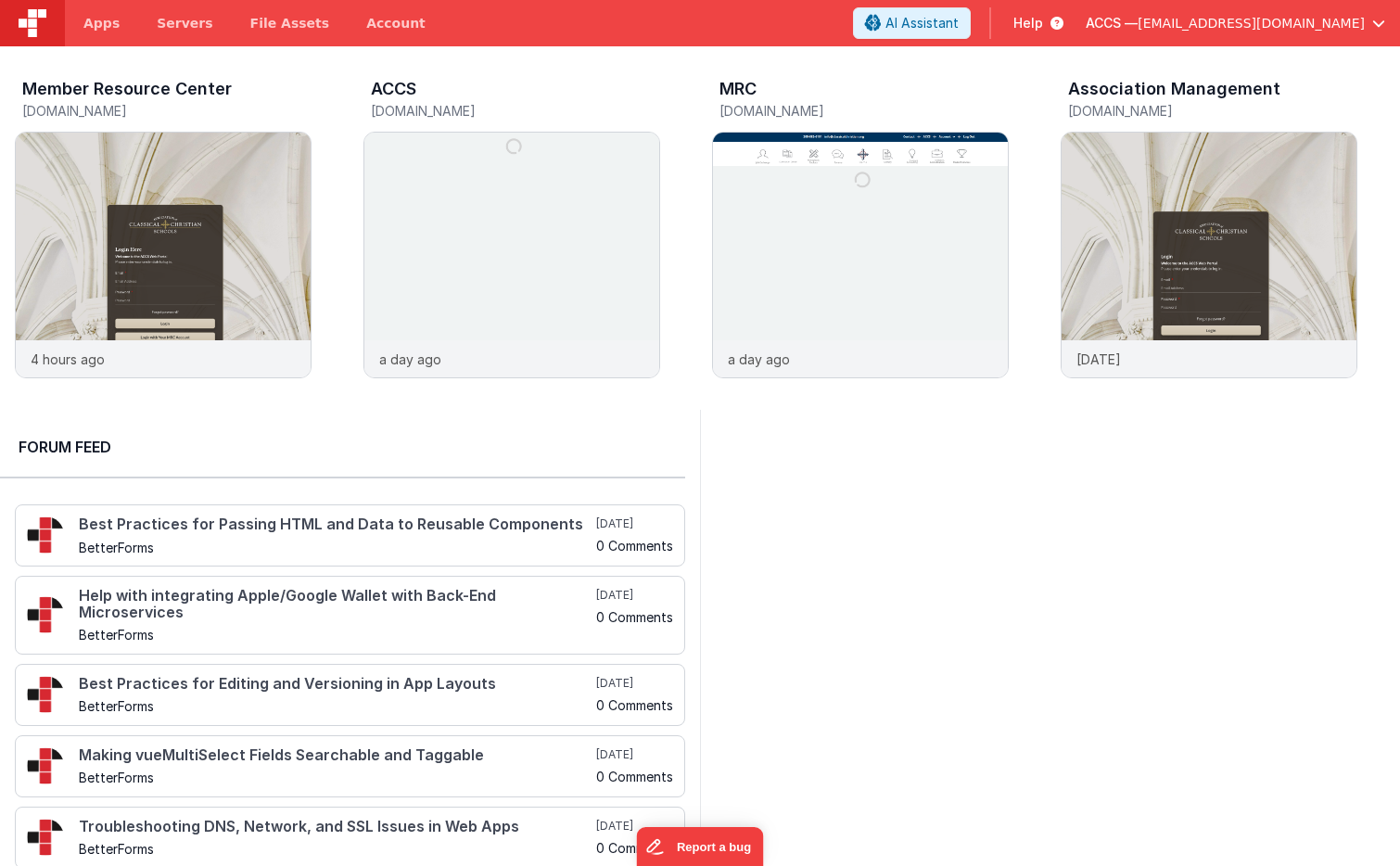
click at [1304, 43] on header "Apps Servers File Assets Account Some FUTURE Slot AI Assistant Help ACCS — [EMA…" at bounding box center [700, 23] width 1400 height 46
click at [1365, 251] on div at bounding box center [1362, 257] width 74 height 267
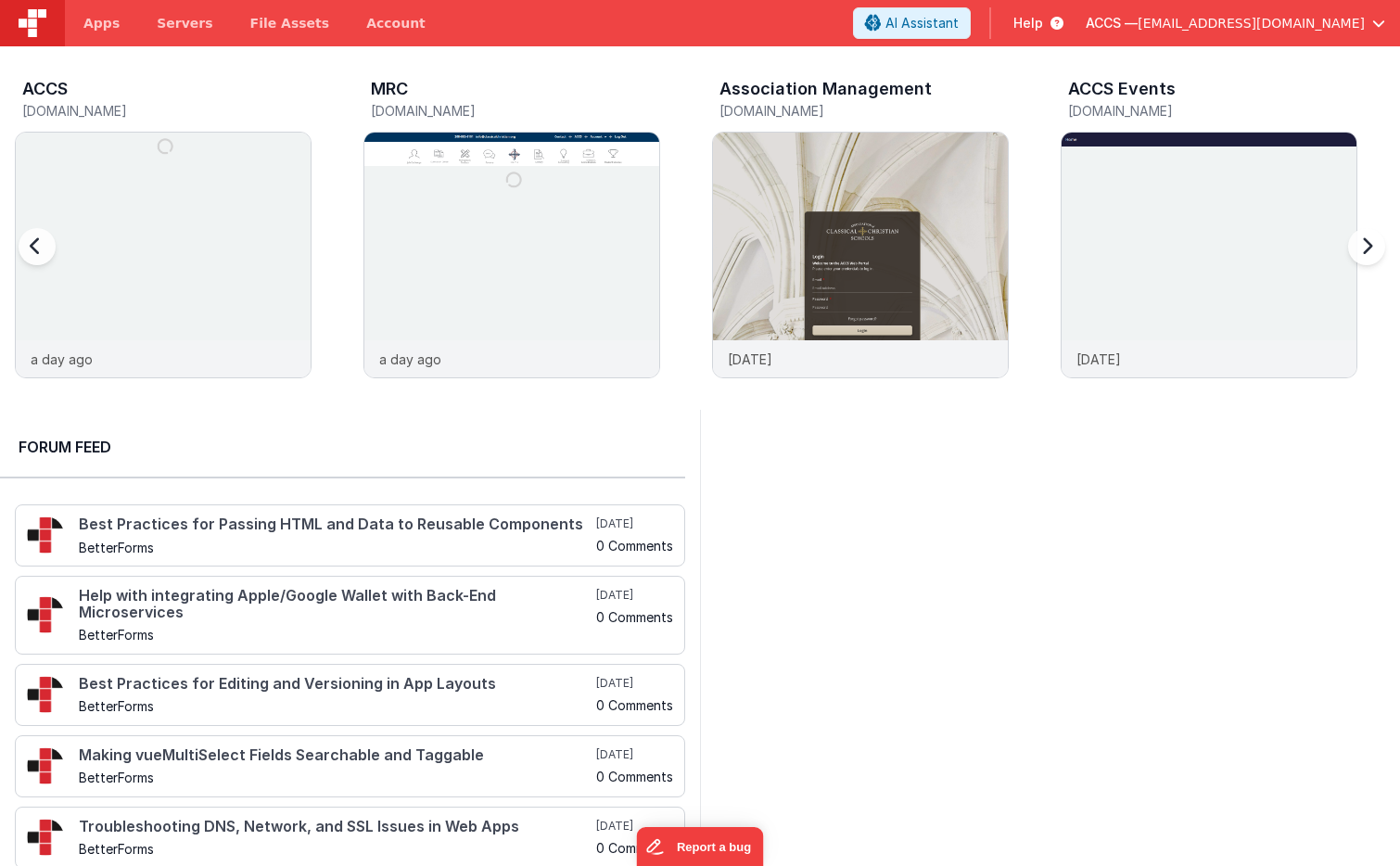
click at [1365, 251] on div at bounding box center [1362, 257] width 74 height 267
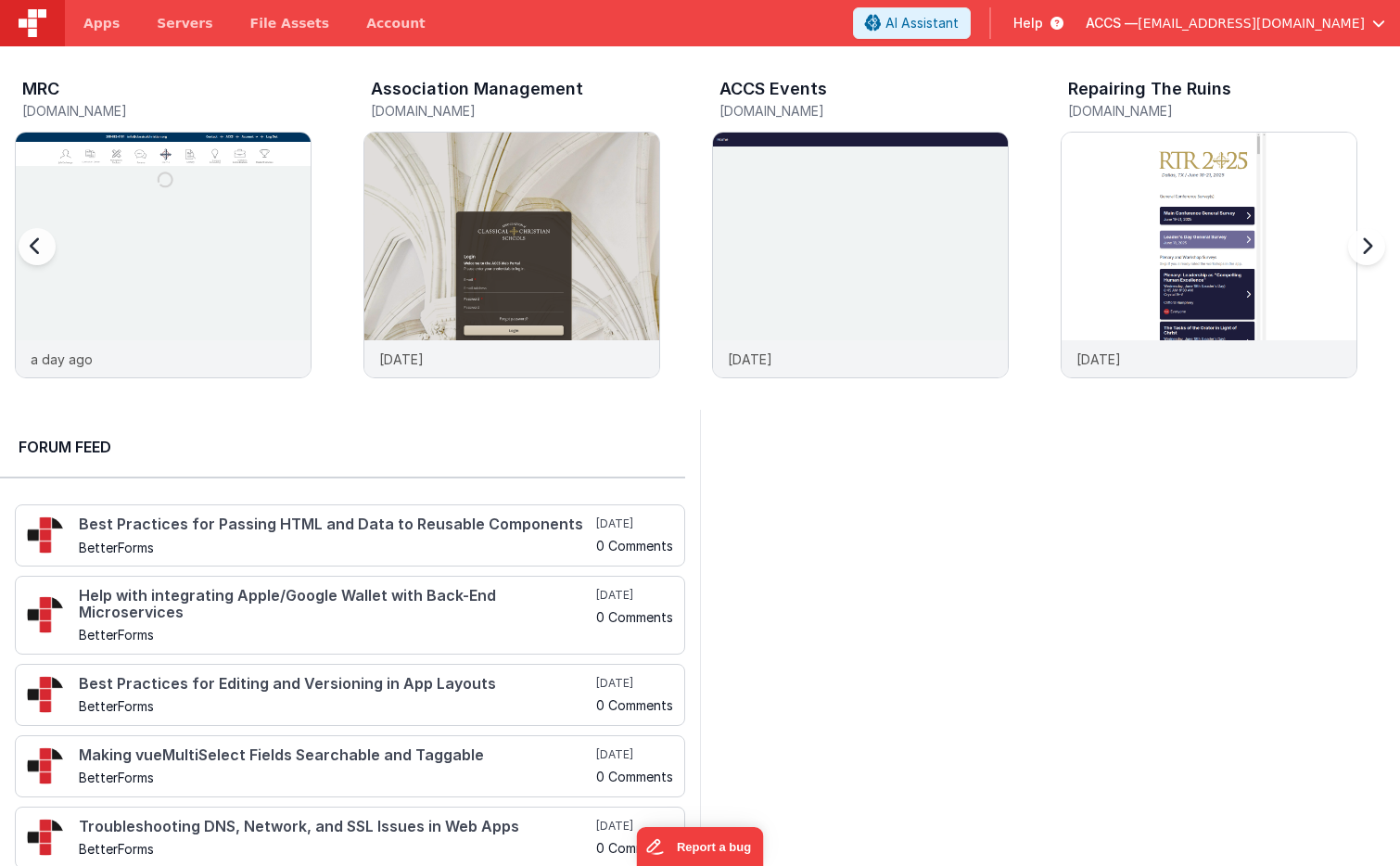
click at [1365, 251] on div at bounding box center [1362, 257] width 74 height 267
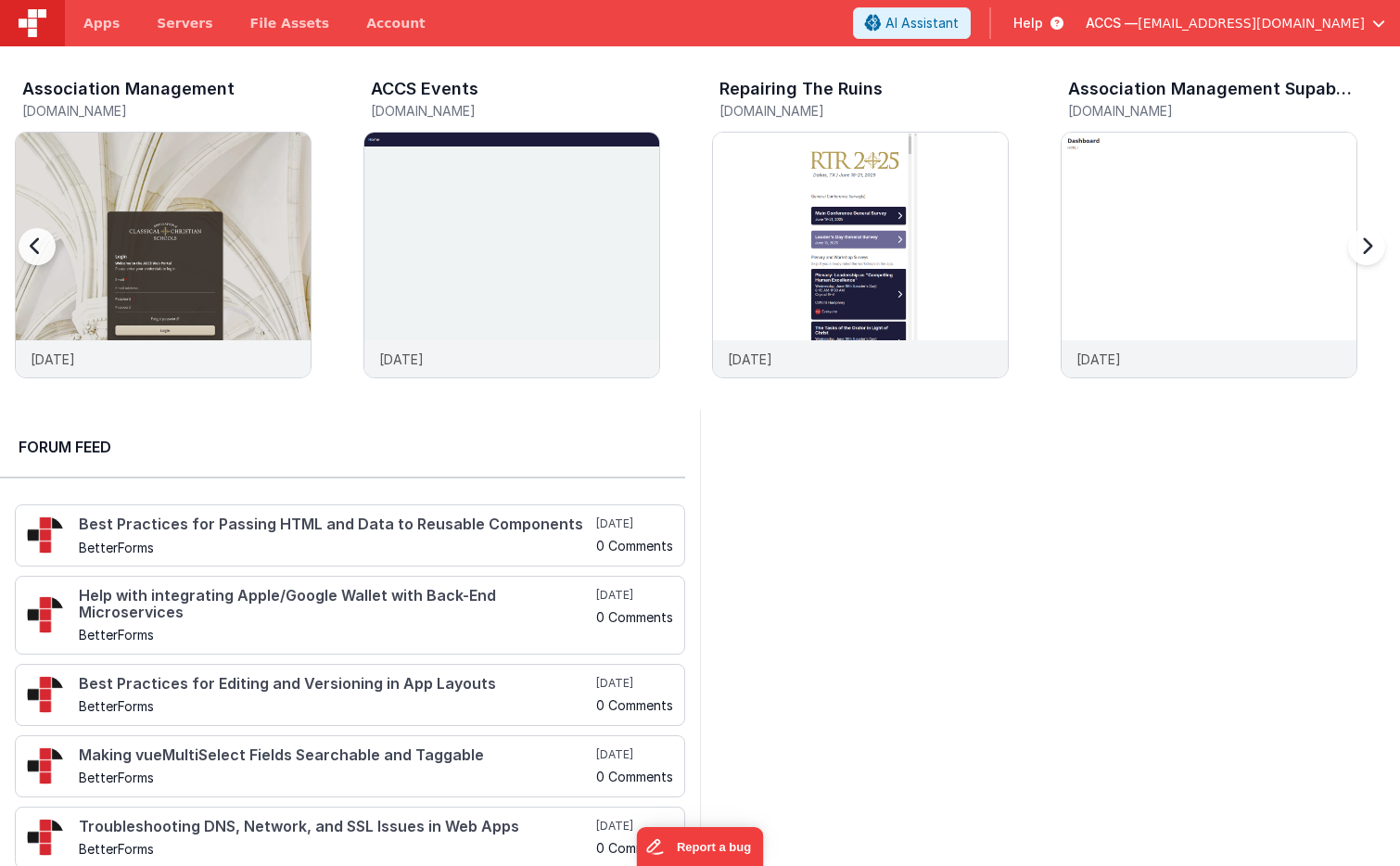
click at [1365, 251] on div at bounding box center [1362, 257] width 74 height 267
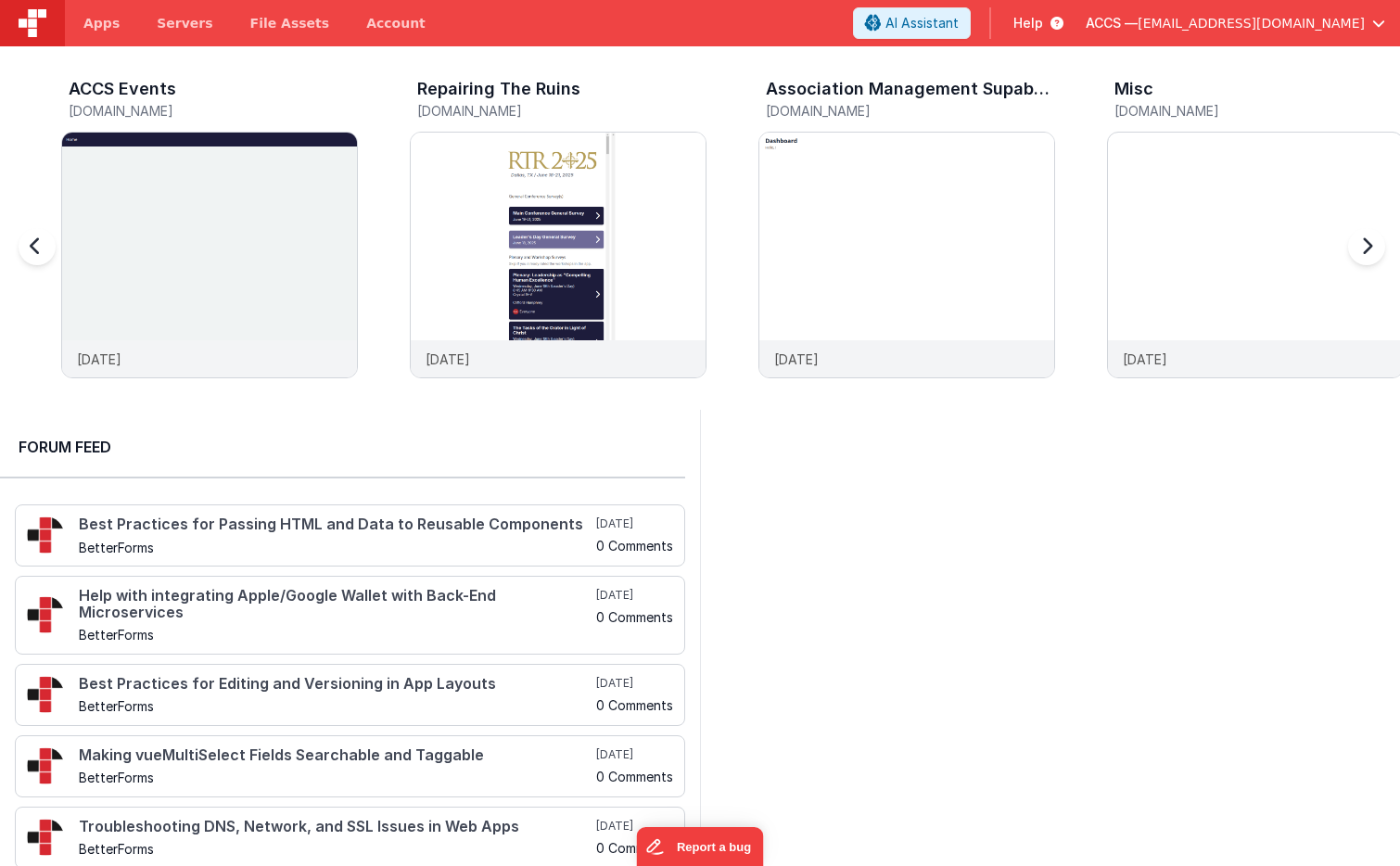
scroll to position [0, 1394]
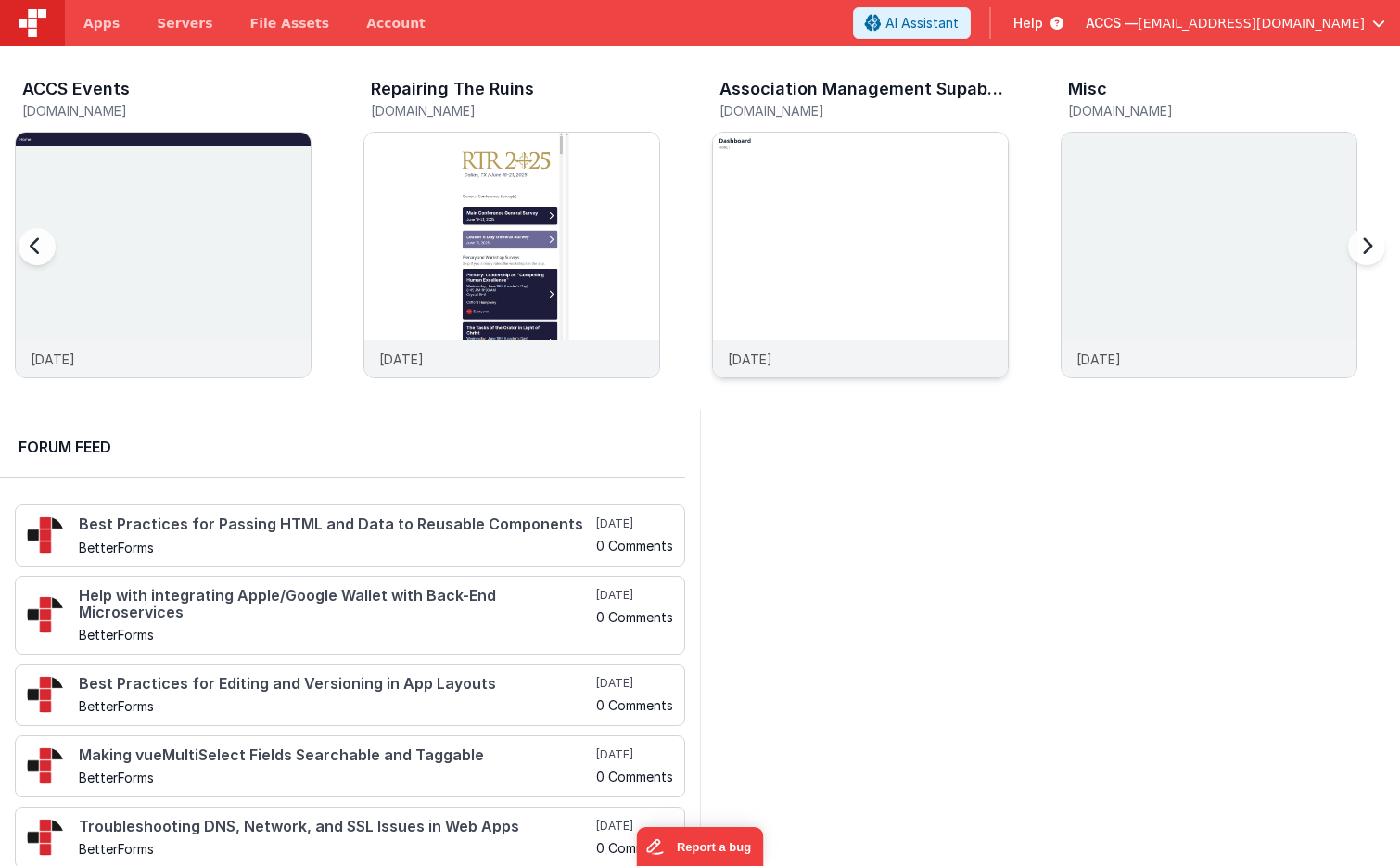
click at [898, 246] on img at bounding box center [860, 280] width 295 height 295
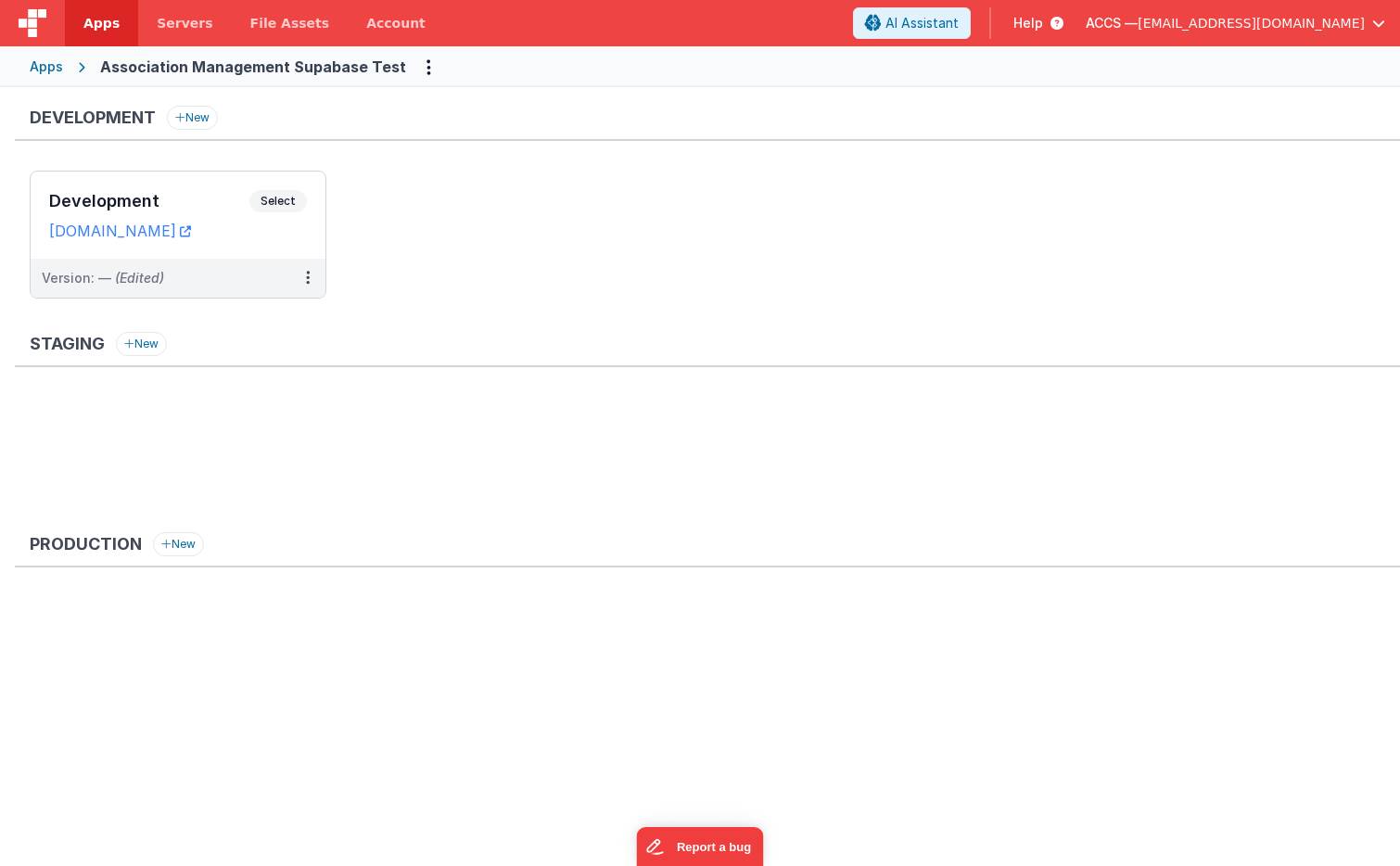
click at [56, 71] on div "Apps" at bounding box center [45, 67] width 33 height 19
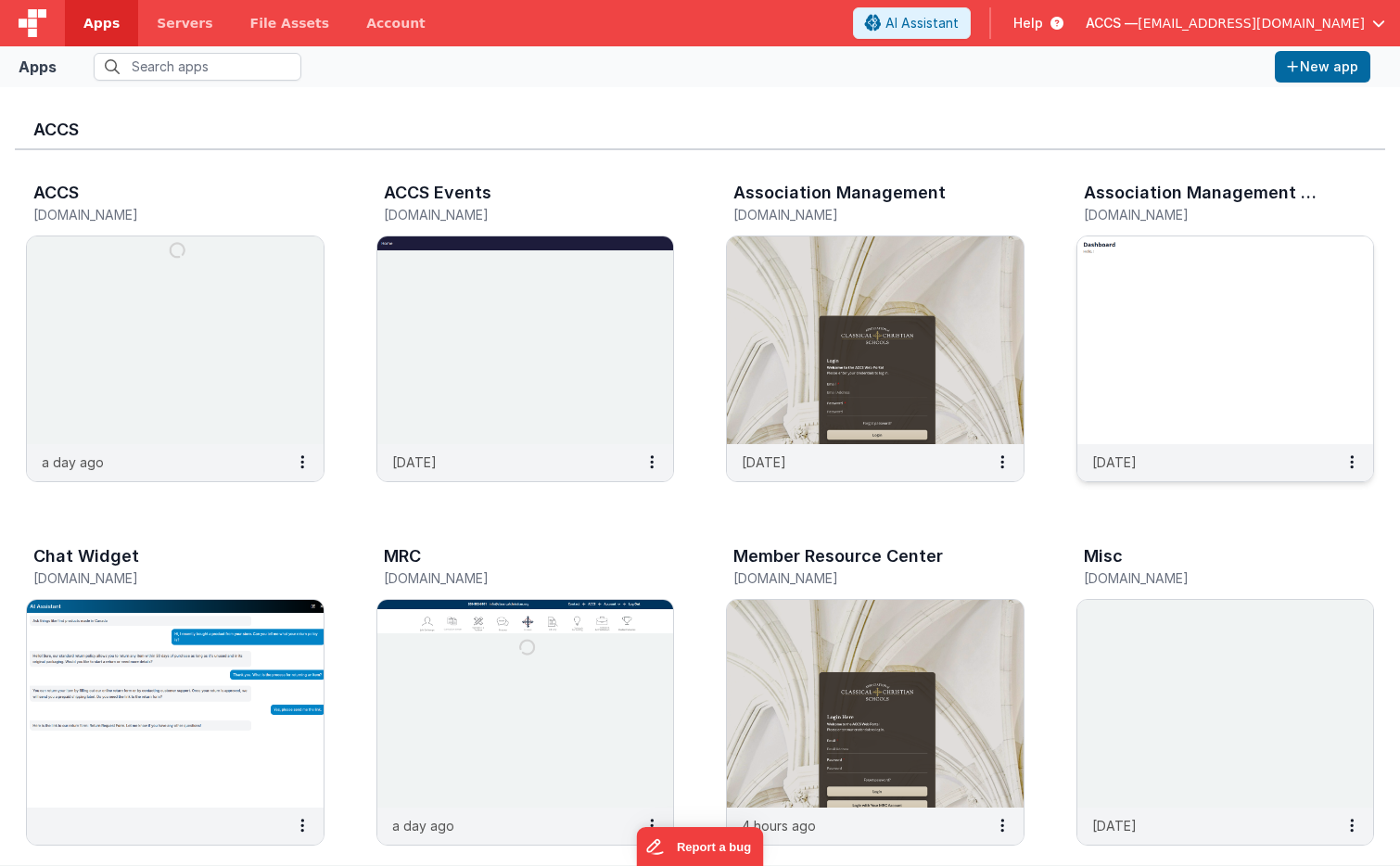
click at [1250, 288] on img at bounding box center [1226, 340] width 297 height 208
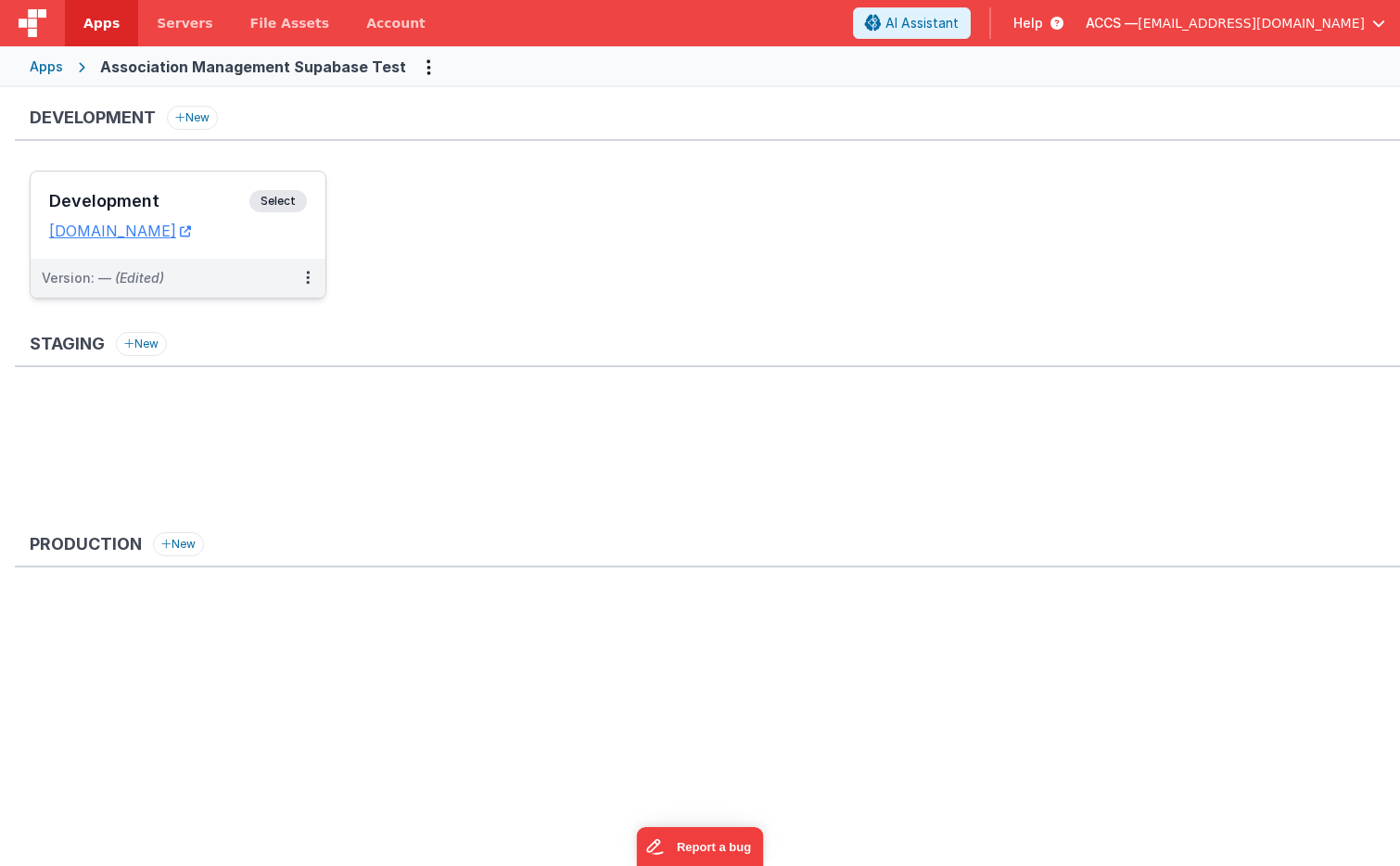
click at [222, 199] on h3 "Development" at bounding box center [149, 201] width 200 height 19
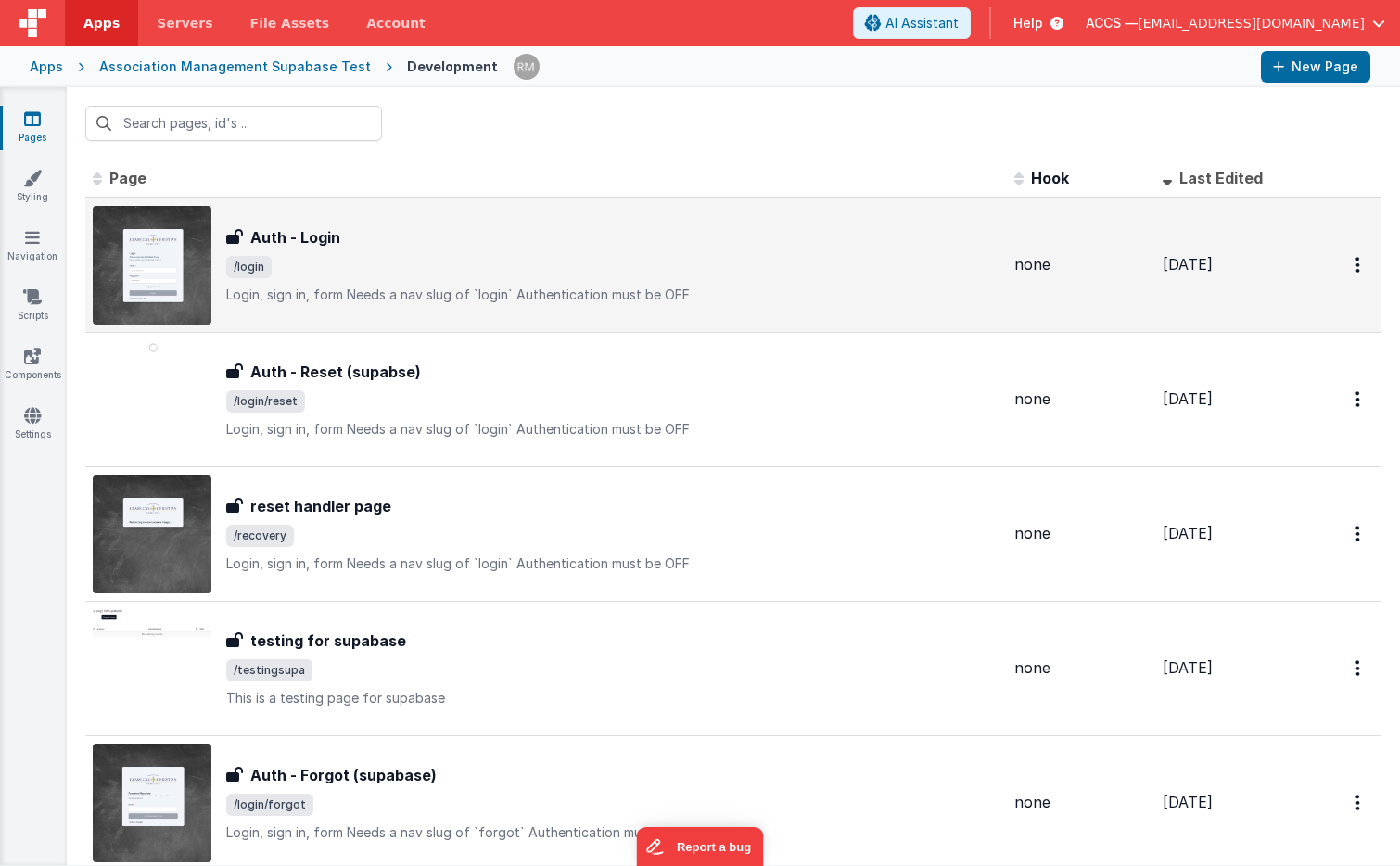
click at [375, 288] on p "Login, sign in, formNeeds a nav slug of `login`Authentication must be OFF" at bounding box center [613, 295] width 773 height 19
click at [297, 248] on h3 "Auth - Login" at bounding box center [295, 237] width 90 height 23
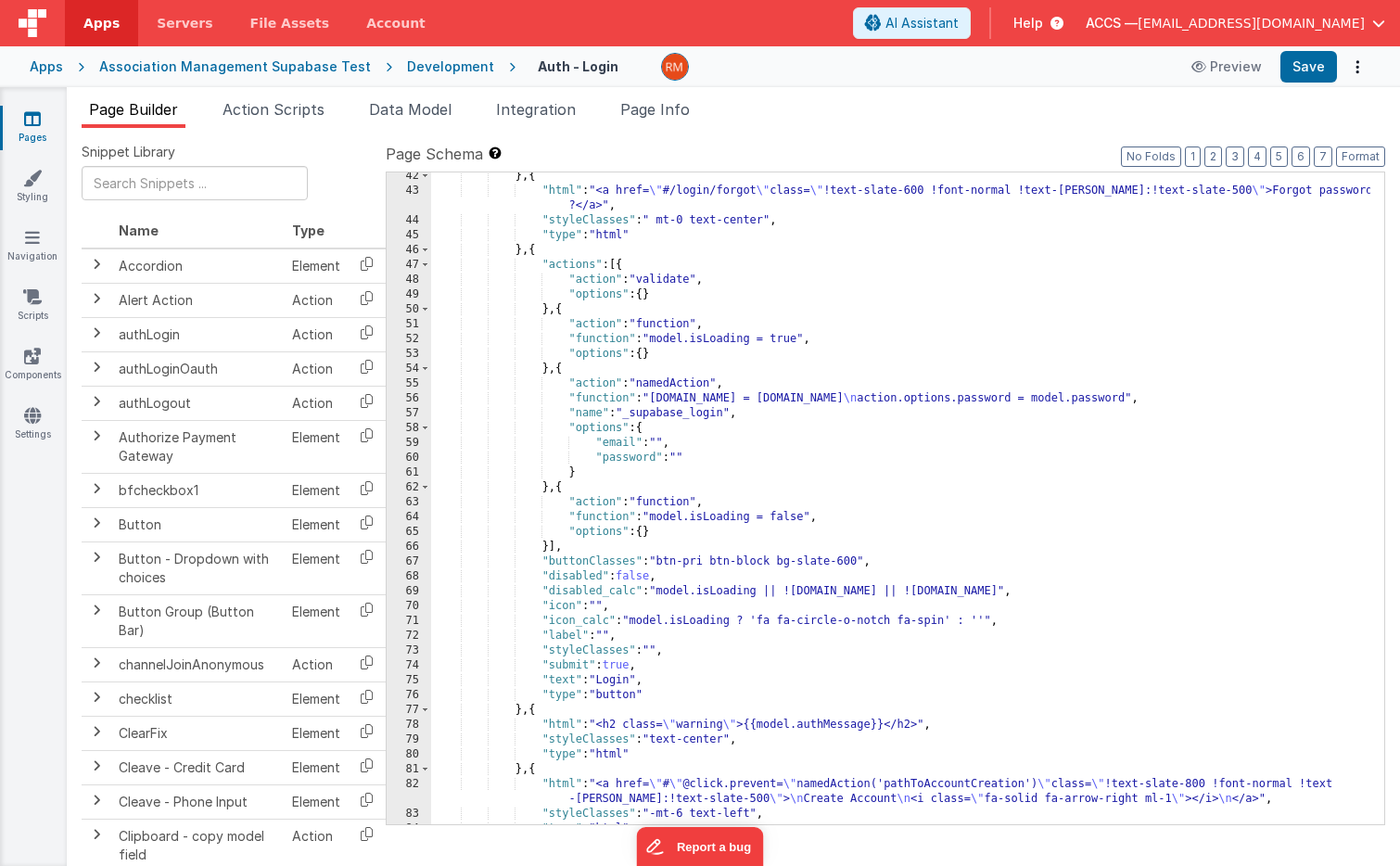
scroll to position [757, 0]
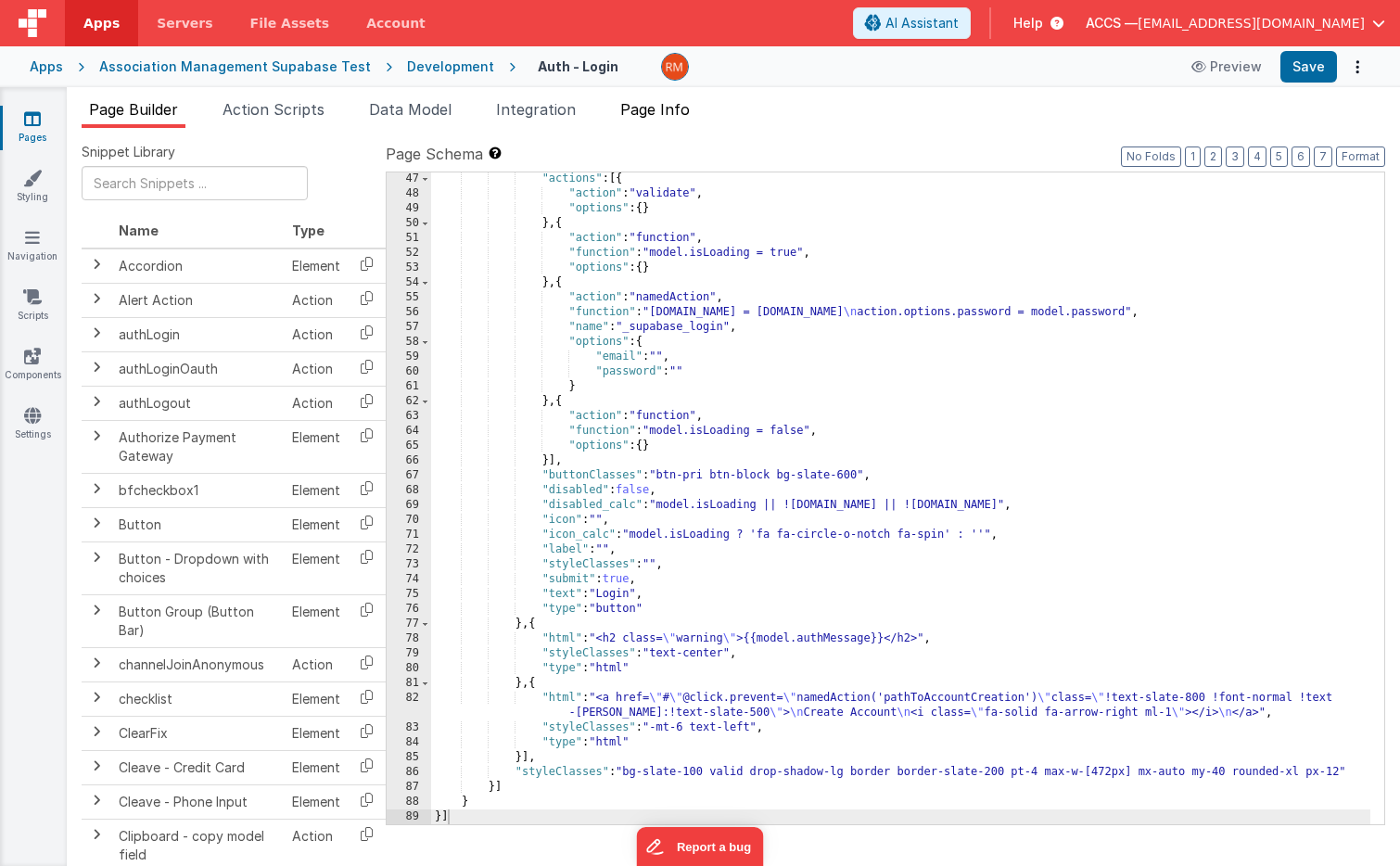
click at [654, 103] on span "Page Info" at bounding box center [655, 110] width 70 height 19
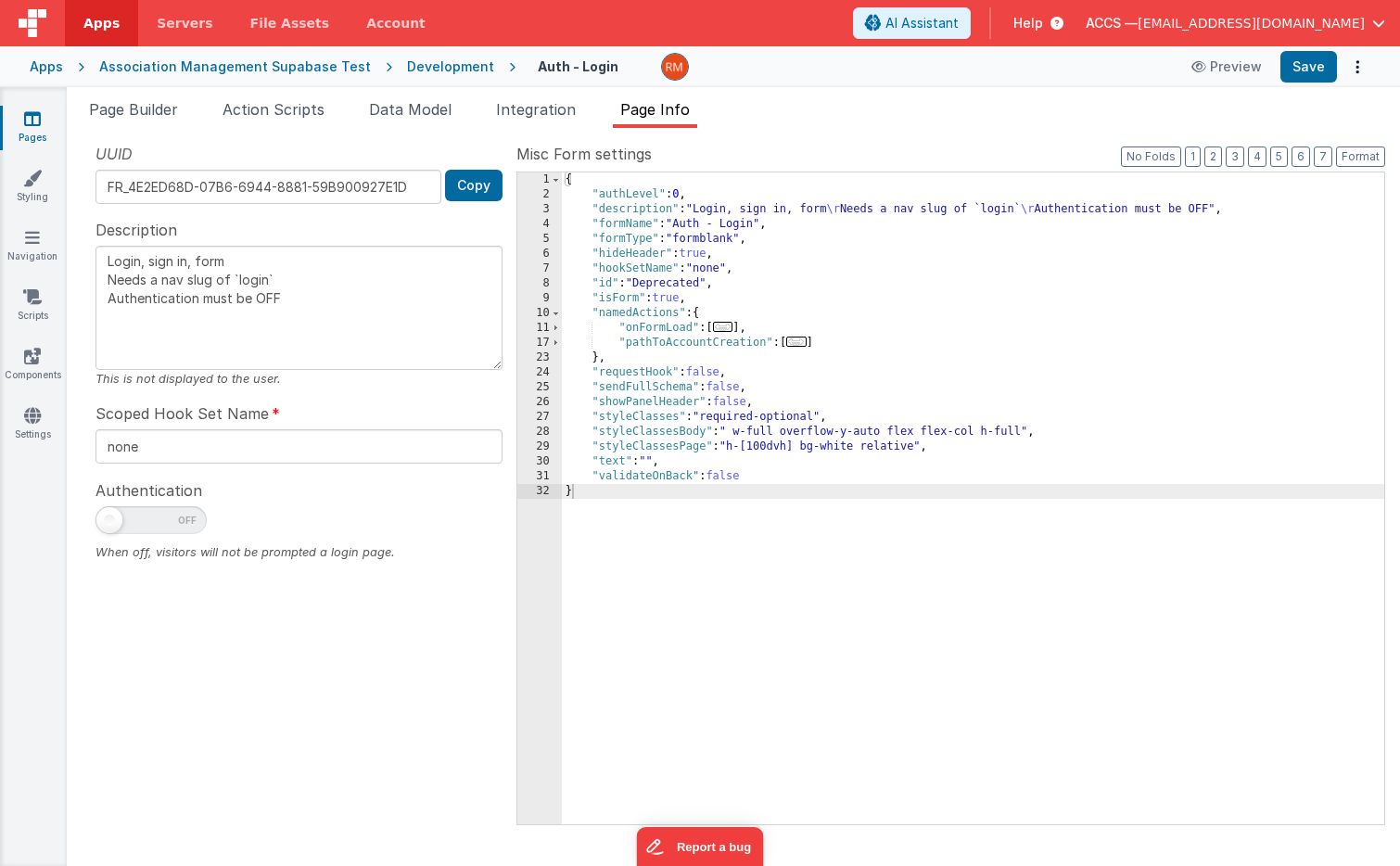
click at [727, 324] on span "..." at bounding box center [723, 326] width 21 height 10
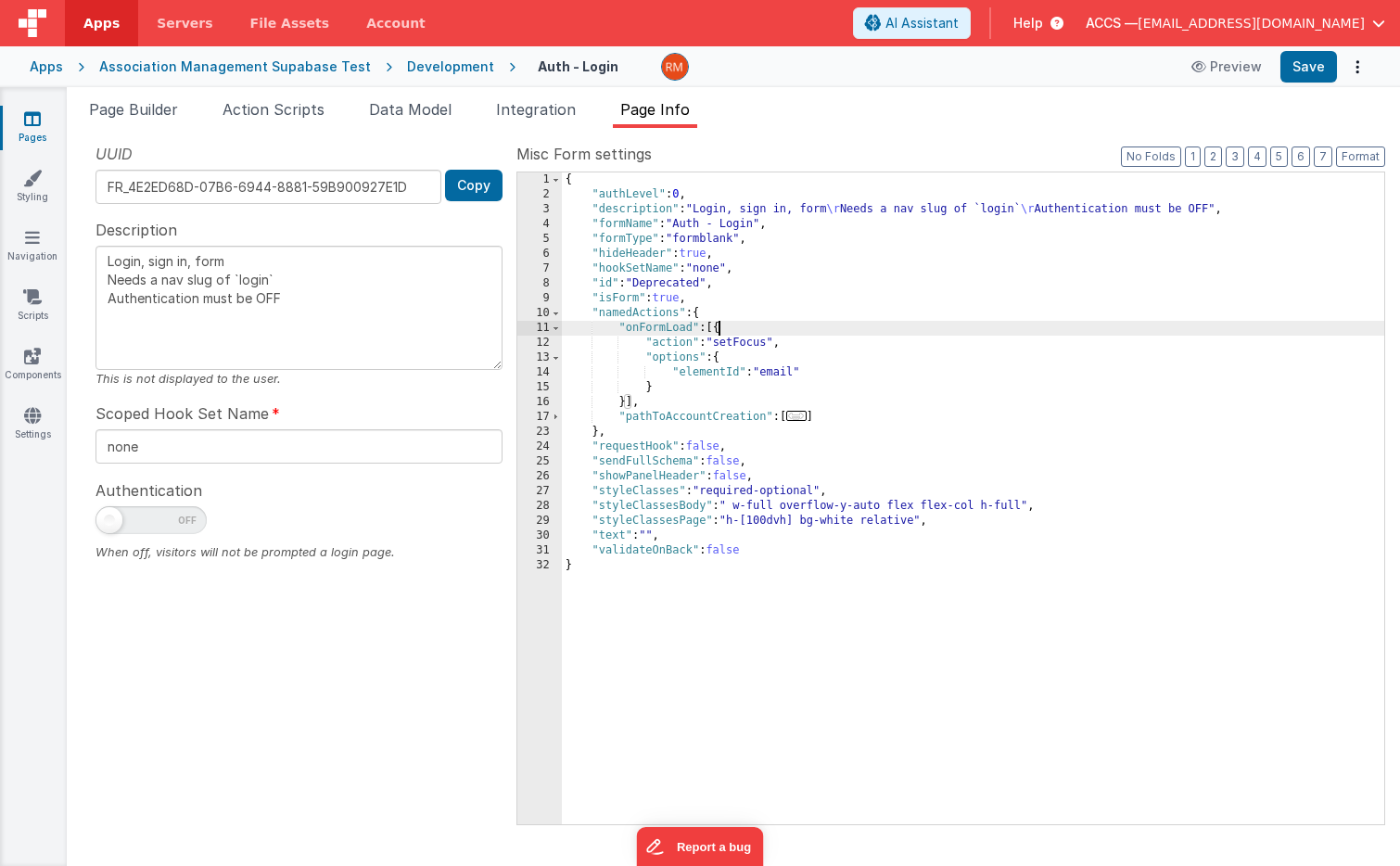
click at [806, 413] on span "..." at bounding box center [797, 415] width 21 height 10
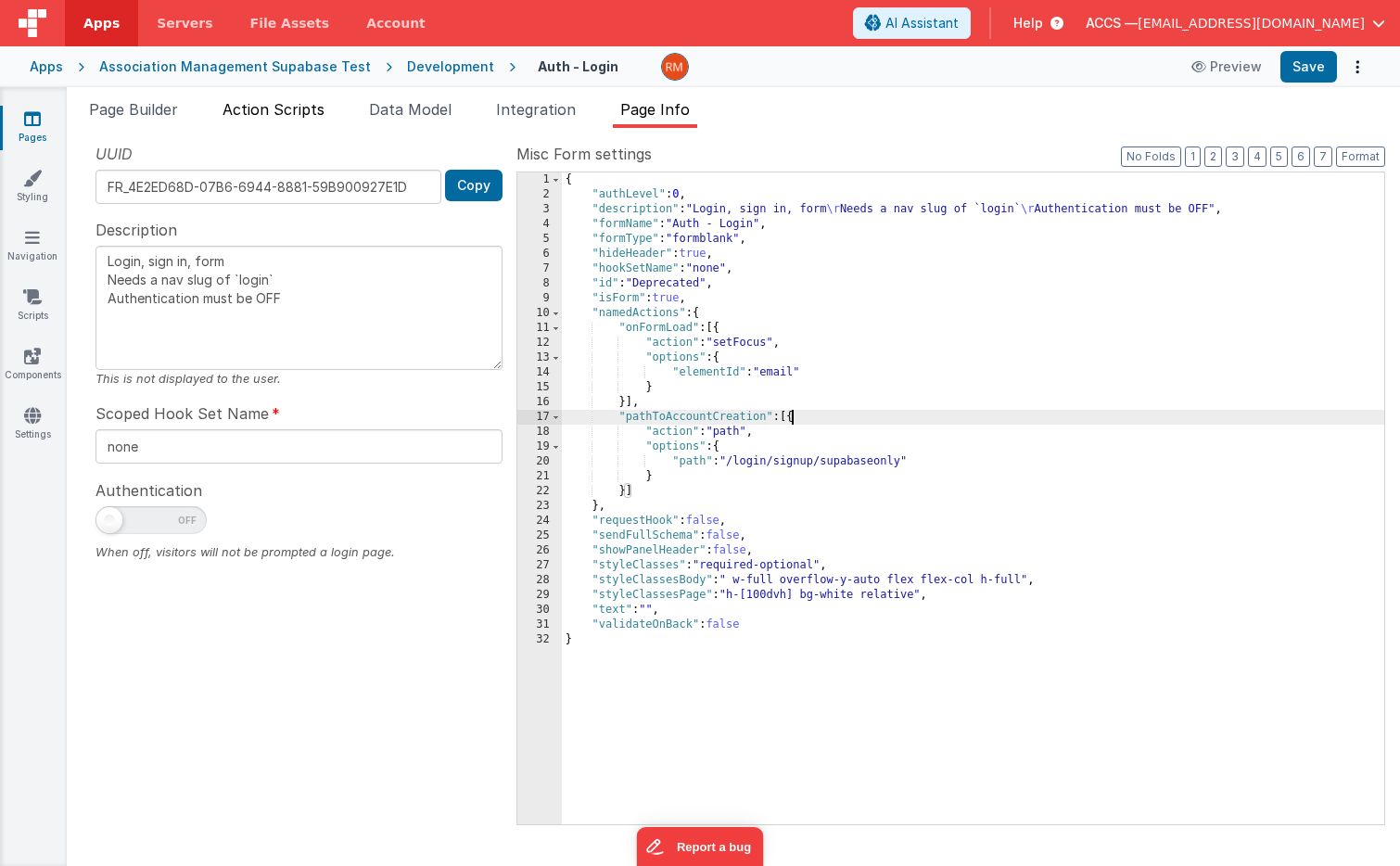
click at [287, 111] on span "Action Scripts" at bounding box center [273, 110] width 102 height 19
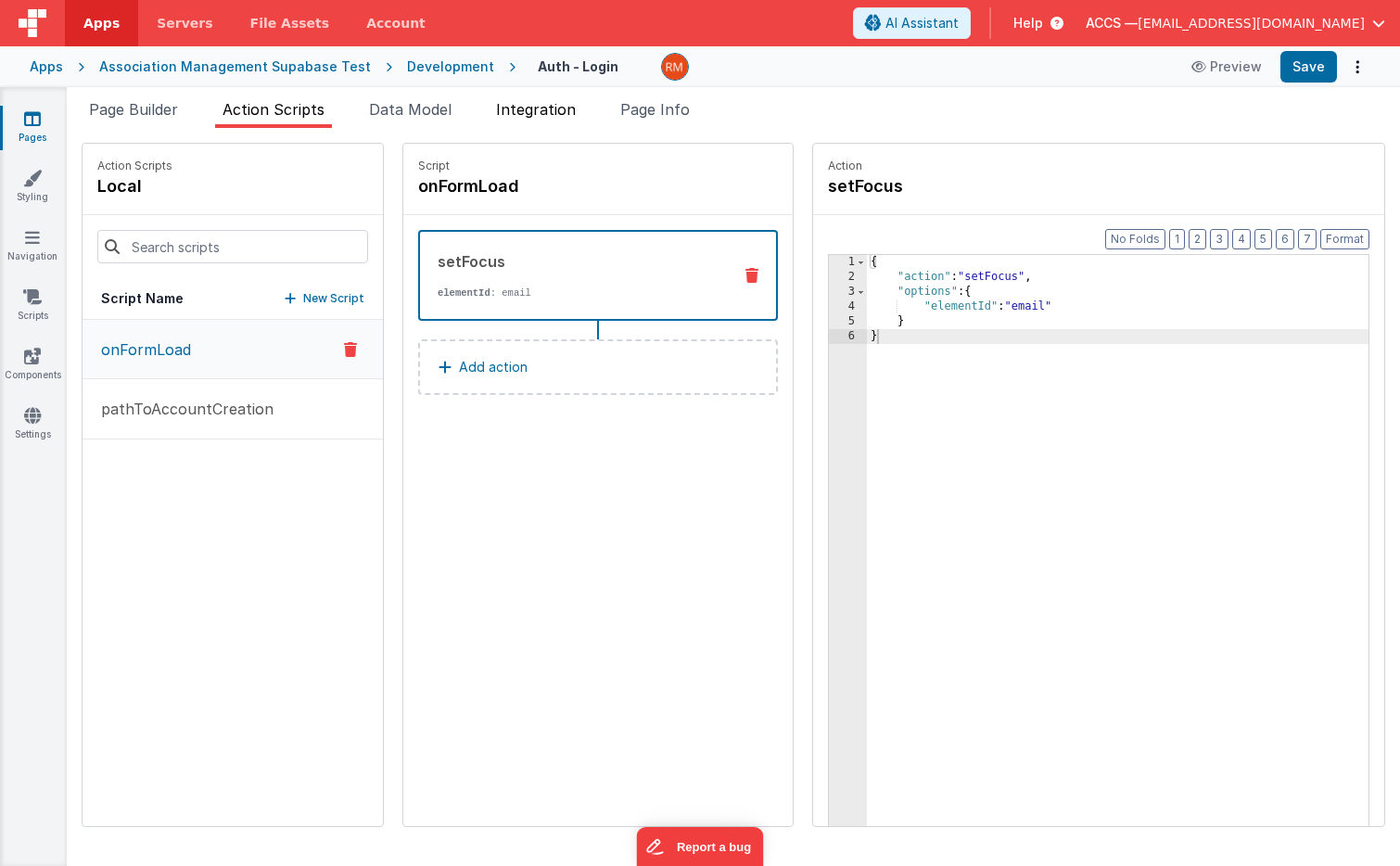
click at [547, 109] on span "Integration" at bounding box center [536, 110] width 79 height 19
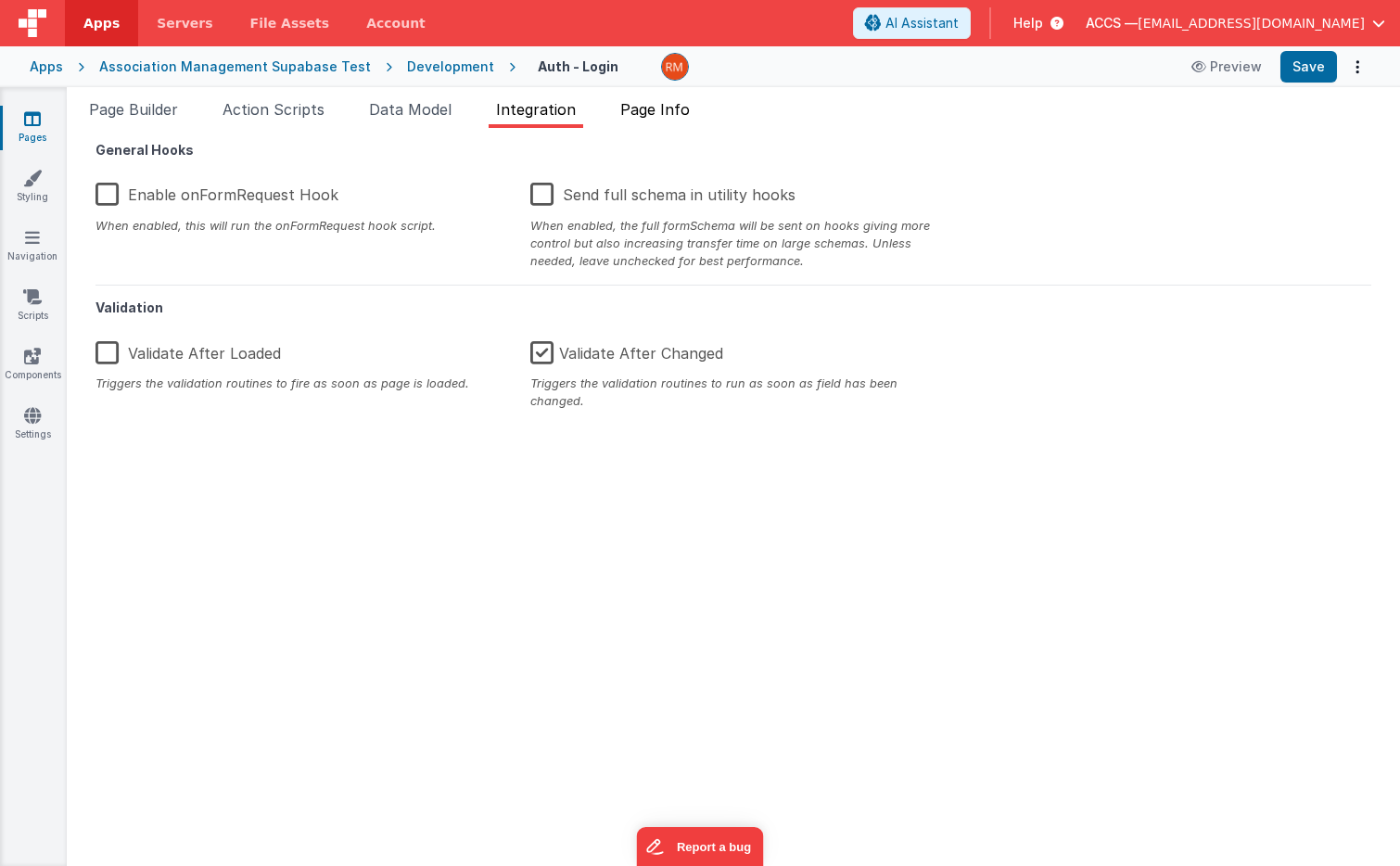
click at [648, 114] on span "Page Info" at bounding box center [655, 110] width 70 height 19
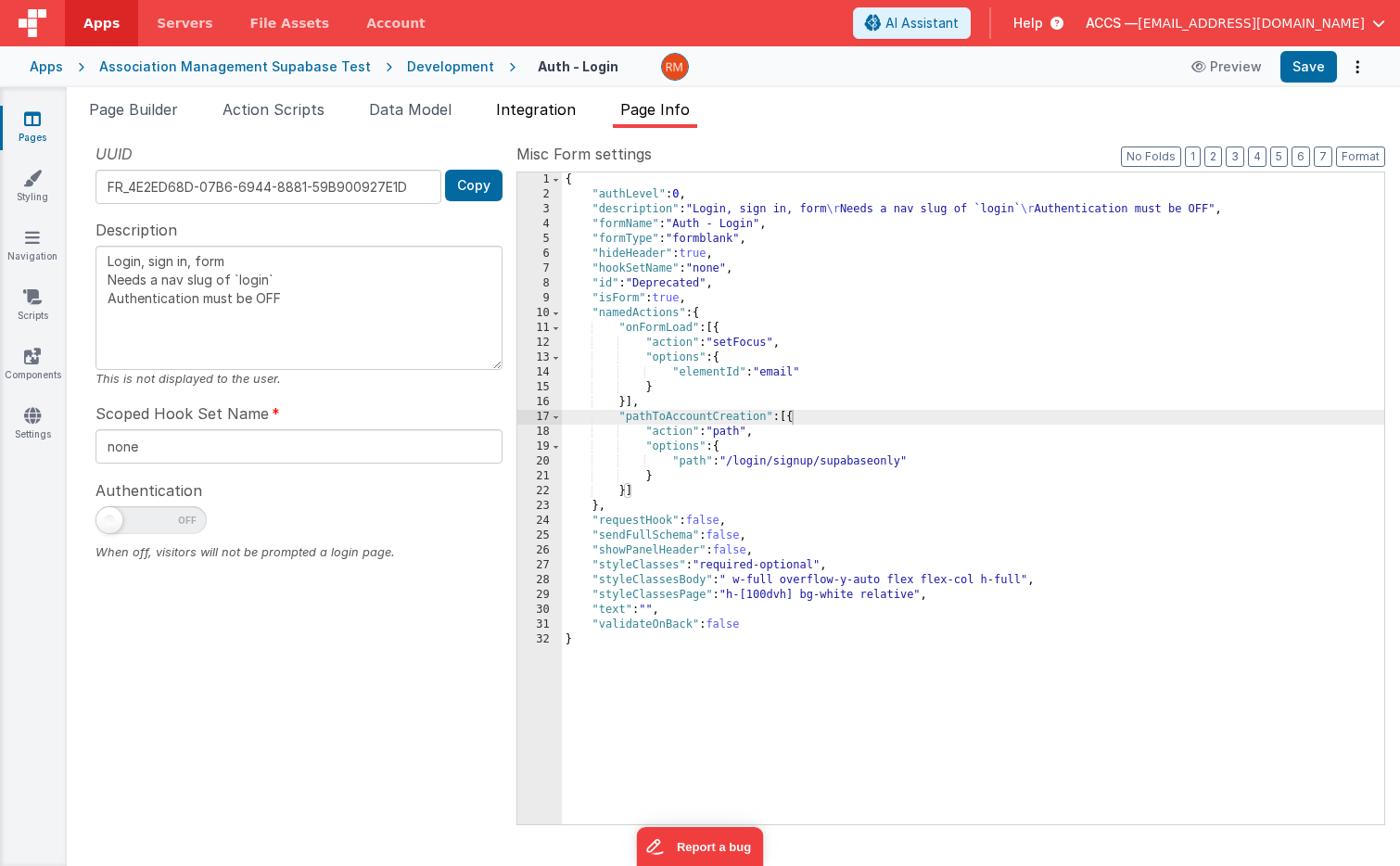
click at [574, 116] on span "Integration" at bounding box center [536, 110] width 79 height 19
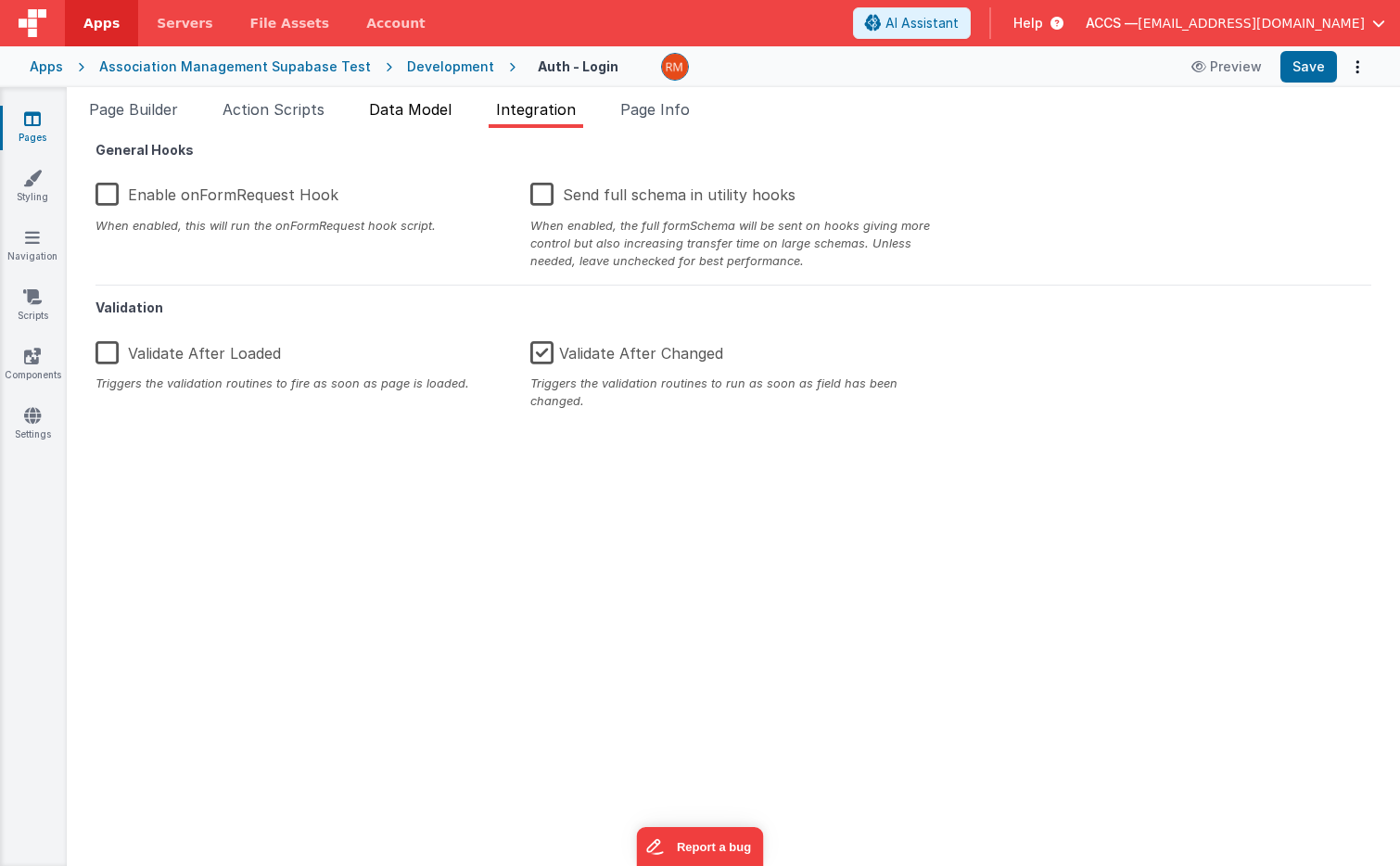
click at [441, 118] on span "Data Model" at bounding box center [409, 110] width 82 height 19
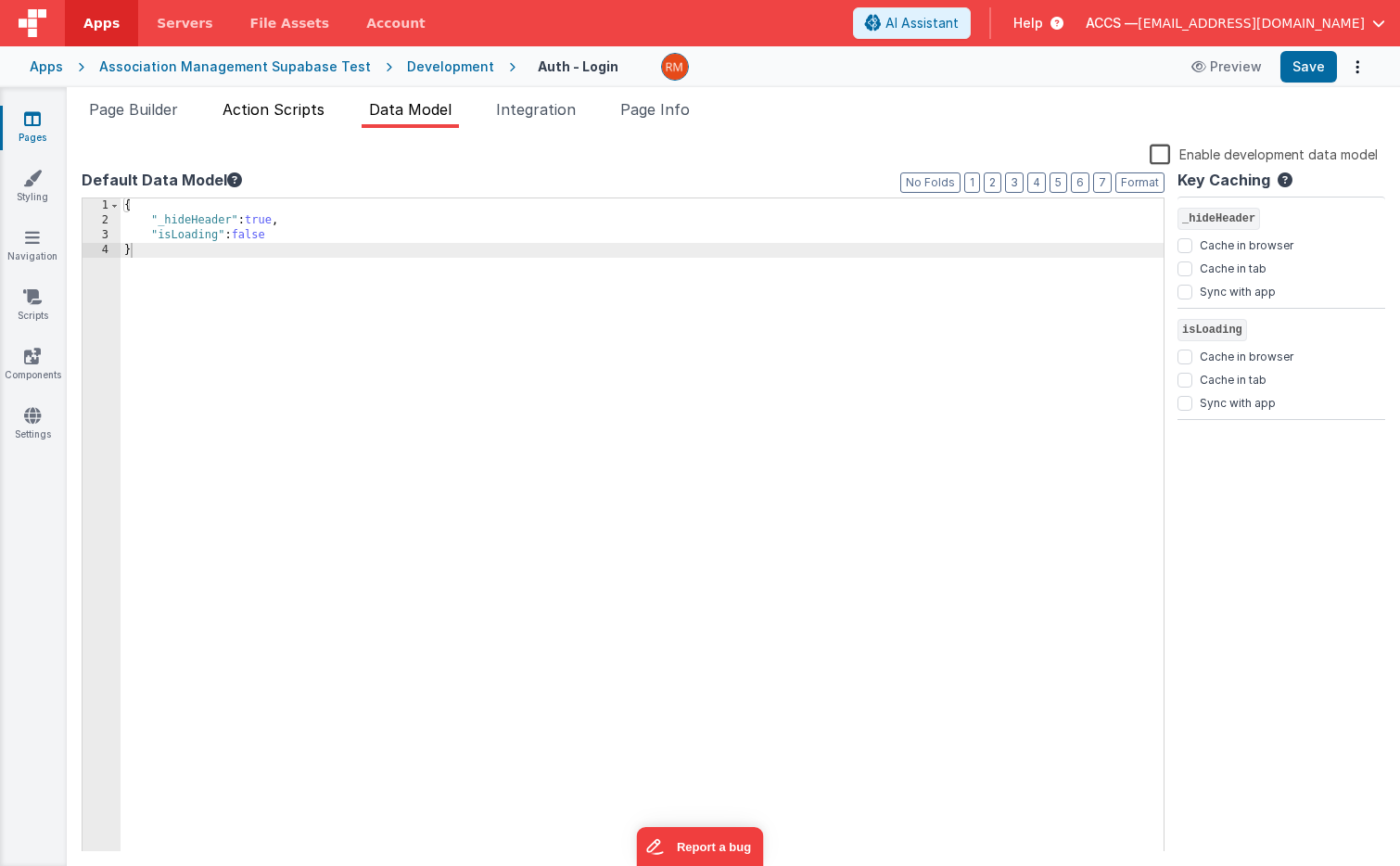
click at [295, 119] on li "Action Scripts" at bounding box center [274, 113] width 117 height 29
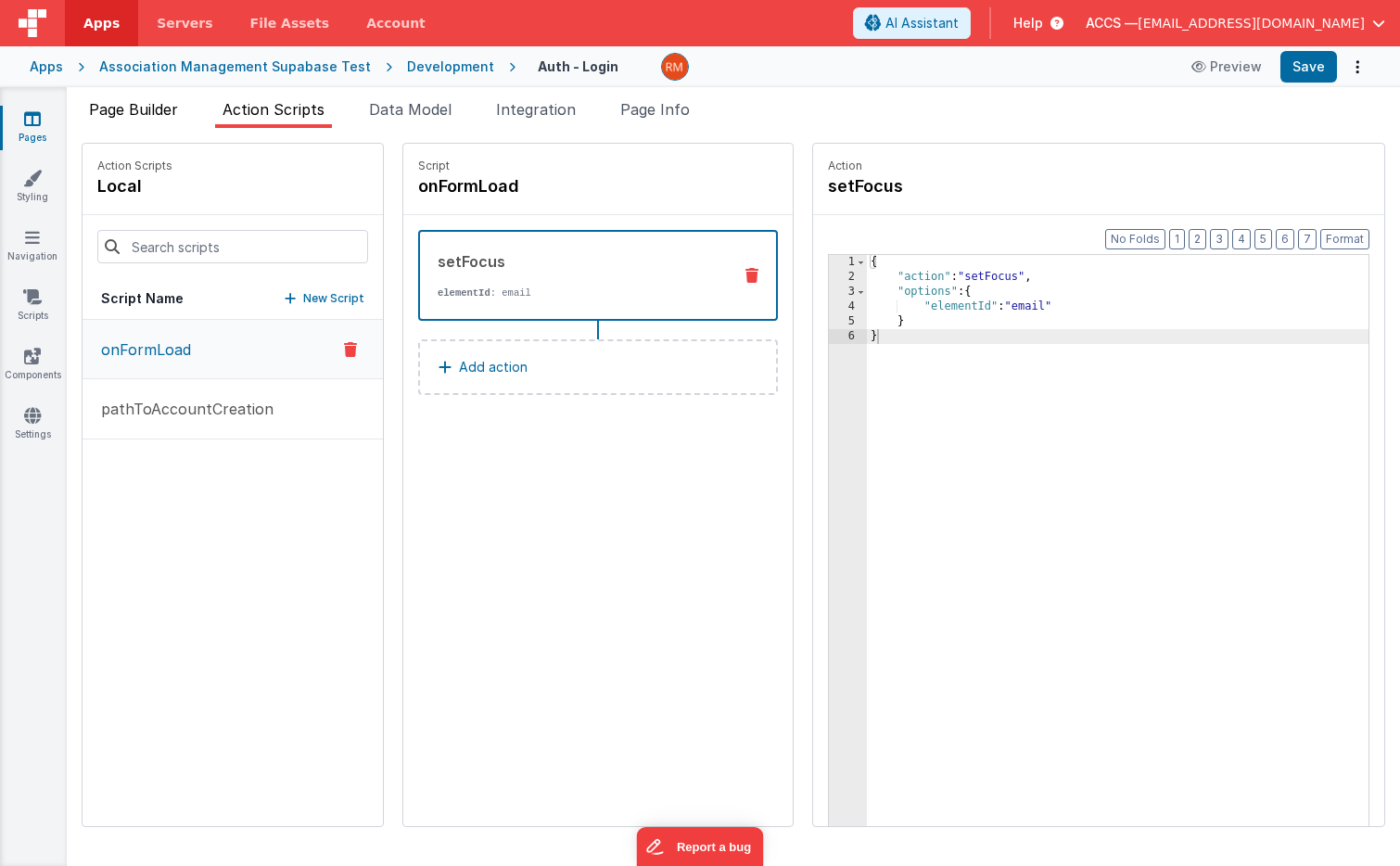
click at [156, 113] on span "Page Builder" at bounding box center [133, 110] width 89 height 19
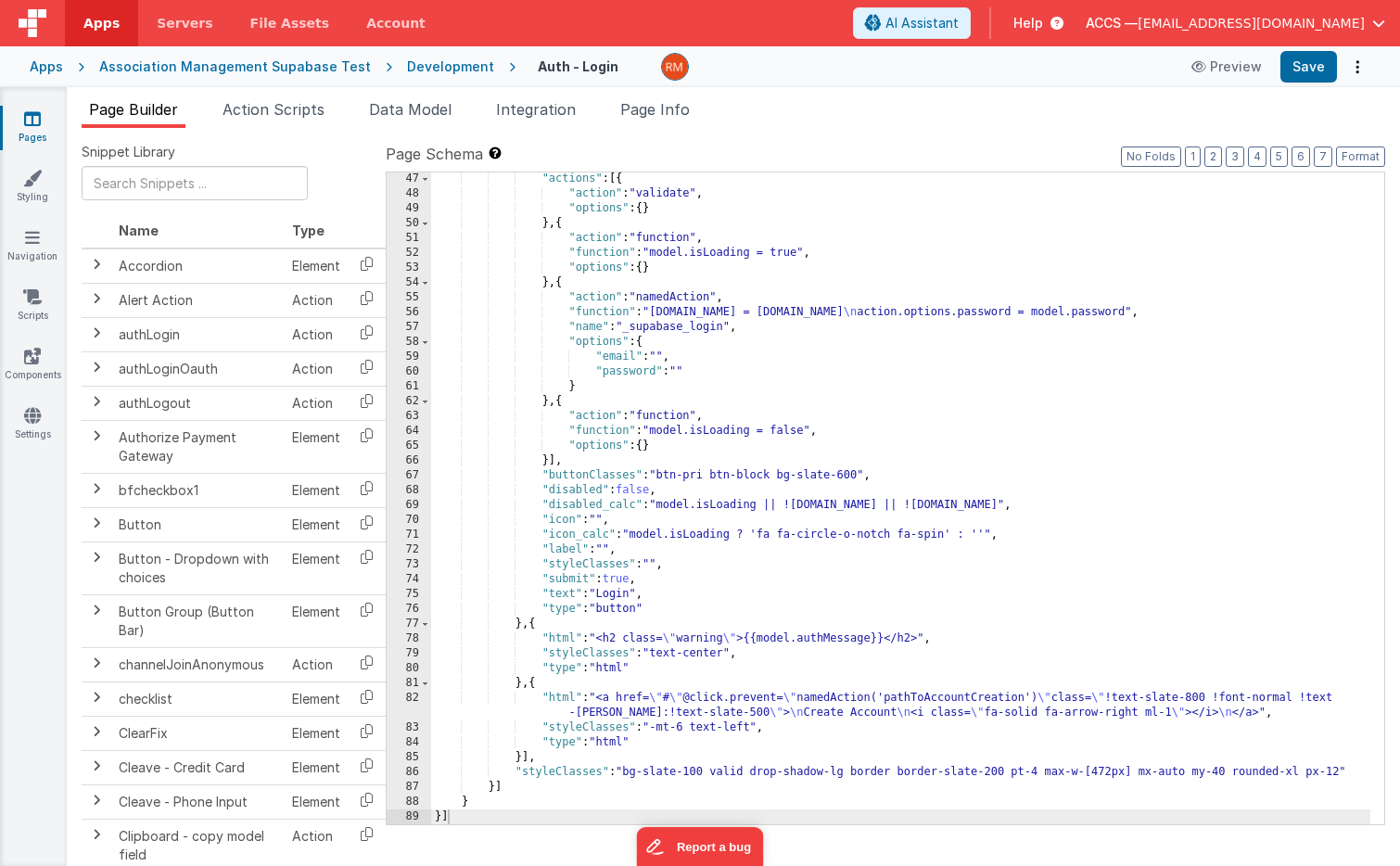
click at [33, 120] on icon at bounding box center [32, 119] width 17 height 19
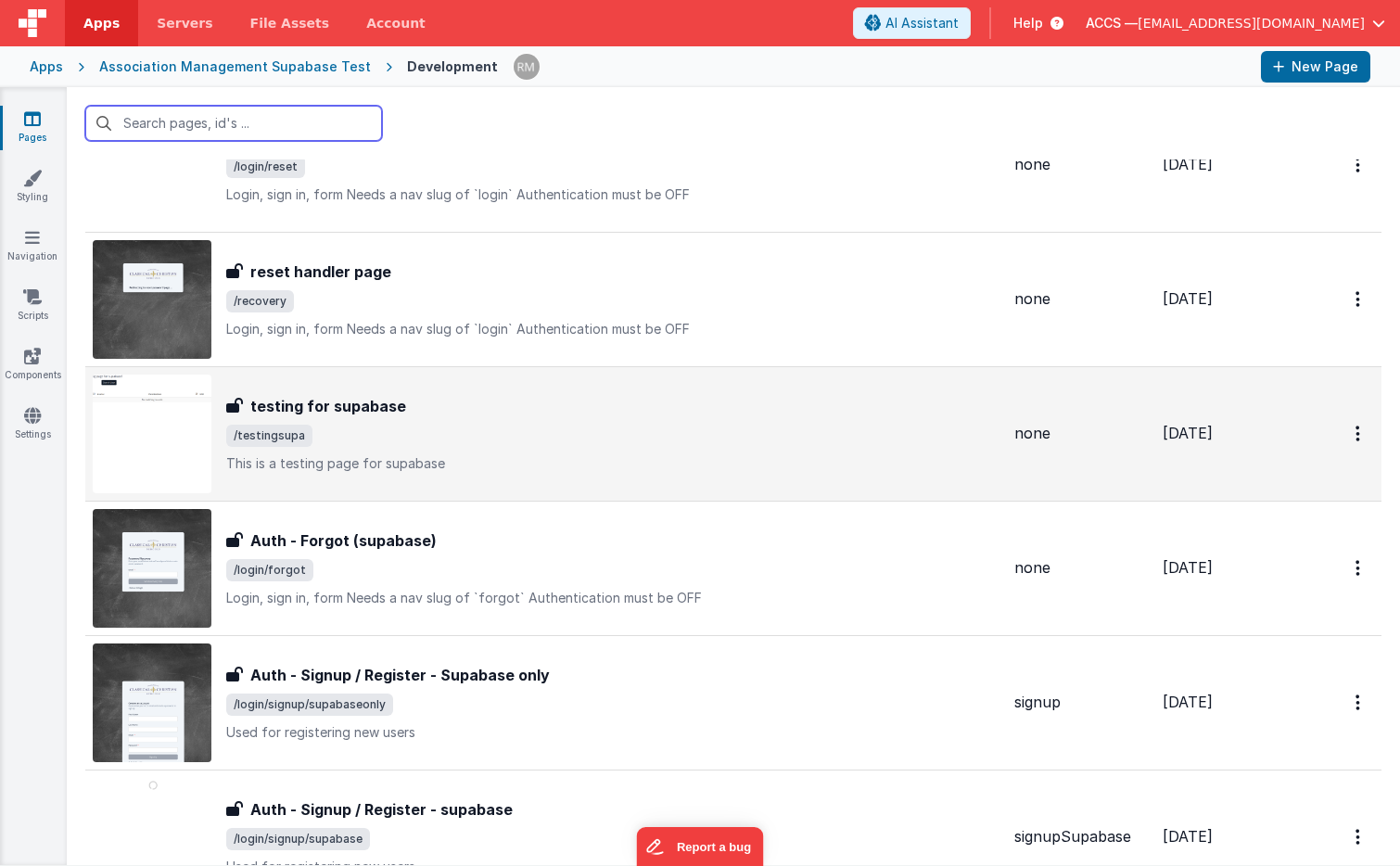
scroll to position [247, 0]
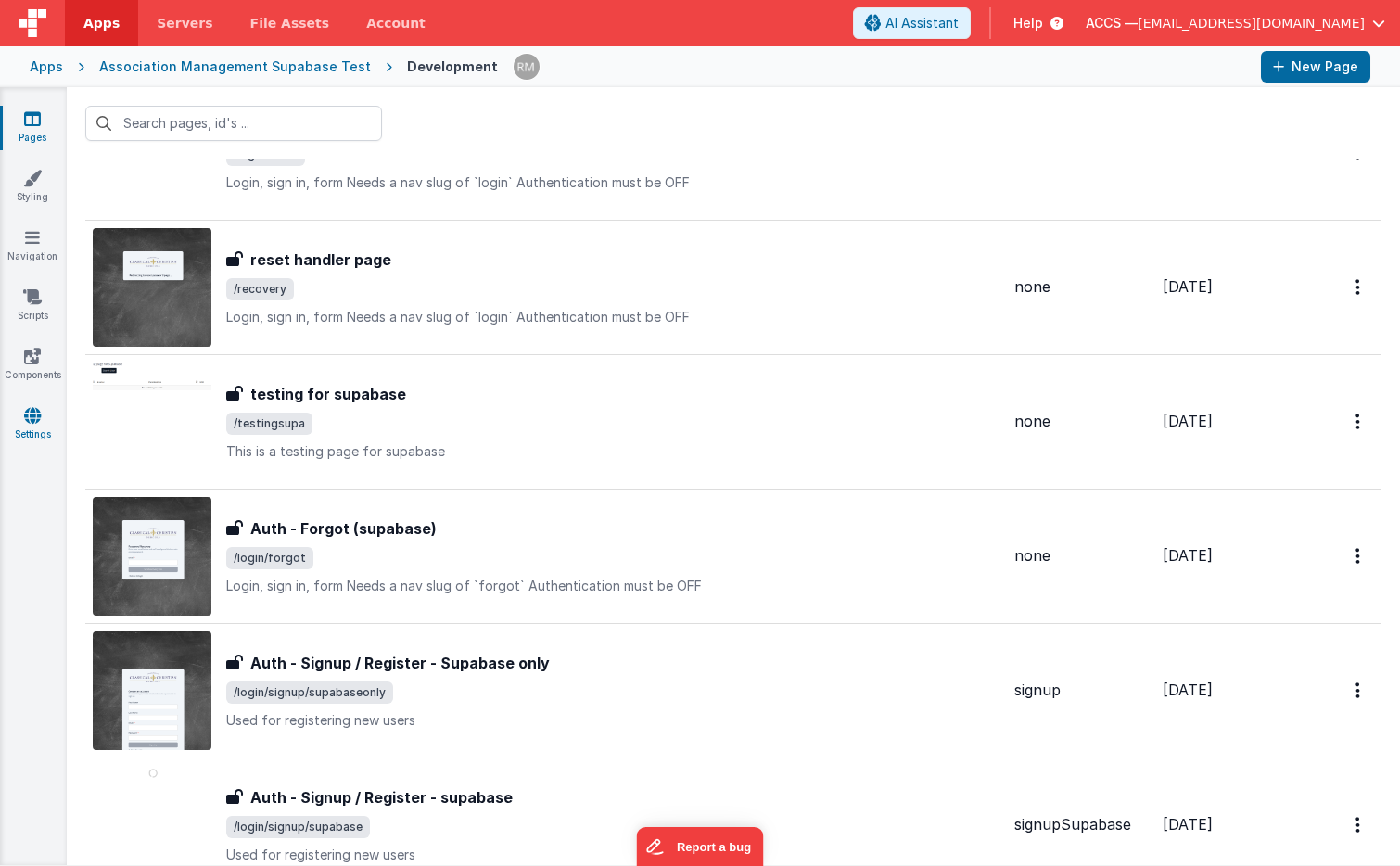
click at [32, 420] on icon at bounding box center [32, 416] width 17 height 19
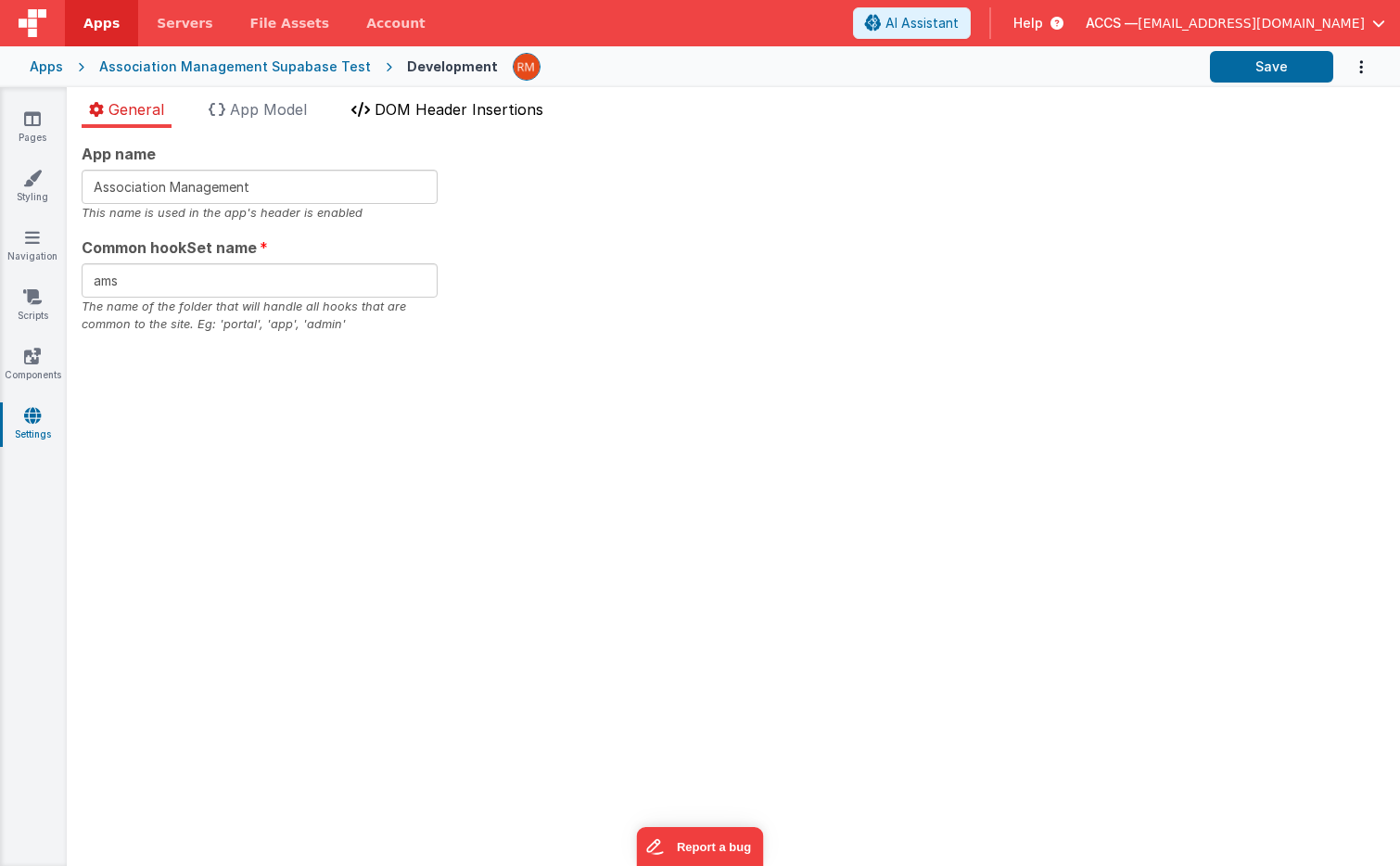
click at [448, 113] on span "DOM Header Insertions" at bounding box center [458, 110] width 168 height 19
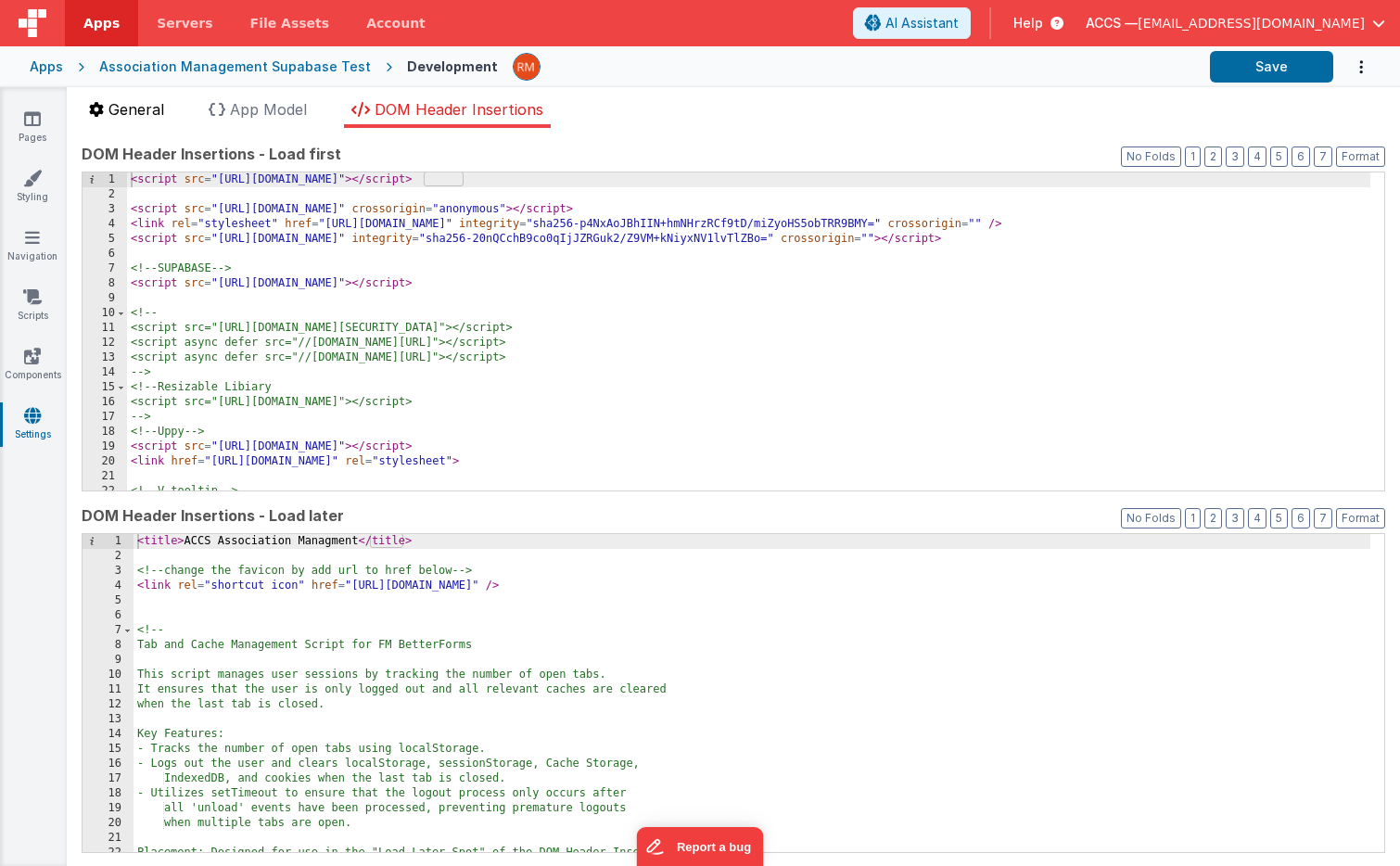
click at [153, 110] on span "General" at bounding box center [136, 110] width 56 height 19
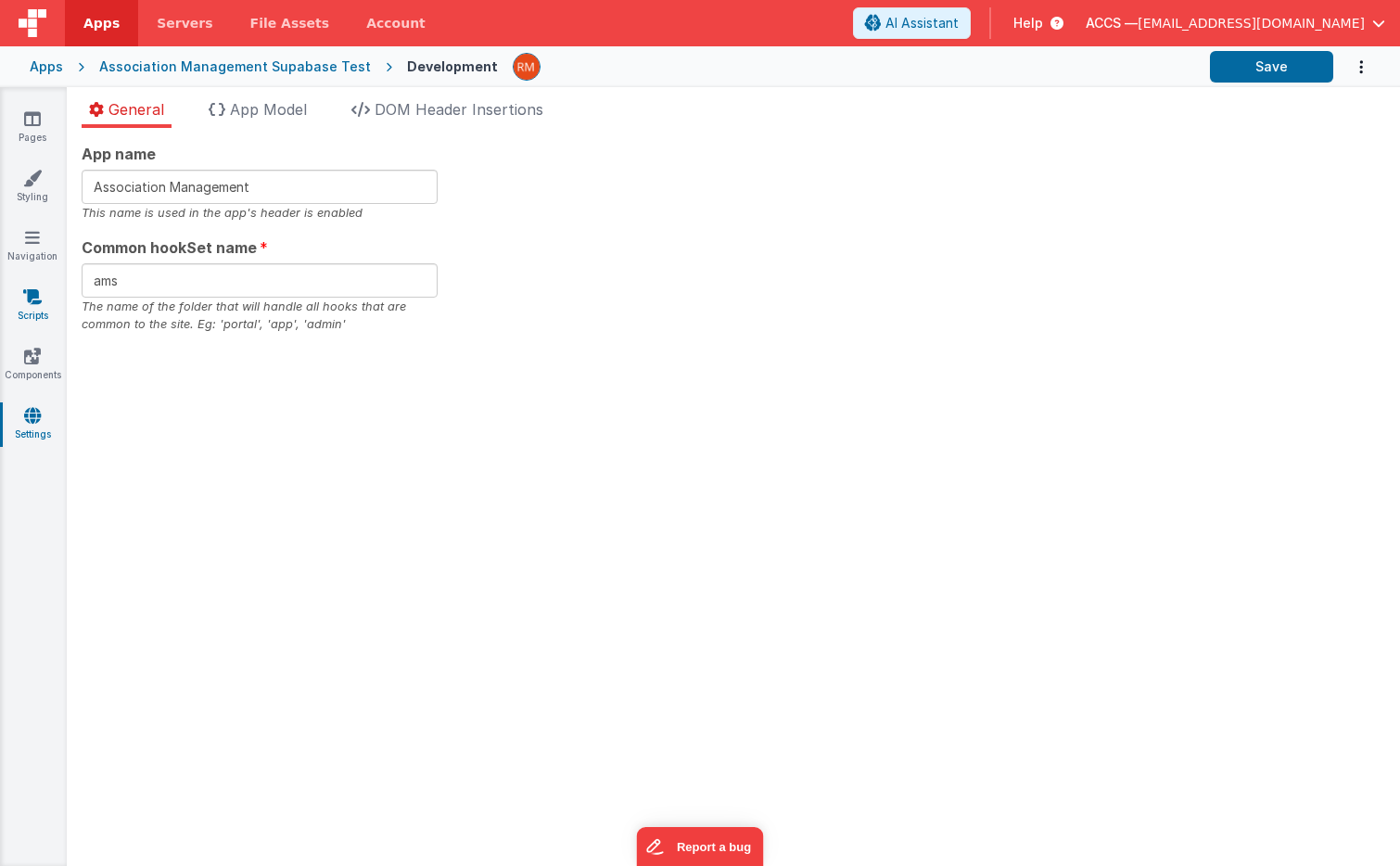
click at [34, 309] on link "Scripts" at bounding box center [32, 305] width 67 height 37
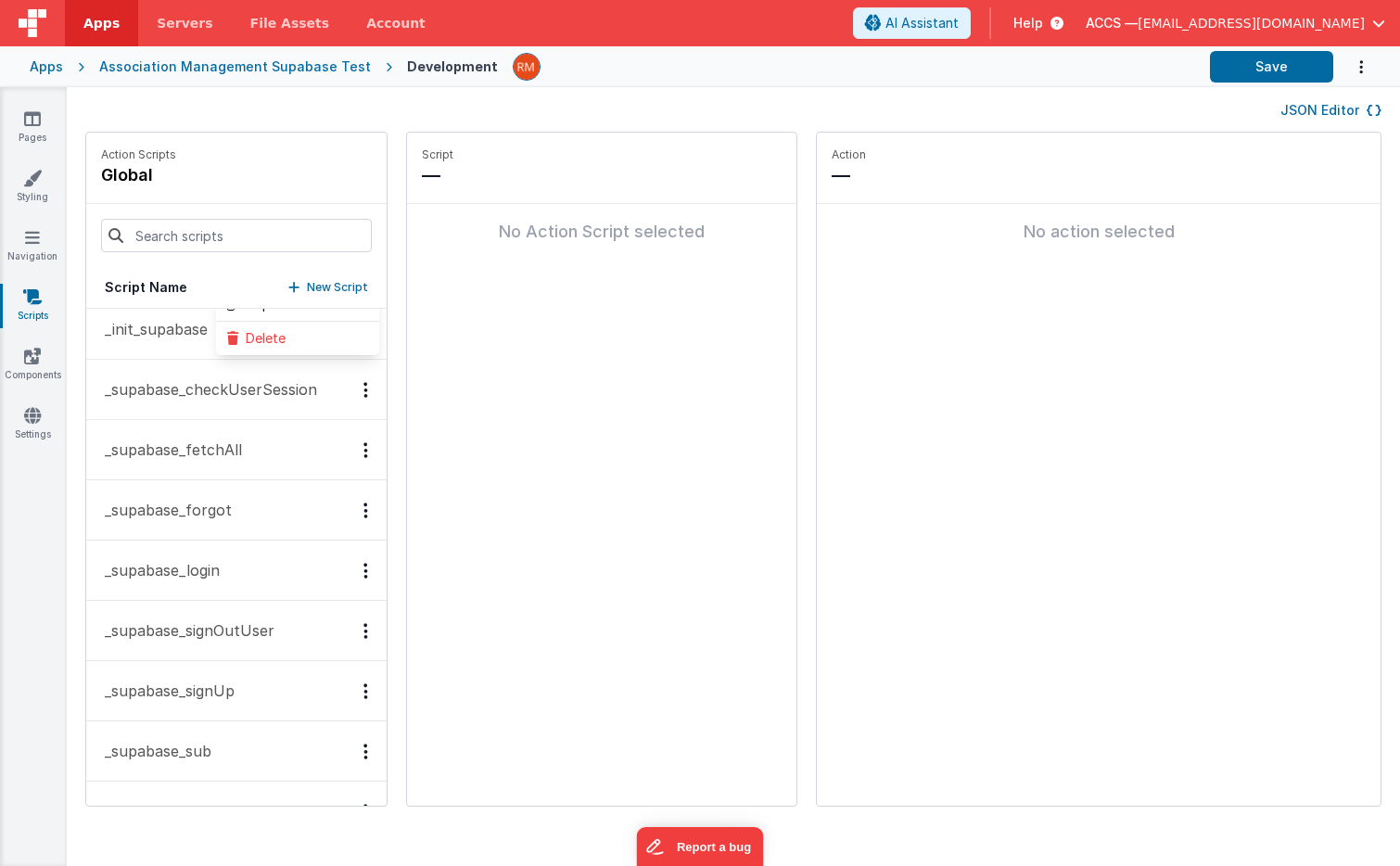
scroll to position [78, 0]
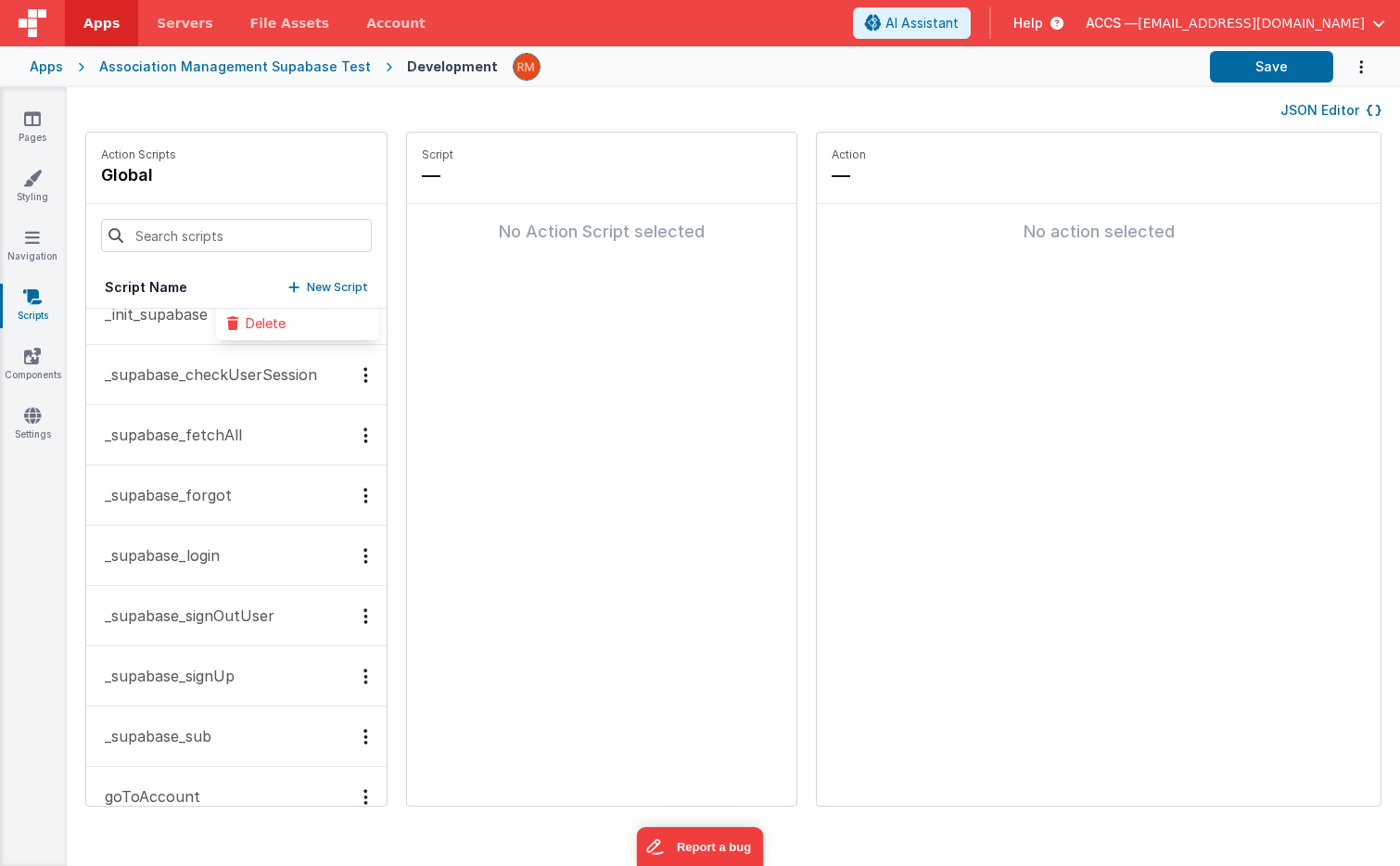
click at [245, 380] on p "_supabase_checkUserSession" at bounding box center [205, 374] width 223 height 23
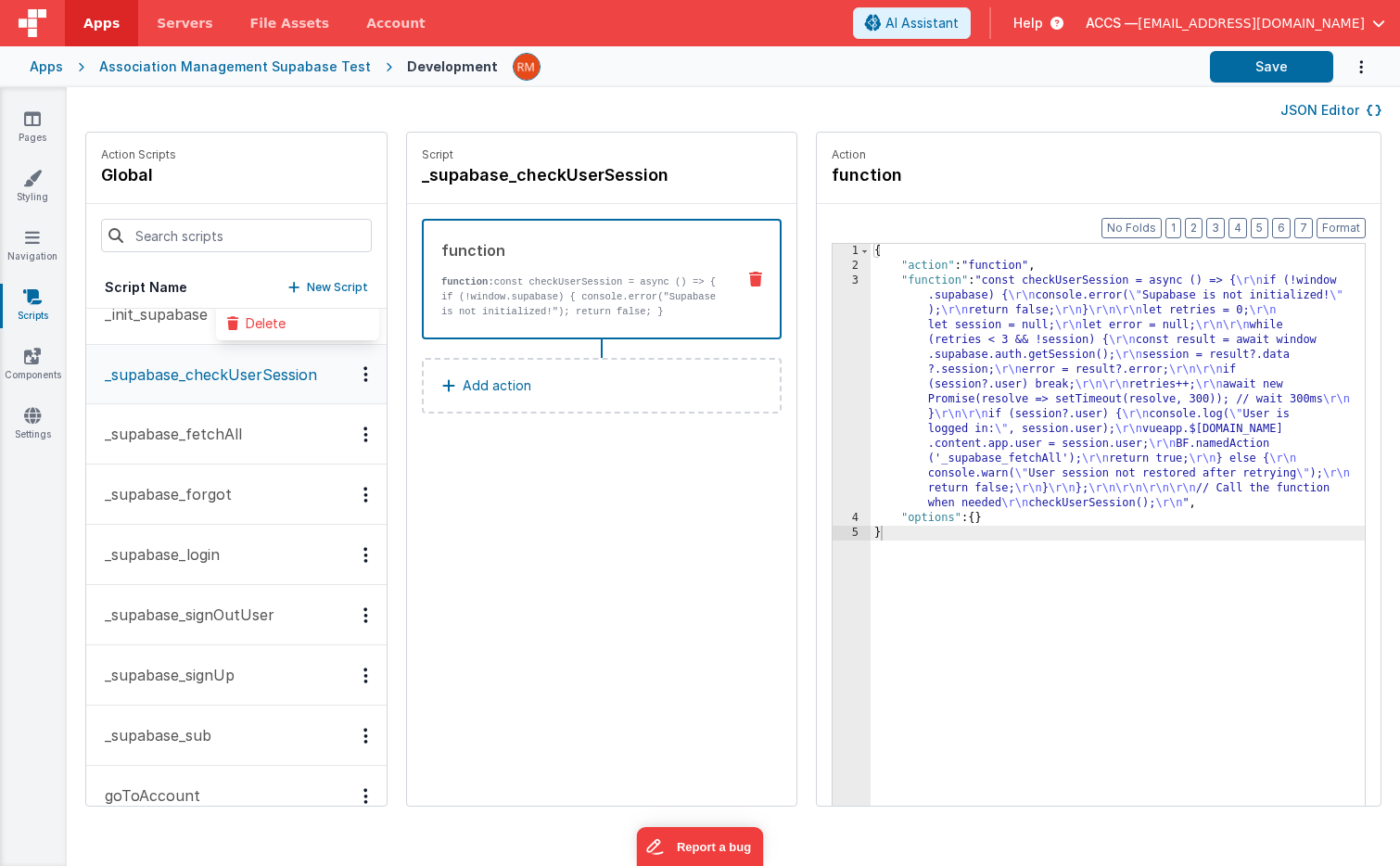
click at [216, 554] on p "_supabase_login" at bounding box center [156, 555] width 126 height 23
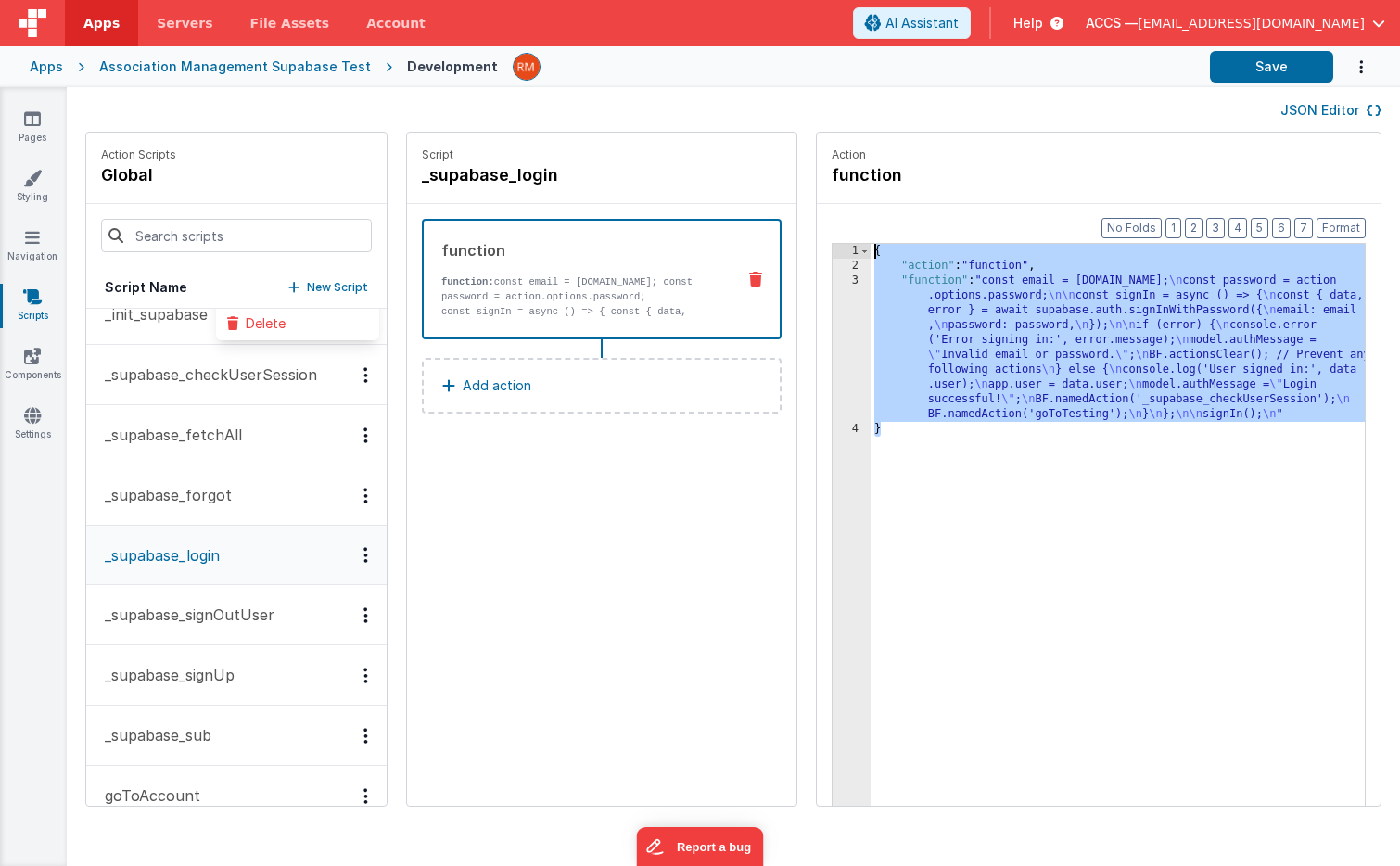
drag, startPoint x: 859, startPoint y: 438, endPoint x: 802, endPoint y: 245, distance: 201.2
click at [832, 244] on div "1 2 3 4 { "action" : "function" , "function" : "const email = [DOMAIN_NAME]; \n…" at bounding box center [1098, 553] width 534 height 621
click at [363, 555] on icon "Options" at bounding box center [365, 554] width 5 height 1
click at [256, 557] on div at bounding box center [700, 433] width 1400 height 866
drag, startPoint x: 233, startPoint y: 563, endPoint x: 120, endPoint y: 563, distance: 113.0
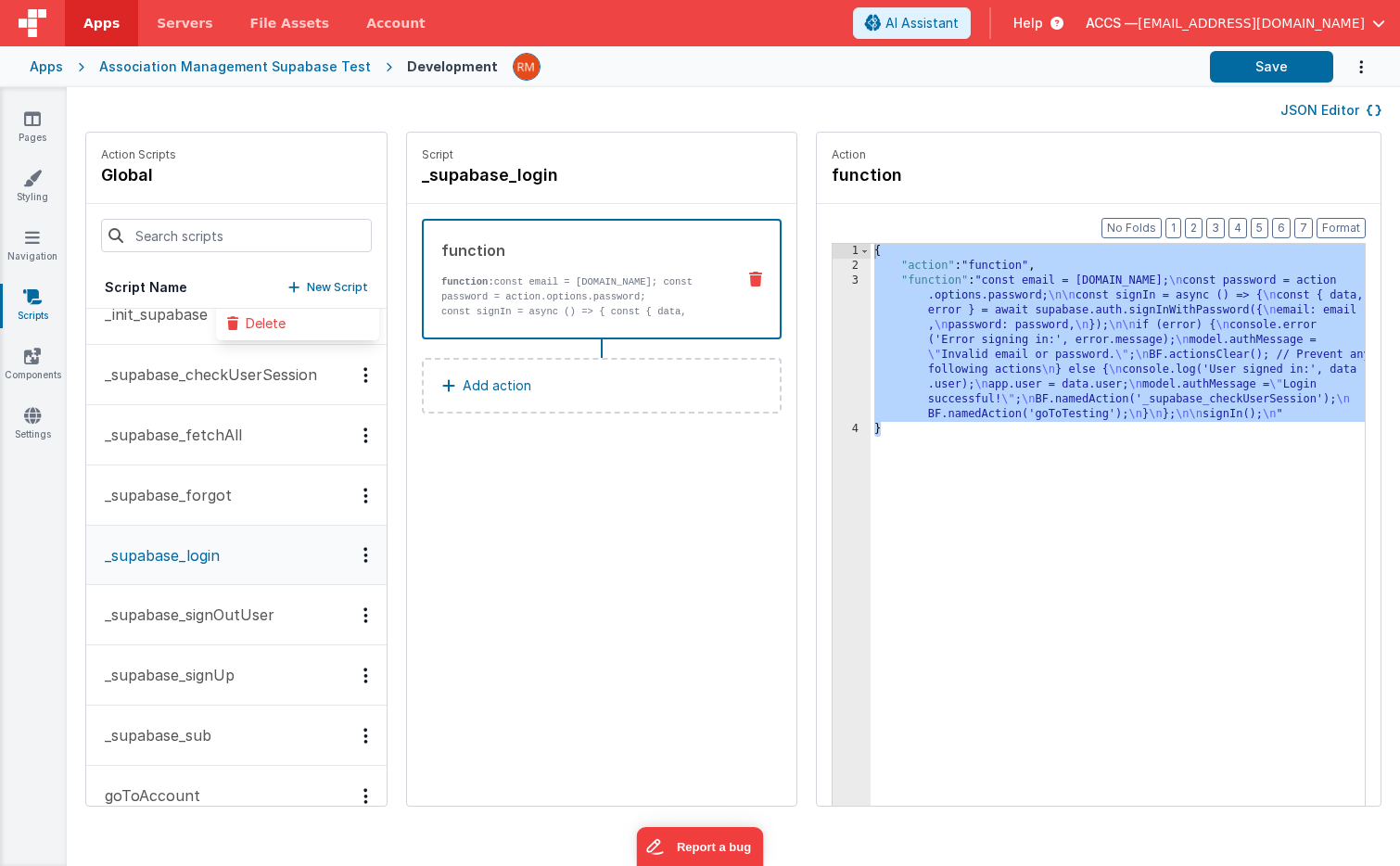
click at [120, 563] on button "_supabase_login" at bounding box center [236, 555] width 301 height 60
click at [871, 442] on div "{ "action" : "function" , "function" : "const email = [DOMAIN_NAME]; \n const p…" at bounding box center [1135, 568] width 529 height 650
drag, startPoint x: 873, startPoint y: 471, endPoint x: 783, endPoint y: 245, distance: 243.3
click at [817, 245] on div "Format 7 6 5 4 3 2 1 No Folds 1 2 3 4 { "action" : "function" , "function" : "c…" at bounding box center [1098, 541] width 563 height 673
click at [240, 619] on p "_supabase_signOutUser" at bounding box center [183, 615] width 181 height 23
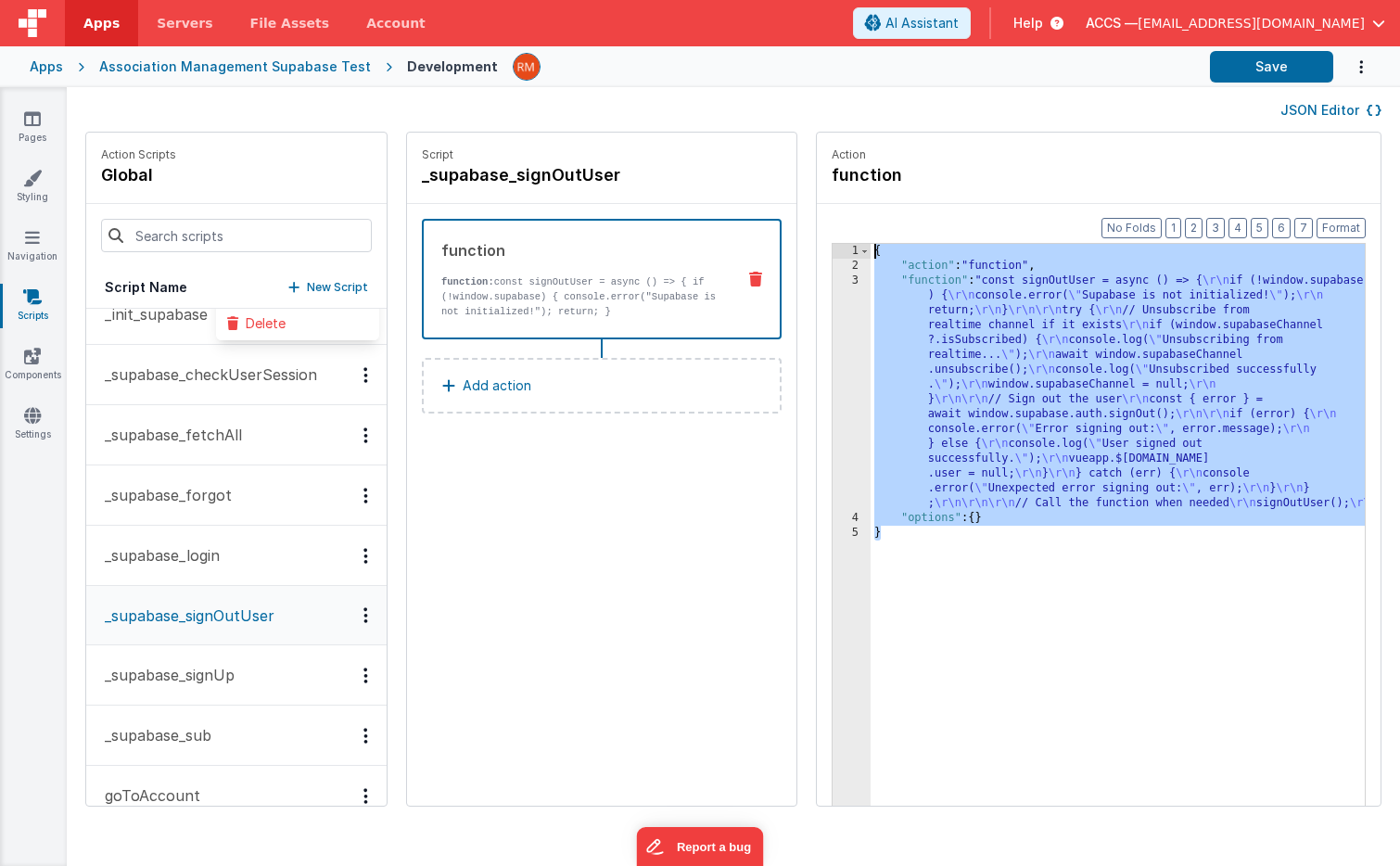
drag, startPoint x: 927, startPoint y: 565, endPoint x: 821, endPoint y: 208, distance: 372.4
click at [821, 208] on div "Format 7 6 5 4 3 2 1 No Folds 1 2 3 4 5 { "action" : "function" , "function" : …" at bounding box center [1098, 541] width 563 height 673
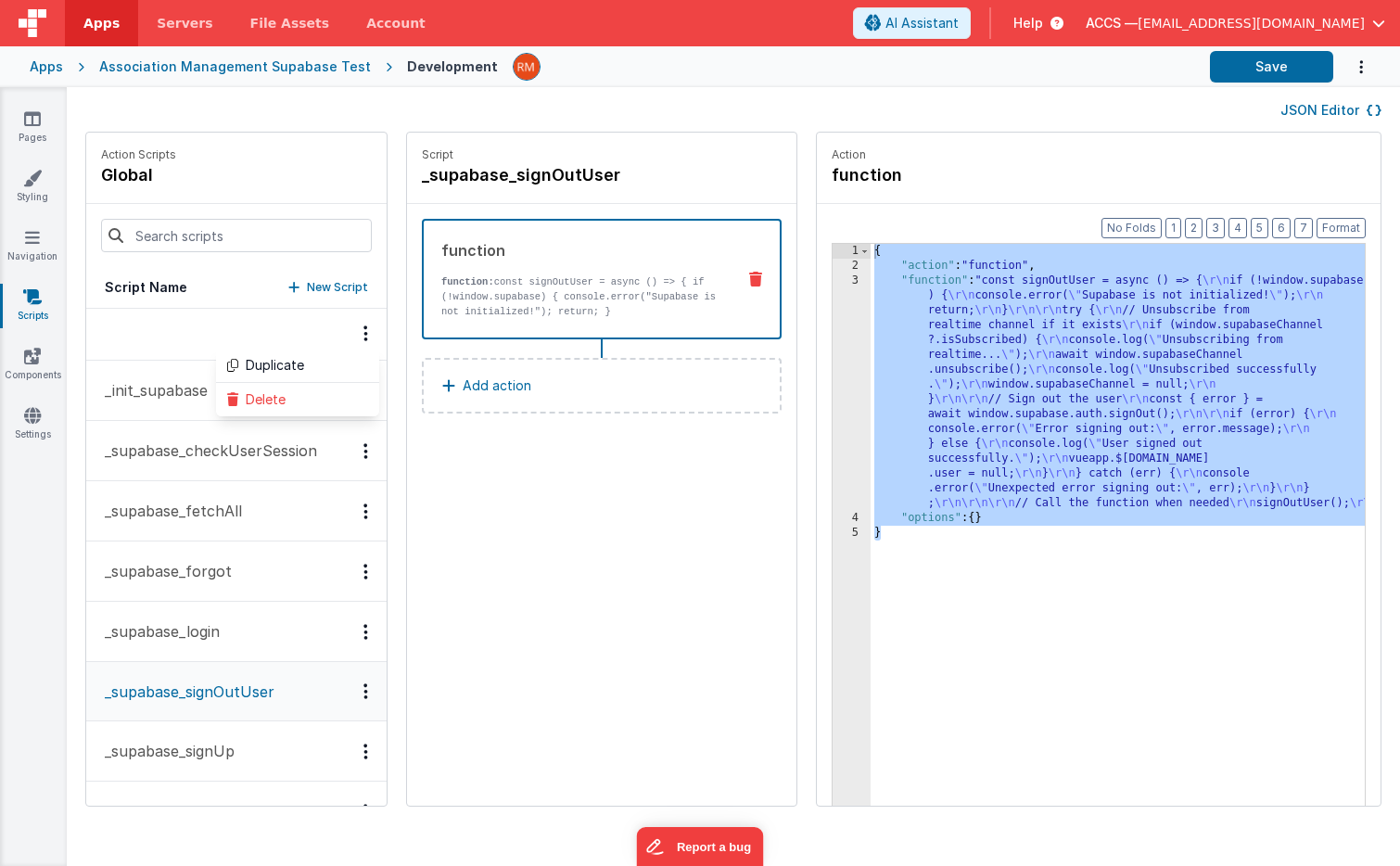
scroll to position [0, 0]
click at [227, 637] on button "_supabase_login" at bounding box center [236, 633] width 301 height 61
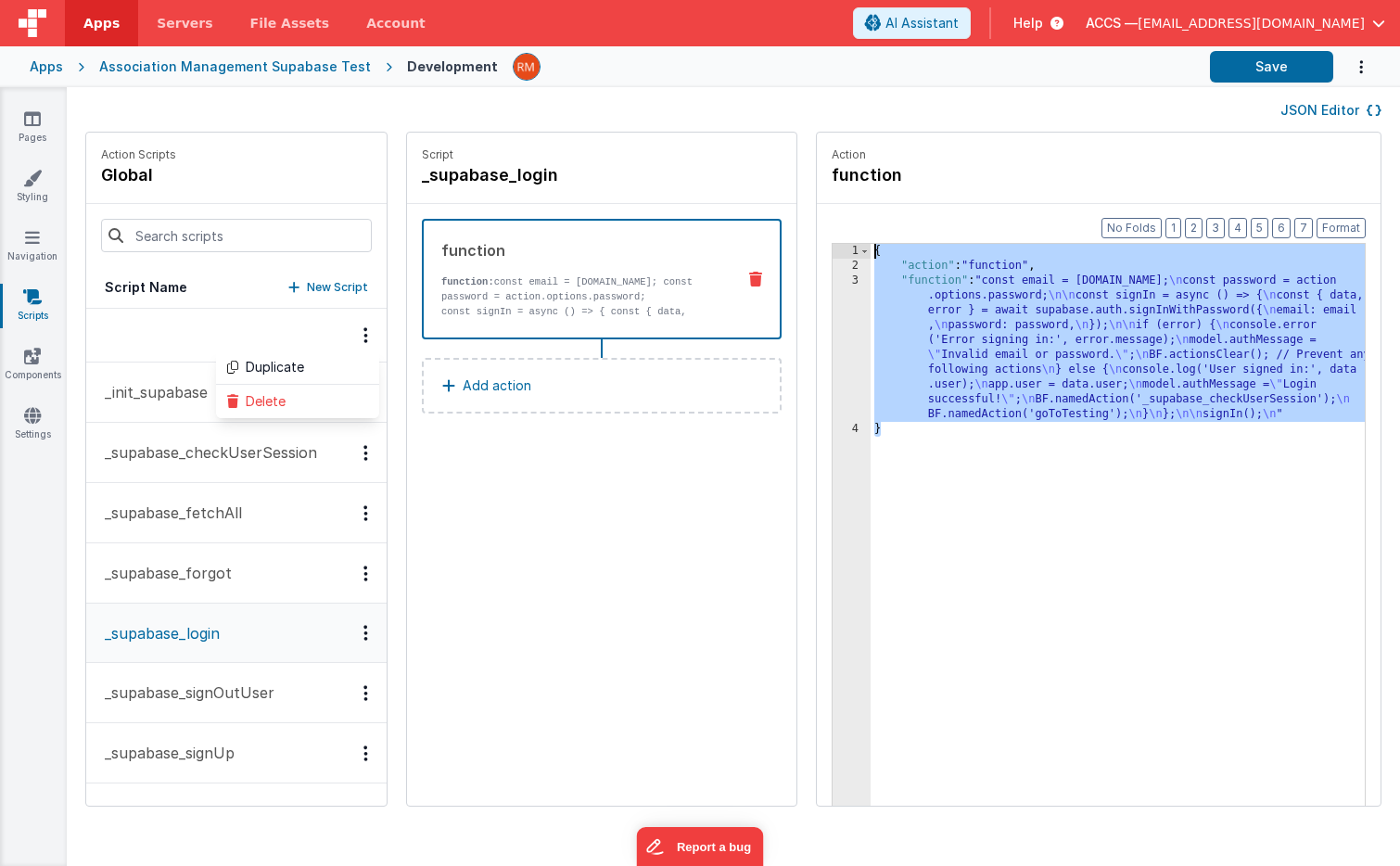
drag, startPoint x: 923, startPoint y: 457, endPoint x: 834, endPoint y: 180, distance: 290.9
click at [834, 180] on fieldset "Action function Format 7 6 5 4 3 2 1 No Folds 1 2 3 4 { "action" : "function" ,…" at bounding box center [1098, 469] width 563 height 673
click at [209, 468] on button "_supabase_checkUserSession" at bounding box center [236, 453] width 301 height 61
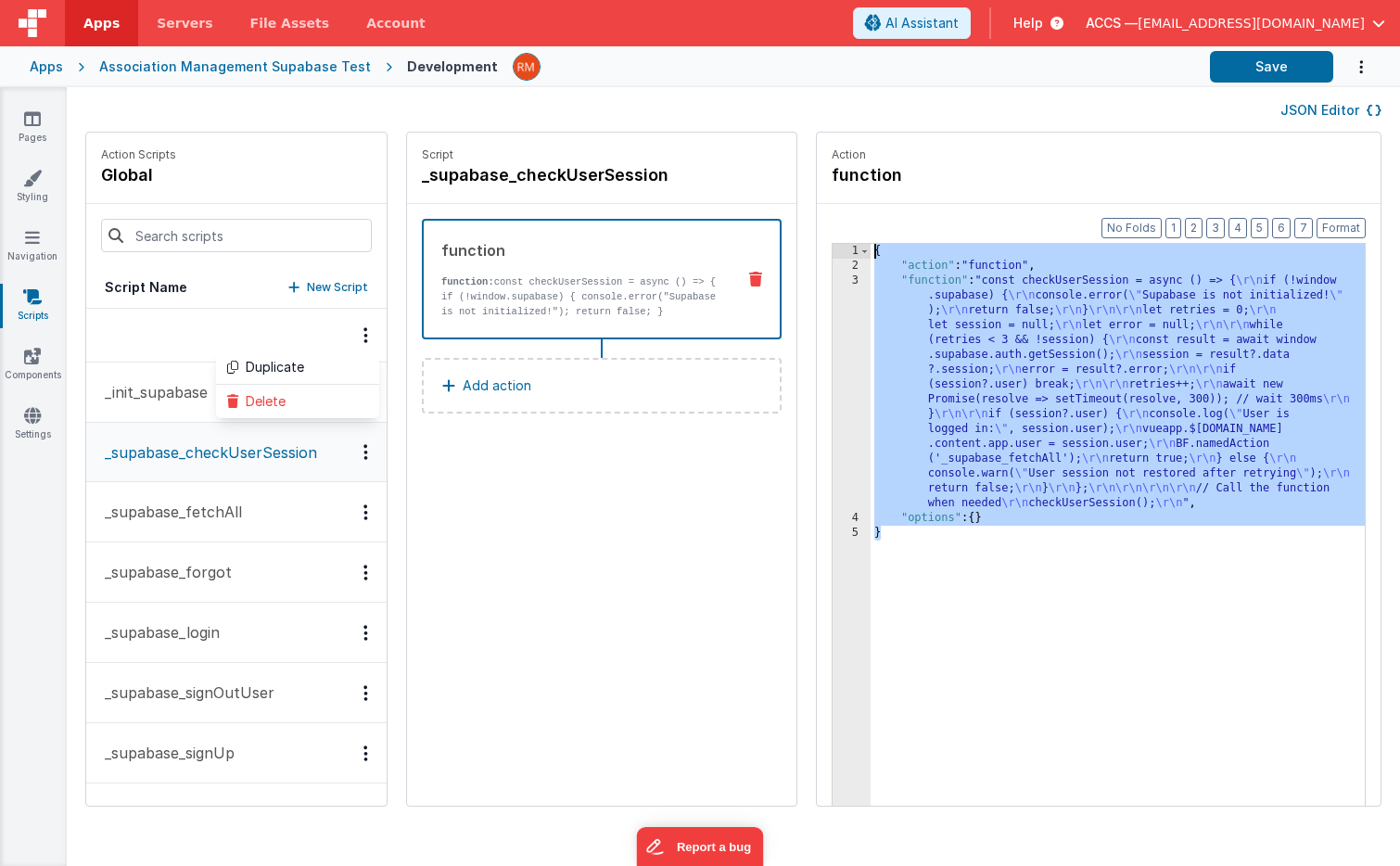
drag, startPoint x: 909, startPoint y: 563, endPoint x: 856, endPoint y: 232, distance: 335.2
click at [856, 232] on div "Format 7 6 5 4 3 2 1 No Folds 1 2 3 4 5 { "action" : "function" , "function" : …" at bounding box center [1098, 541] width 563 height 673
click at [140, 401] on p "_init_supabase" at bounding box center [150, 392] width 114 height 23
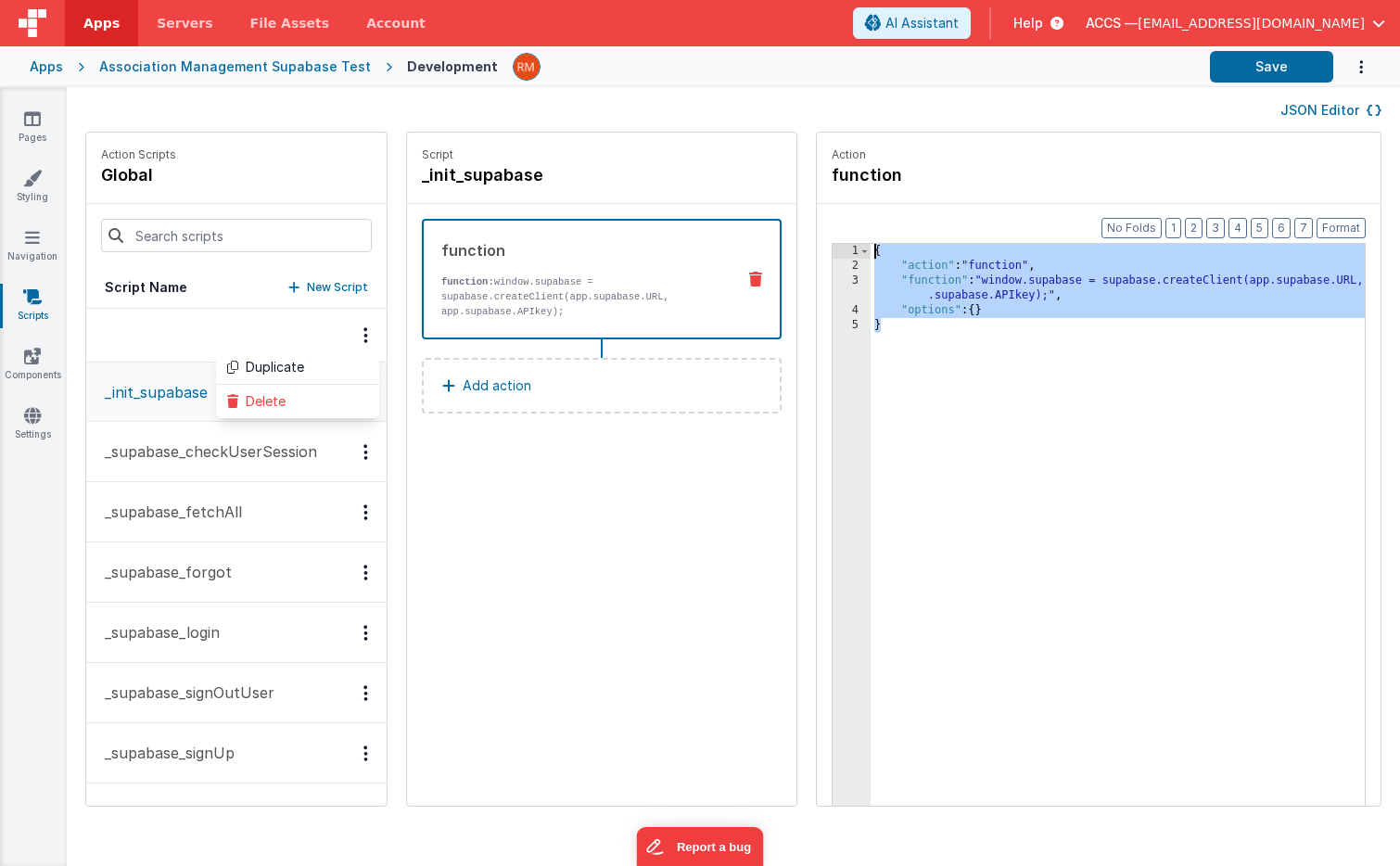
drag, startPoint x: 864, startPoint y: 363, endPoint x: 805, endPoint y: 216, distance: 158.4
click at [817, 216] on div "Format 7 6 5 4 3 2 1 No Folds 1 2 3 4 5 { "action" : "function" , "function" : …" at bounding box center [1098, 541] width 563 height 673
click at [105, 26] on span "Apps" at bounding box center [101, 24] width 36 height 19
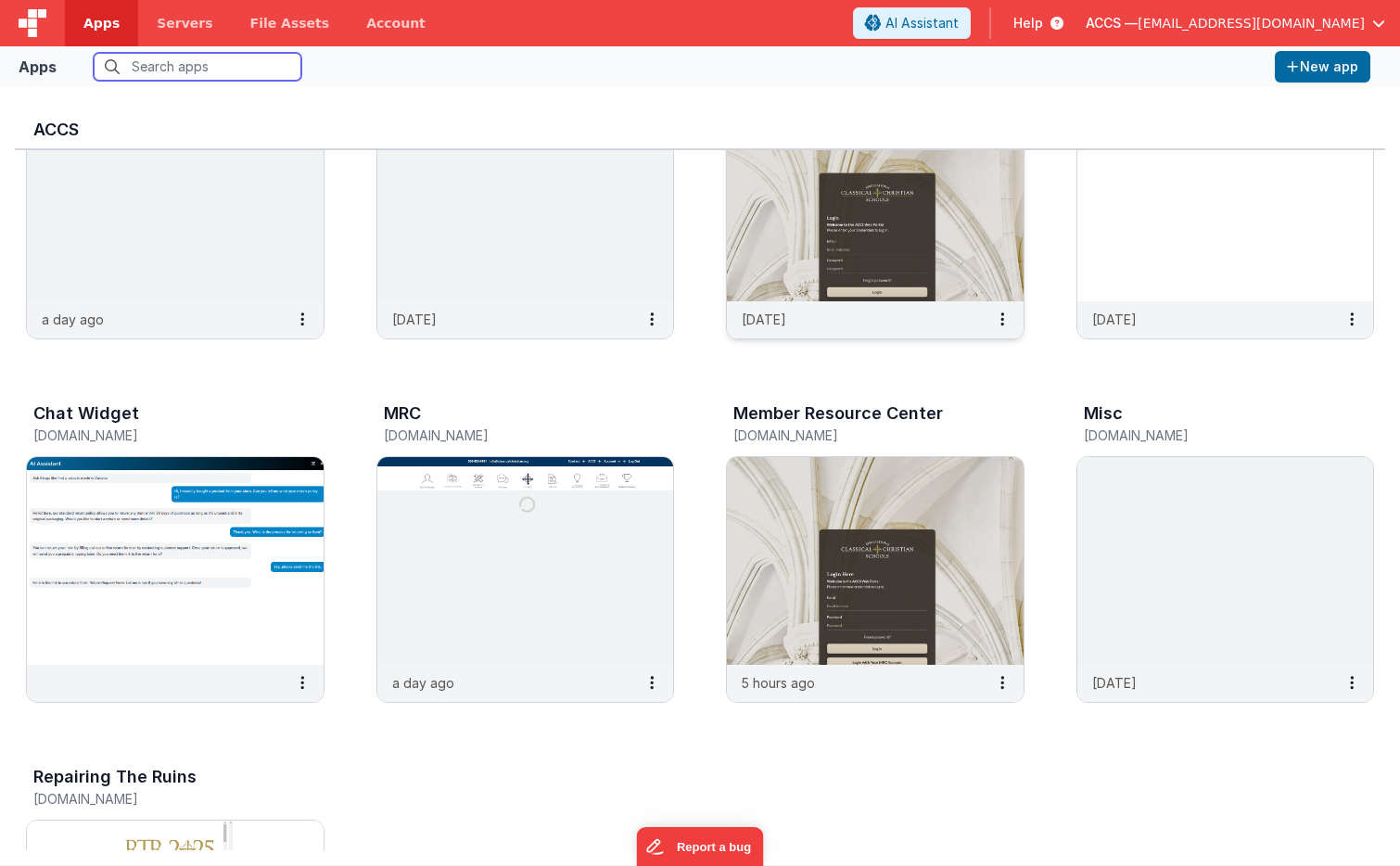
scroll to position [329, 0]
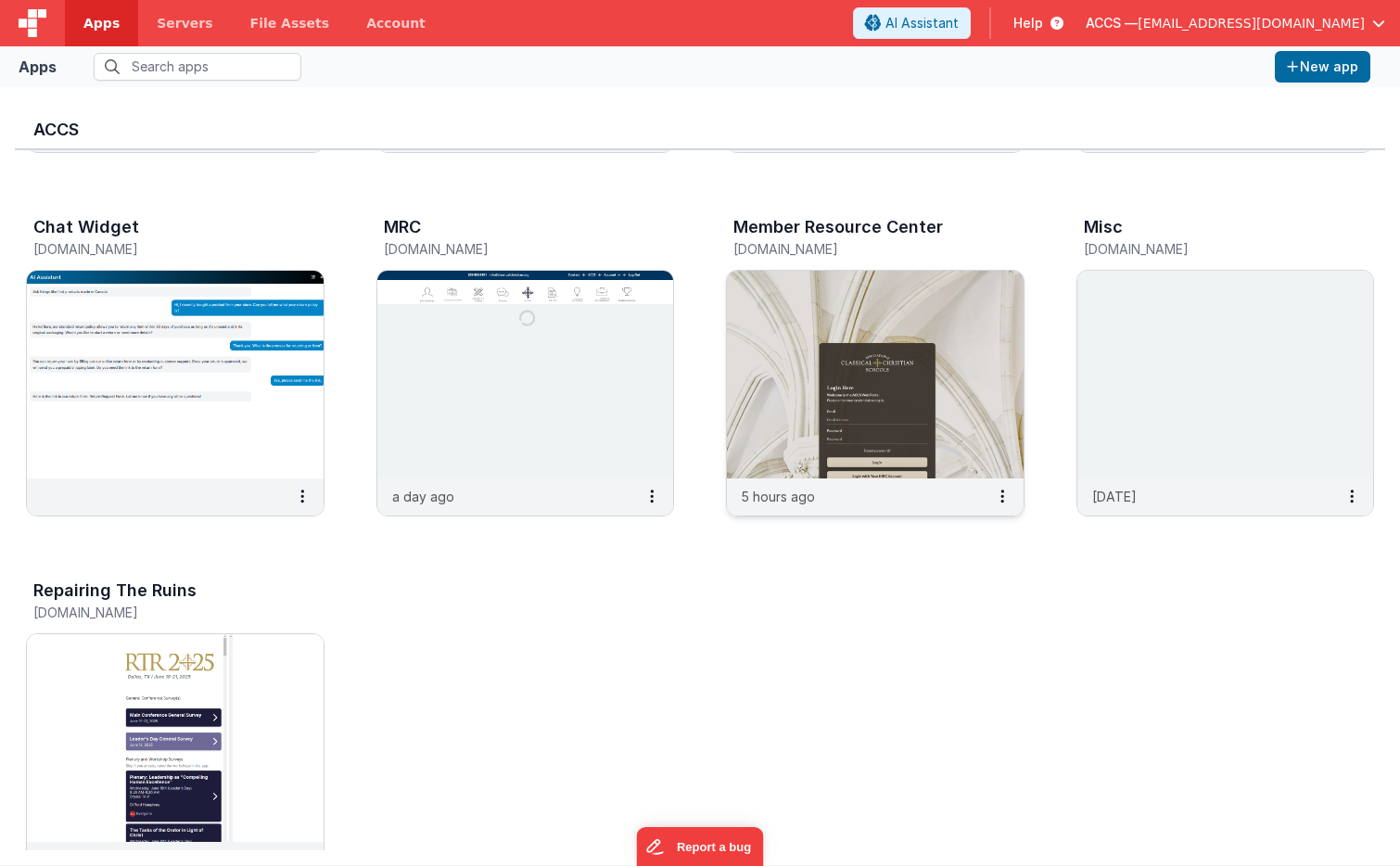
click at [789, 360] on img at bounding box center [875, 374] width 297 height 208
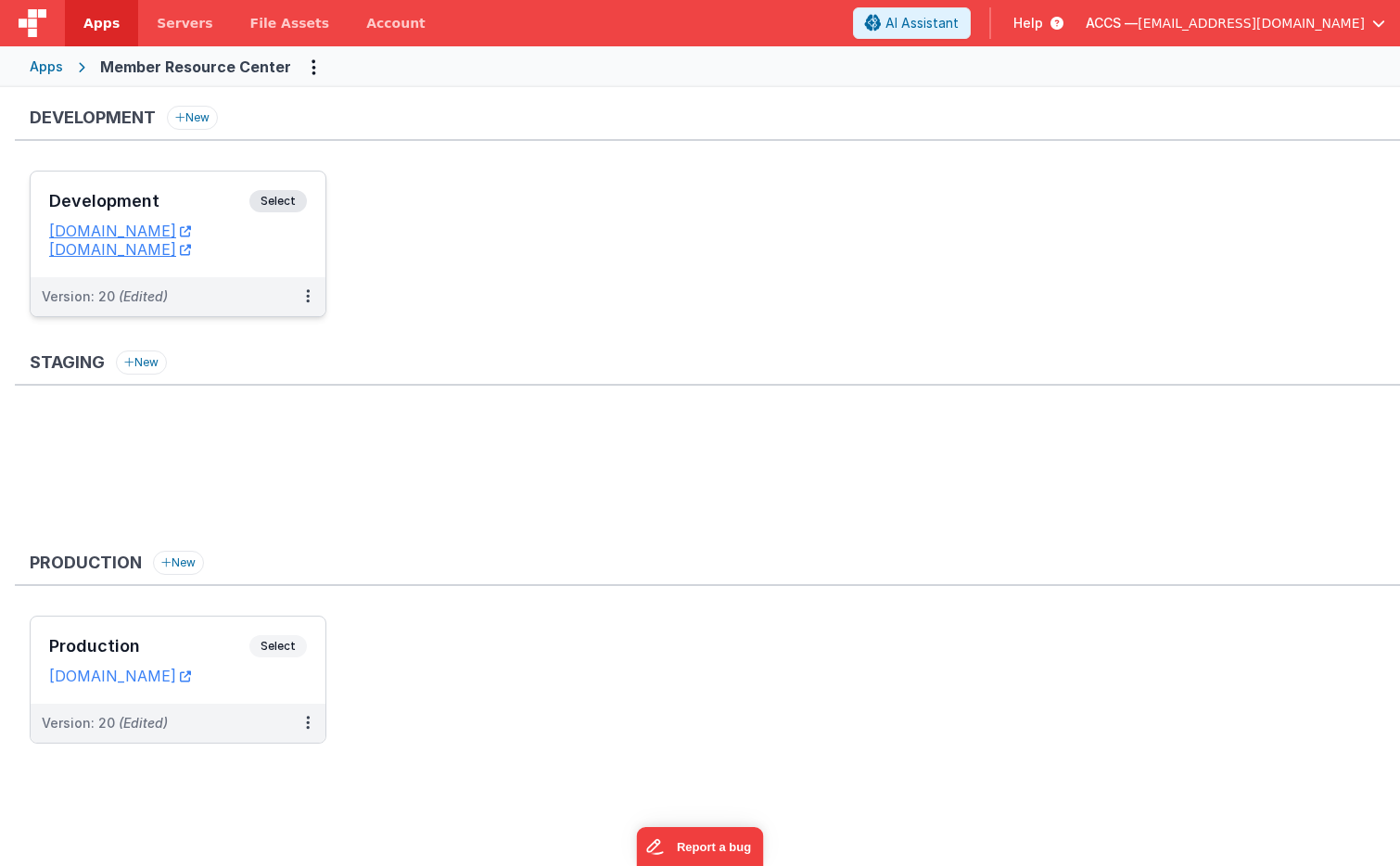
click at [233, 205] on h3 "Development" at bounding box center [149, 201] width 200 height 19
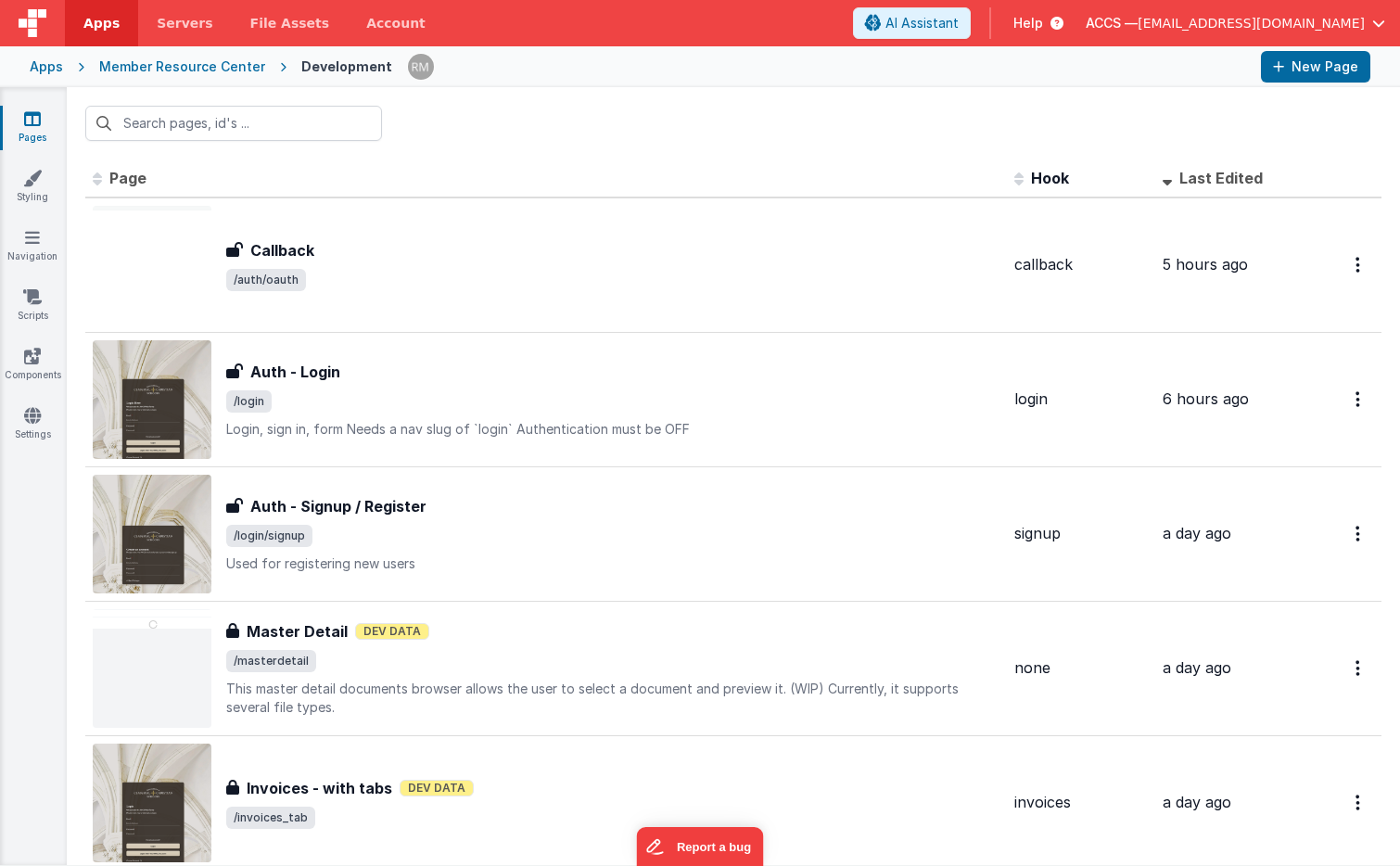
click at [51, 73] on div "Apps" at bounding box center [45, 67] width 33 height 19
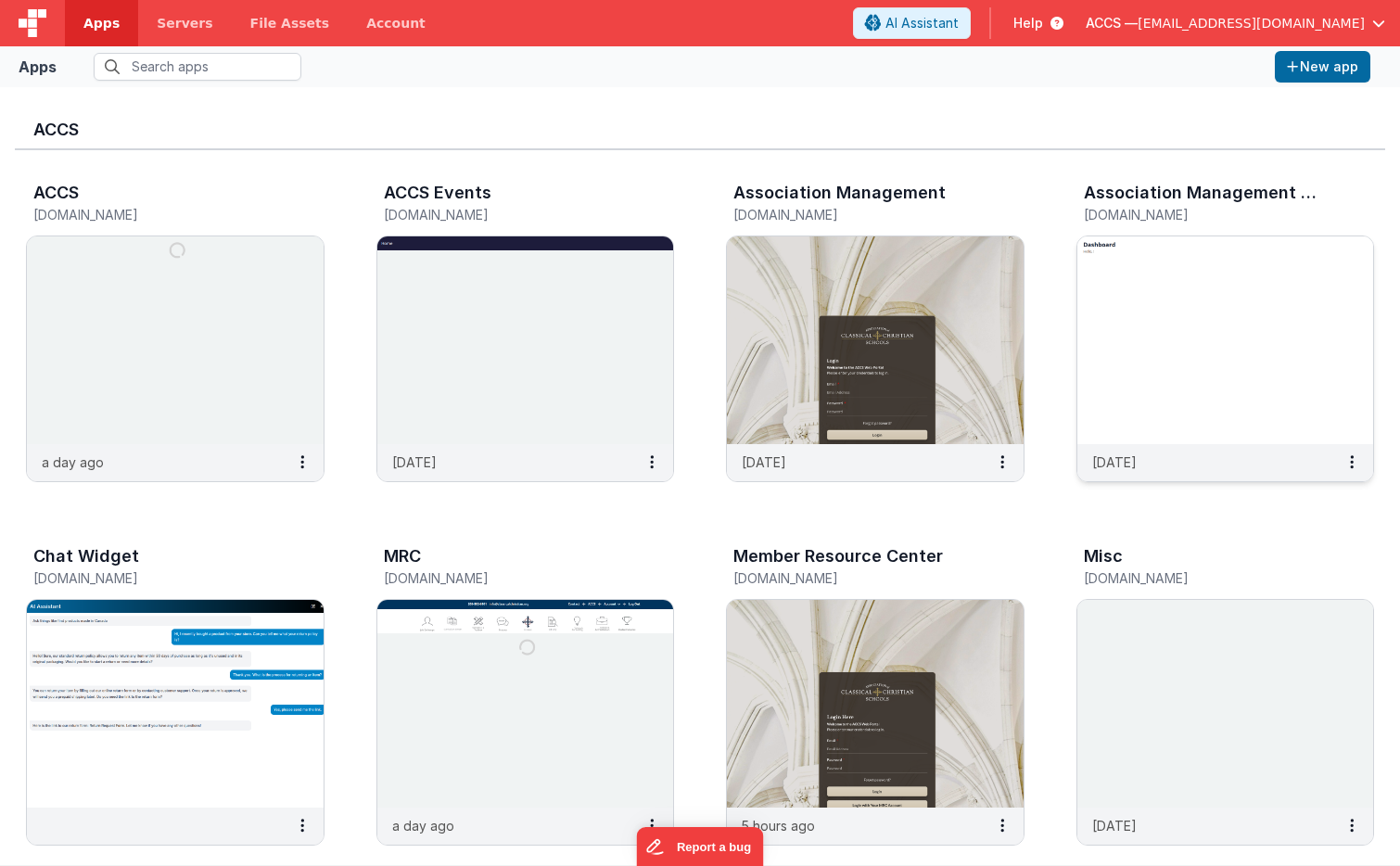
click at [1178, 364] on img at bounding box center [1226, 340] width 297 height 208
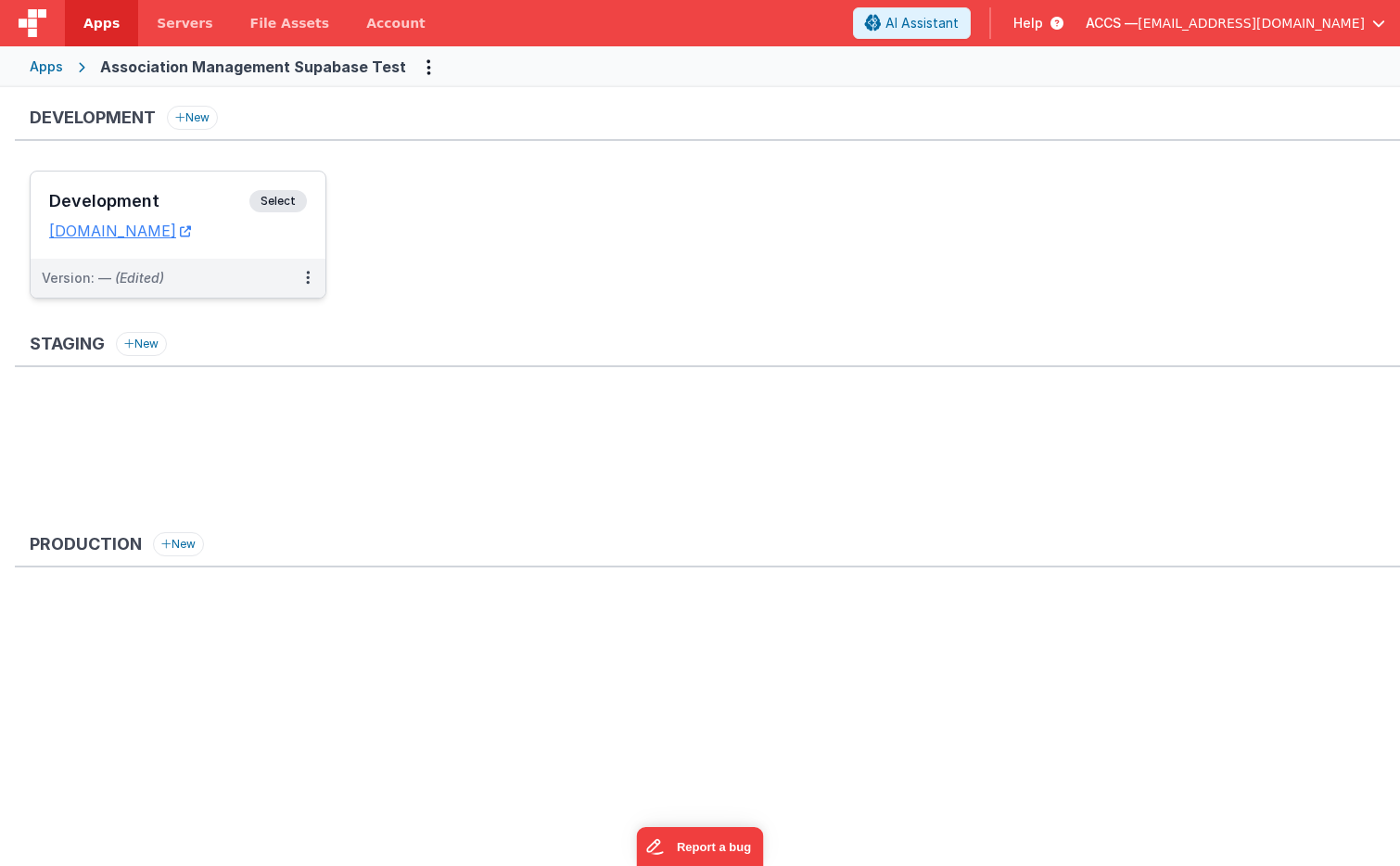
click at [222, 198] on h3 "Development" at bounding box center [149, 201] width 200 height 19
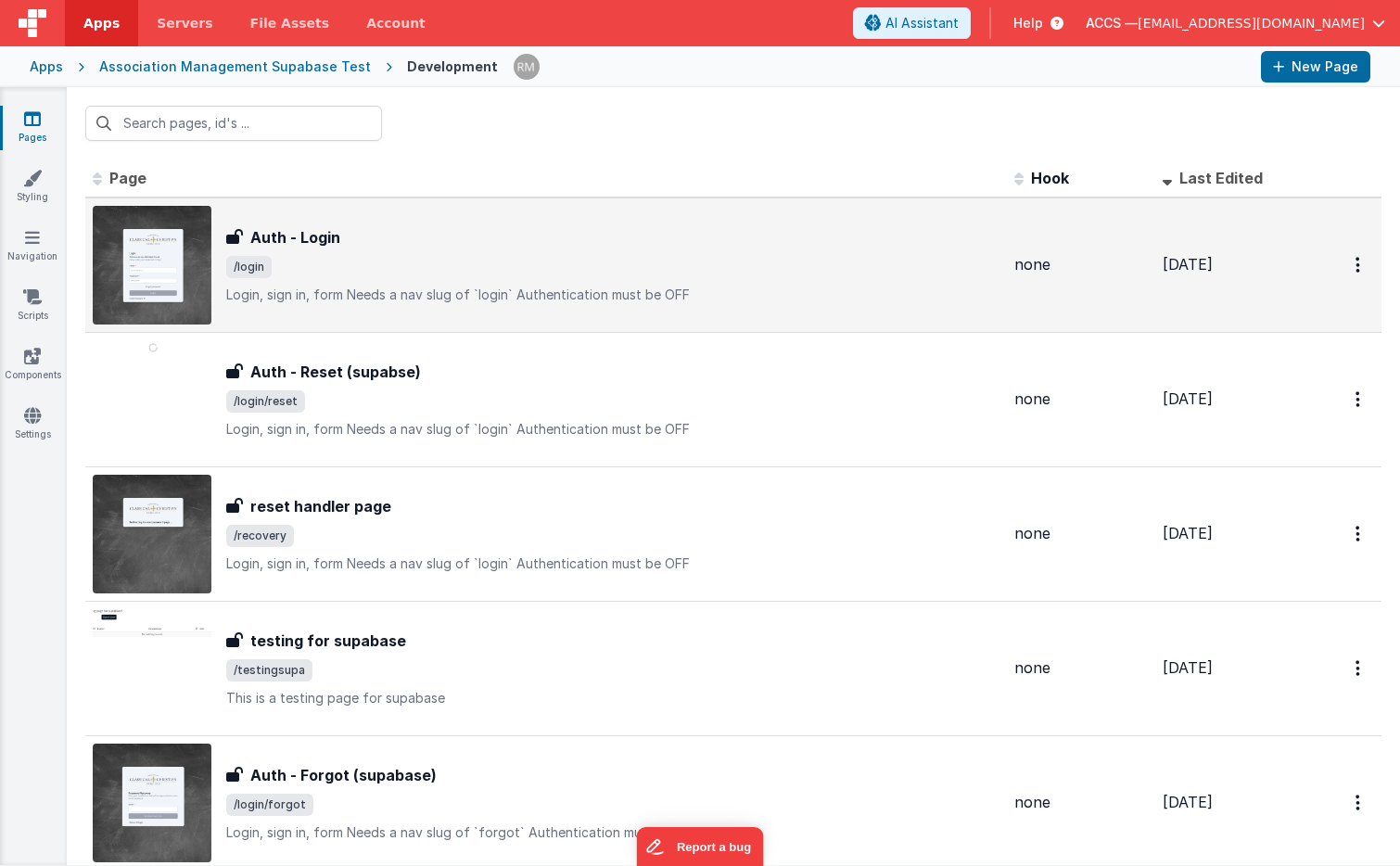
click at [337, 273] on span "/login" at bounding box center [613, 268] width 773 height 23
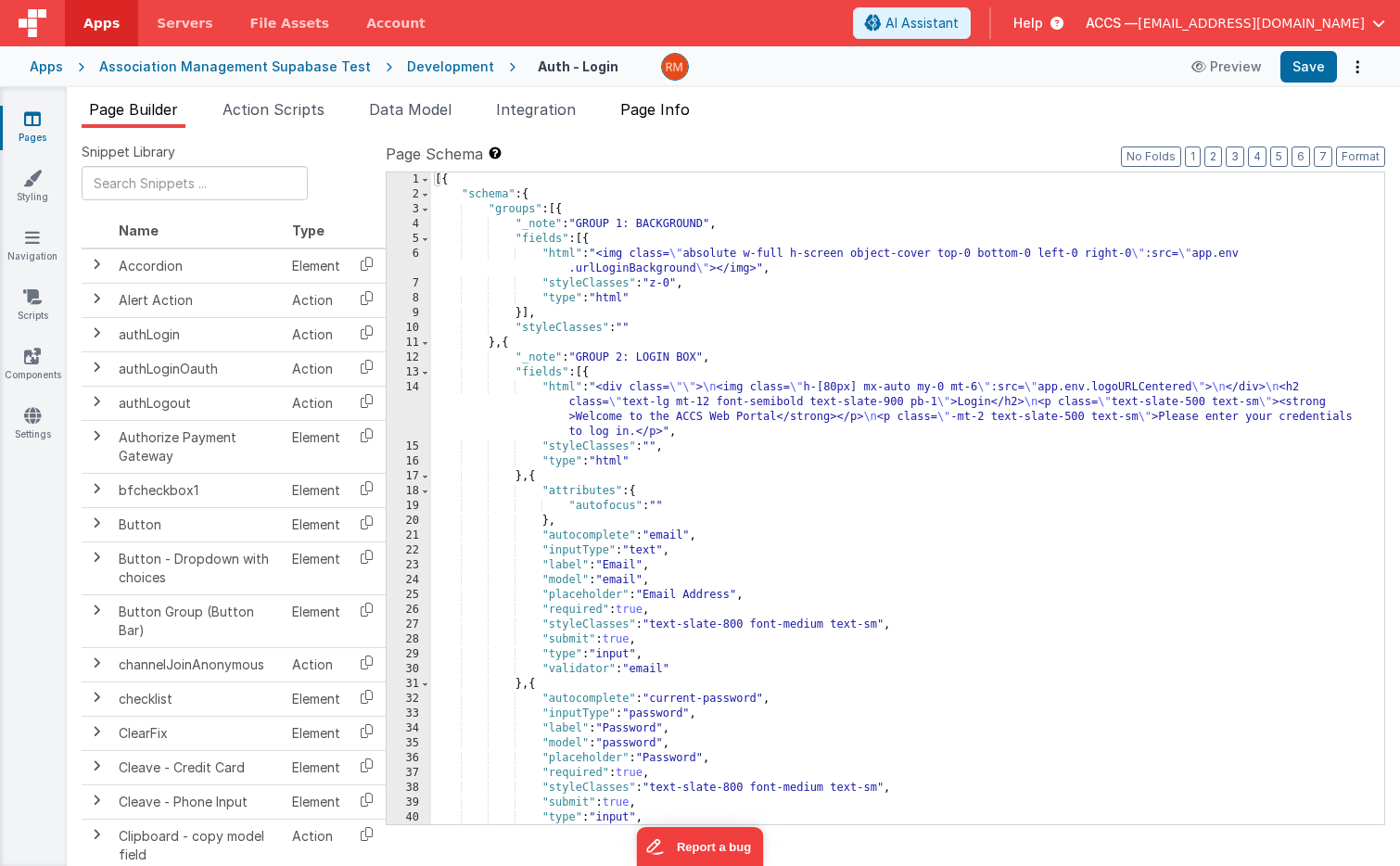
click at [667, 114] on span "Page Info" at bounding box center [655, 110] width 70 height 19
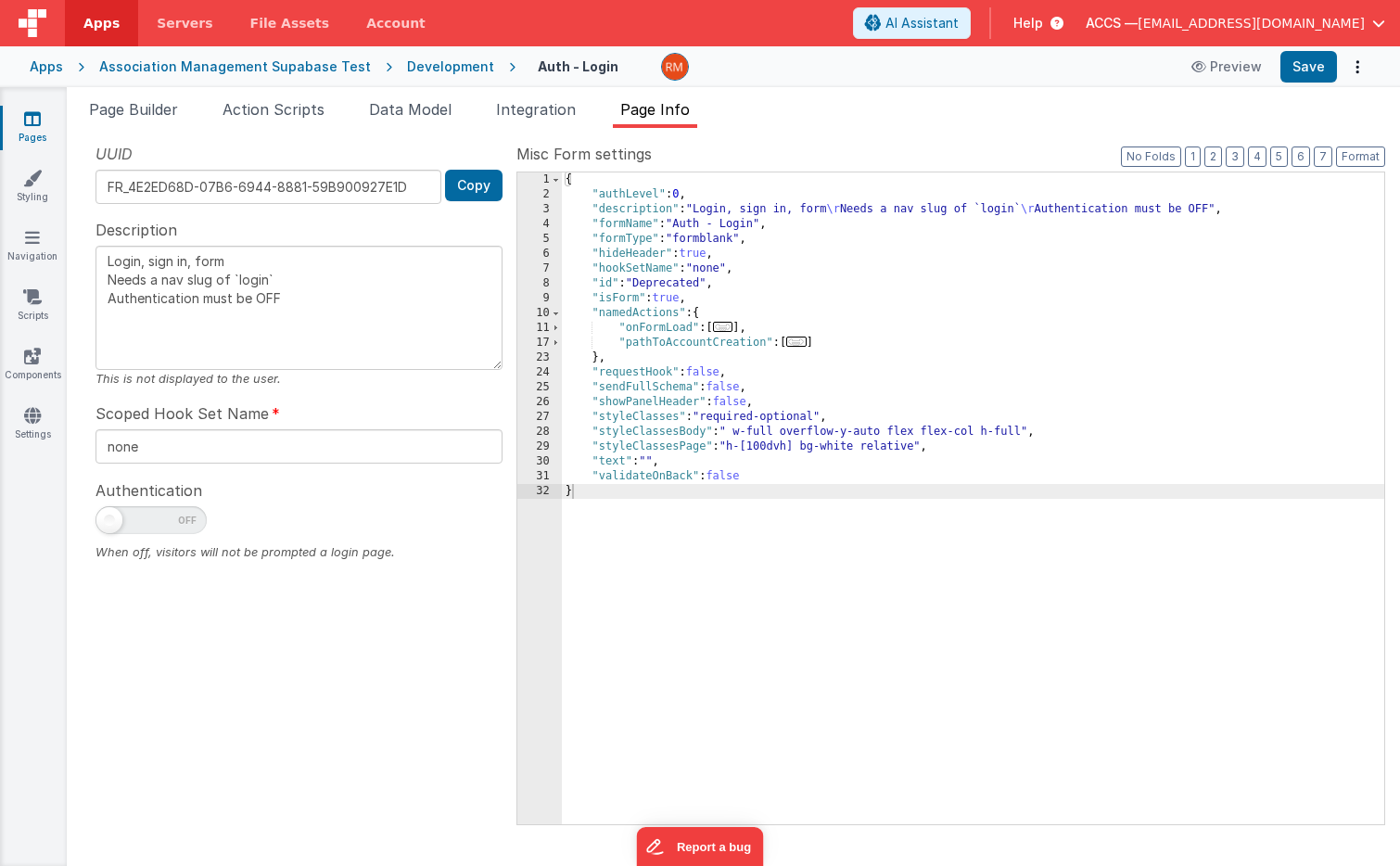
click at [732, 324] on span "..." at bounding box center [723, 326] width 21 height 10
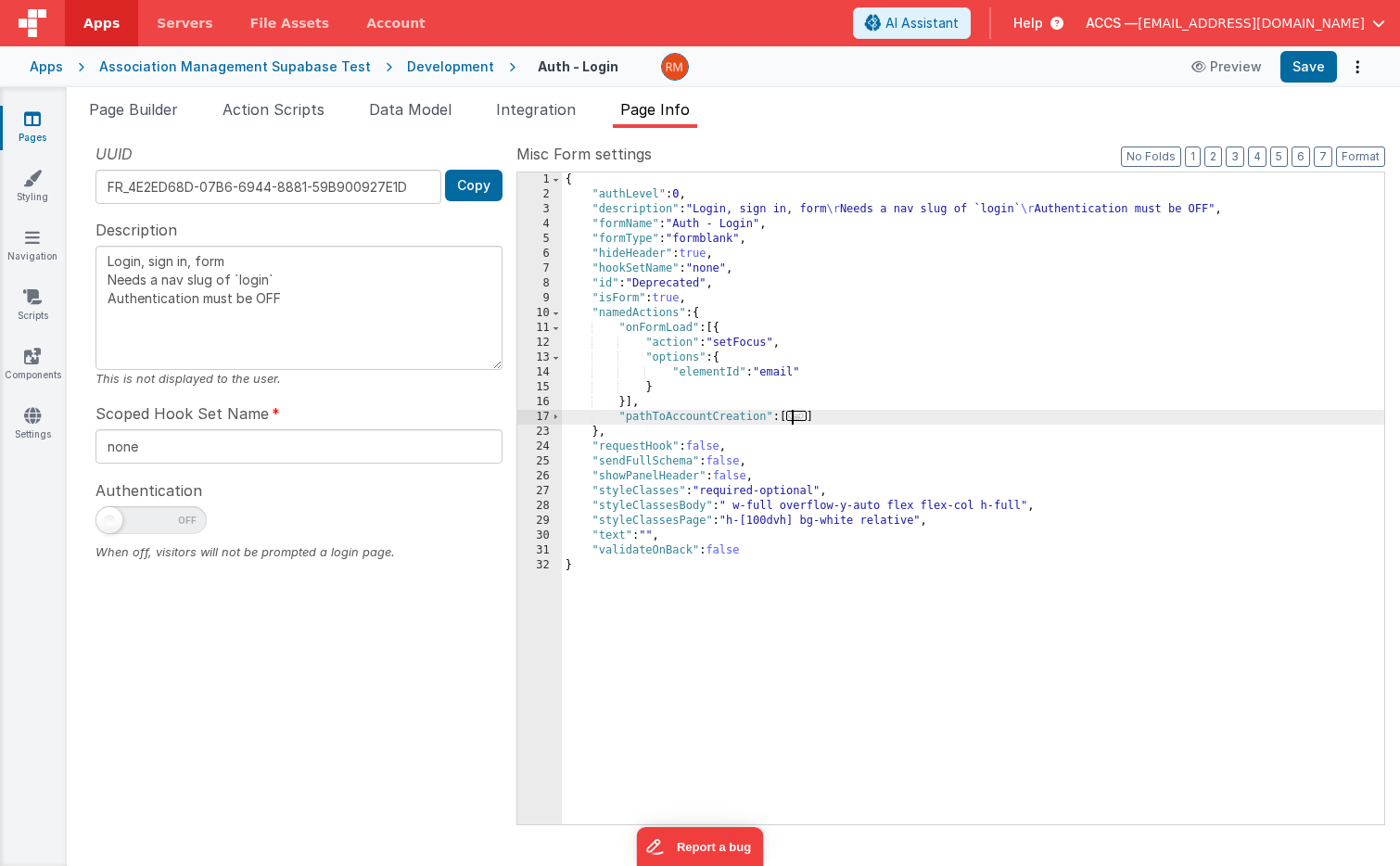
click at [800, 421] on span "..." at bounding box center [797, 415] width 21 height 10
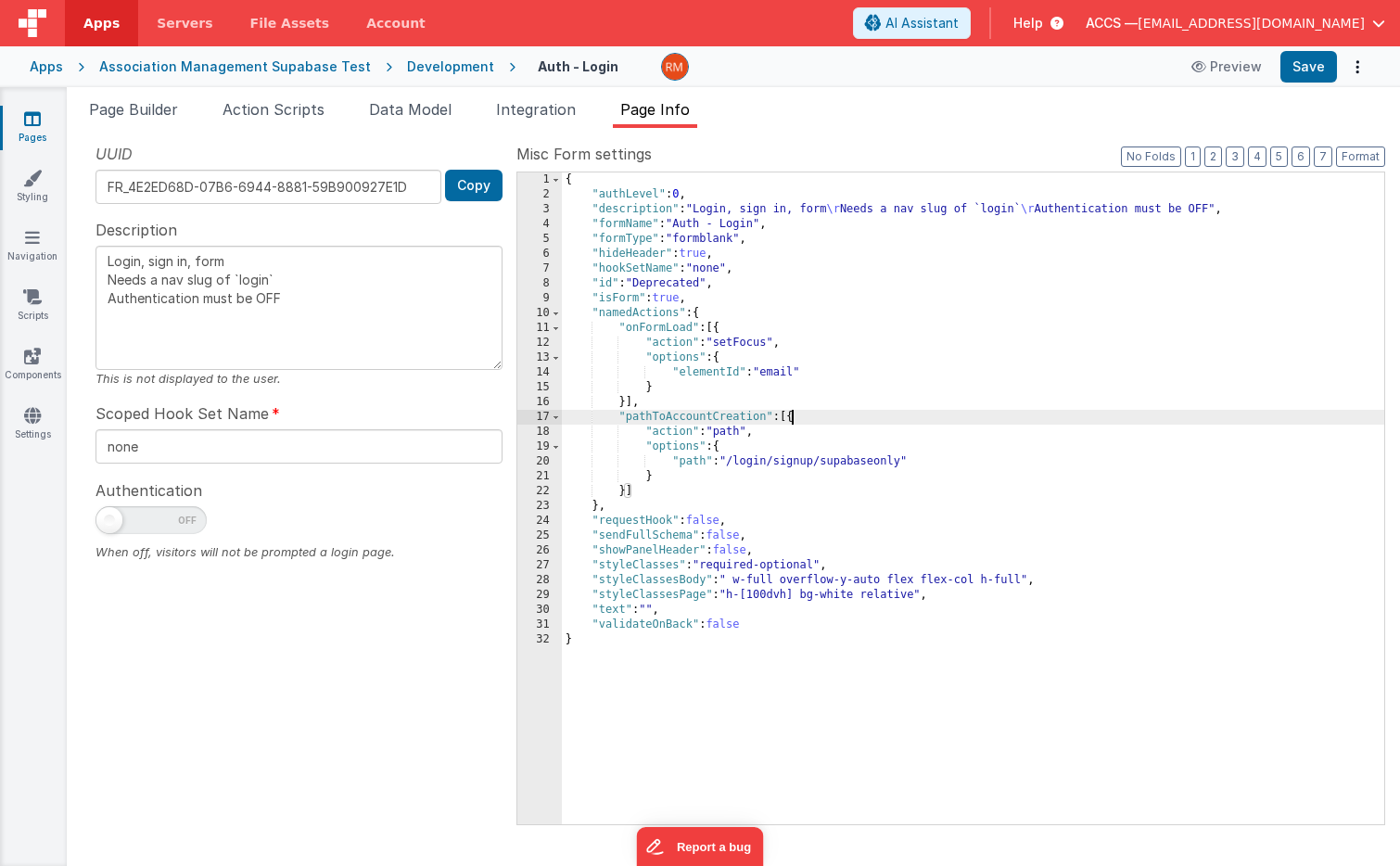
click at [37, 125] on icon at bounding box center [32, 119] width 17 height 19
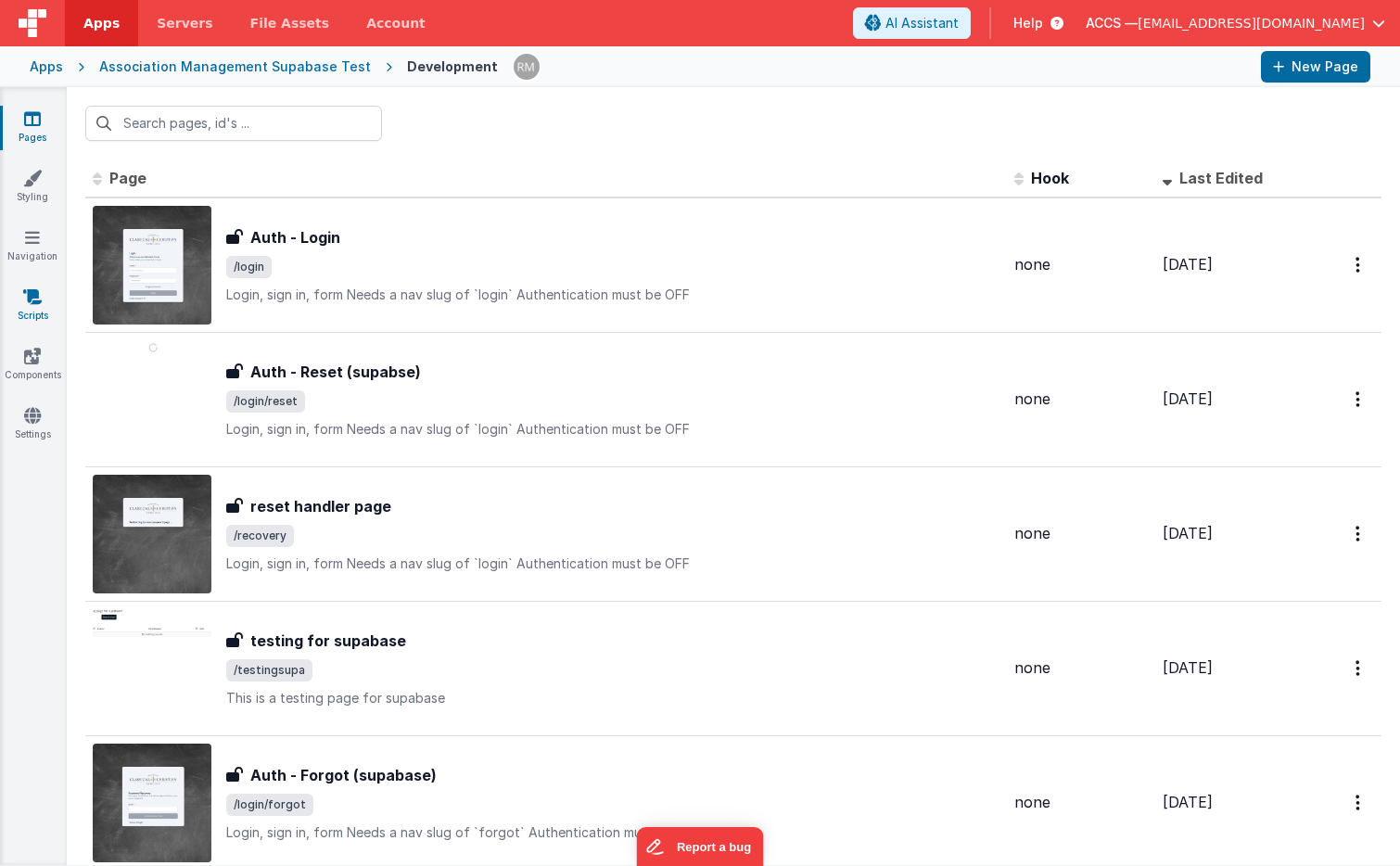
click at [32, 313] on link "Scripts" at bounding box center [32, 305] width 67 height 37
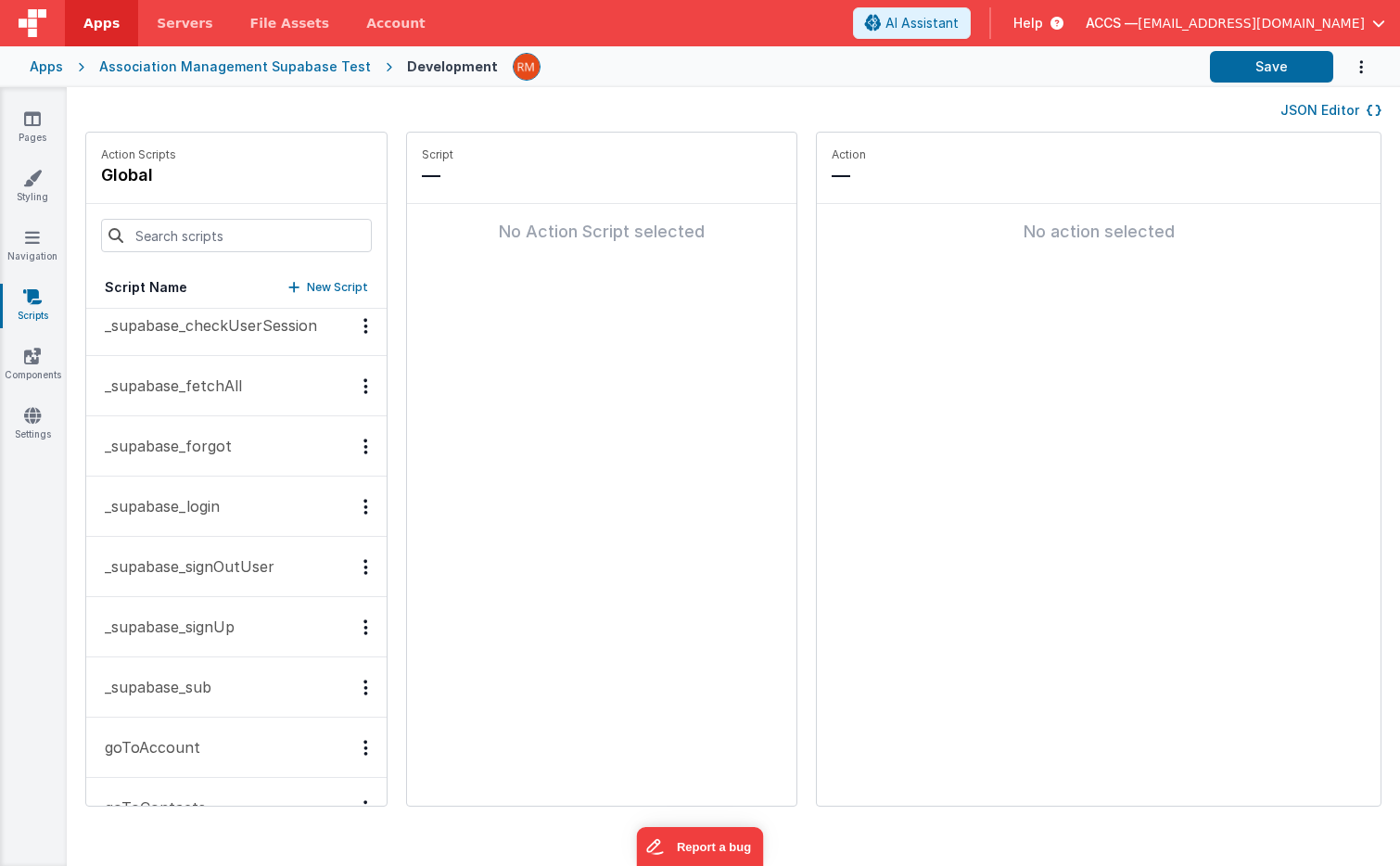
scroll to position [154, 0]
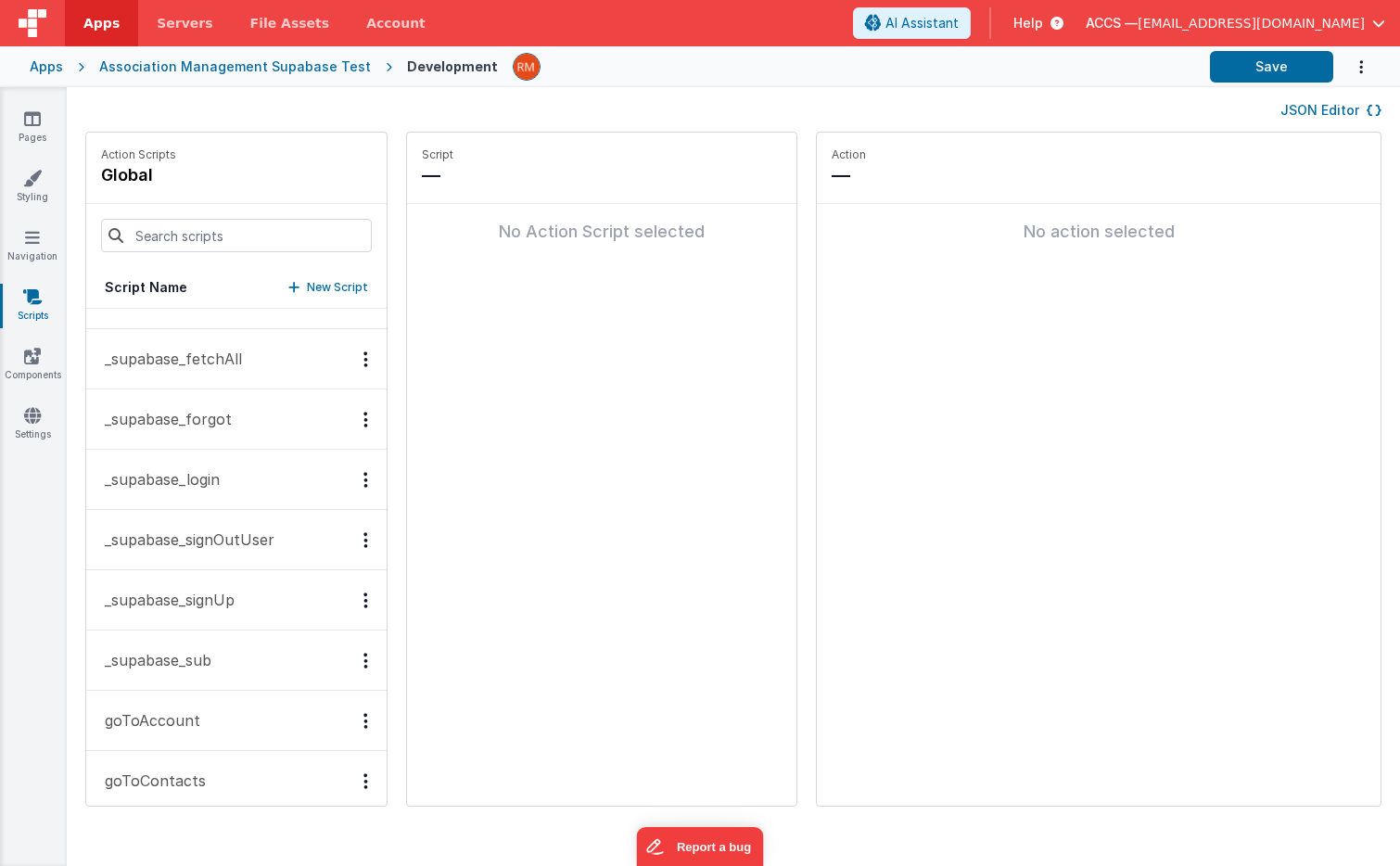
click at [232, 479] on button "_supabase_login" at bounding box center [236, 480] width 301 height 61
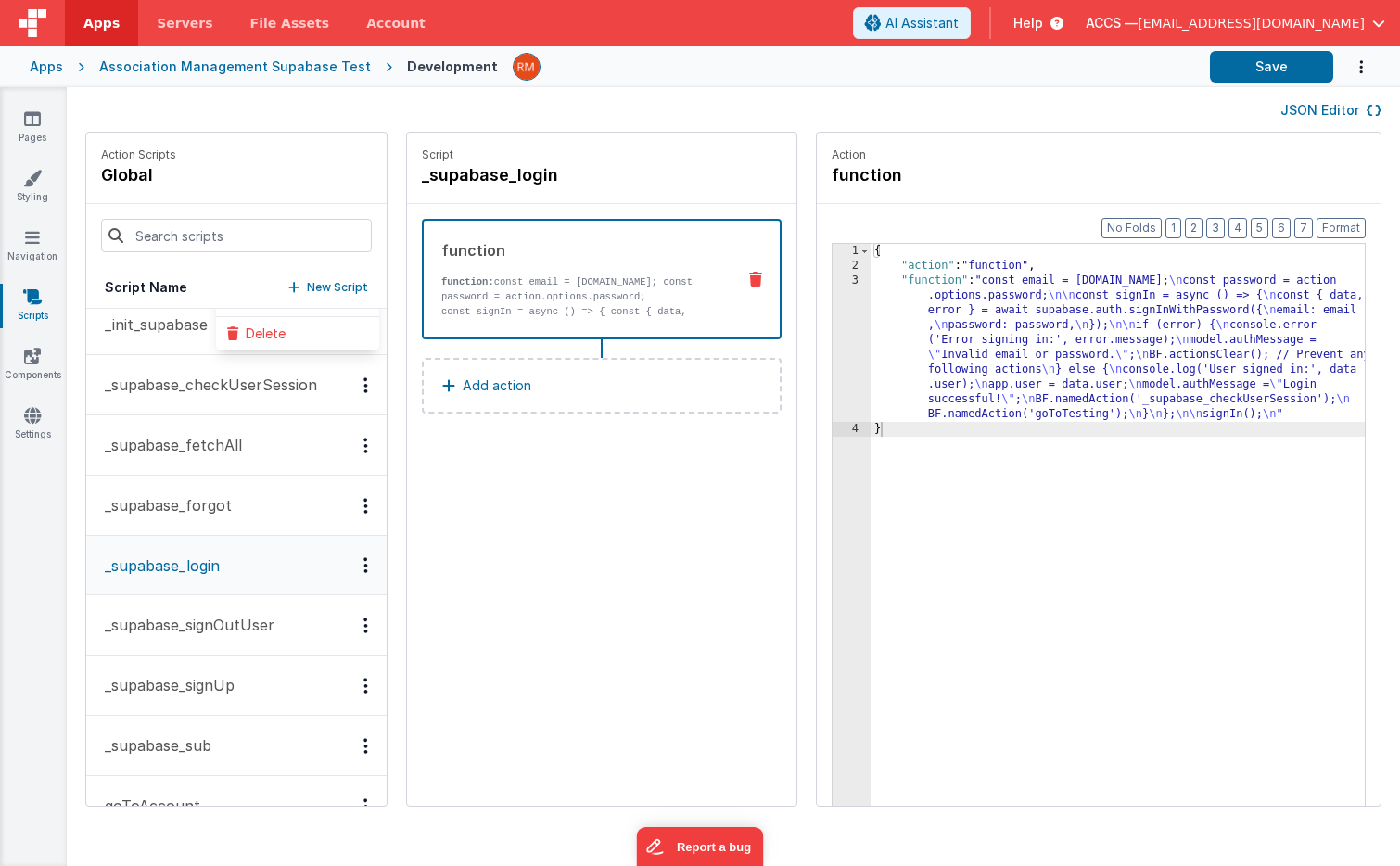
scroll to position [0, 0]
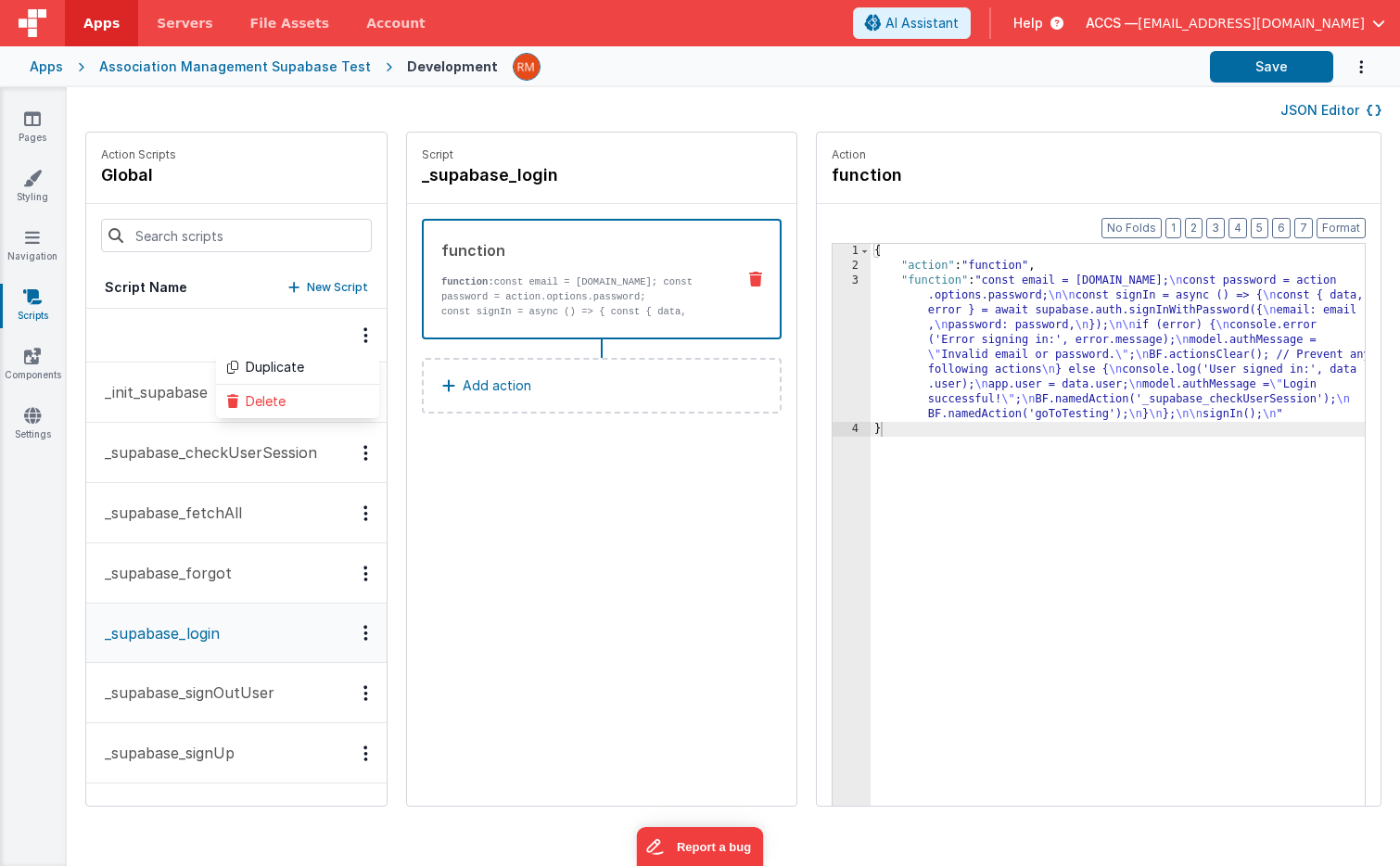
click at [137, 396] on p "_init_supabase" at bounding box center [150, 392] width 114 height 23
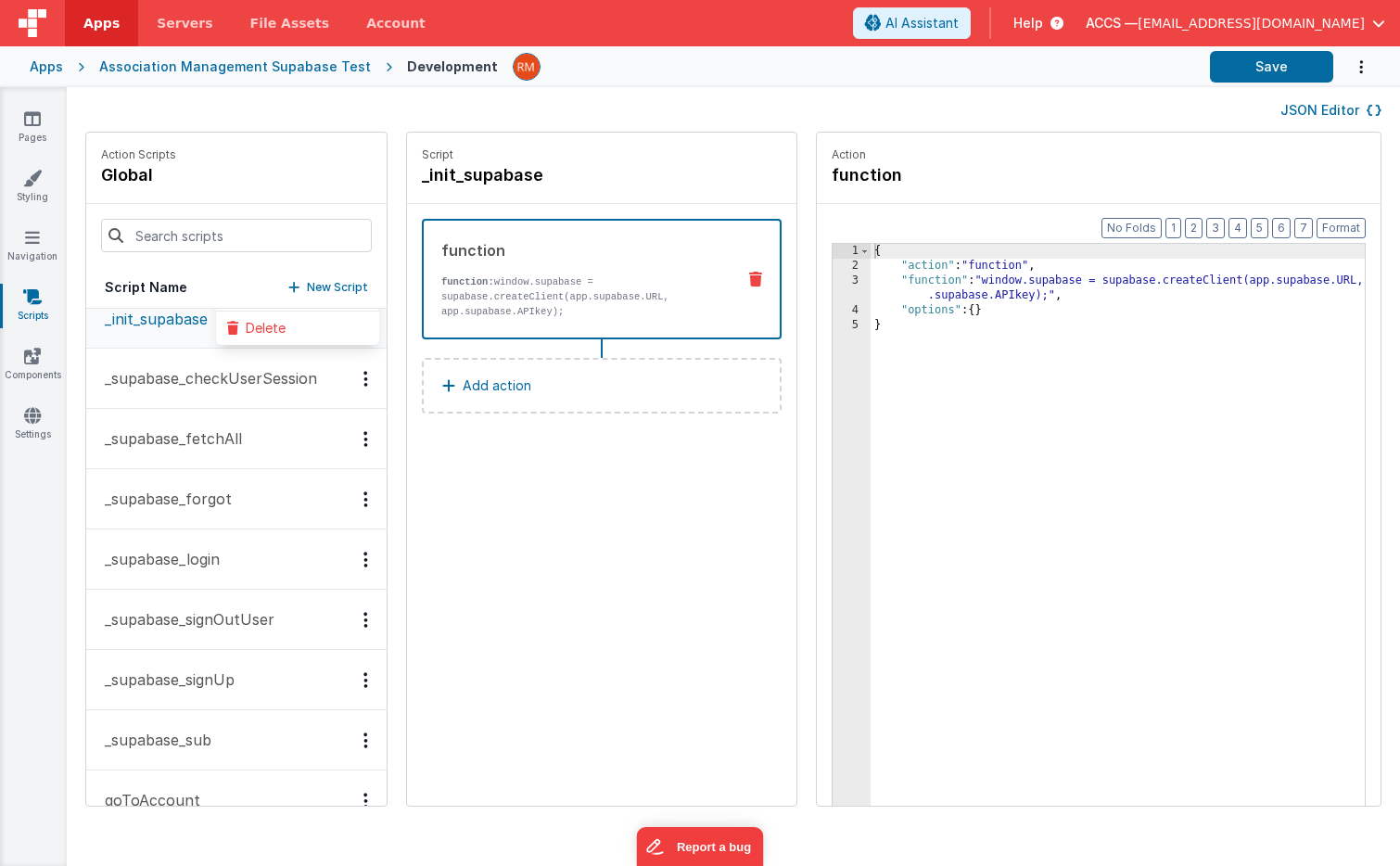
scroll to position [88, 0]
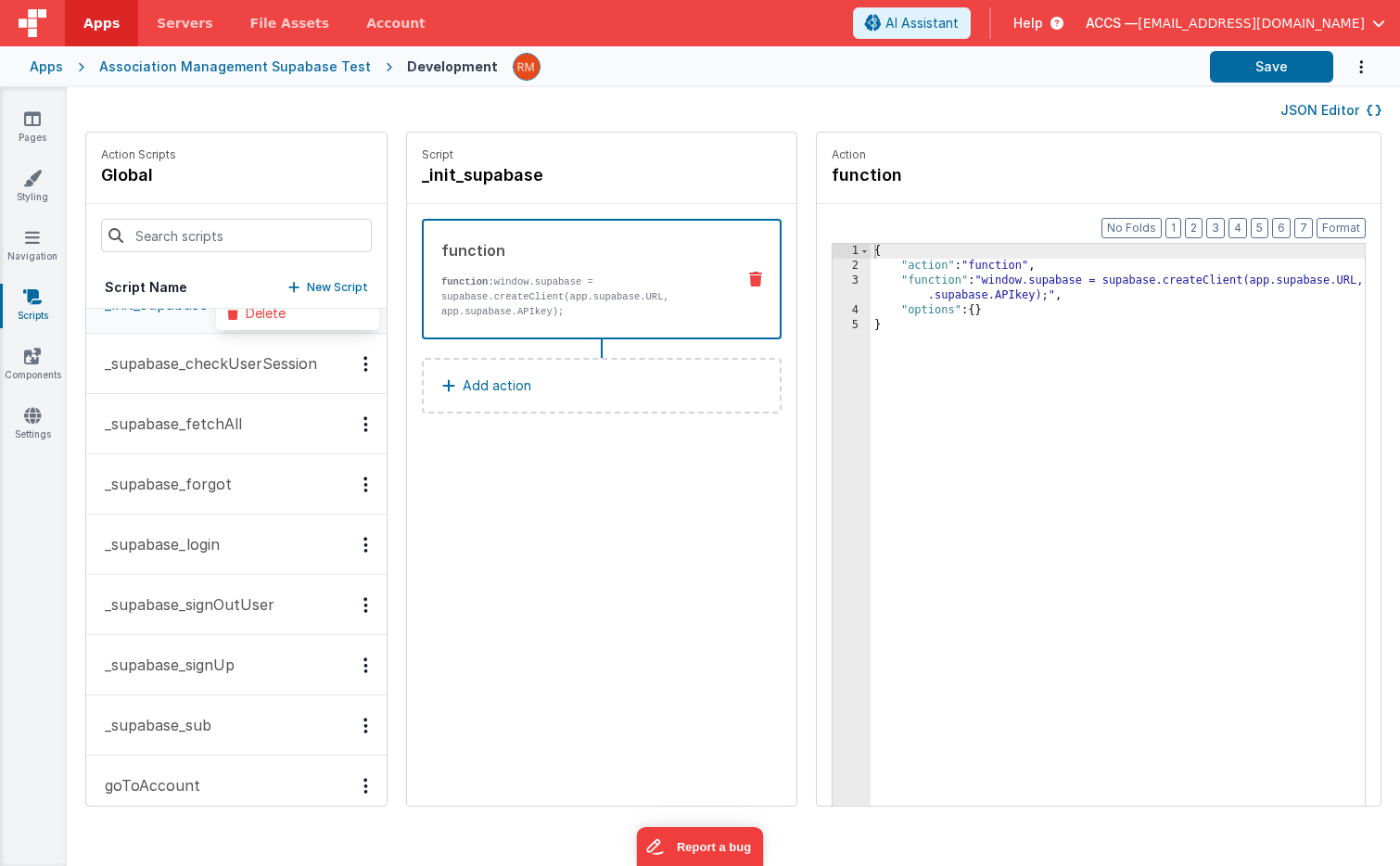
click at [173, 544] on p "_supabase_login" at bounding box center [156, 545] width 126 height 23
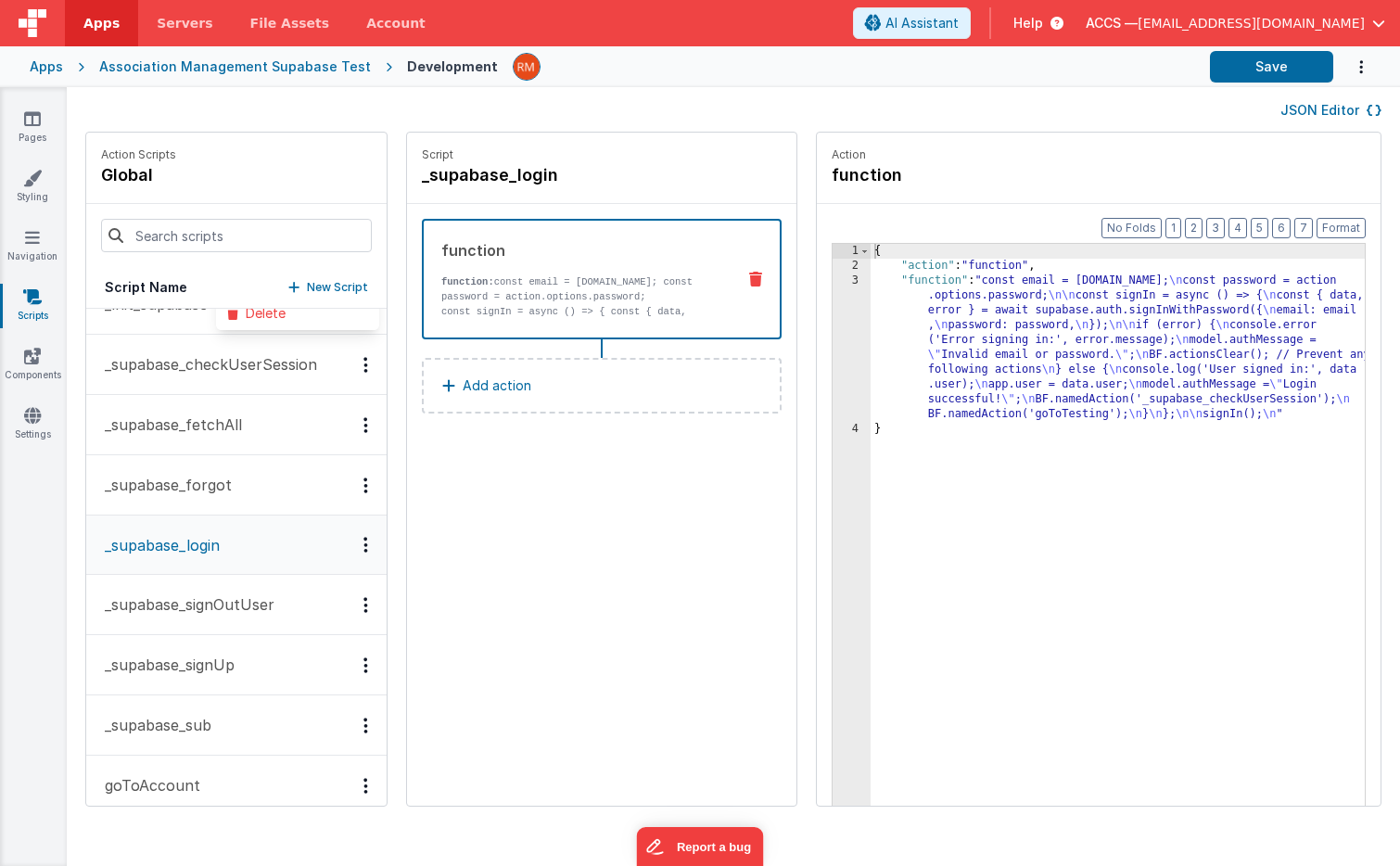
click at [56, 69] on div "Apps" at bounding box center [45, 67] width 33 height 19
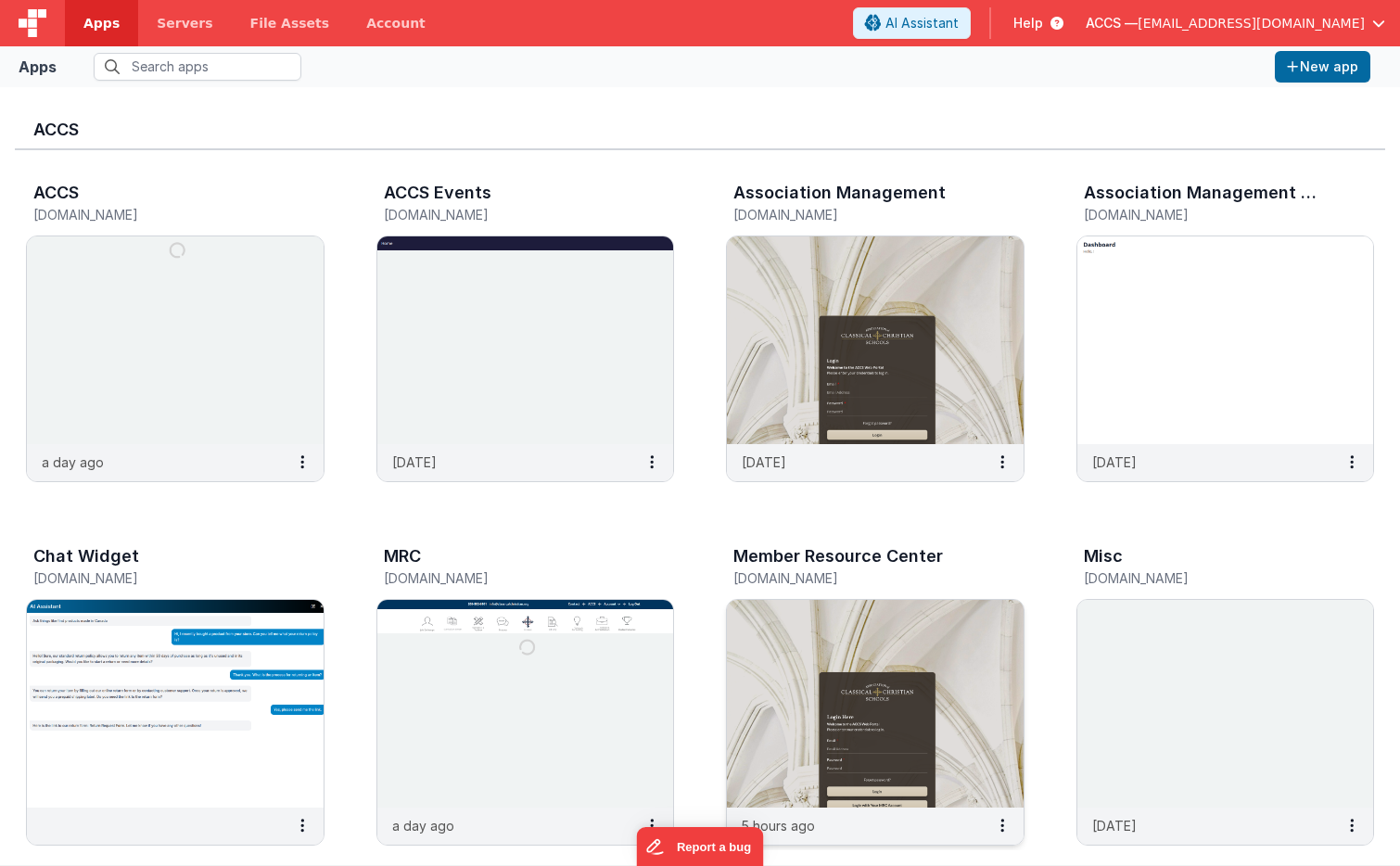
click at [773, 640] on img at bounding box center [875, 704] width 297 height 208
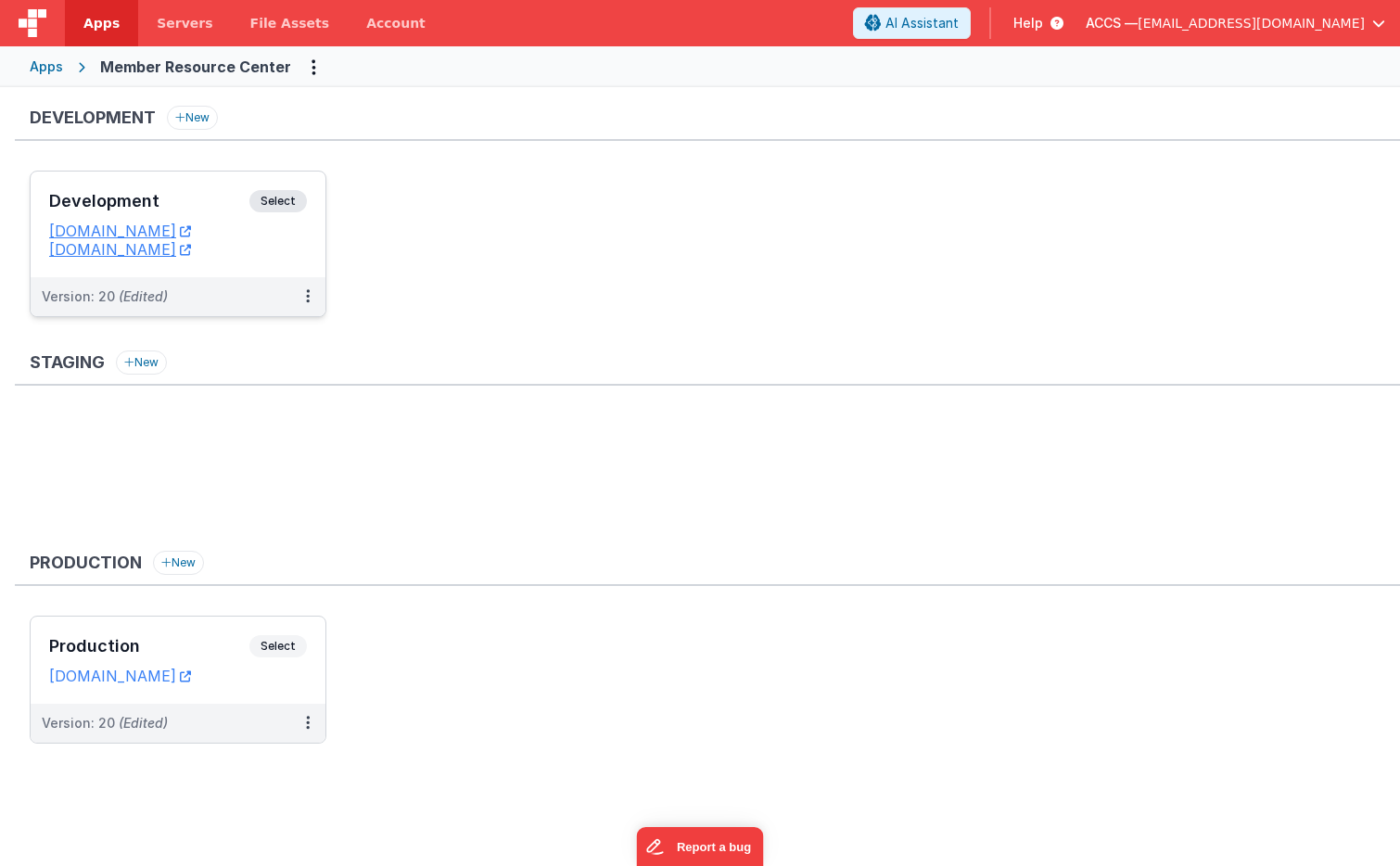
click at [211, 199] on h3 "Development" at bounding box center [149, 201] width 200 height 19
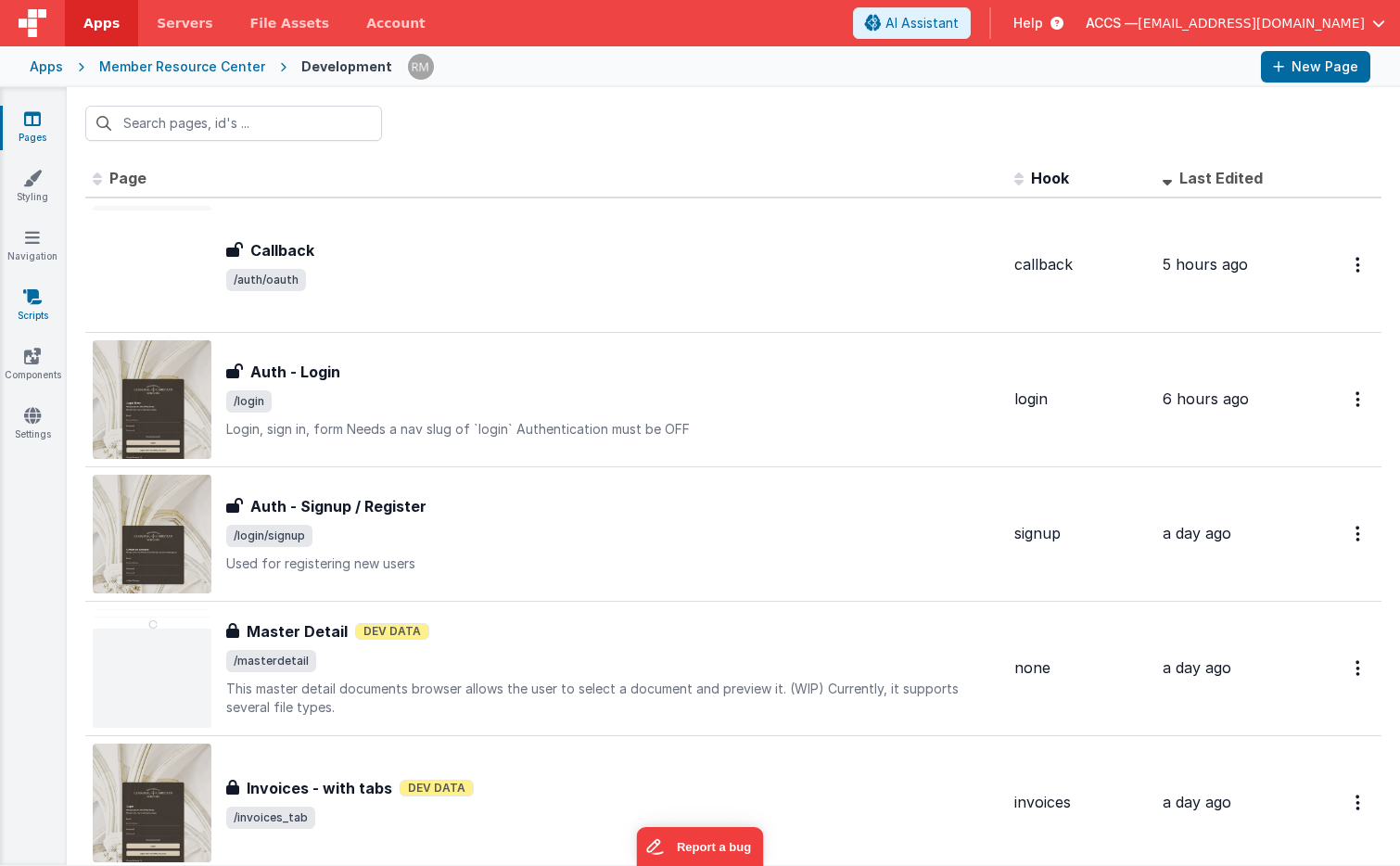
click at [36, 309] on link "Scripts" at bounding box center [32, 305] width 67 height 37
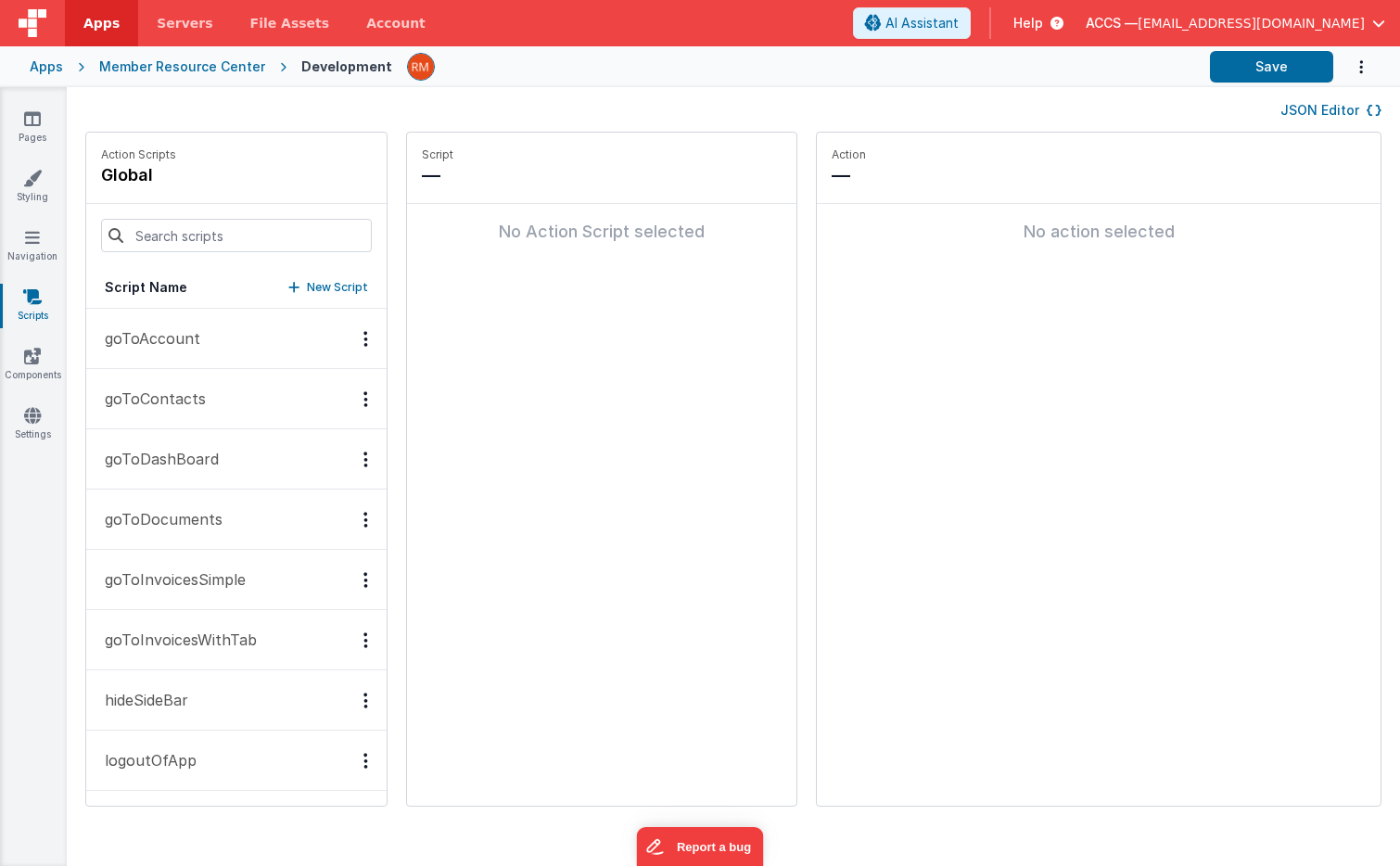
click at [307, 287] on p "New Script" at bounding box center [337, 287] width 61 height 19
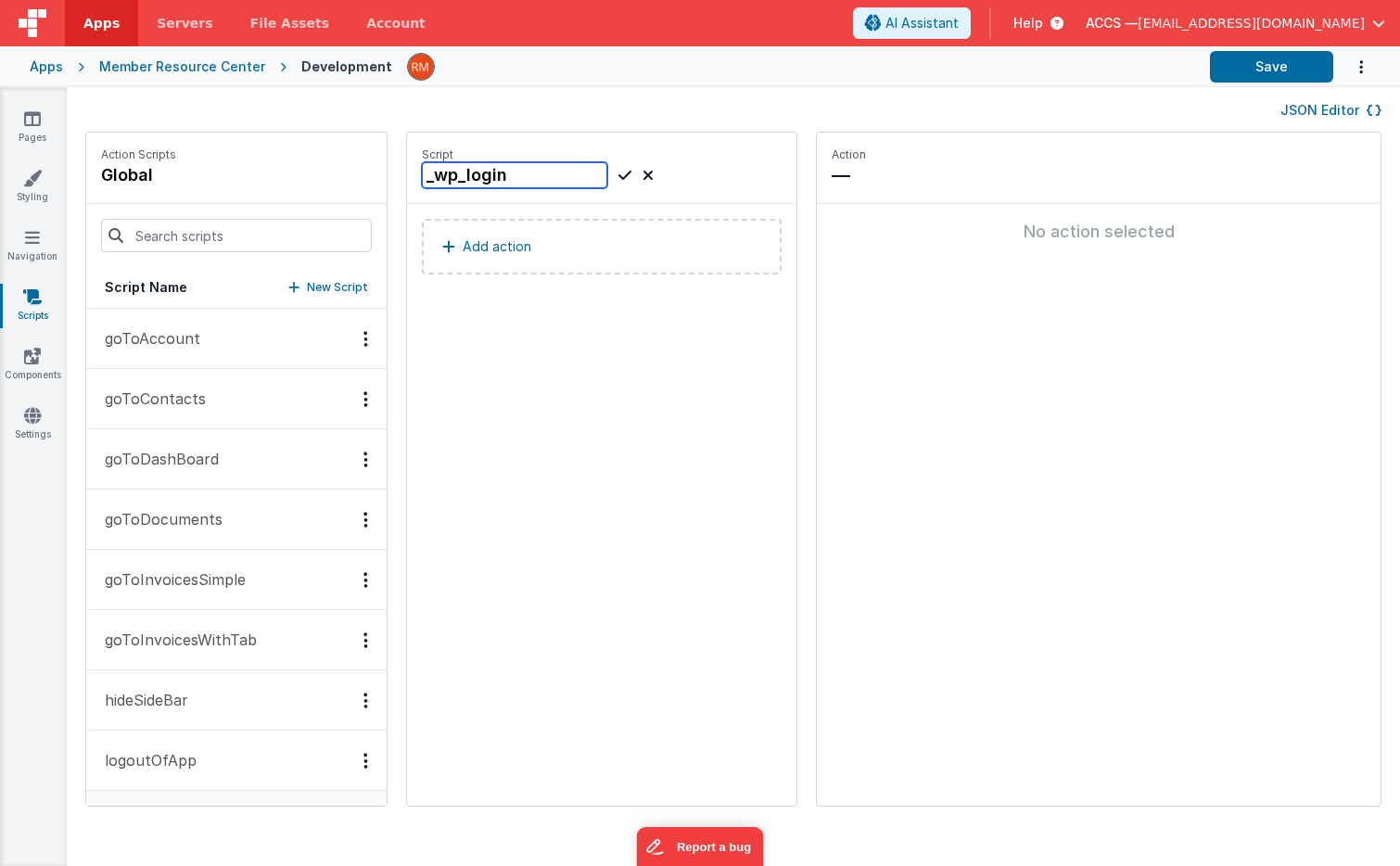
type input "_wp_login"
click at [484, 254] on button "Add action" at bounding box center [601, 246] width 360 height 56
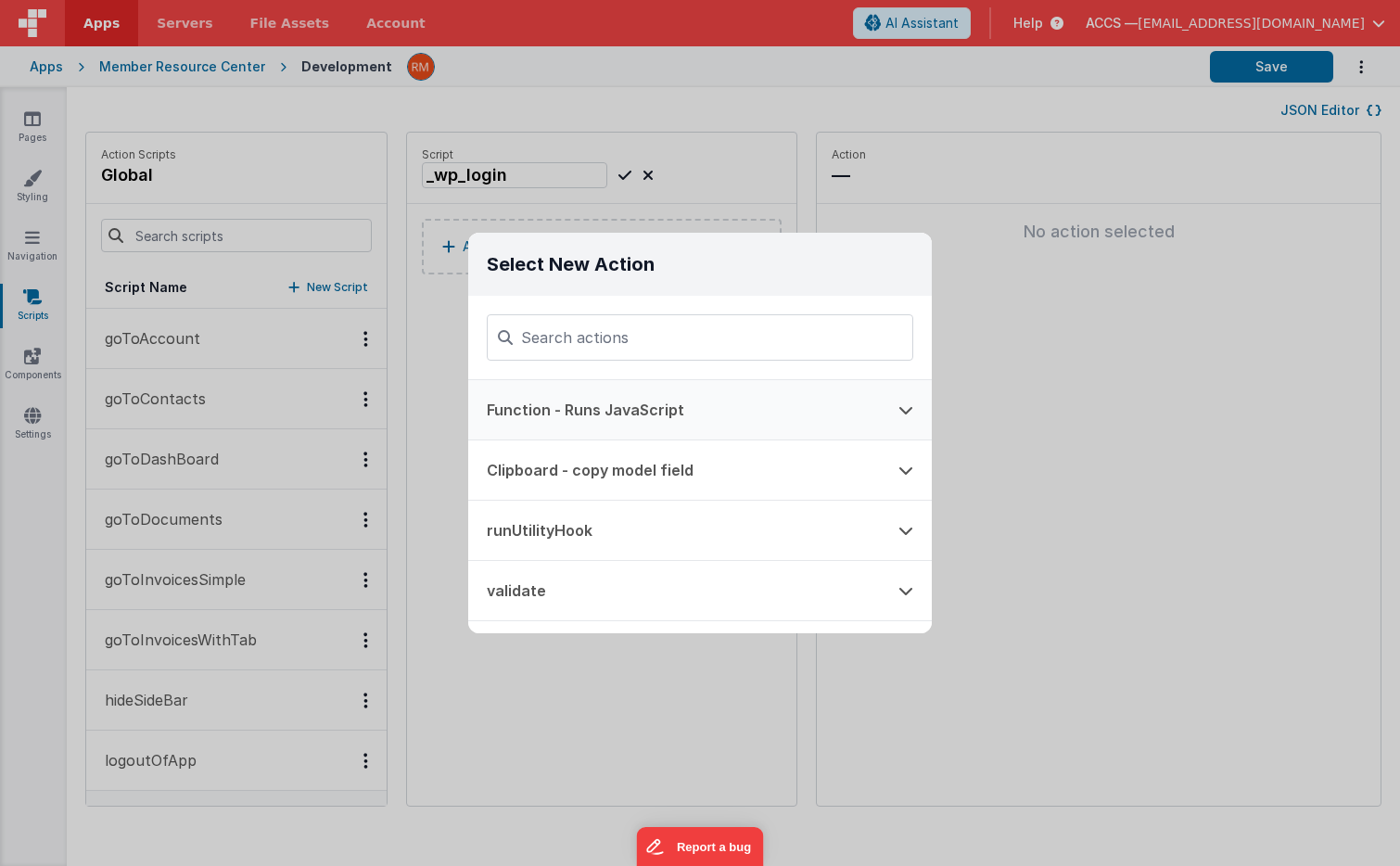
click at [587, 400] on button "Function - Runs JavaScript" at bounding box center [673, 409] width 411 height 60
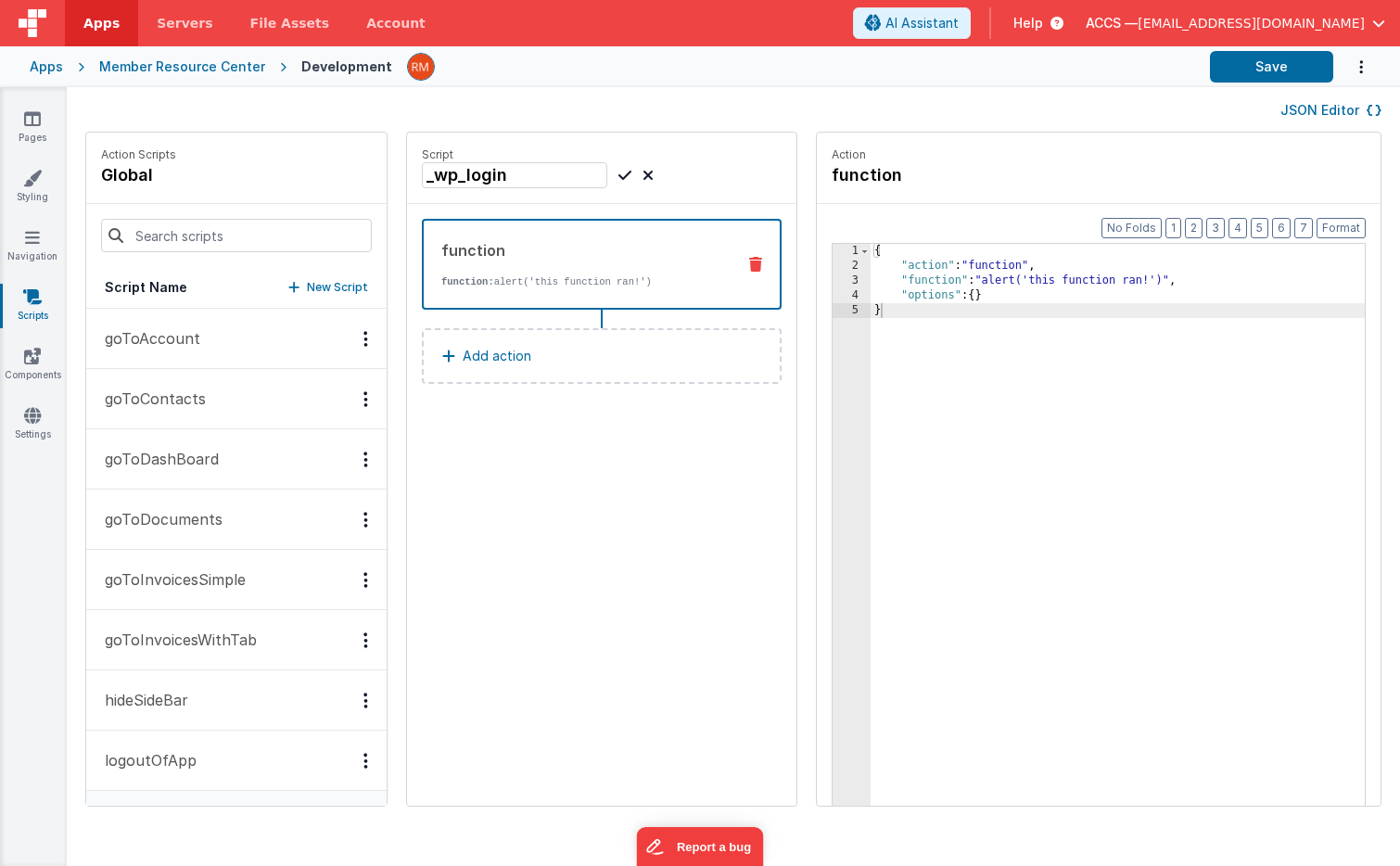
click at [878, 287] on div "{ "action" : "function" , "function" : "alert('this function ran!')" , "options…" at bounding box center [1145, 568] width 549 height 650
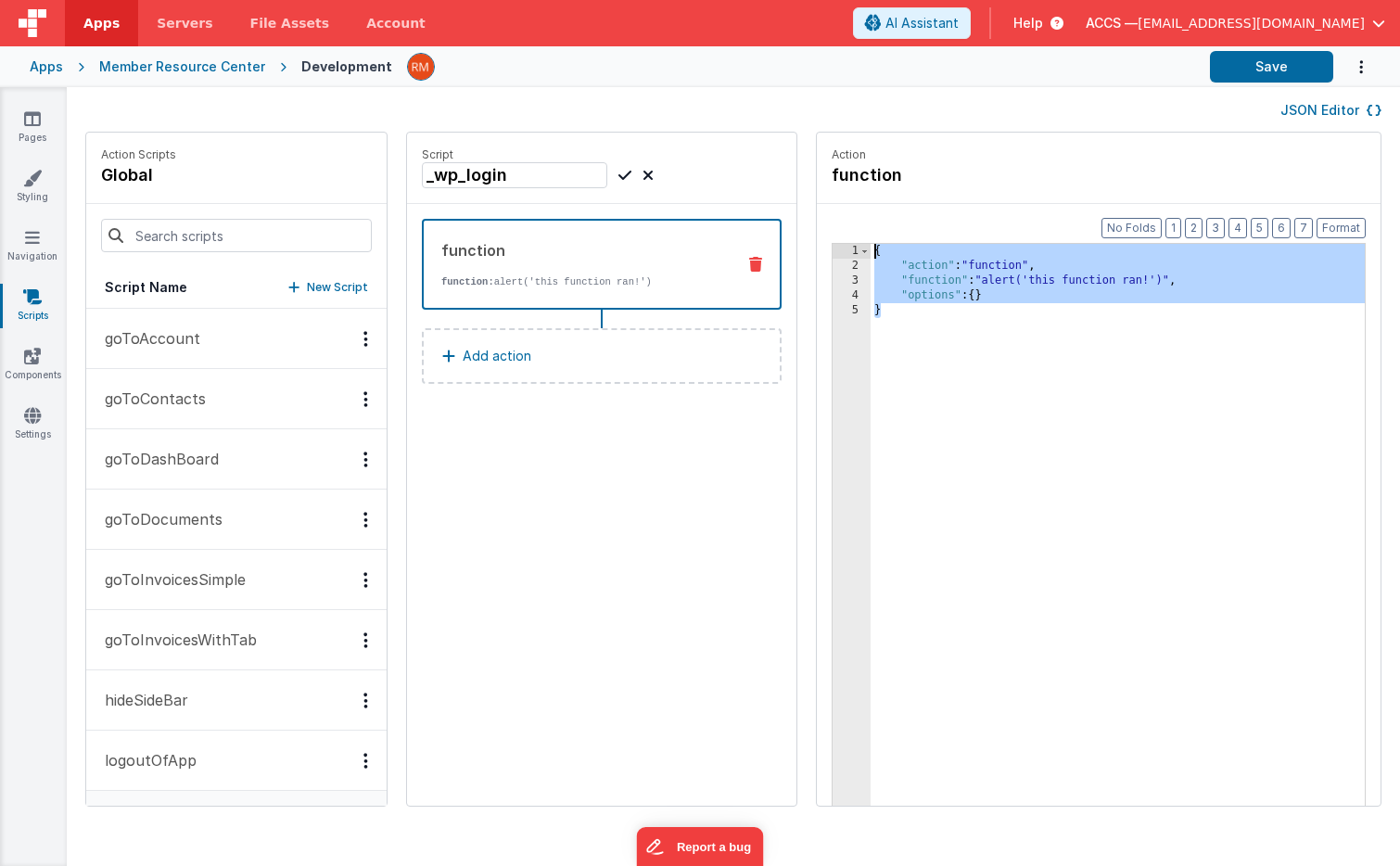
drag, startPoint x: 844, startPoint y: 322, endPoint x: 810, endPoint y: 231, distance: 97.1
click at [817, 231] on div "Format 7 6 5 4 3 2 1 No Folds 1 2 3 4 5 { "action" : "function" , "function" : …" at bounding box center [1098, 541] width 563 height 673
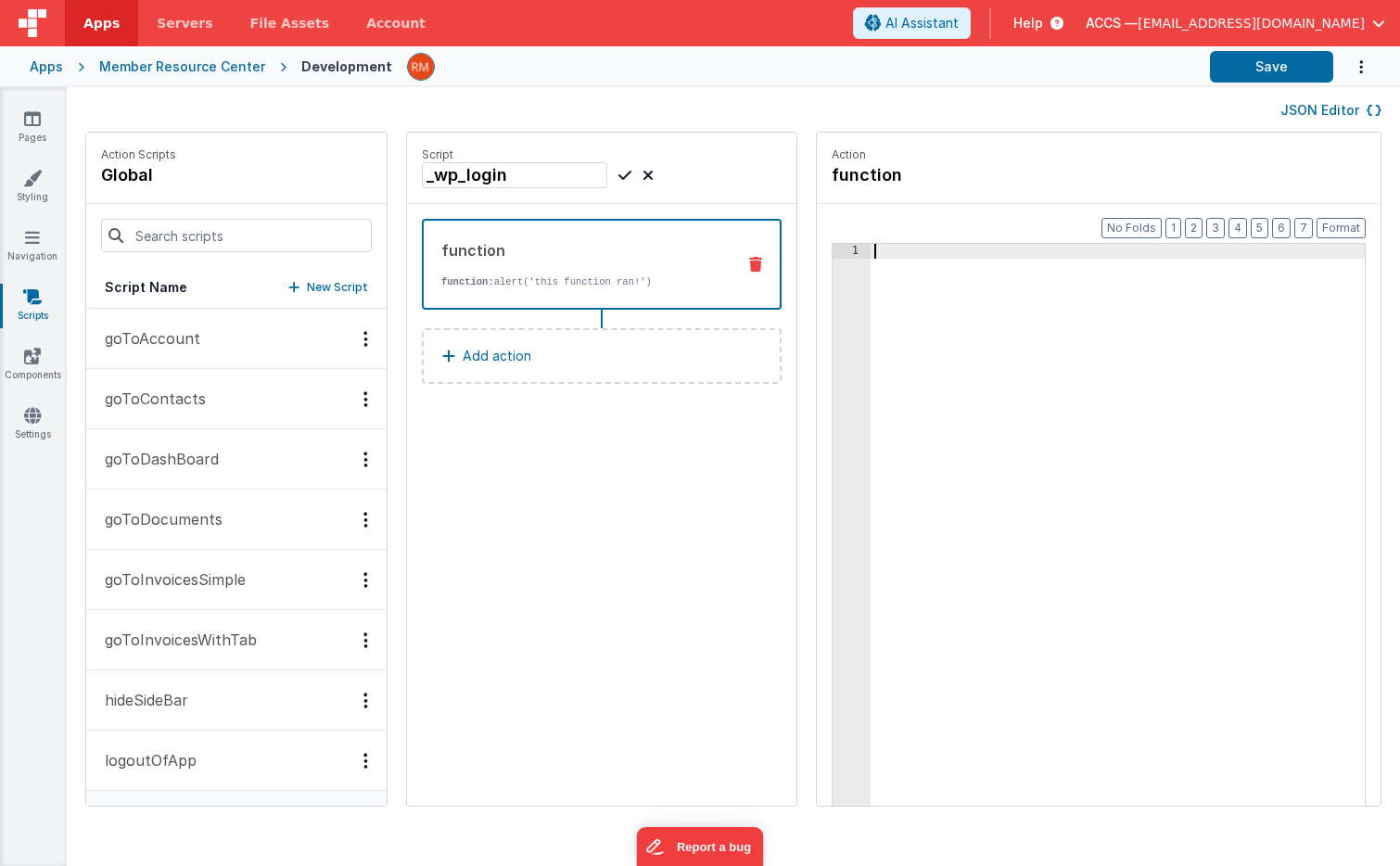
click at [749, 270] on icon at bounding box center [755, 265] width 13 height 15
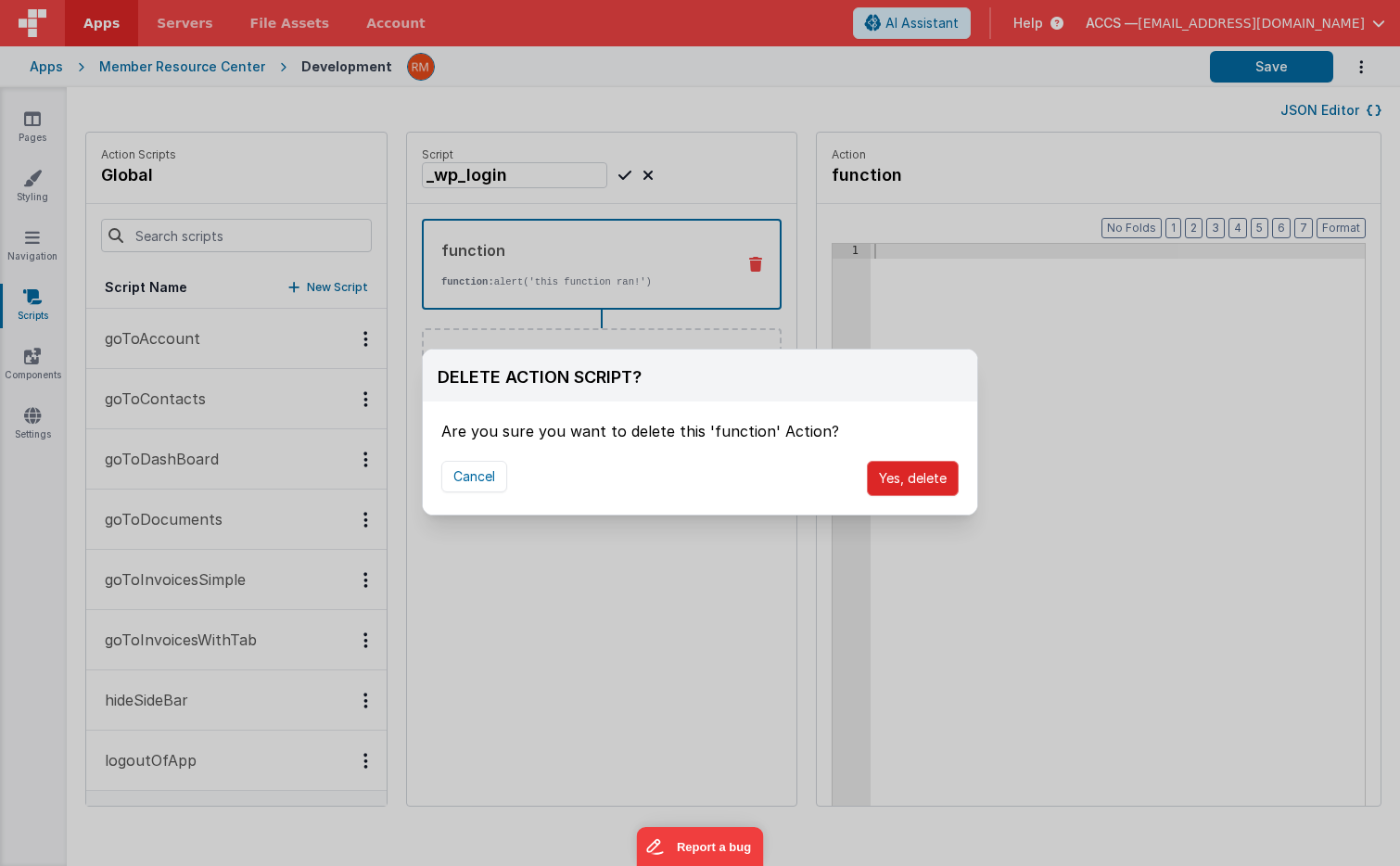
click at [893, 477] on button "Yes, delete" at bounding box center [912, 477] width 92 height 35
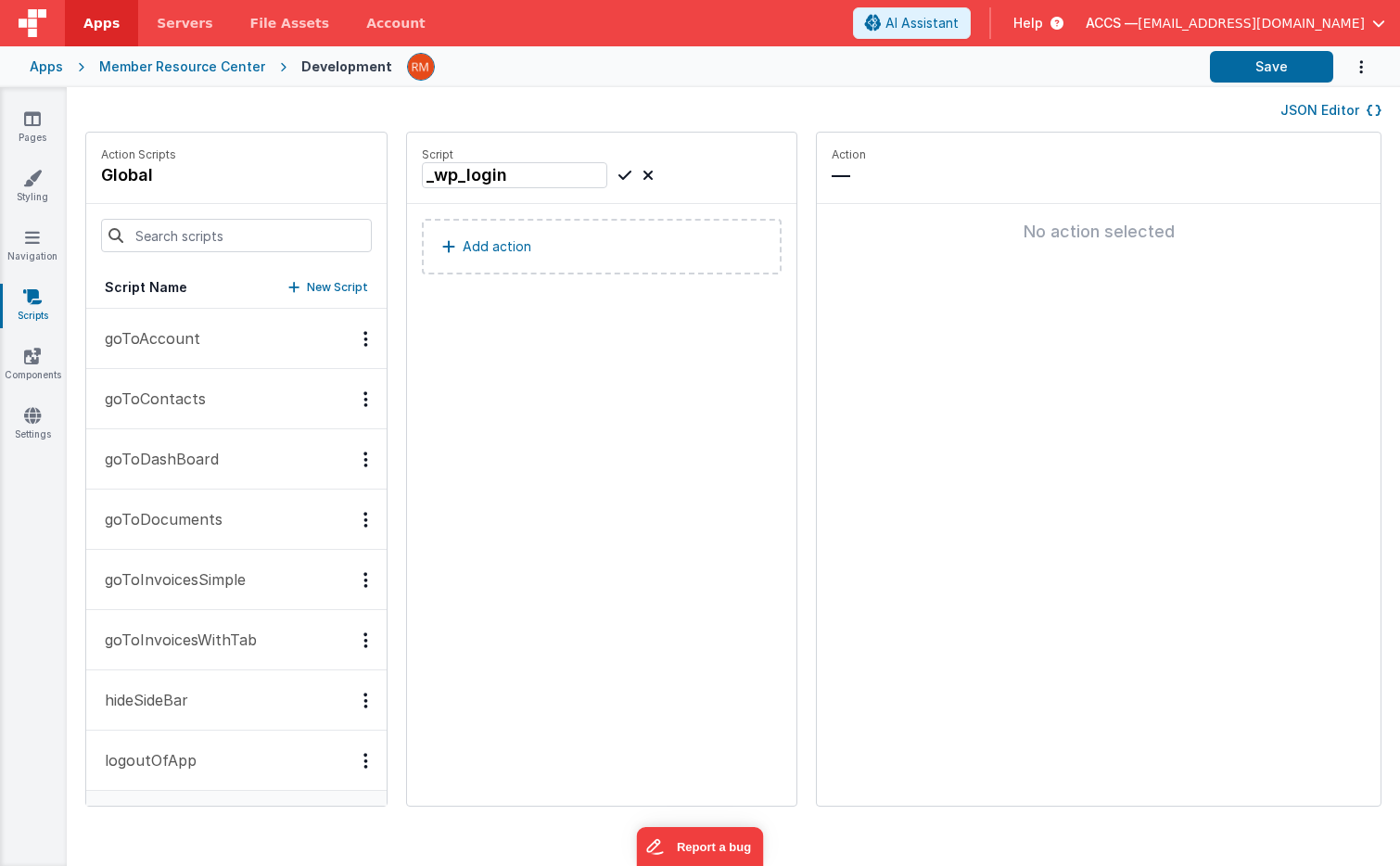
click at [602, 242] on button "Add action" at bounding box center [601, 246] width 360 height 56
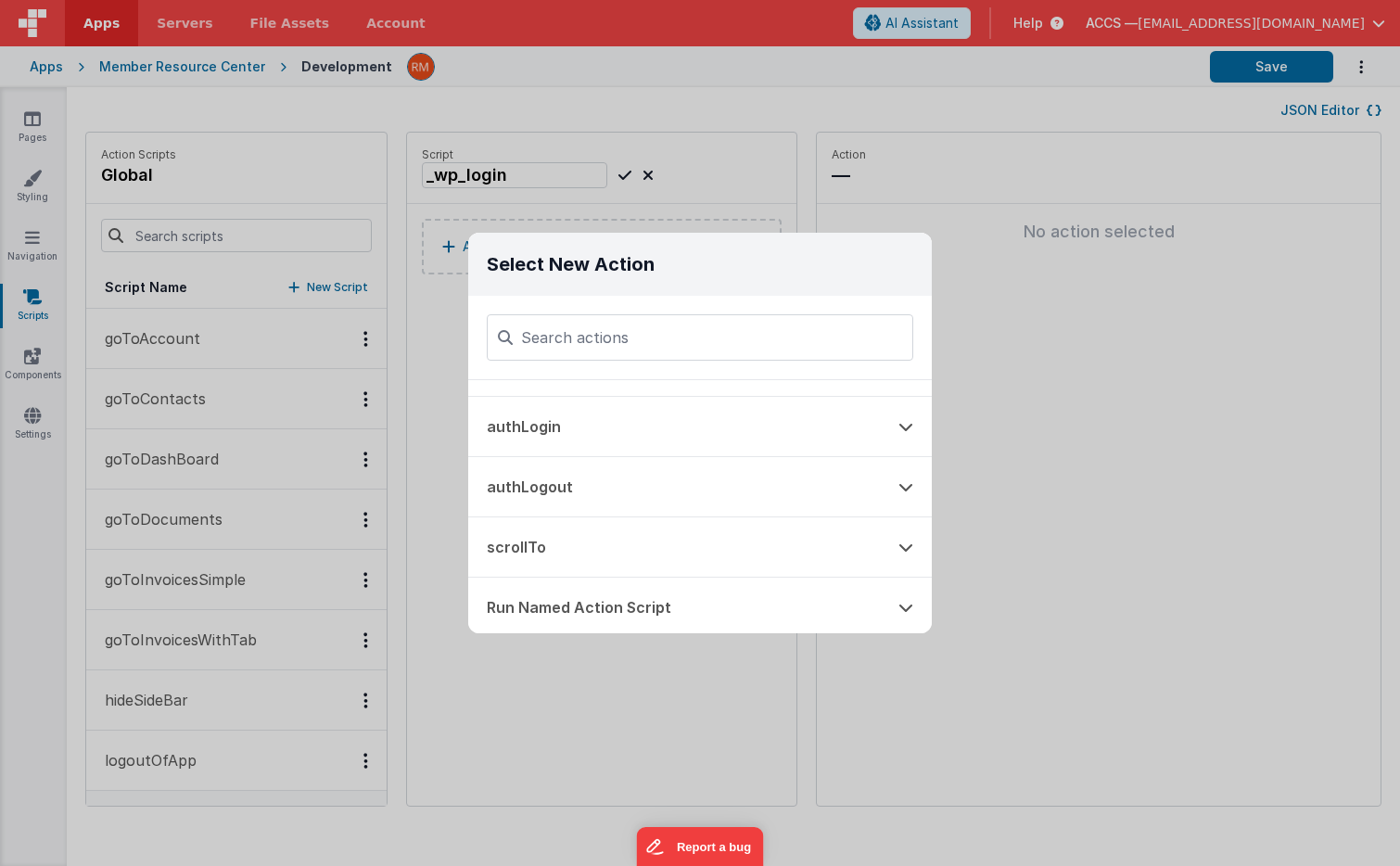
scroll to position [896, 0]
click at [627, 417] on button "authLogin" at bounding box center [673, 417] width 411 height 60
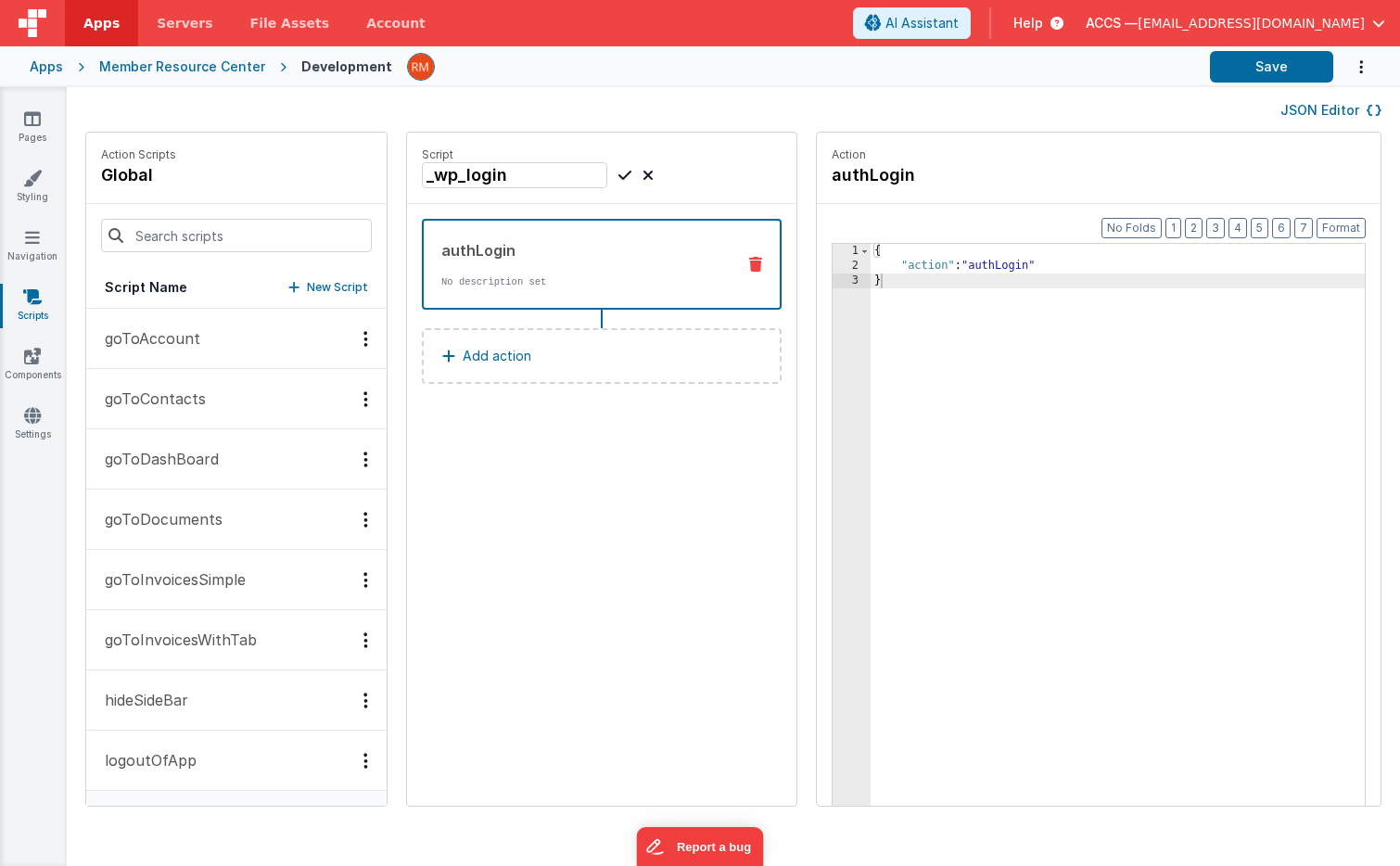
click at [749, 265] on icon at bounding box center [755, 265] width 13 height 15
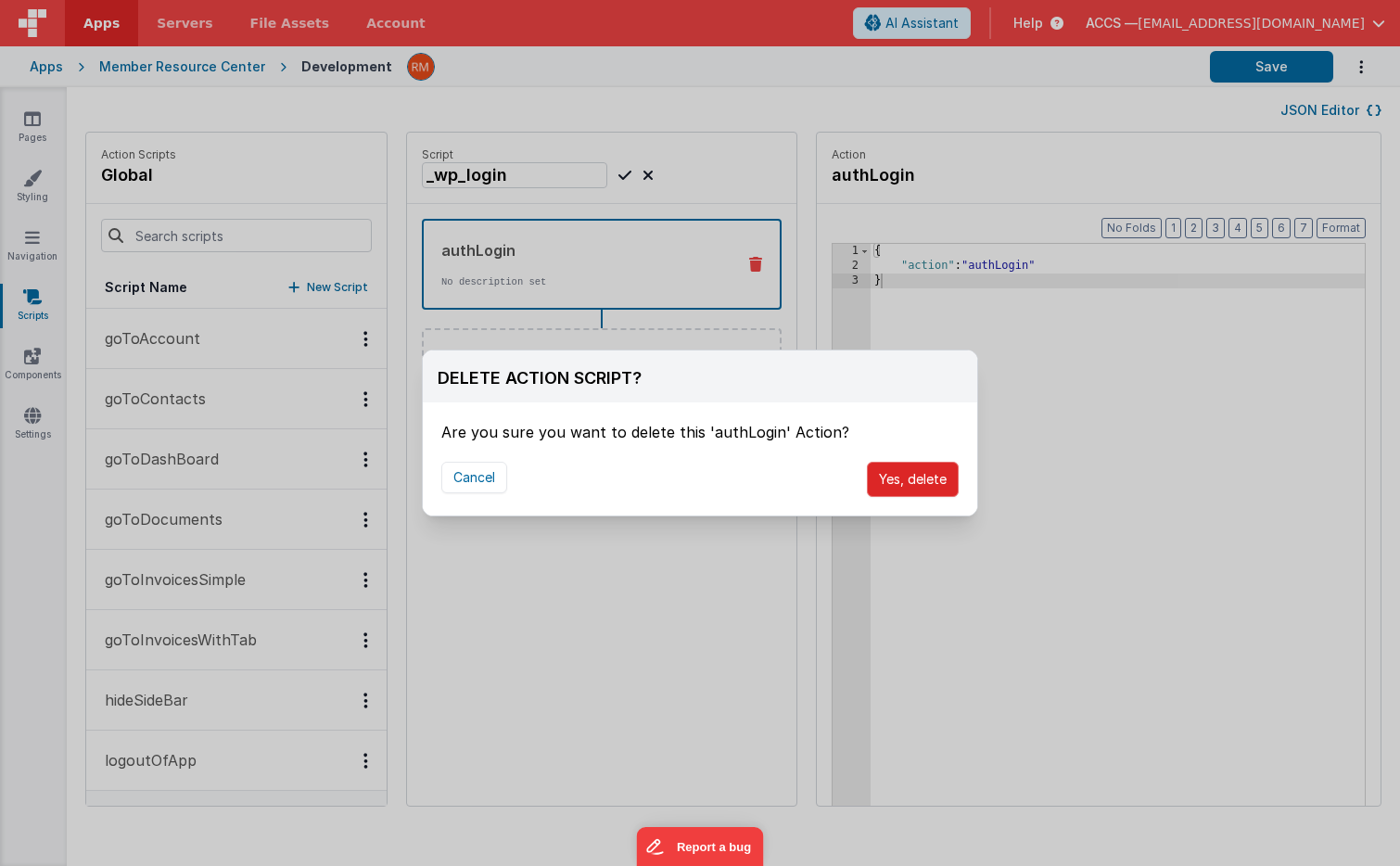
click at [923, 487] on button "Yes, delete" at bounding box center [912, 478] width 92 height 35
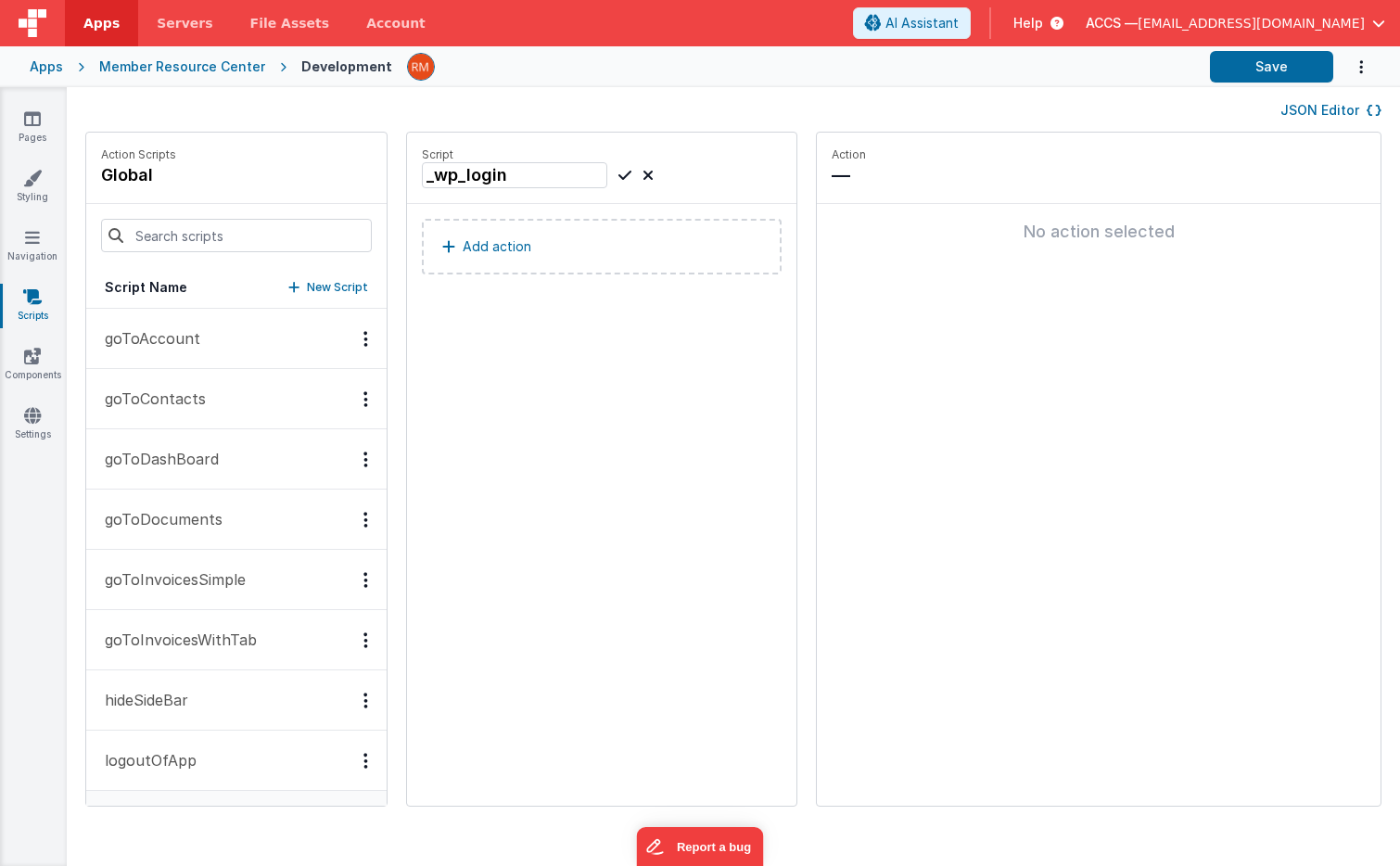
click at [618, 180] on icon at bounding box center [625, 176] width 13 height 23
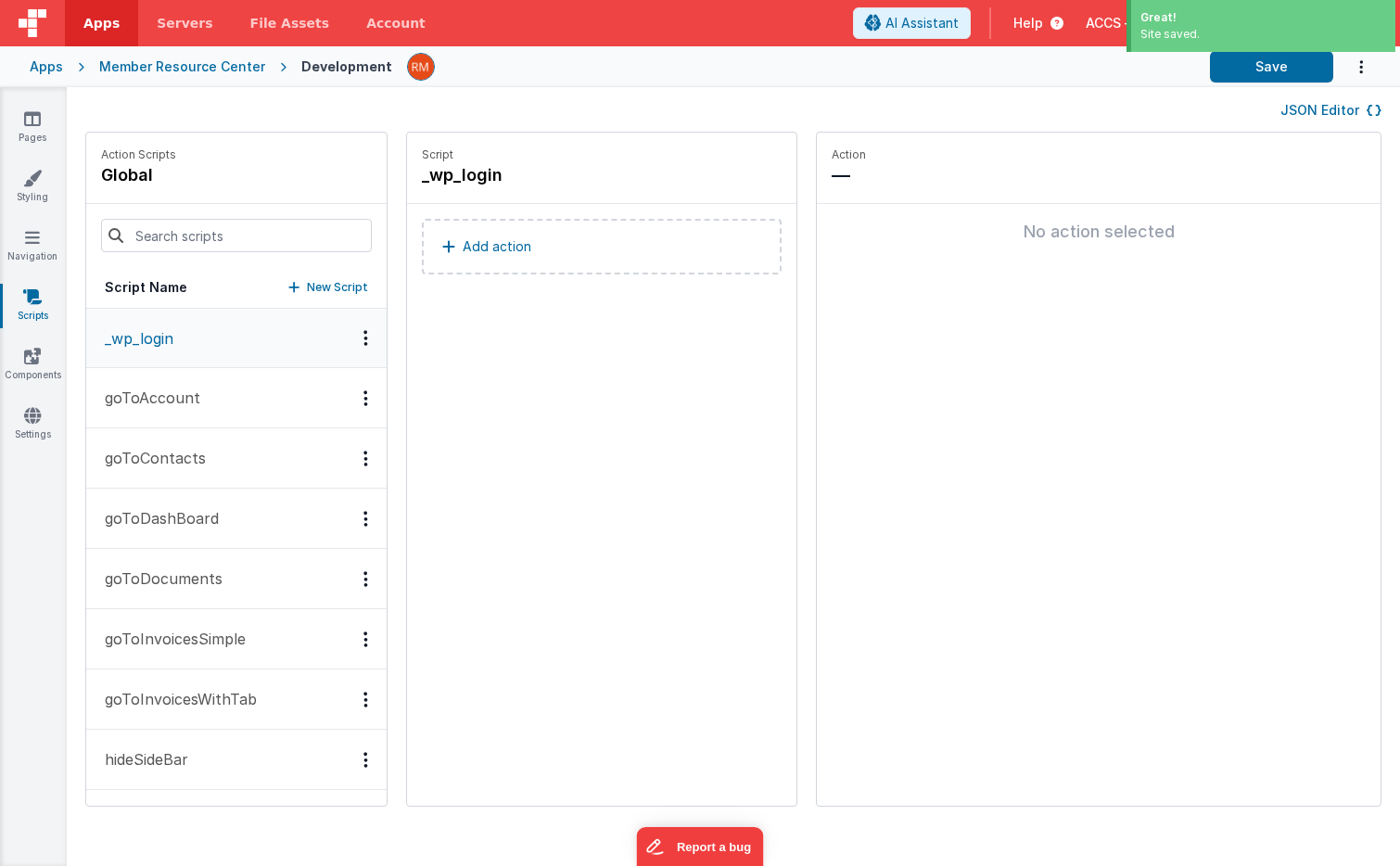
click at [55, 68] on div "Apps" at bounding box center [45, 67] width 33 height 19
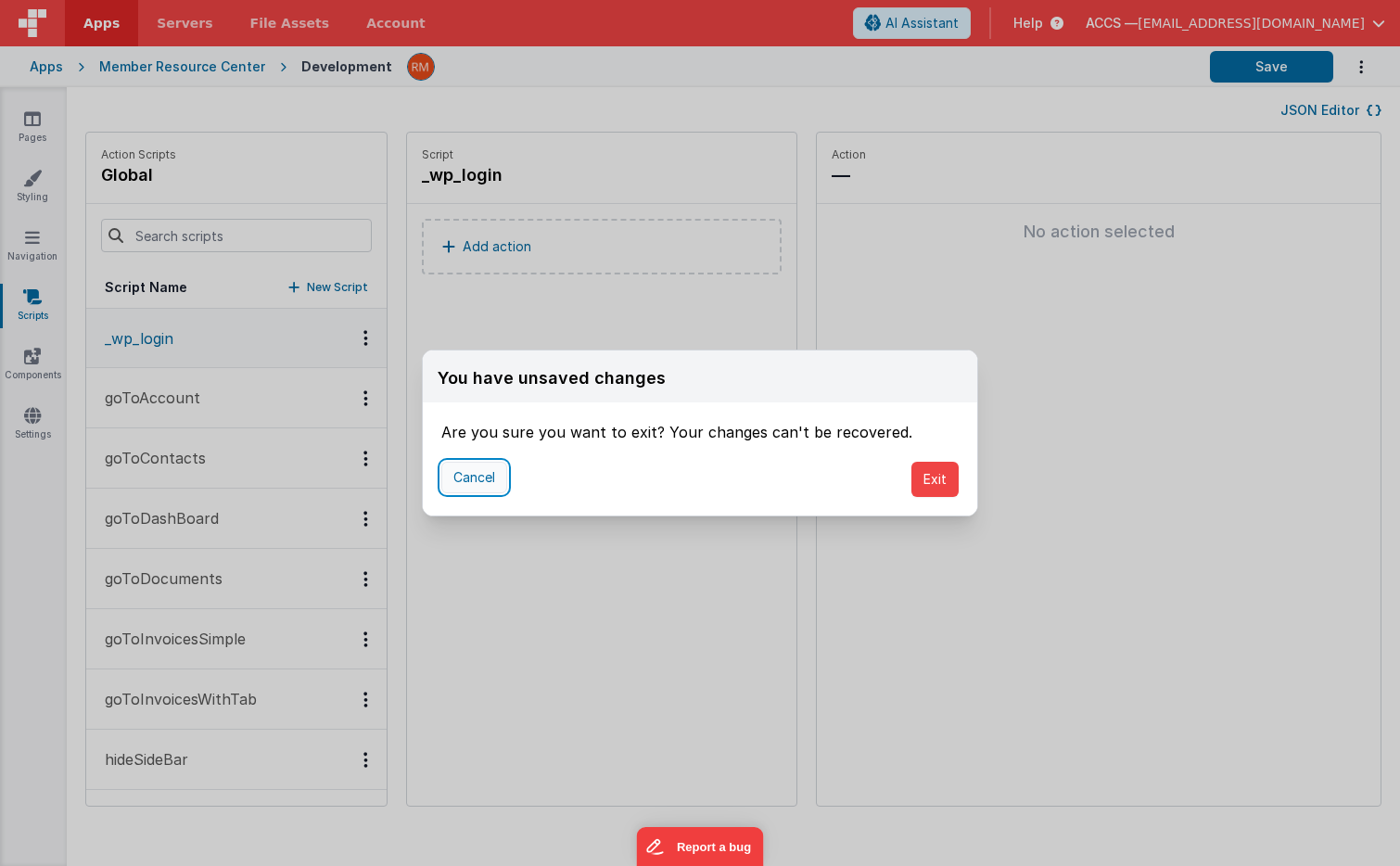
click at [483, 472] on button "Cancel" at bounding box center [475, 476] width 66 height 31
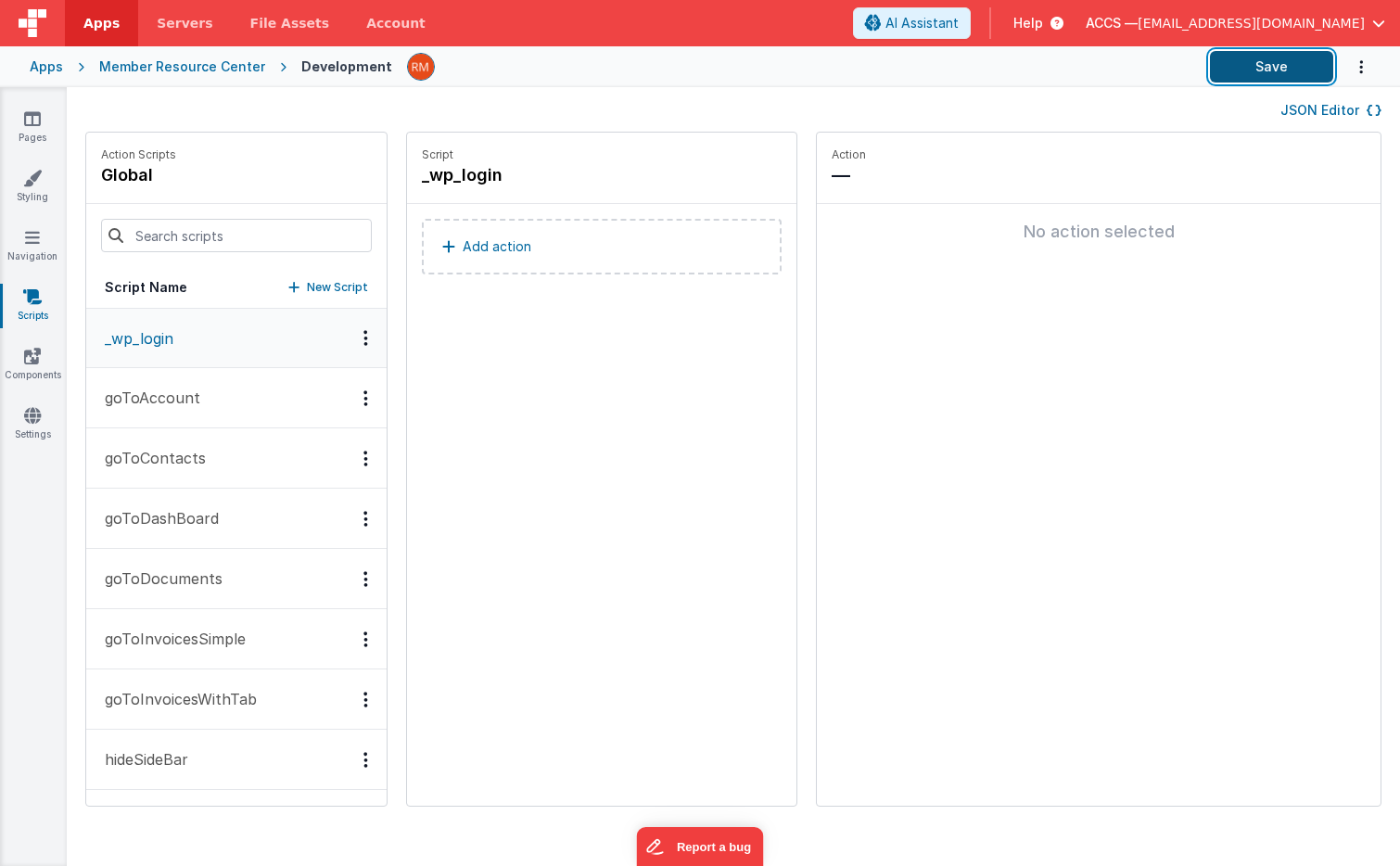
click at [1271, 72] on button "Save" at bounding box center [1271, 66] width 123 height 31
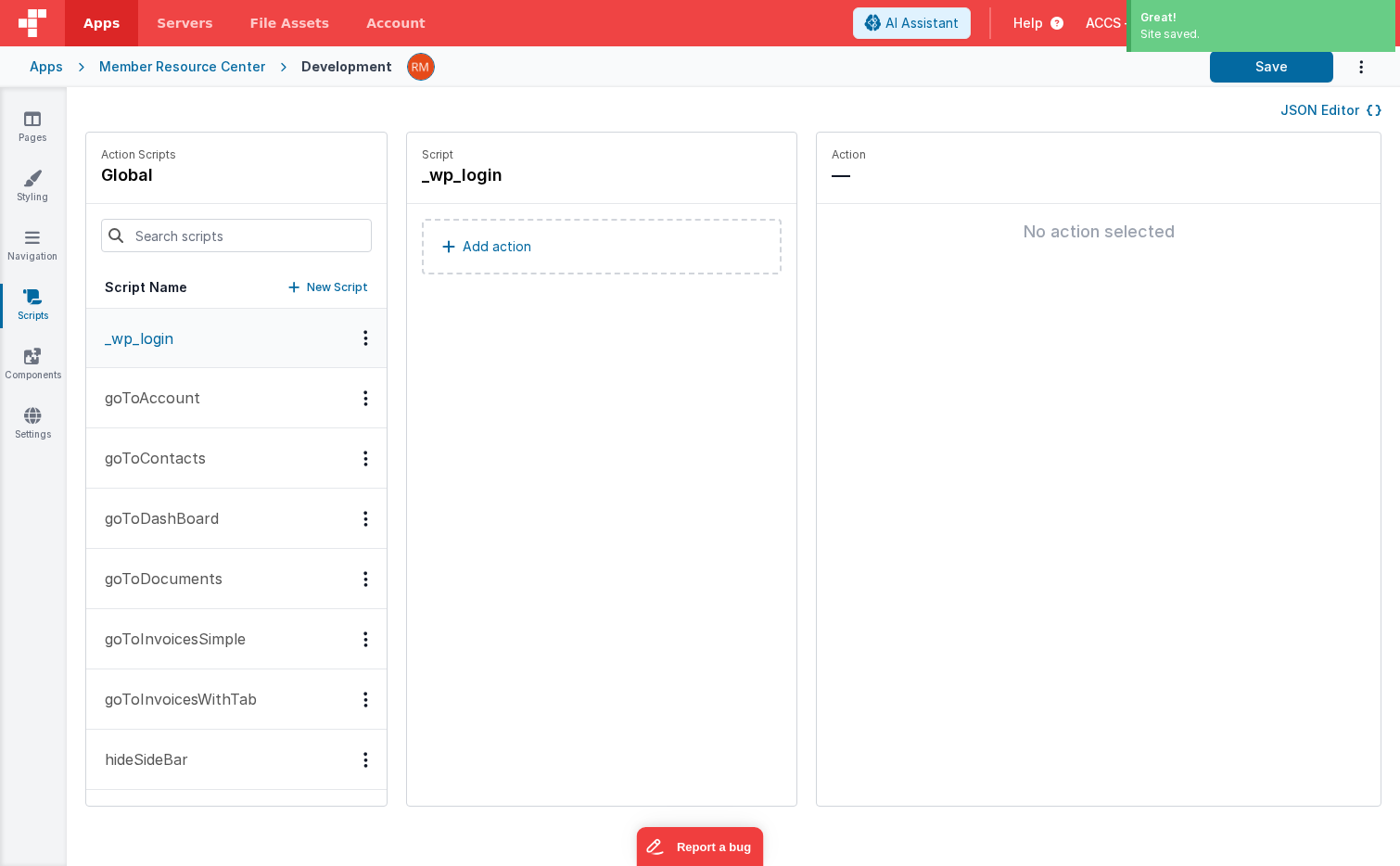
click at [62, 68] on div "Apps Member Resource Center Development Save" at bounding box center [700, 66] width 1400 height 41
click at [50, 66] on div "Apps" at bounding box center [45, 67] width 33 height 19
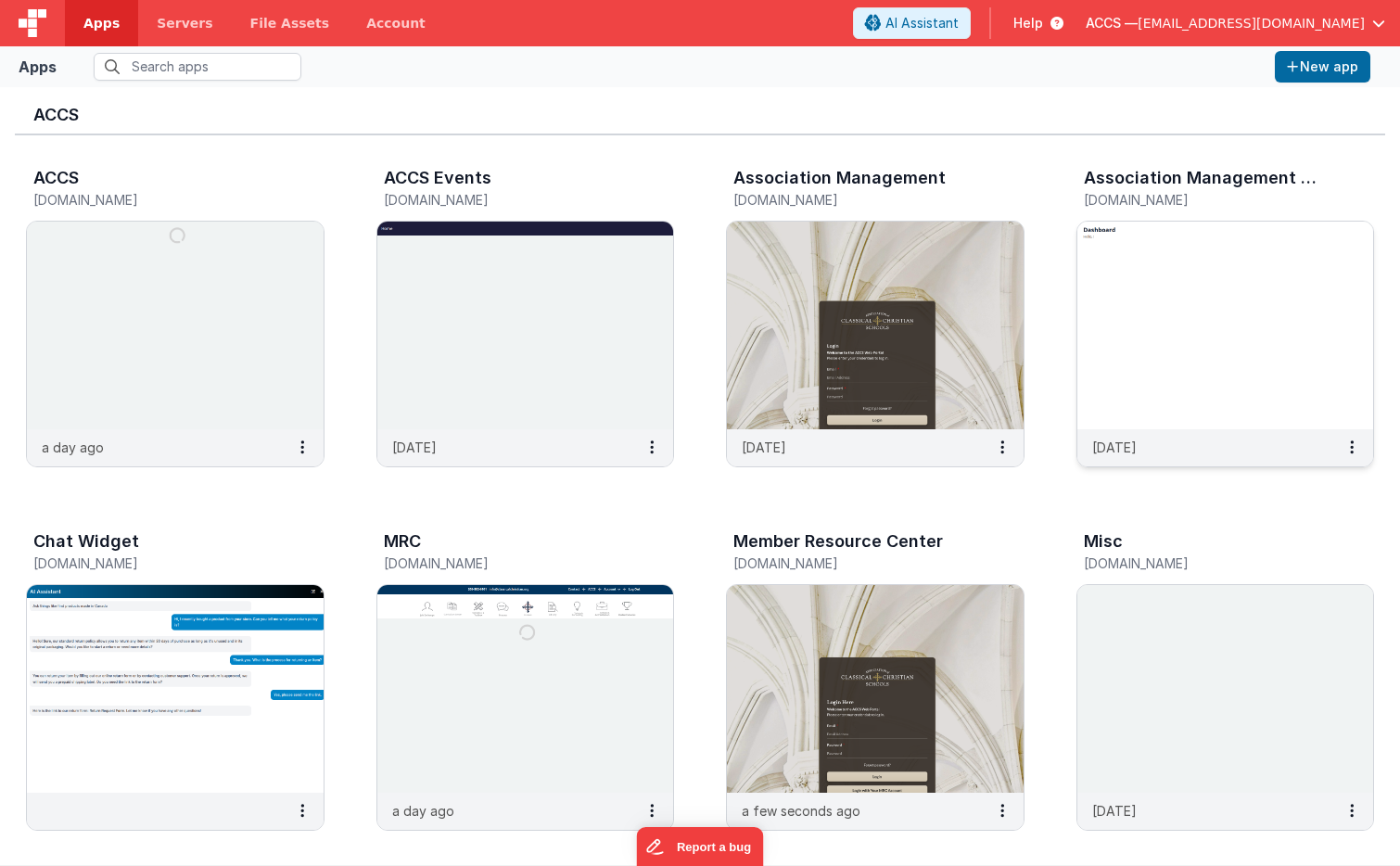
click at [1235, 296] on img at bounding box center [1226, 325] width 297 height 208
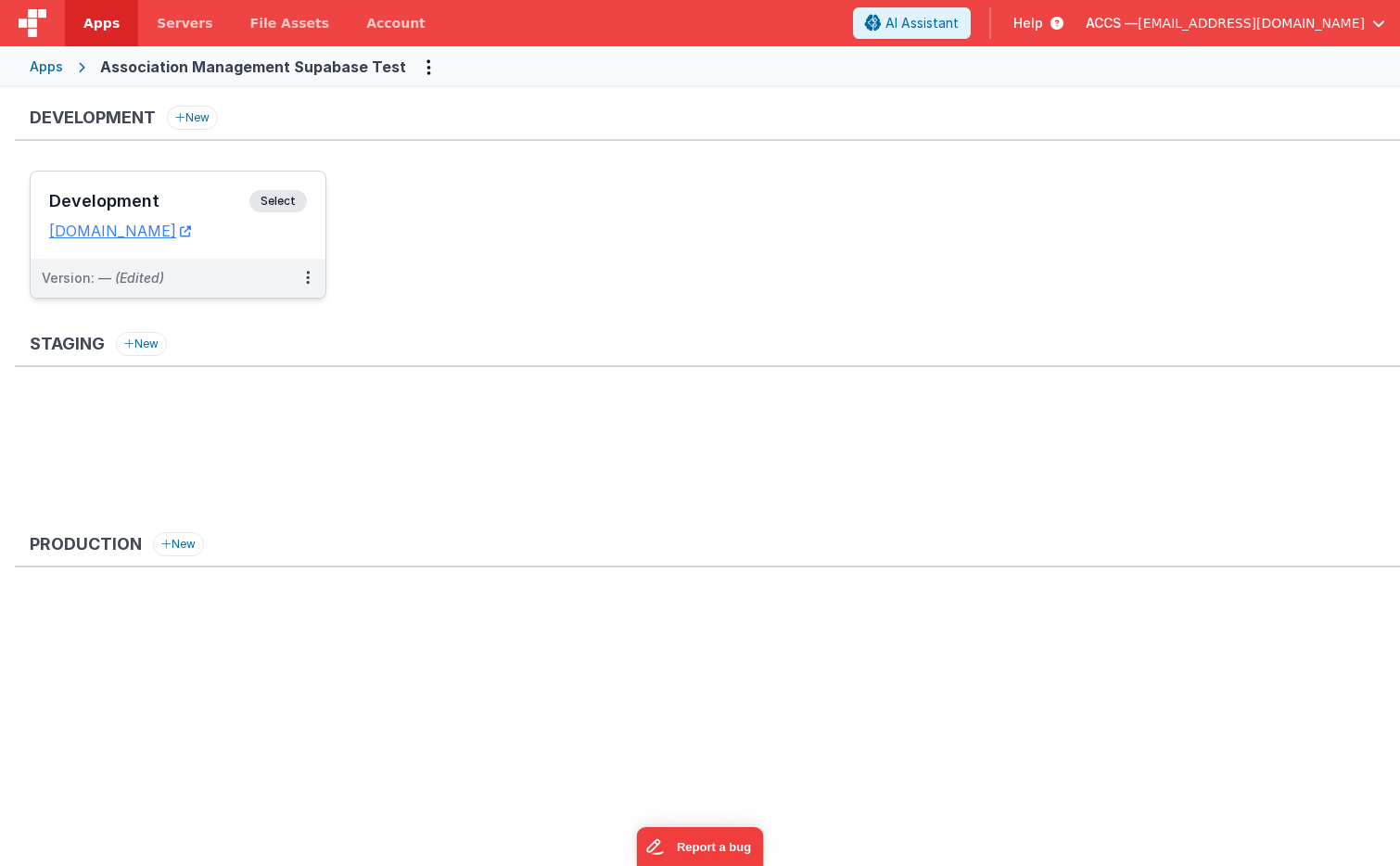
click at [196, 200] on h3 "Development" at bounding box center [149, 201] width 200 height 19
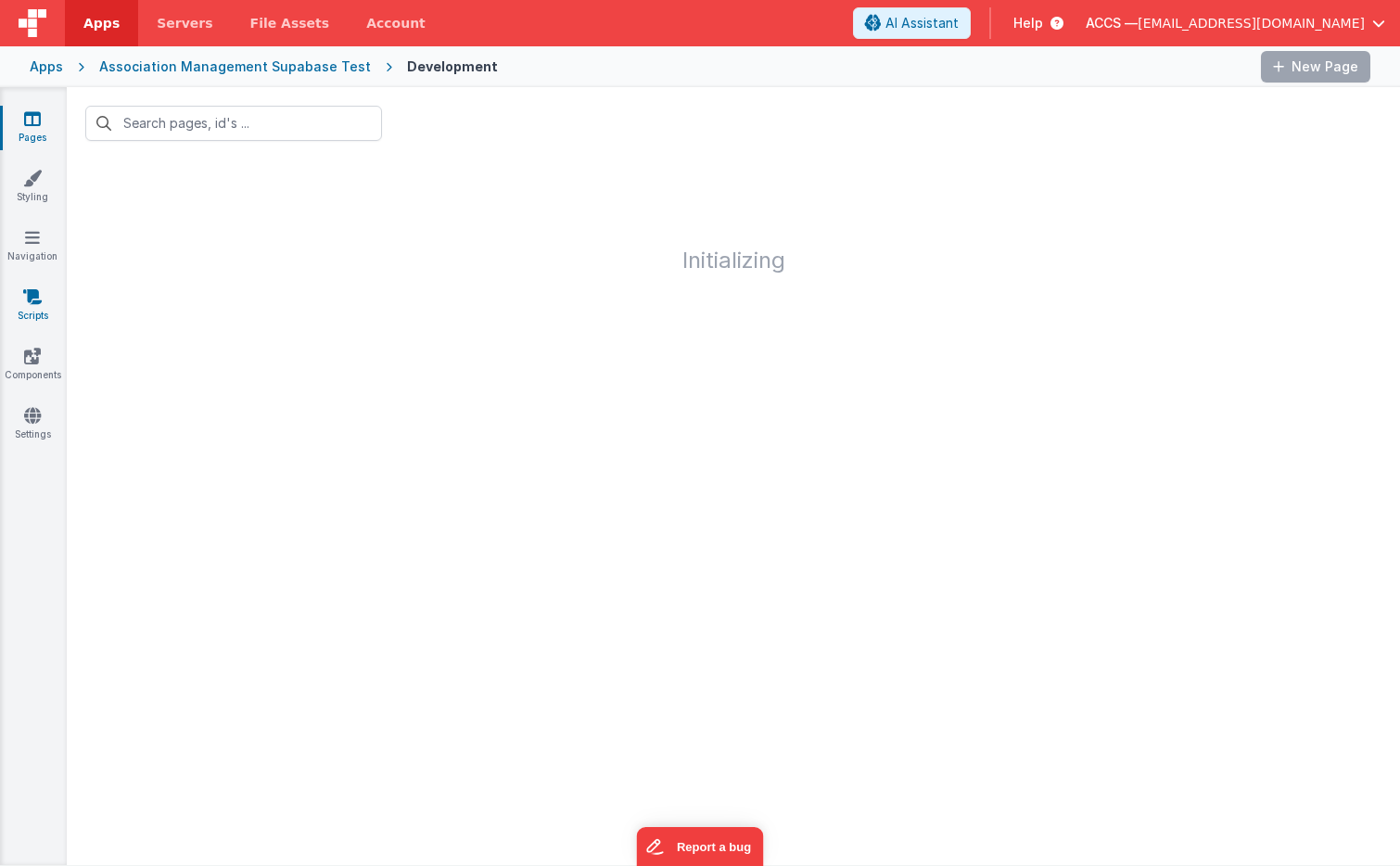
click at [33, 314] on link "Scripts" at bounding box center [32, 305] width 67 height 37
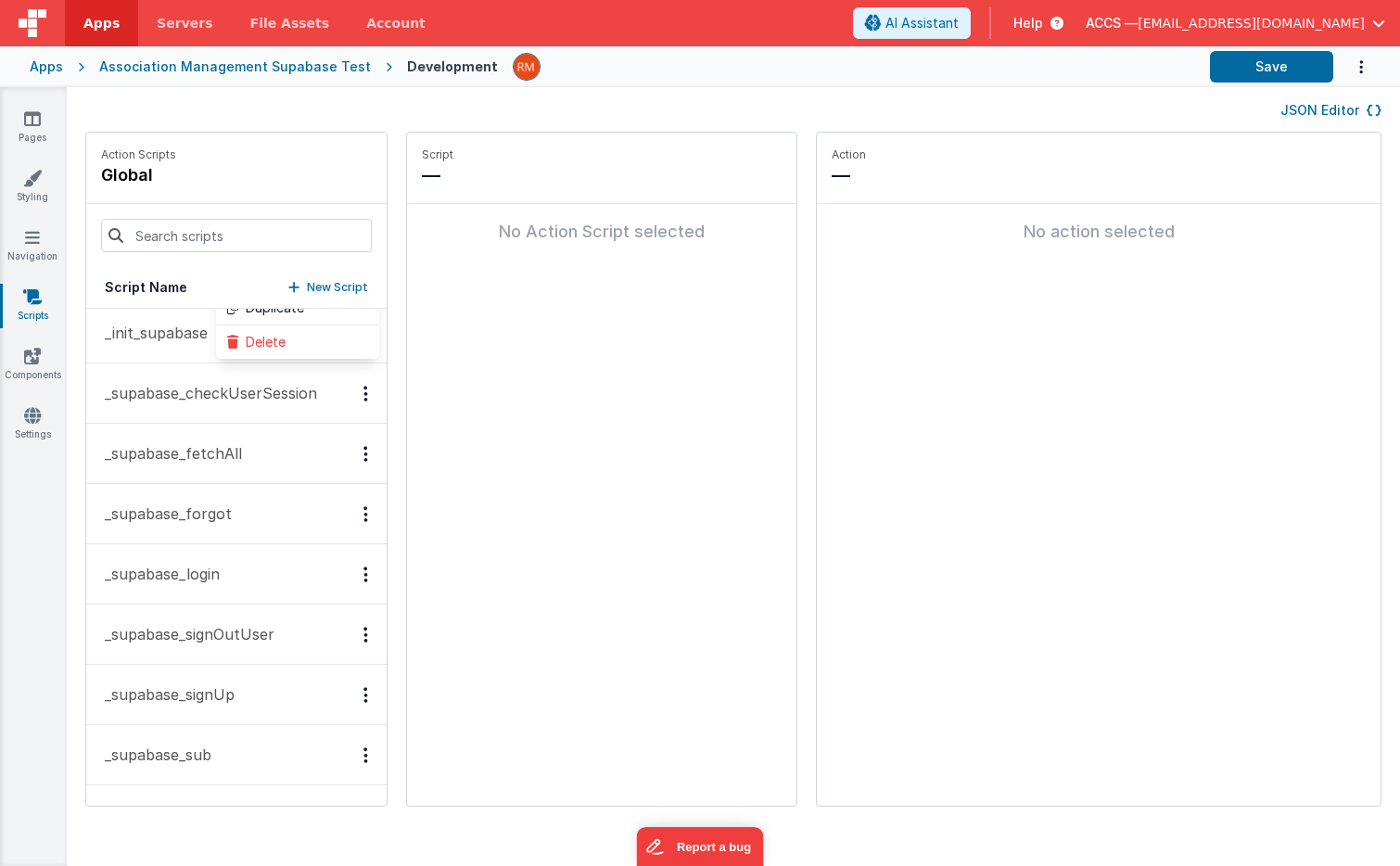
scroll to position [68, 0]
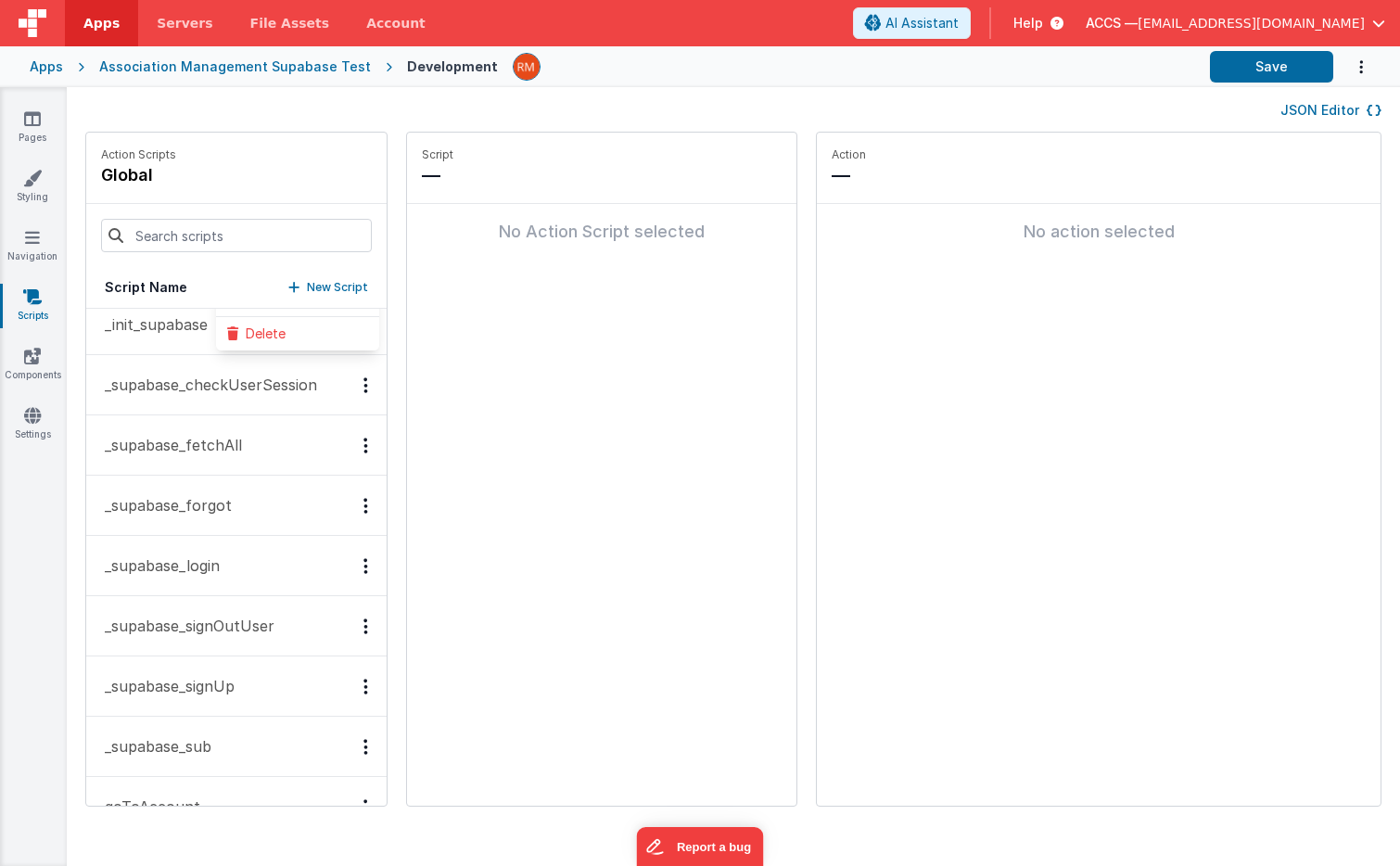
click at [191, 566] on p "_supabase_login" at bounding box center [156, 565] width 126 height 23
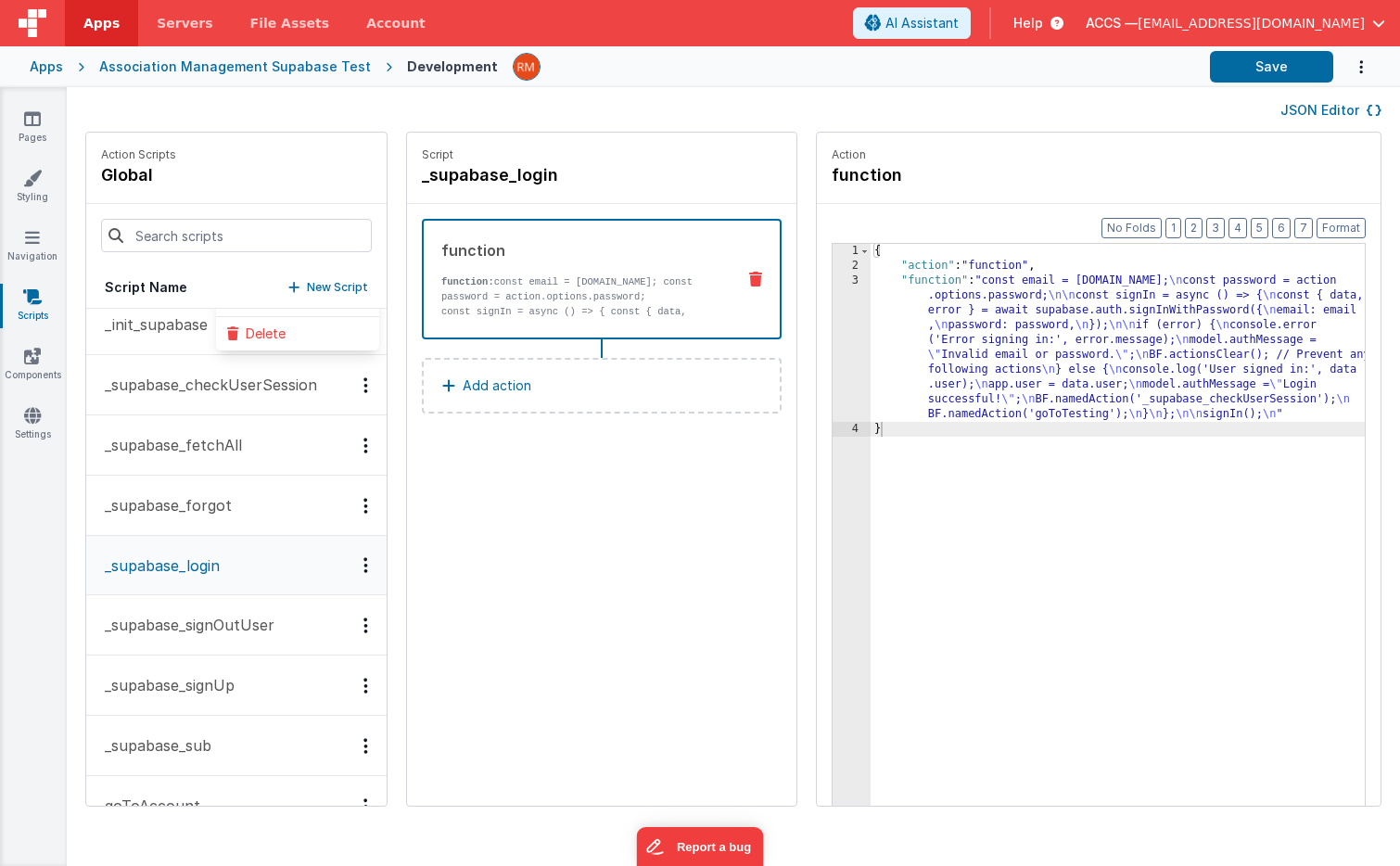
click at [46, 71] on div "Apps" at bounding box center [45, 67] width 33 height 19
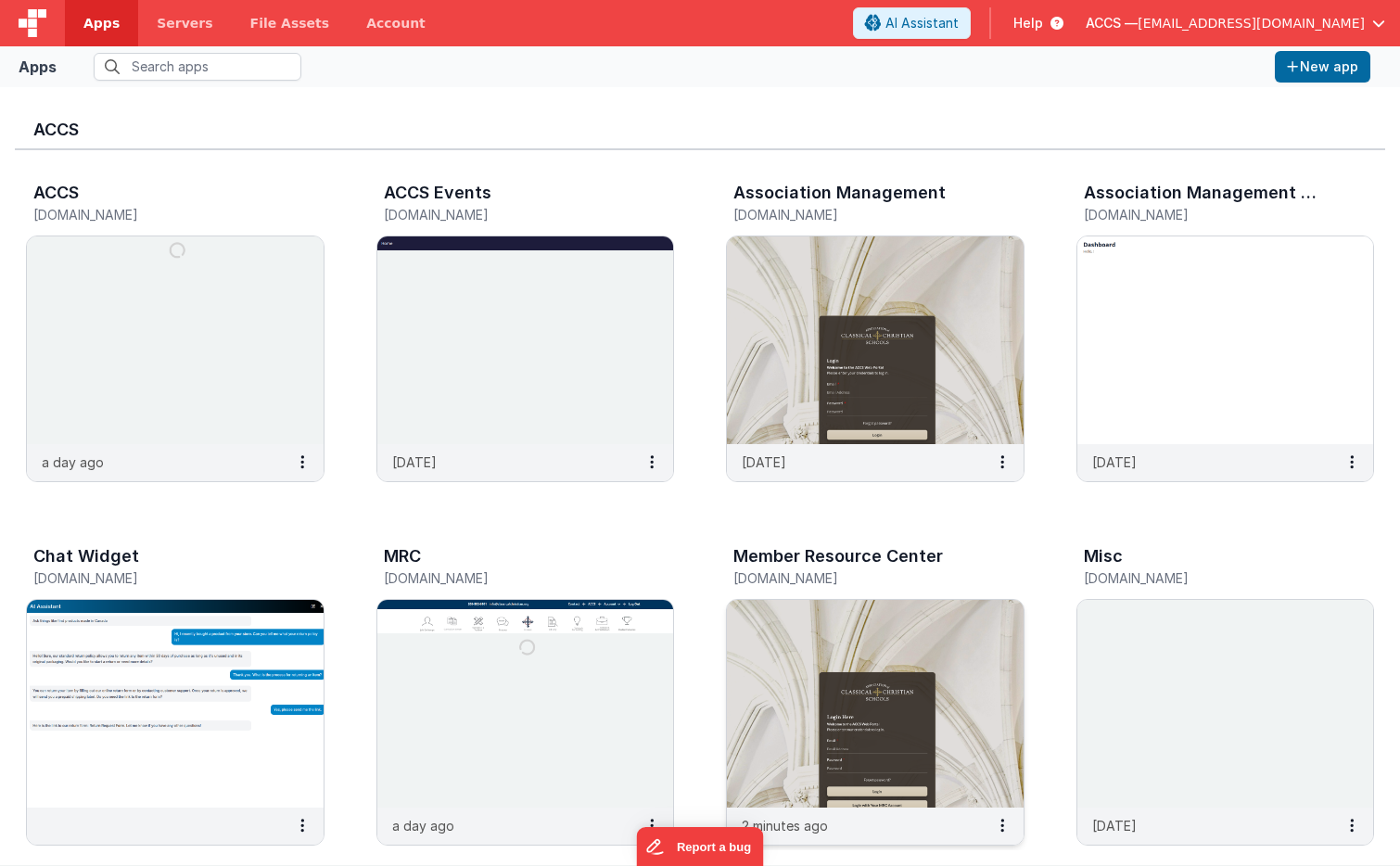
click at [778, 624] on img at bounding box center [875, 704] width 297 height 208
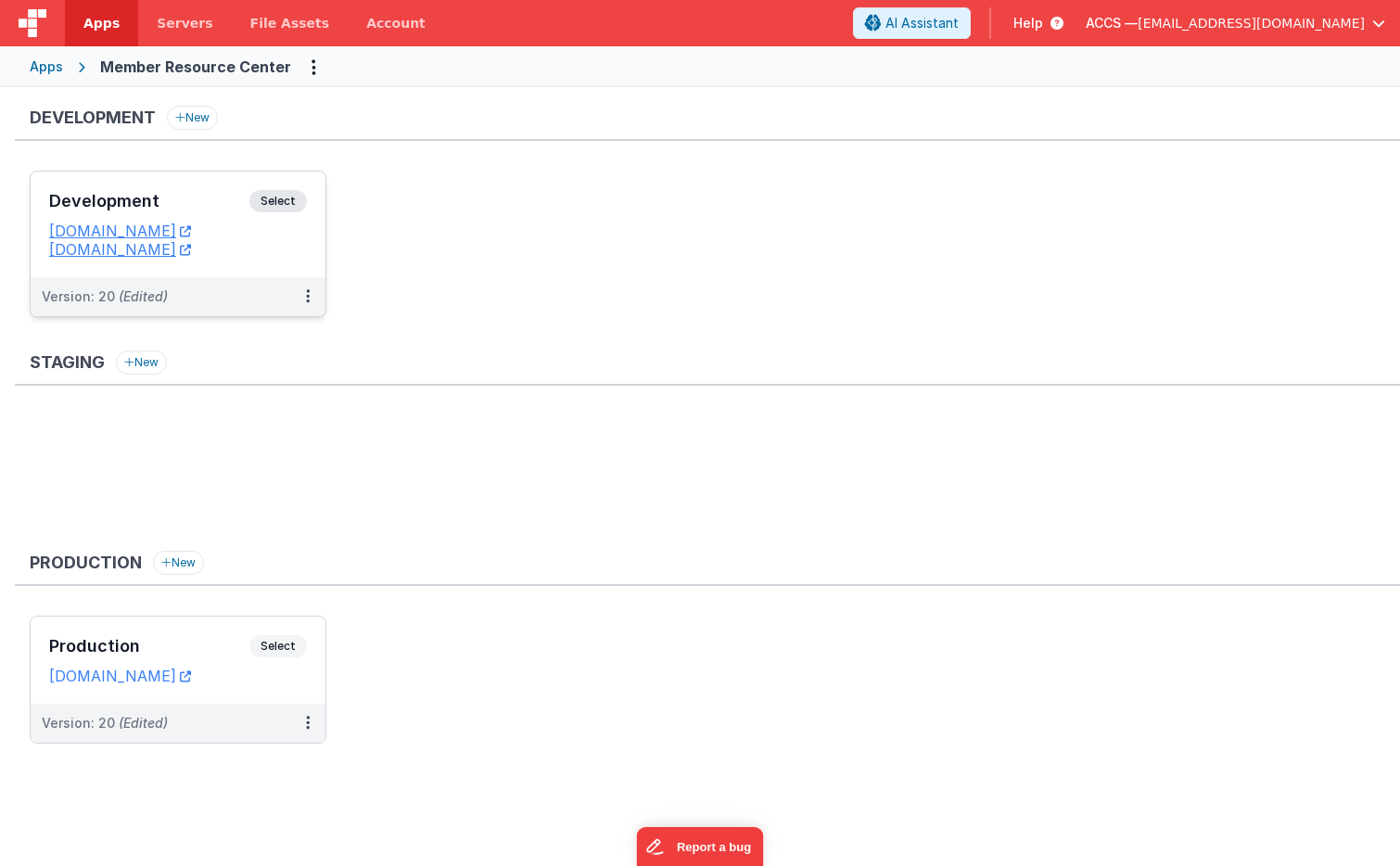
click at [199, 208] on h3 "Development" at bounding box center [149, 201] width 200 height 19
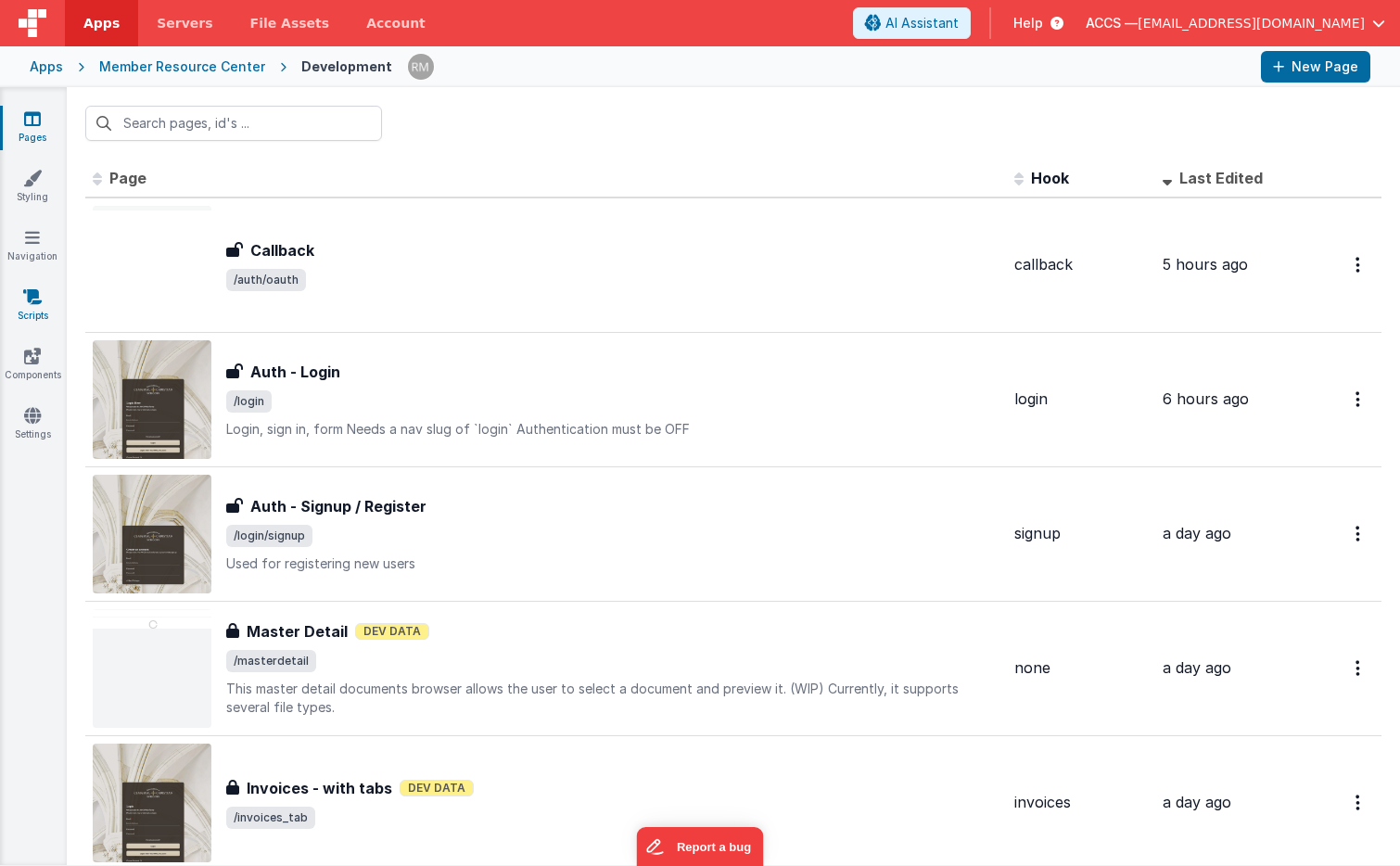
click at [30, 300] on icon at bounding box center [33, 297] width 19 height 19
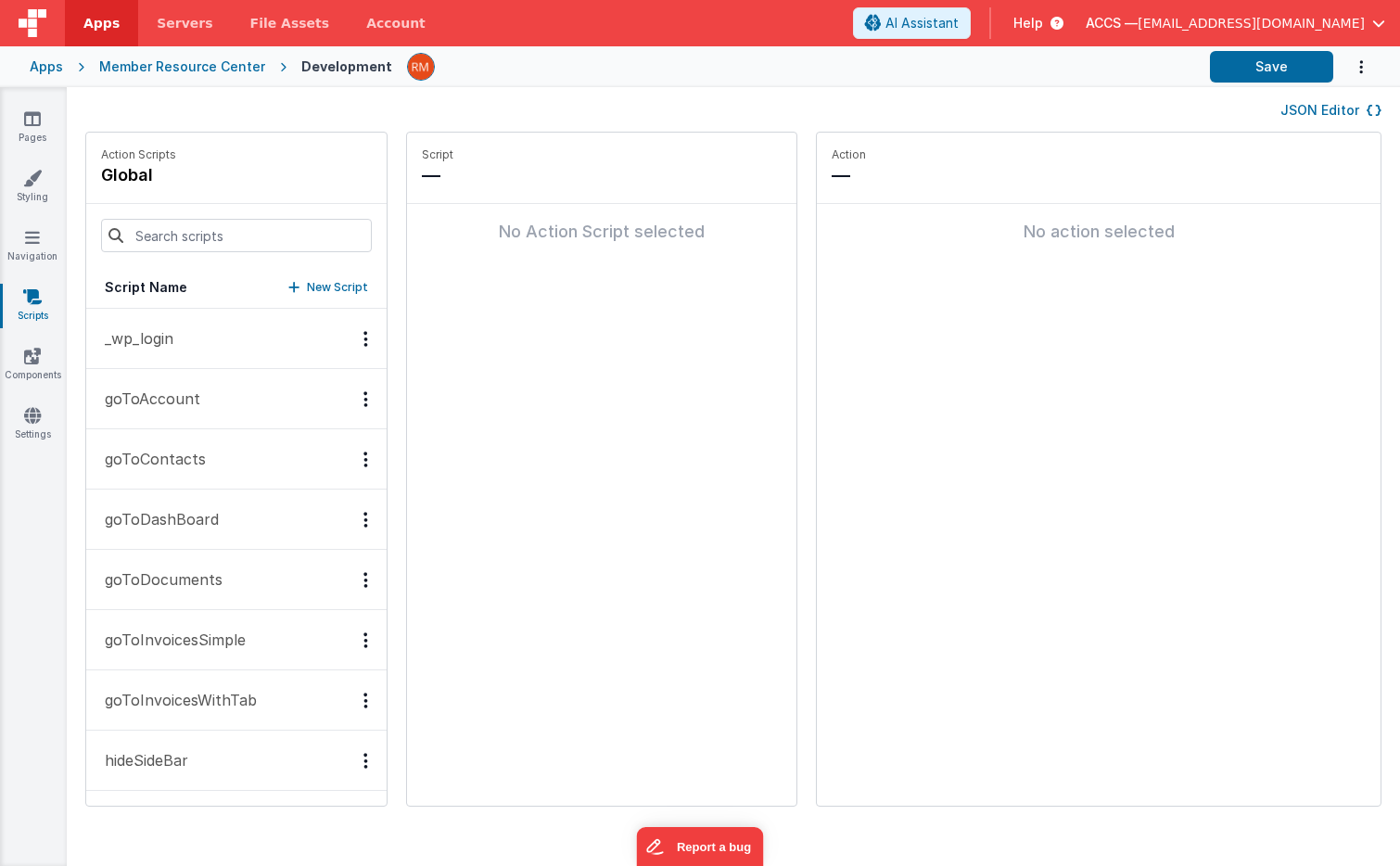
click at [169, 341] on p "_wp_login" at bounding box center [133, 338] width 79 height 23
click at [487, 256] on button "Add action" at bounding box center [601, 246] width 360 height 56
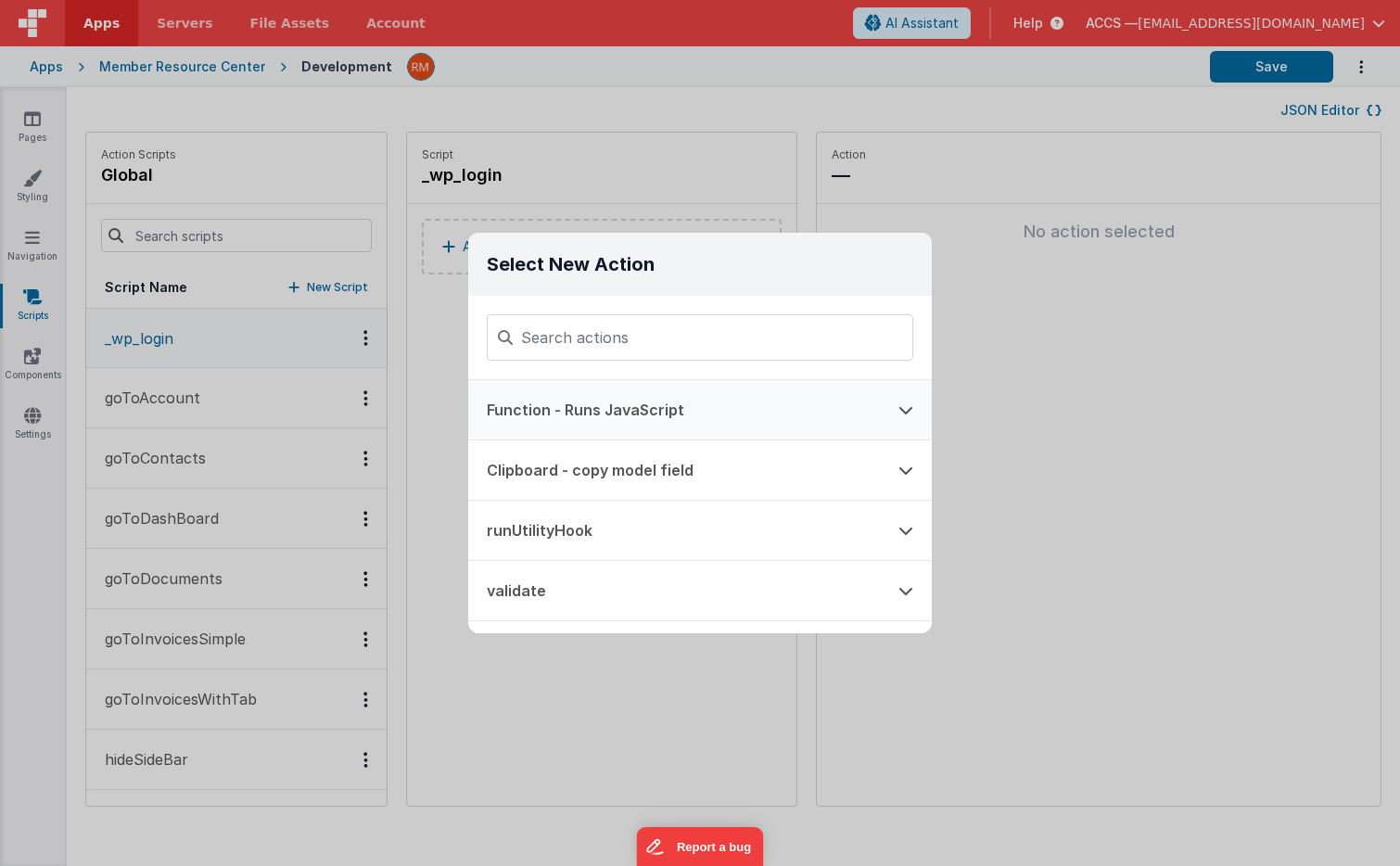
click at [585, 412] on button "Function - Runs JavaScript" at bounding box center [673, 409] width 411 height 60
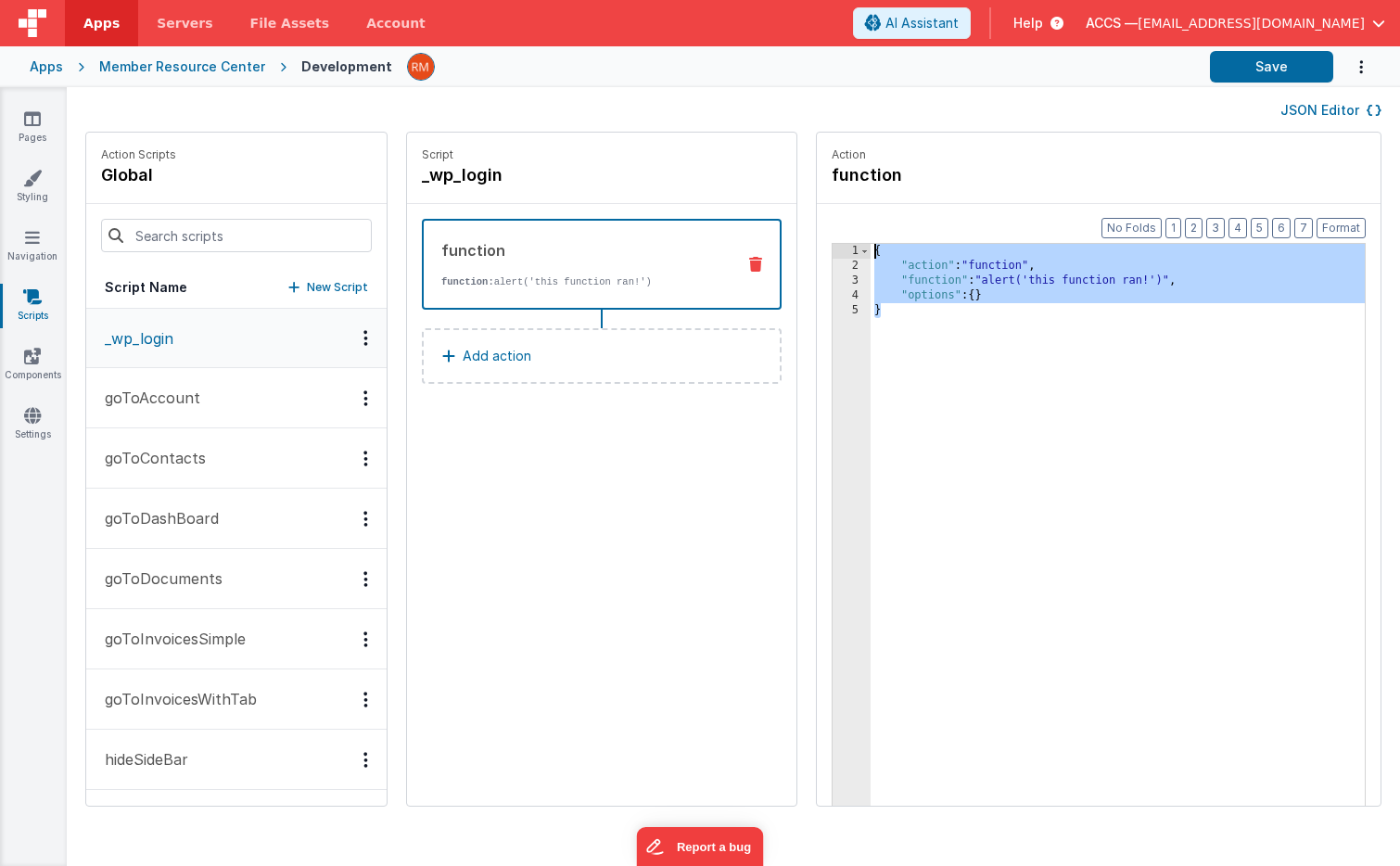
drag, startPoint x: 889, startPoint y: 409, endPoint x: 783, endPoint y: 79, distance: 346.6
click at [783, 79] on div "Apps Servers File Assets Account Some FUTURE Slot AI Assistant Help ACCS — [EMA…" at bounding box center [700, 433] width 1400 height 866
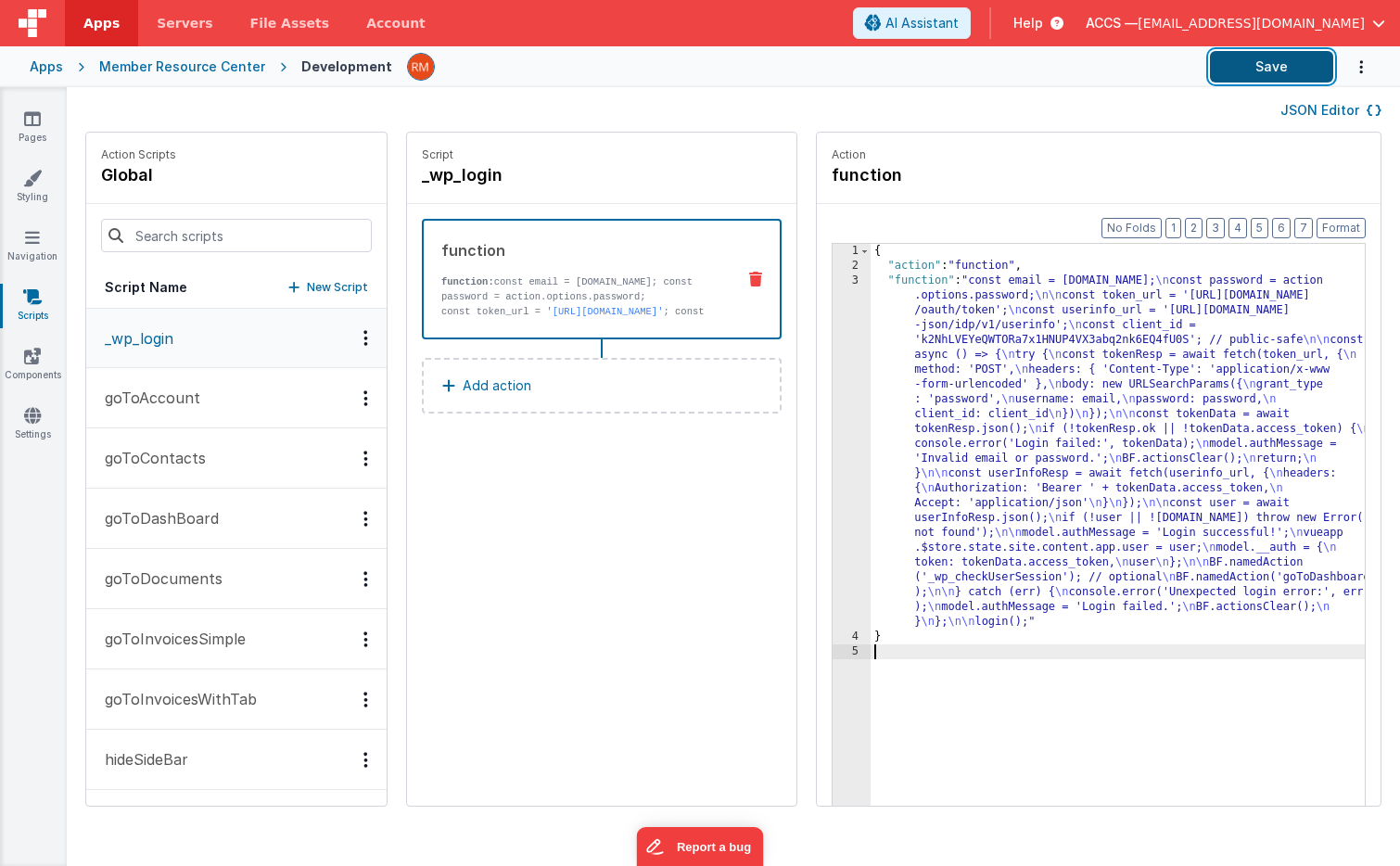
click at [1258, 64] on button "Save" at bounding box center [1271, 66] width 123 height 31
click at [307, 292] on p "New Script" at bounding box center [337, 287] width 61 height 19
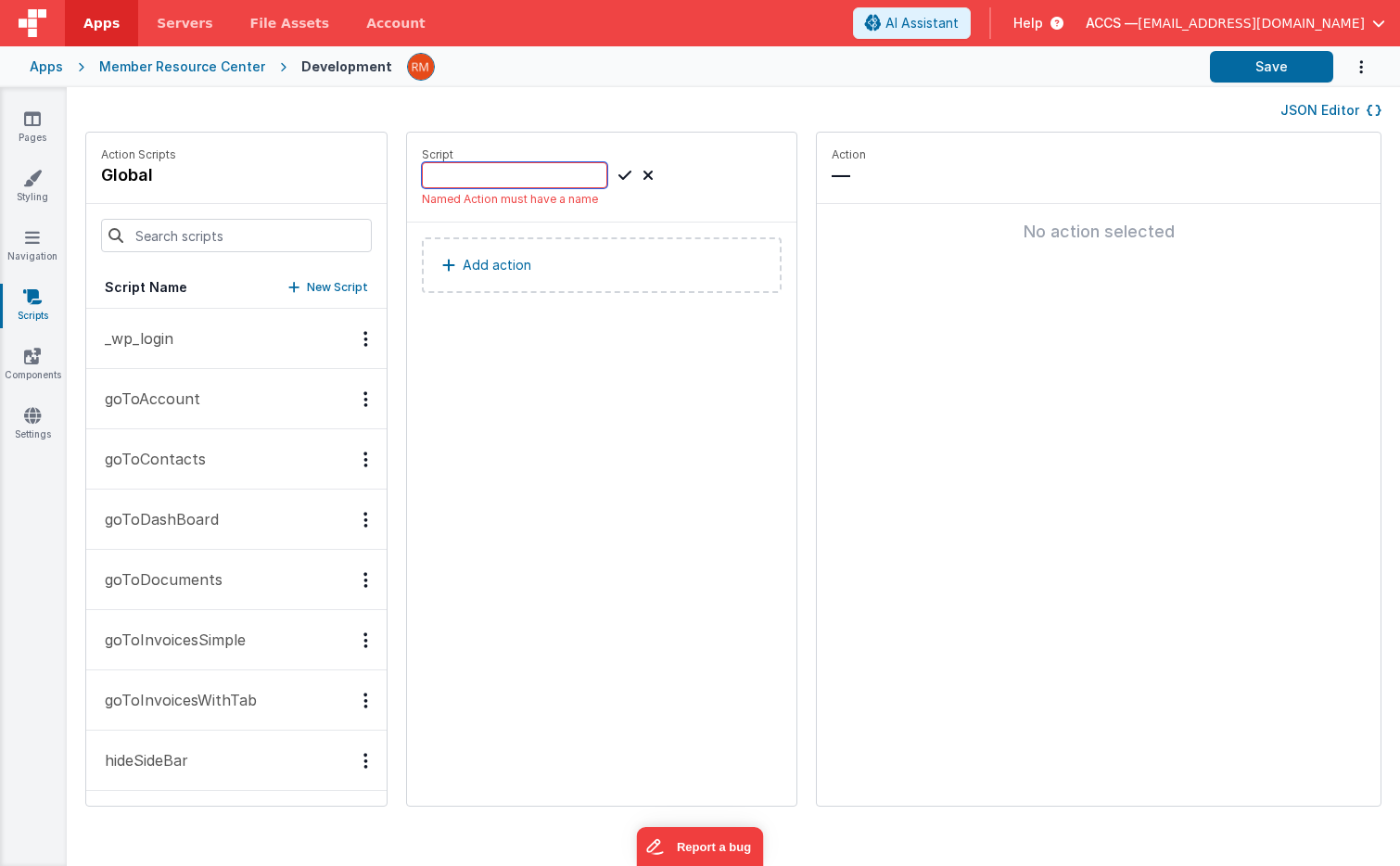
paste input "_wp_checkUserSession"
type input "_wp_checkUserSession"
click at [618, 175] on icon at bounding box center [625, 176] width 13 height 23
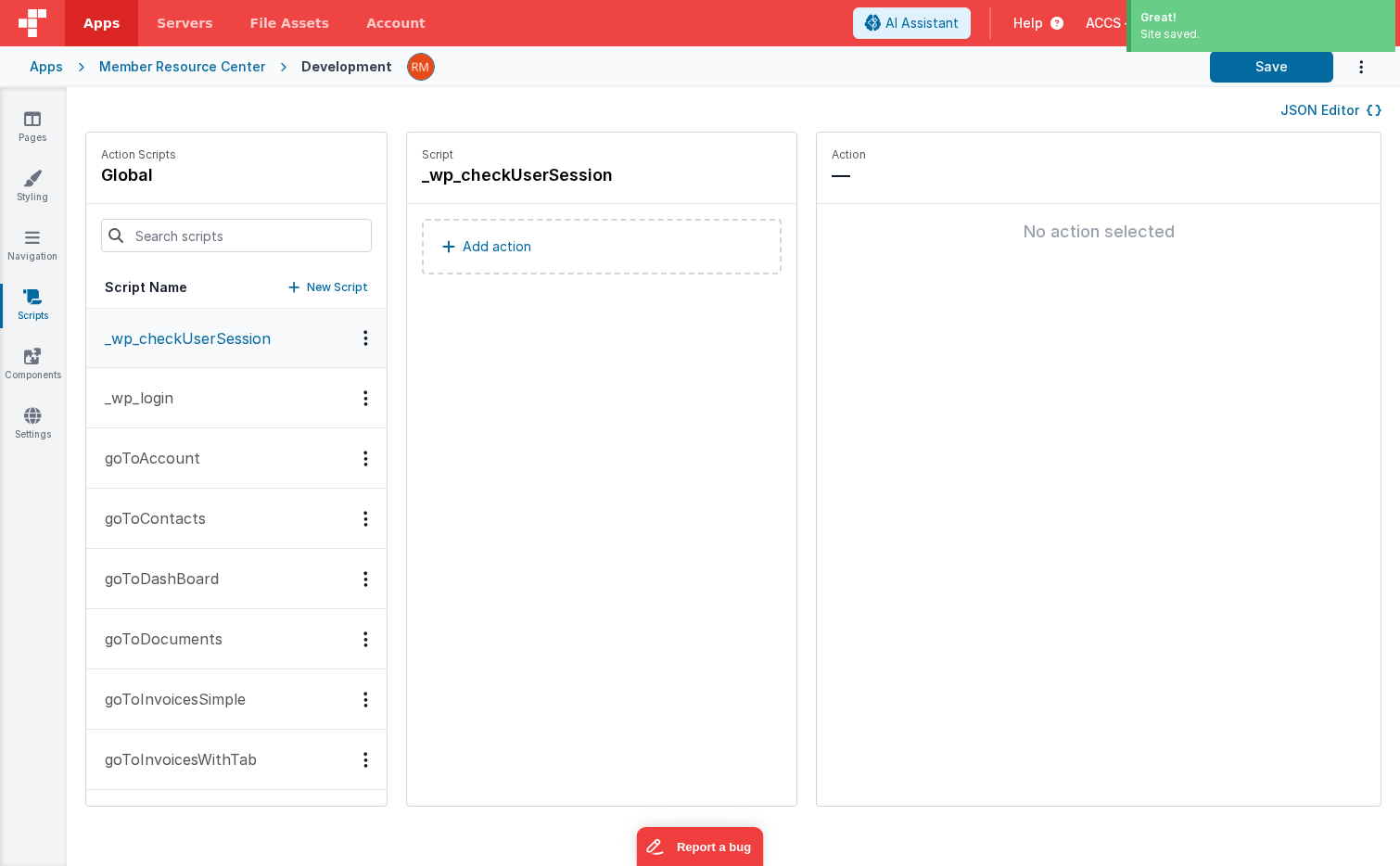
click at [528, 251] on button "Add action" at bounding box center [601, 246] width 360 height 56
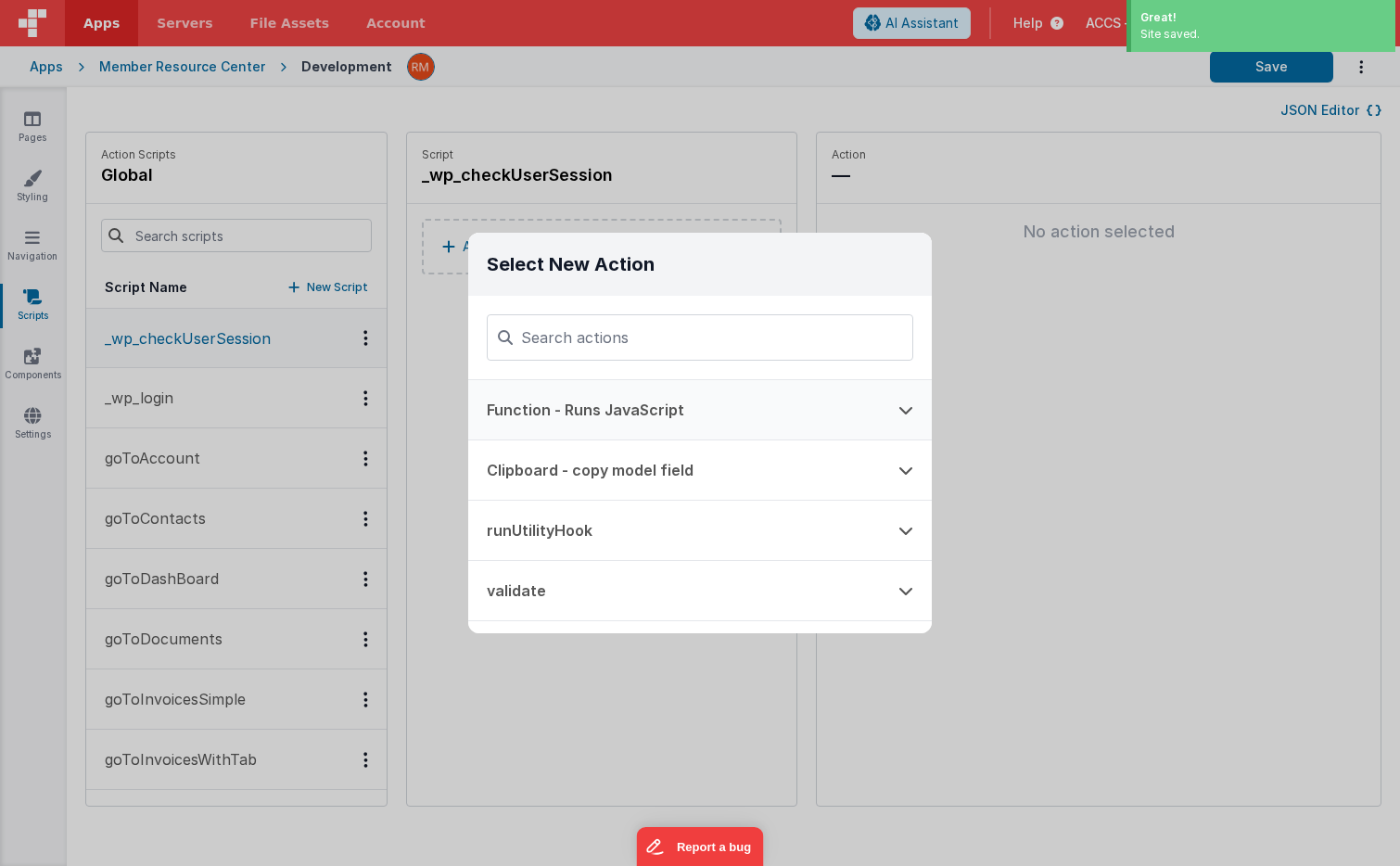
click at [577, 416] on button "Function - Runs JavaScript" at bounding box center [673, 409] width 411 height 60
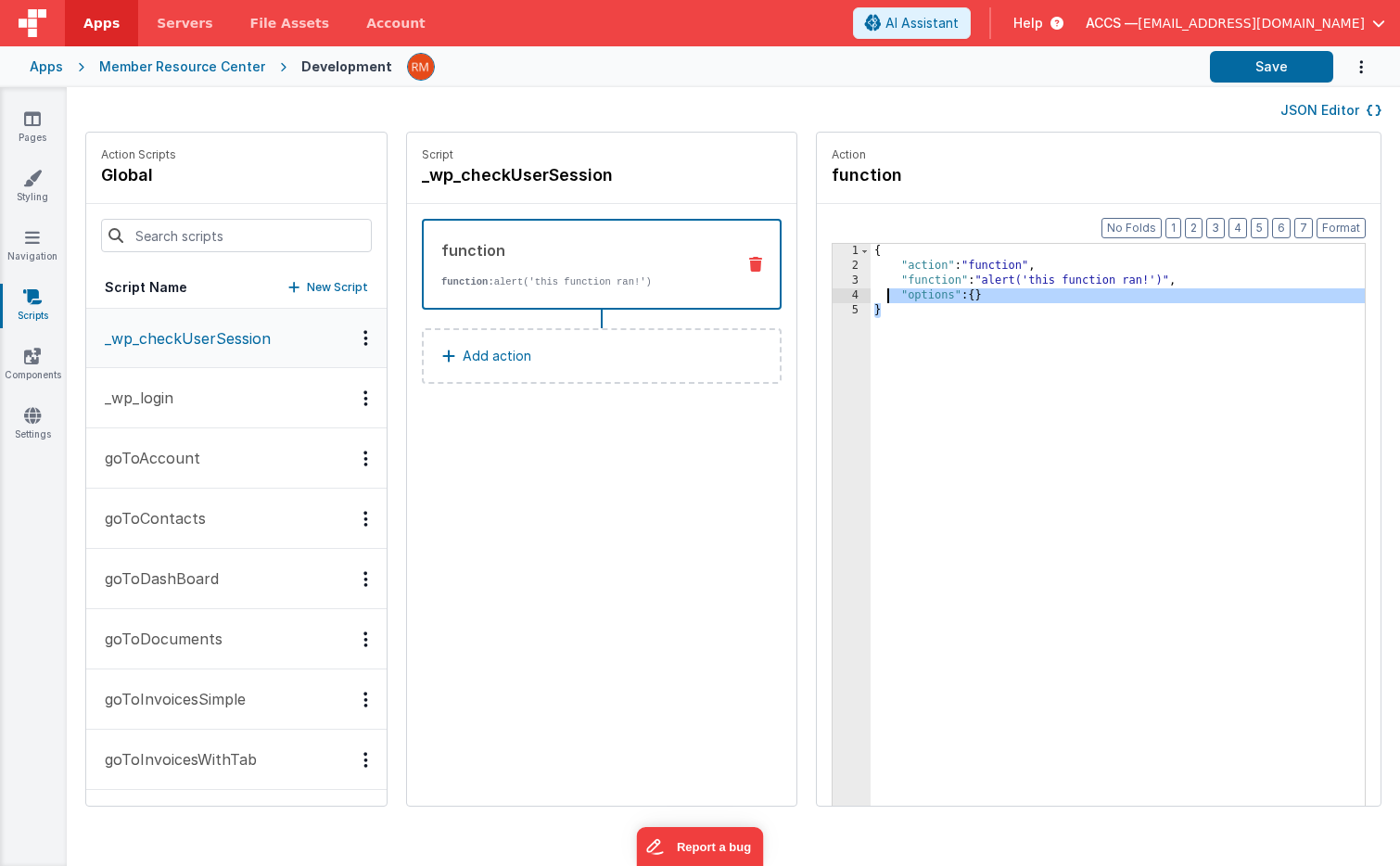
drag, startPoint x: 862, startPoint y: 398, endPoint x: 813, endPoint y: 180, distance: 223.4
click at [817, 180] on fieldset "Action function Format 7 6 5 4 3 2 1 No Folds 1 2 3 4 5 { "action" : "function"…" at bounding box center [1098, 469] width 563 height 673
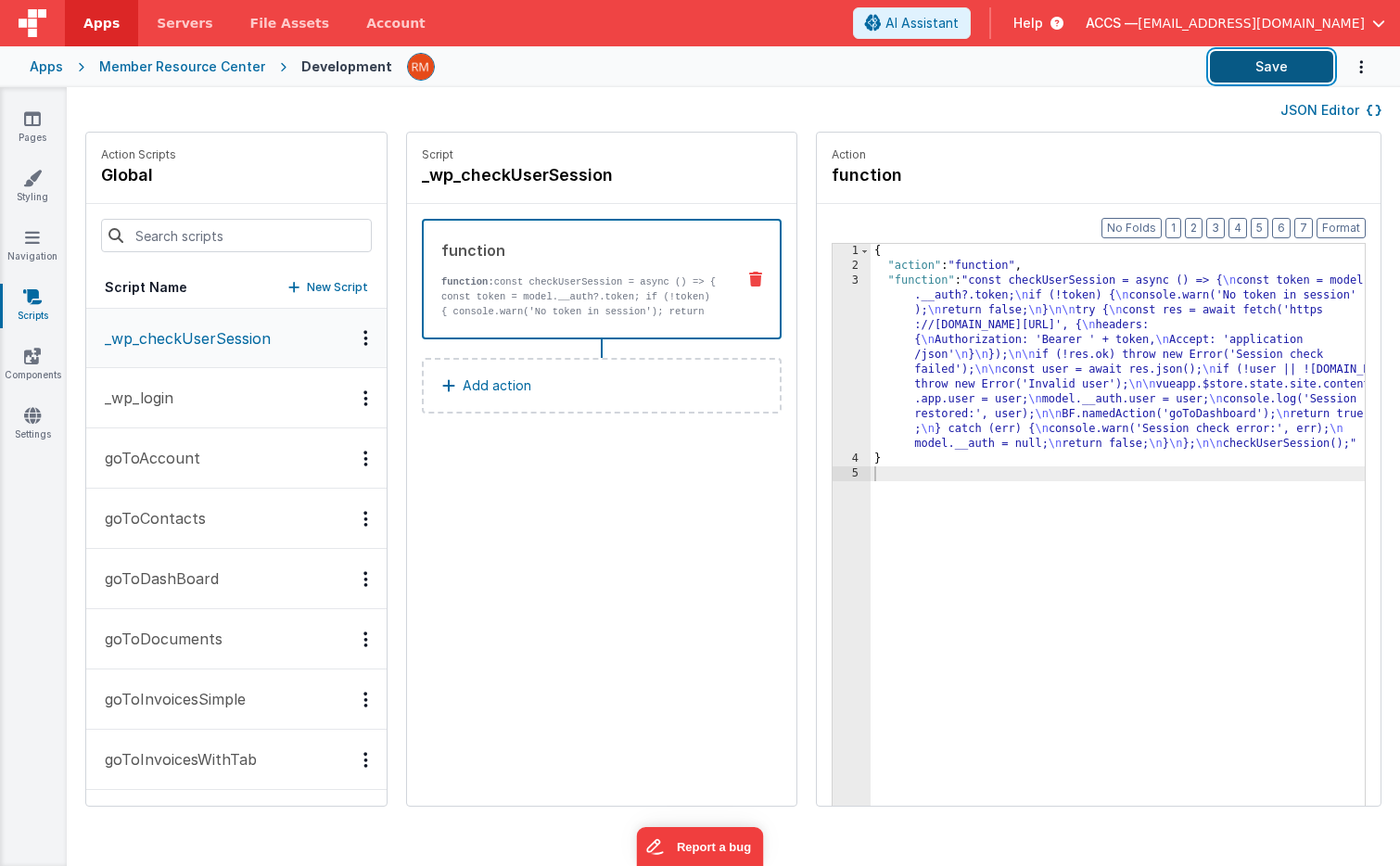
click at [1252, 64] on button "Save" at bounding box center [1271, 66] width 123 height 31
click at [307, 286] on p "New Script" at bounding box center [337, 287] width 61 height 19
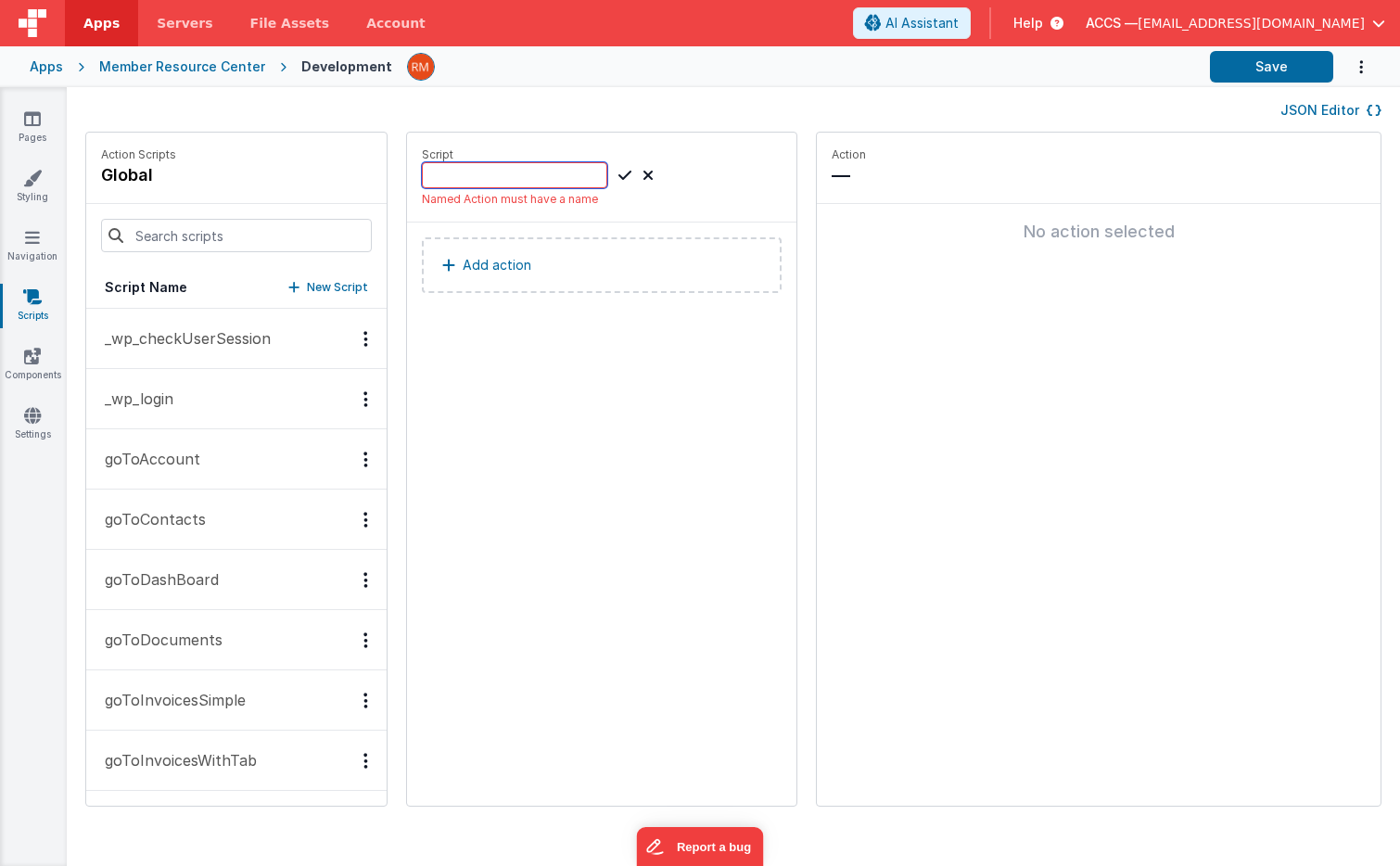
click at [422, 182] on input at bounding box center [514, 175] width 185 height 26
paste input "wp_signOutUser"
type input "wp_signOutUser"
click at [618, 178] on icon at bounding box center [625, 176] width 13 height 23
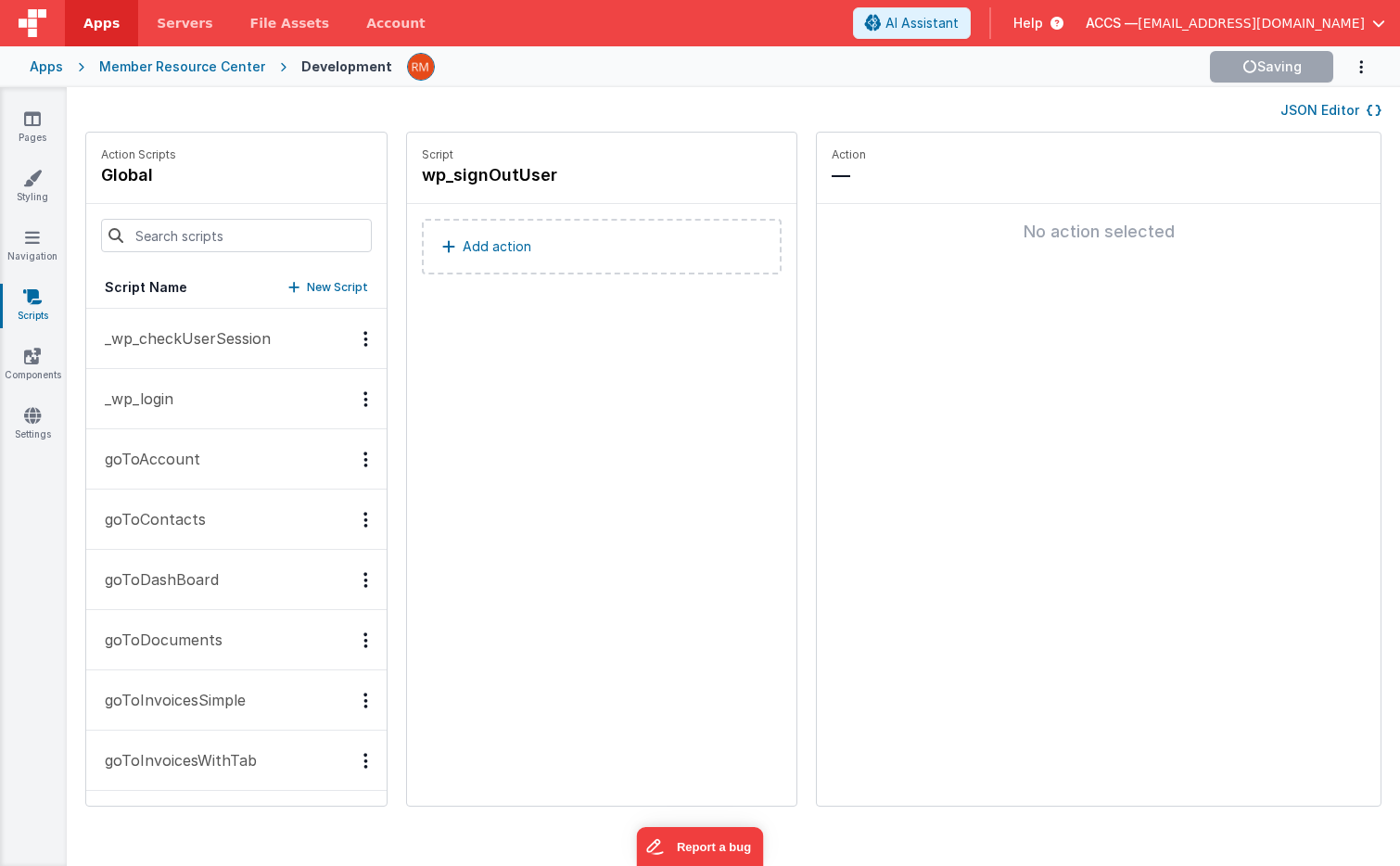
click at [525, 249] on button "Add action" at bounding box center [601, 246] width 360 height 56
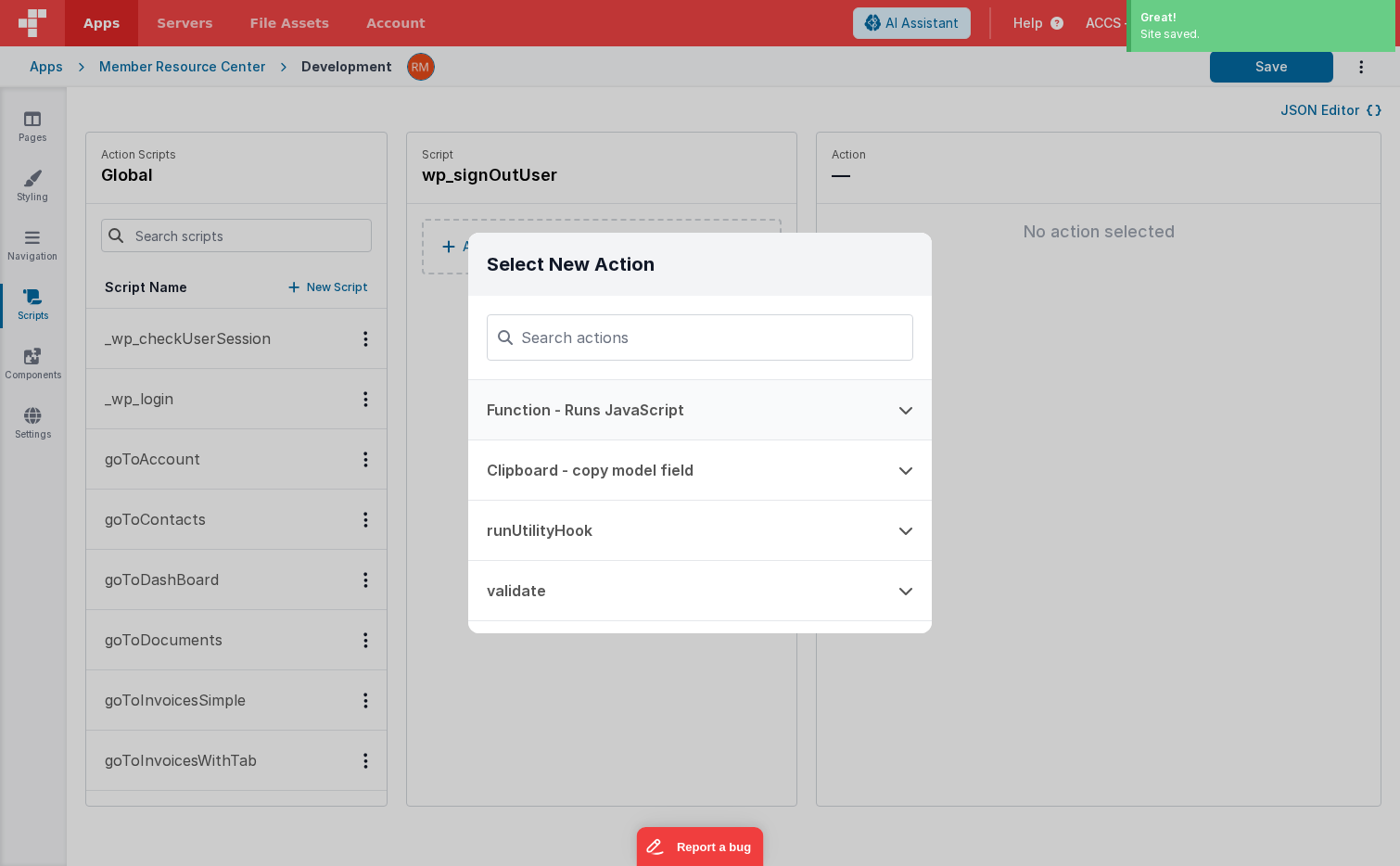
click at [584, 409] on button "Function - Runs JavaScript" at bounding box center [673, 409] width 411 height 60
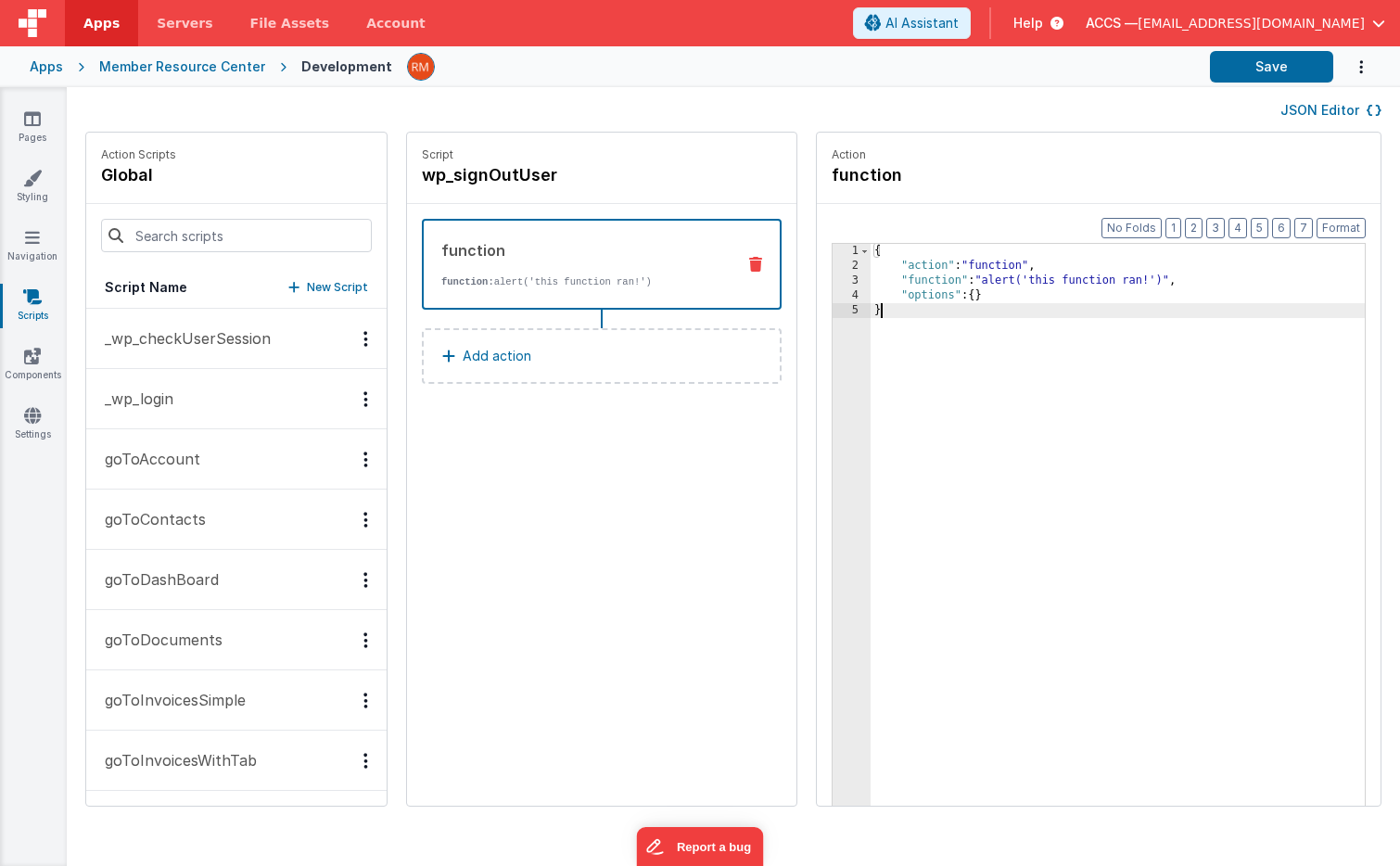
drag, startPoint x: 868, startPoint y: 432, endPoint x: 842, endPoint y: 141, distance: 292.2
click at [842, 141] on fieldset "Action function Format 7 6 5 4 3 2 1 No Folds 1 2 3 4 5 { "action" : "function"…" at bounding box center [1098, 469] width 563 height 673
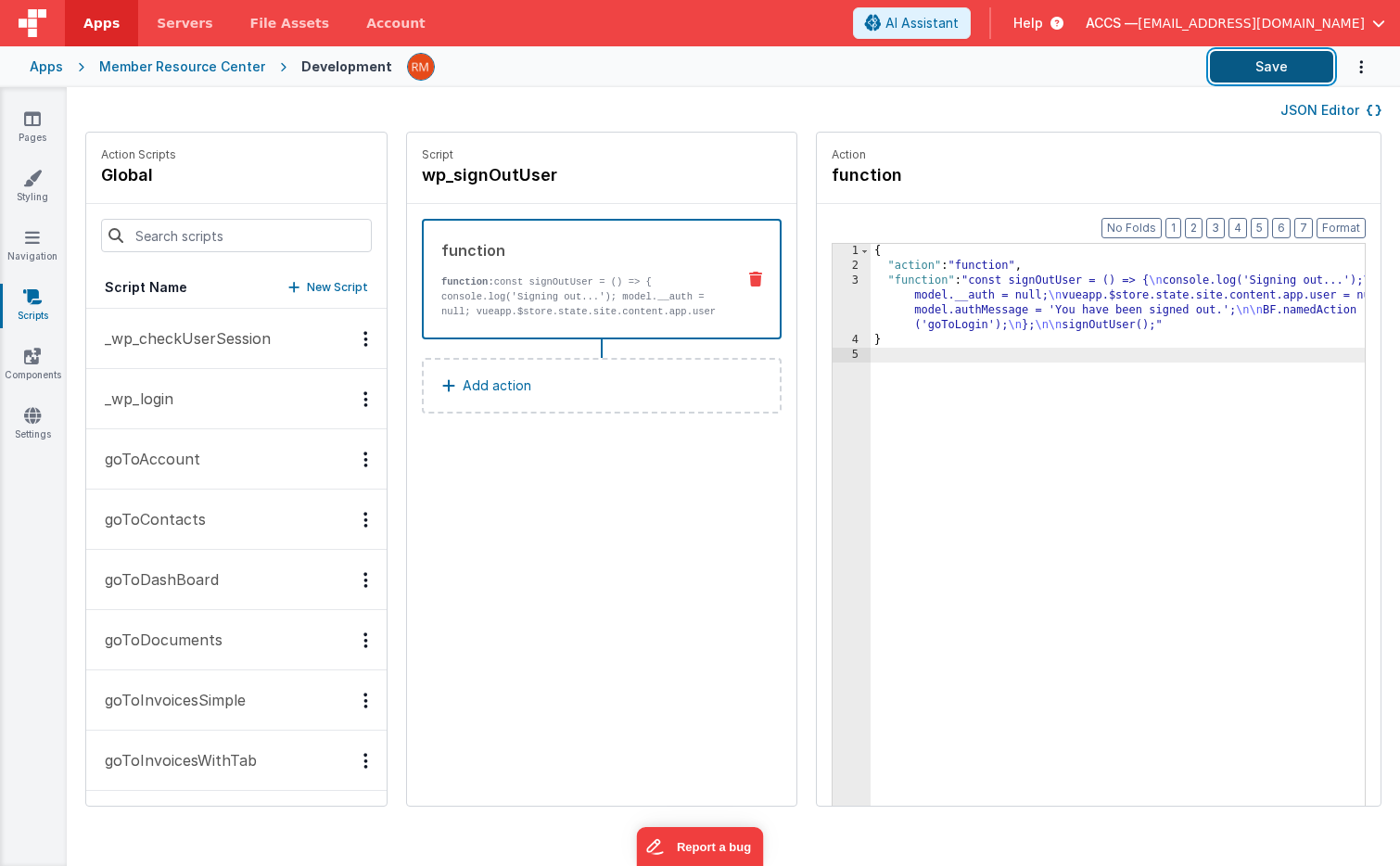
click at [1248, 71] on button "Save" at bounding box center [1271, 66] width 123 height 31
click at [929, 448] on div "{ "action" : "function" , "function" : "const signOutUser = () => { \n console.…" at bounding box center [1145, 568] width 549 height 650
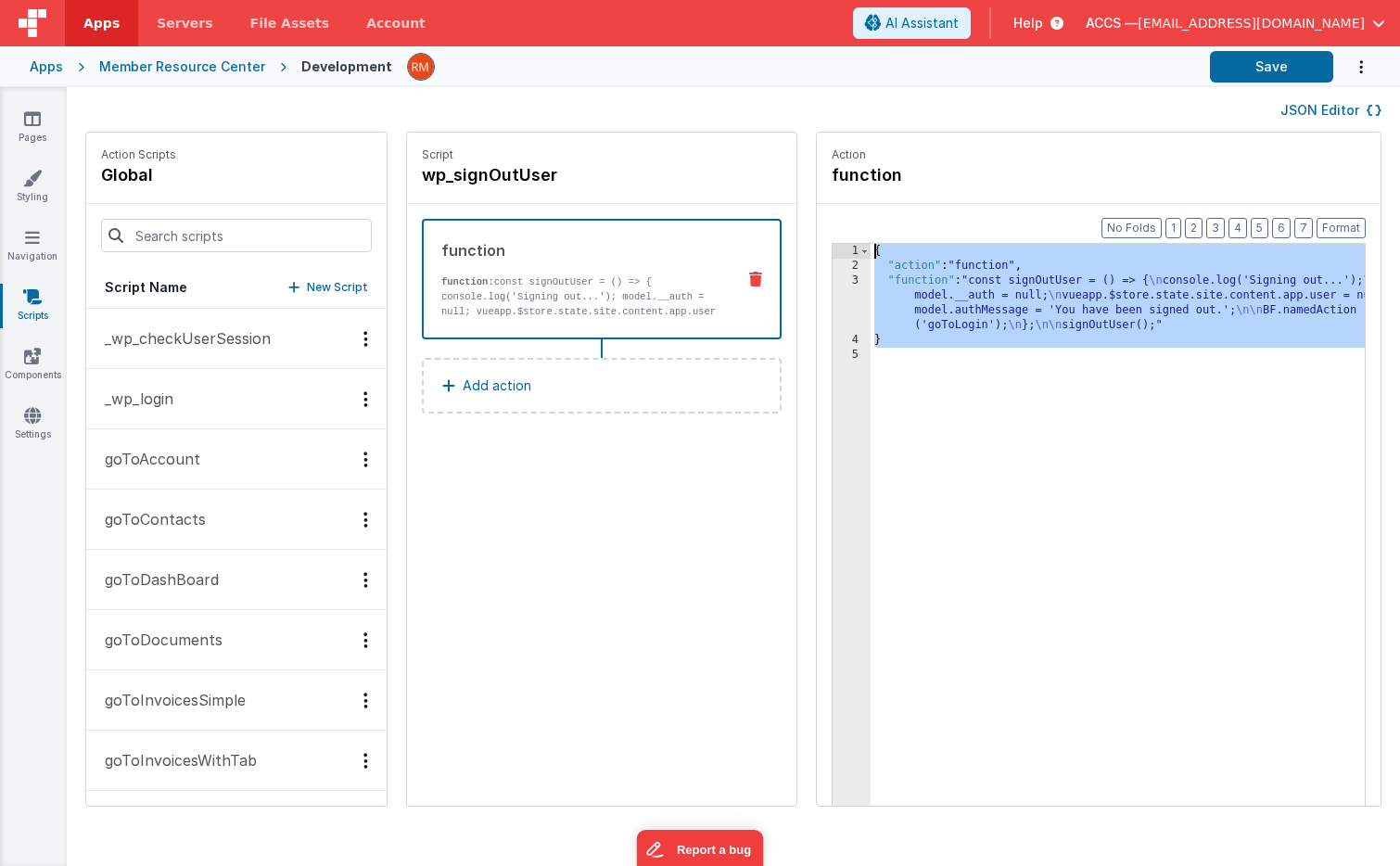
drag, startPoint x: 915, startPoint y: 503, endPoint x: 814, endPoint y: 124, distance: 392.2
click at [814, 125] on div "JSON Editor Action Scripts global Script Name New Script _wp_checkUserSession _…" at bounding box center [734, 476] width 1333 height 779
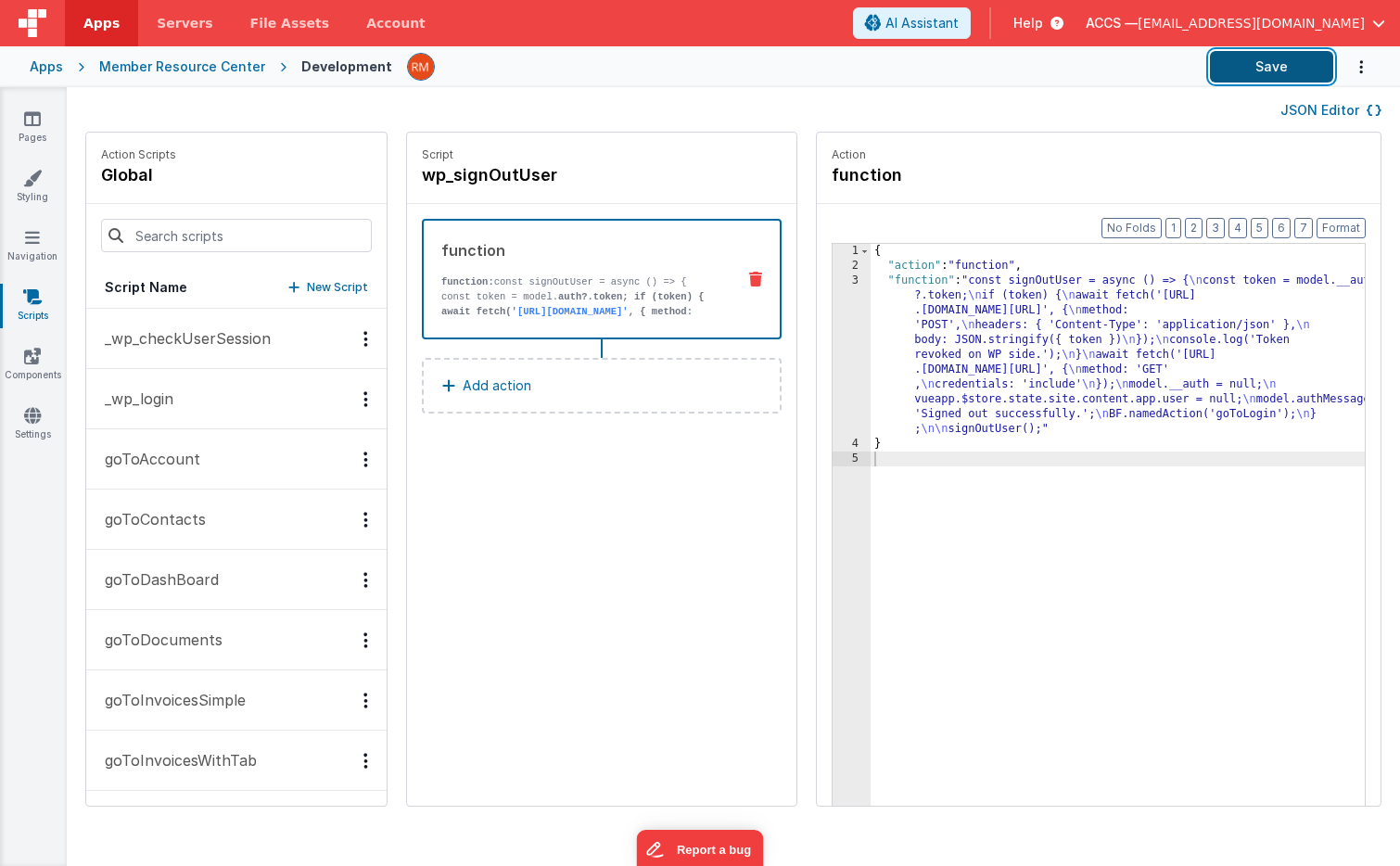
click at [1283, 69] on button "Save" at bounding box center [1271, 66] width 123 height 31
click at [40, 125] on icon at bounding box center [32, 119] width 17 height 19
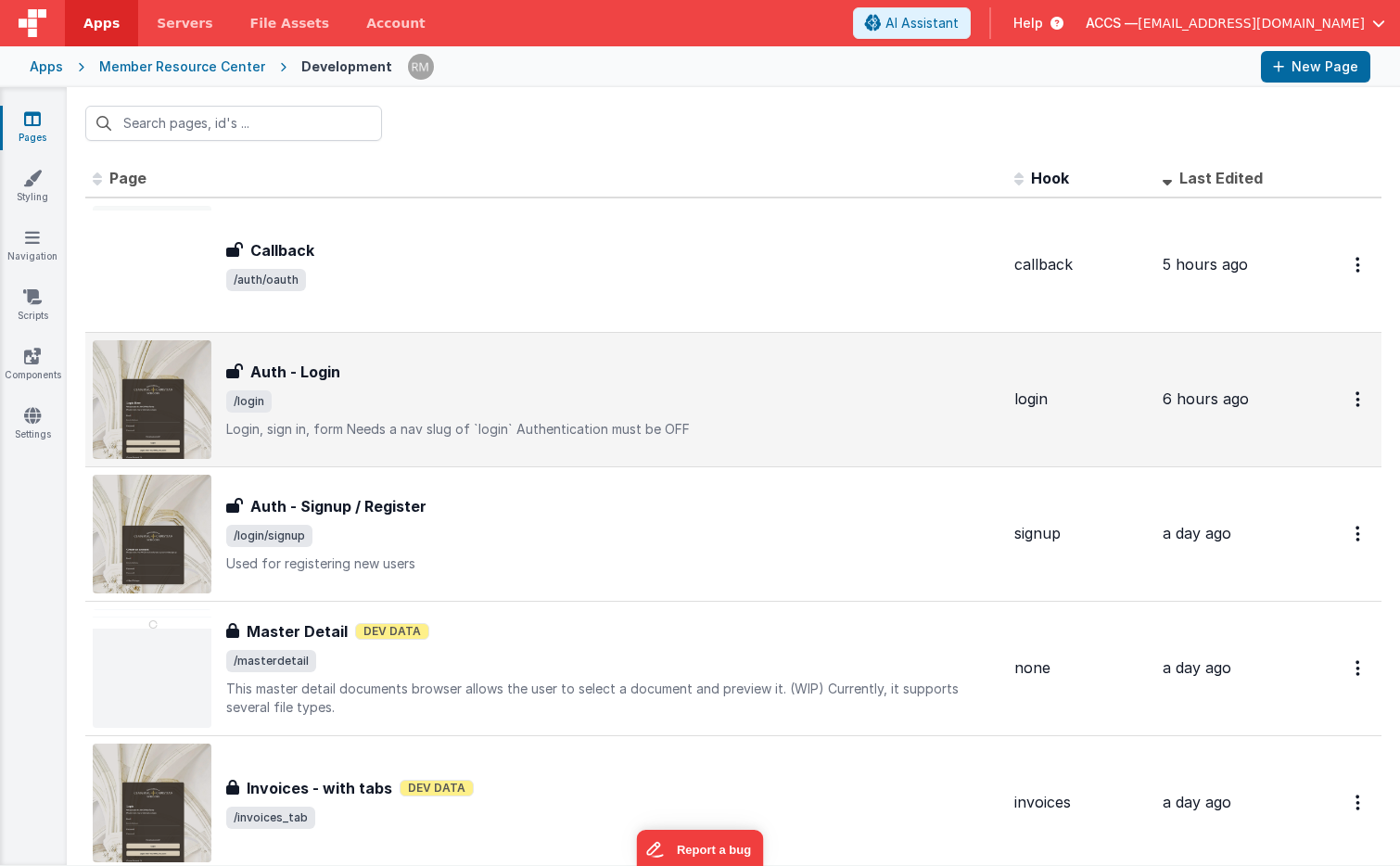
click at [409, 412] on div "Auth - Login Auth - Login /login Login, sign in, formNeeds a nav slug of `logi…" at bounding box center [613, 400] width 773 height 78
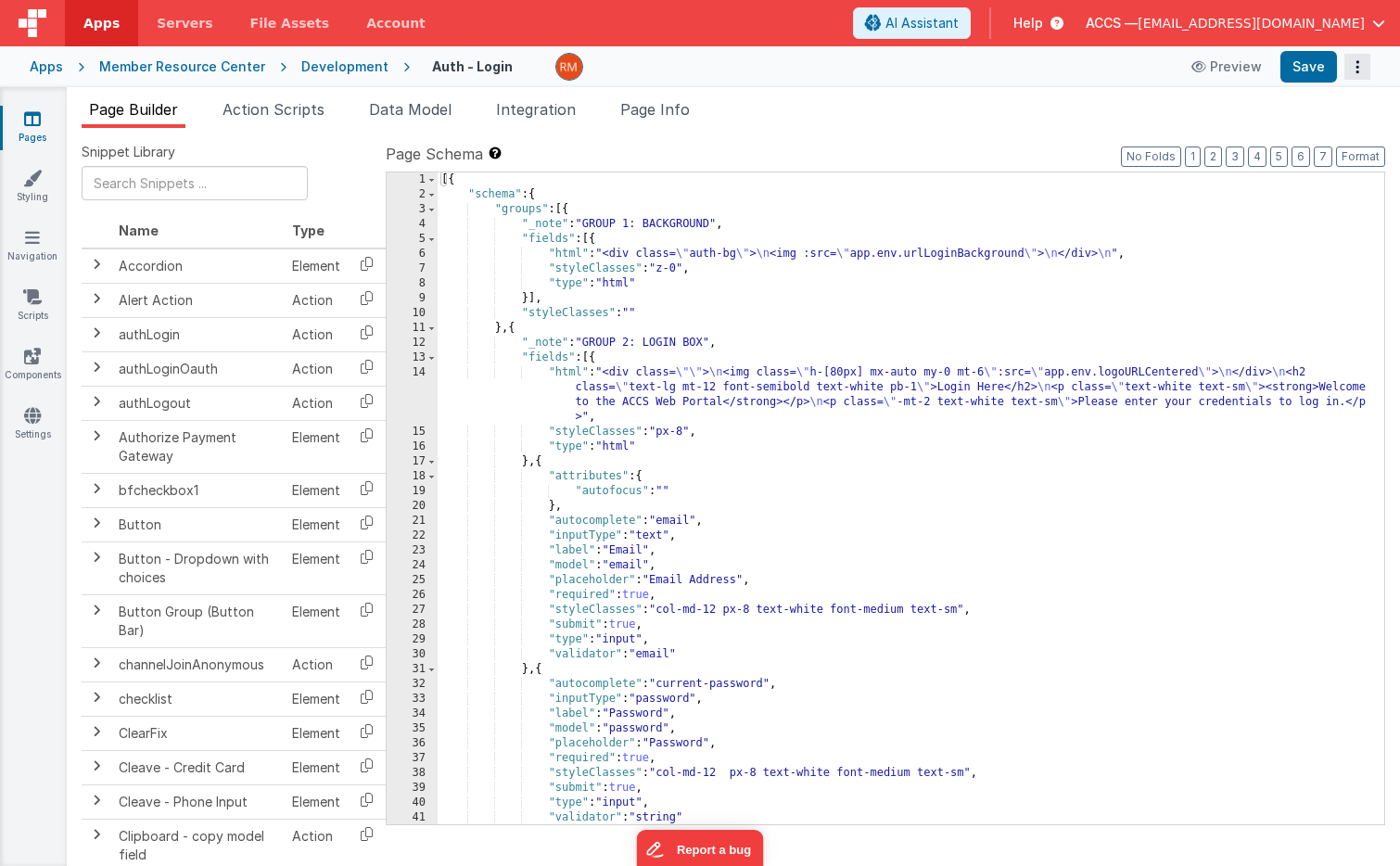
click at [1358, 67] on icon "Options" at bounding box center [1357, 67] width 26 height 1
click at [1305, 113] on link "Duplicate" at bounding box center [1288, 104] width 164 height 35
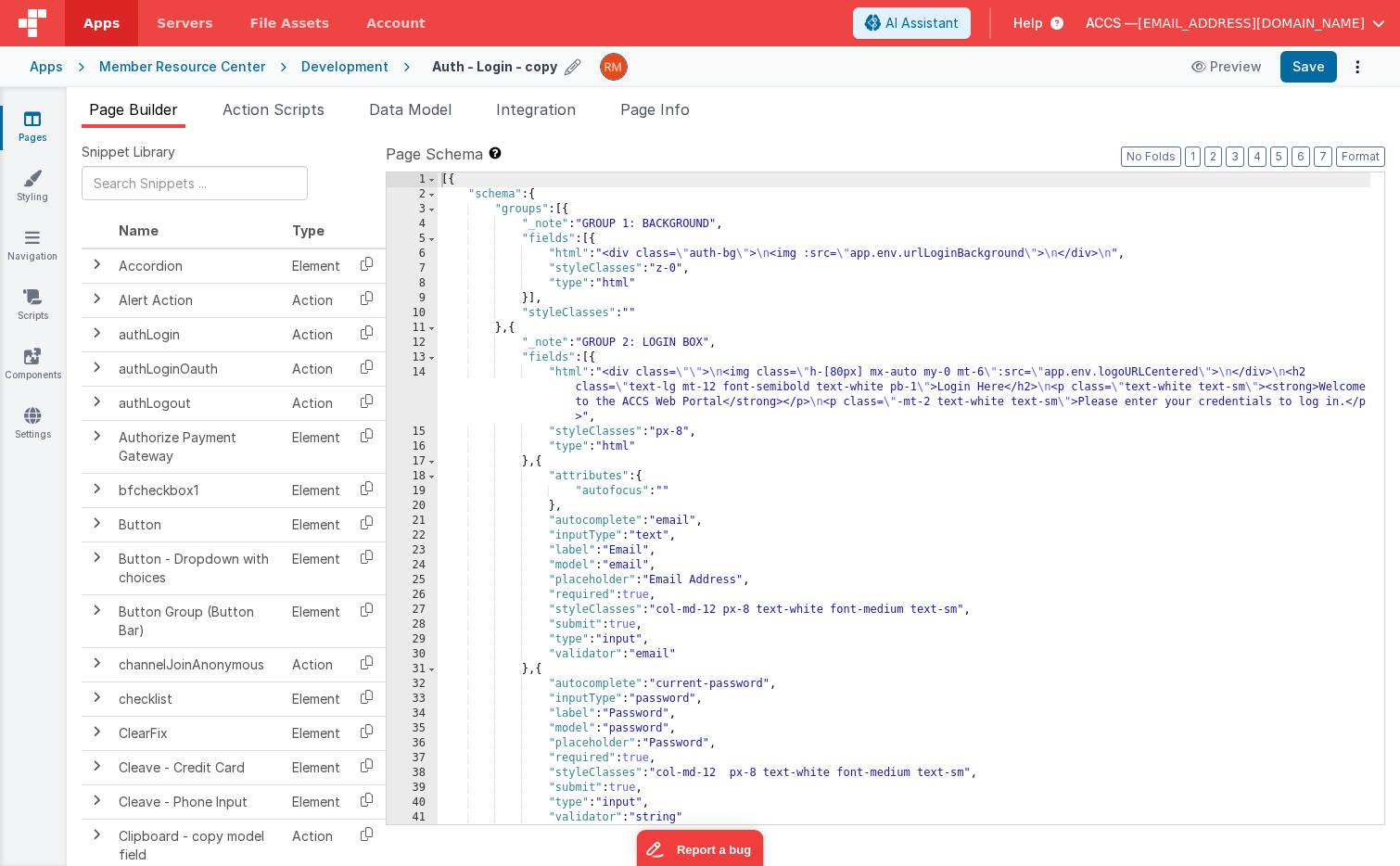
click at [564, 63] on icon at bounding box center [573, 66] width 17 height 26
click at [562, 71] on input "Auth - Login - copy" at bounding box center [547, 66] width 231 height 27
type input "Auth - Login - MRC"
click at [670, 66] on icon at bounding box center [678, 66] width 15 height 26
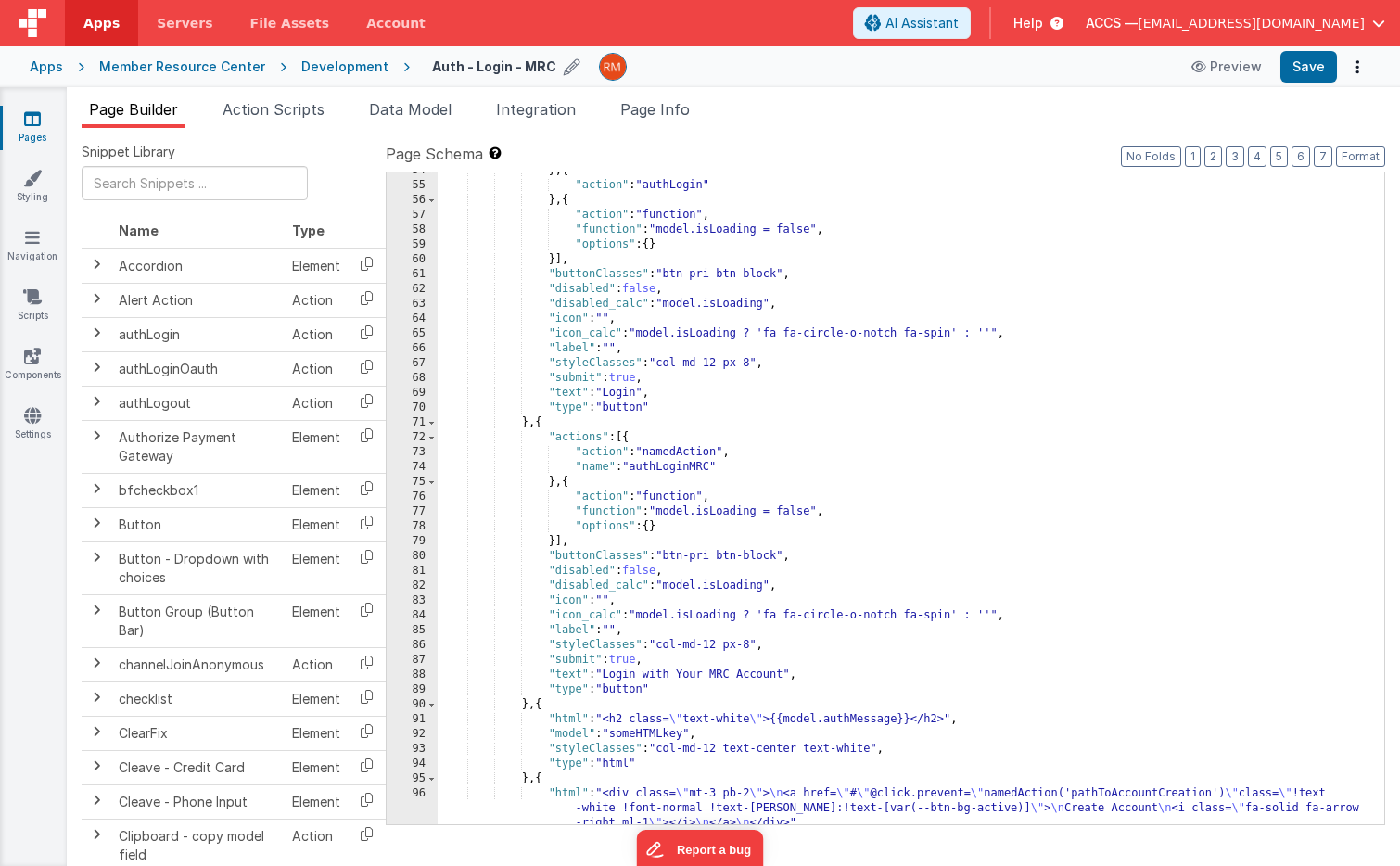
scroll to position [908, 0]
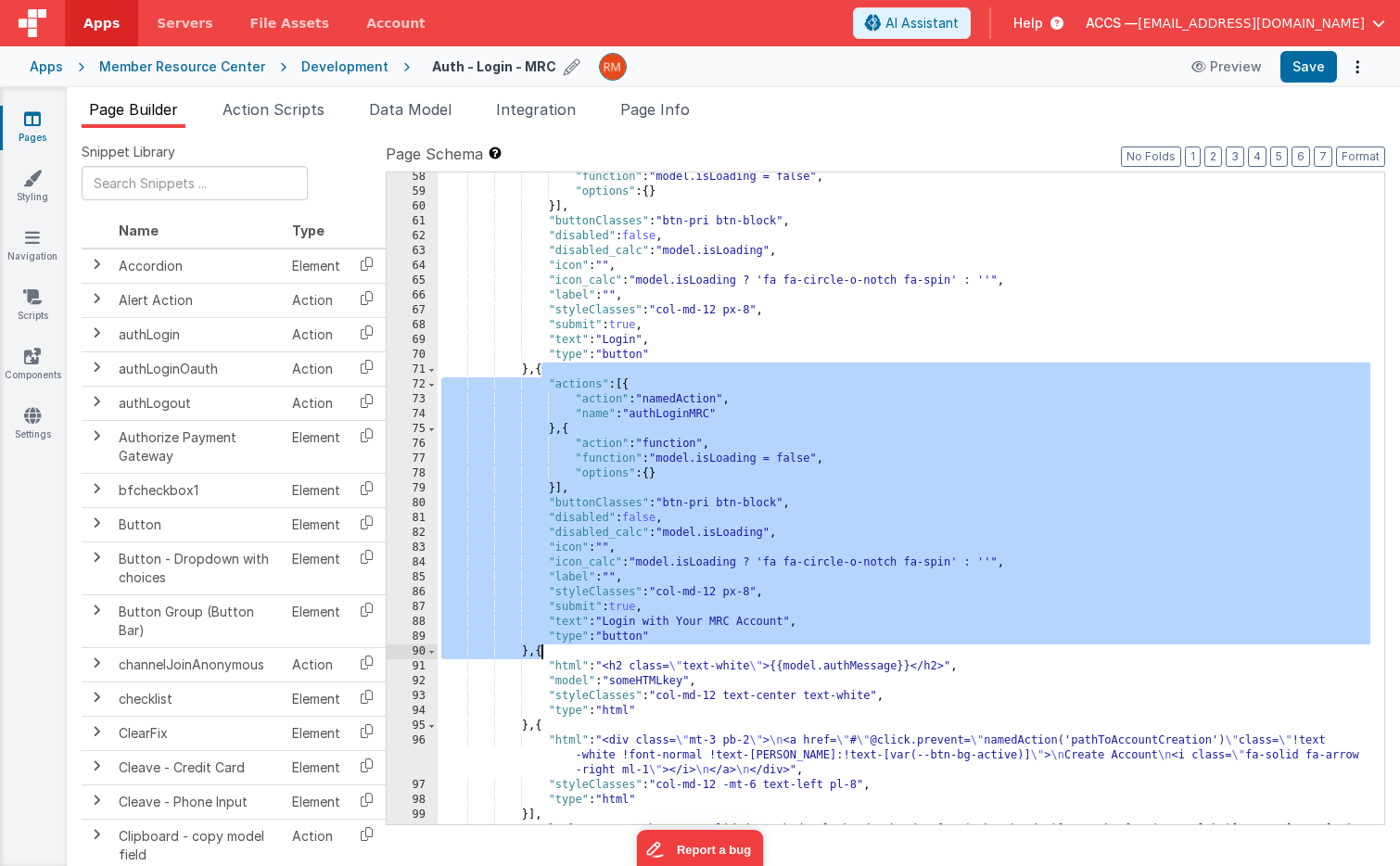
drag, startPoint x: 542, startPoint y: 372, endPoint x: 542, endPoint y: 652, distance: 280.0
click at [542, 652] on div ""function" : "model.isLoading = false" , "options" : { } }] , "buttonClasses" :…" at bounding box center [904, 517] width 933 height 697
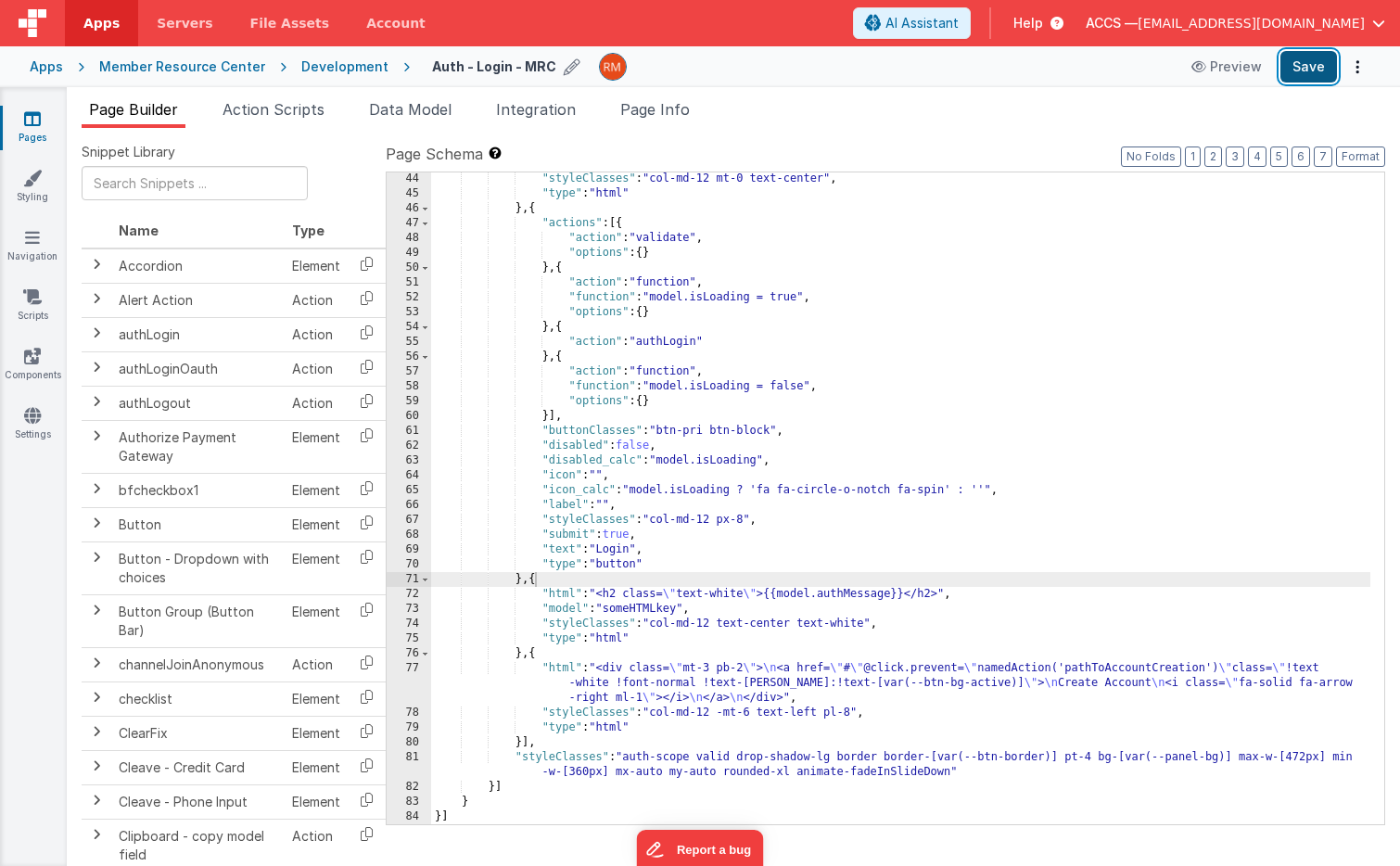
click at [1309, 73] on button "Save" at bounding box center [1308, 66] width 57 height 31
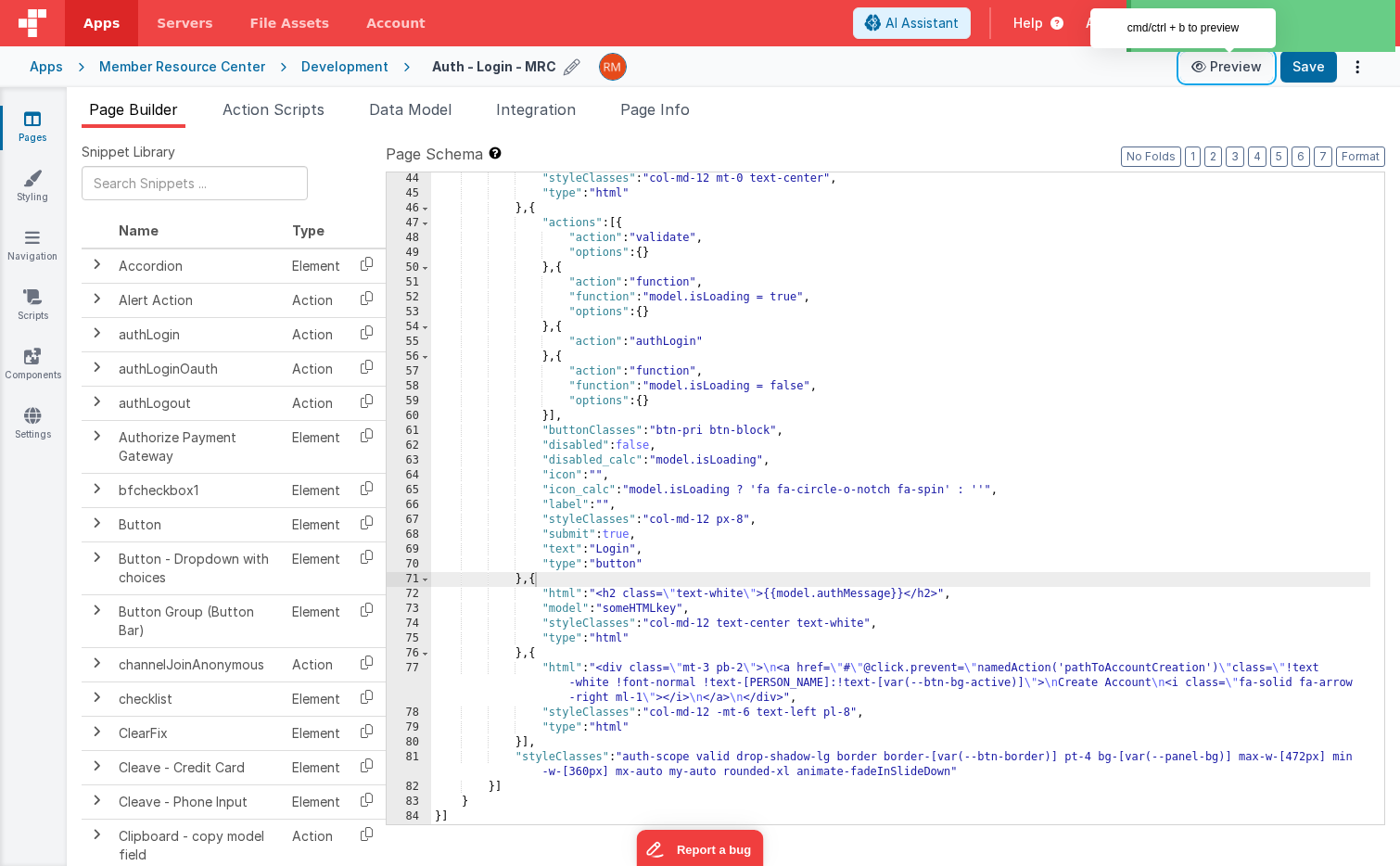
click at [1234, 73] on button "Preview" at bounding box center [1226, 66] width 93 height 29
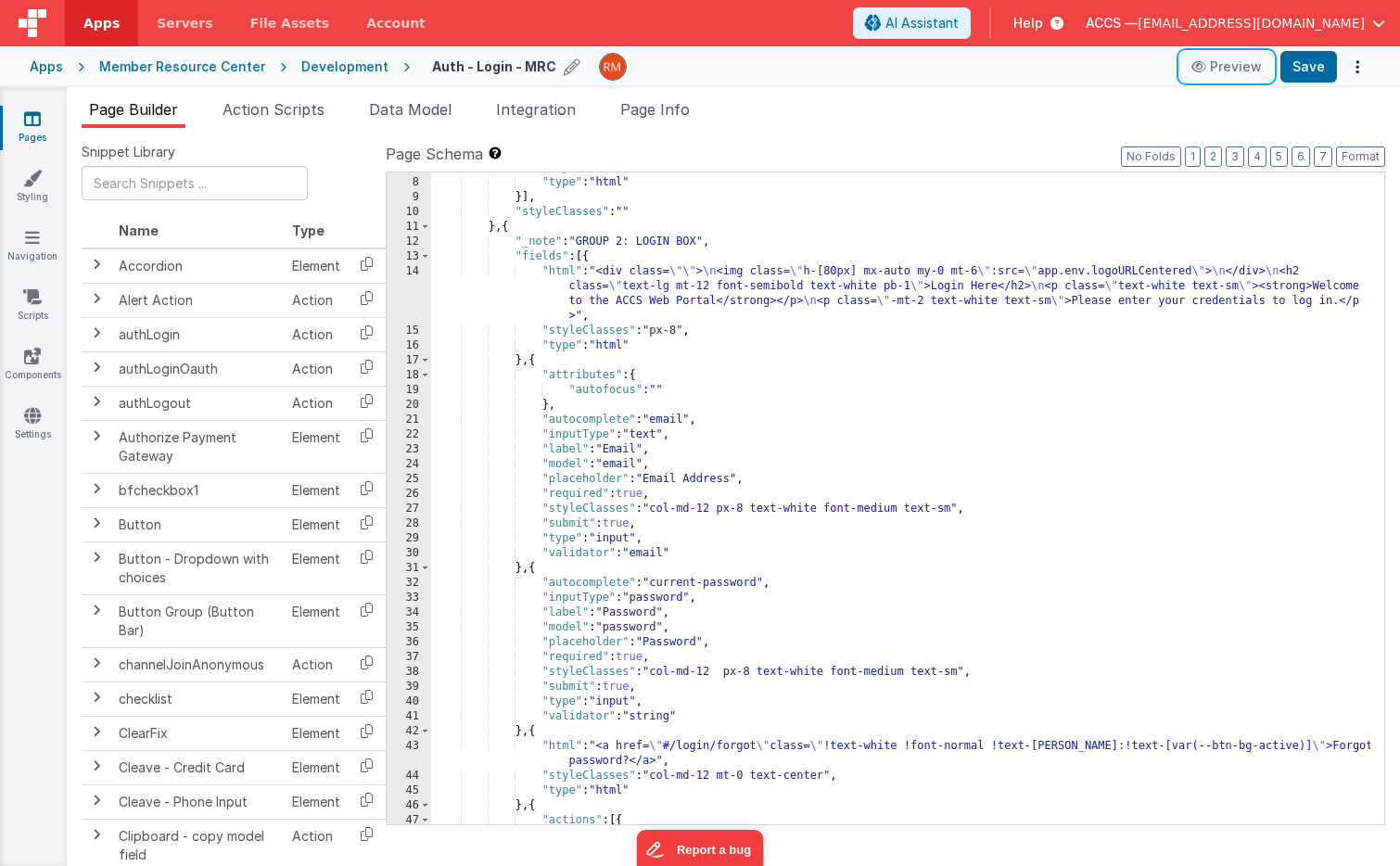
scroll to position [47, 0]
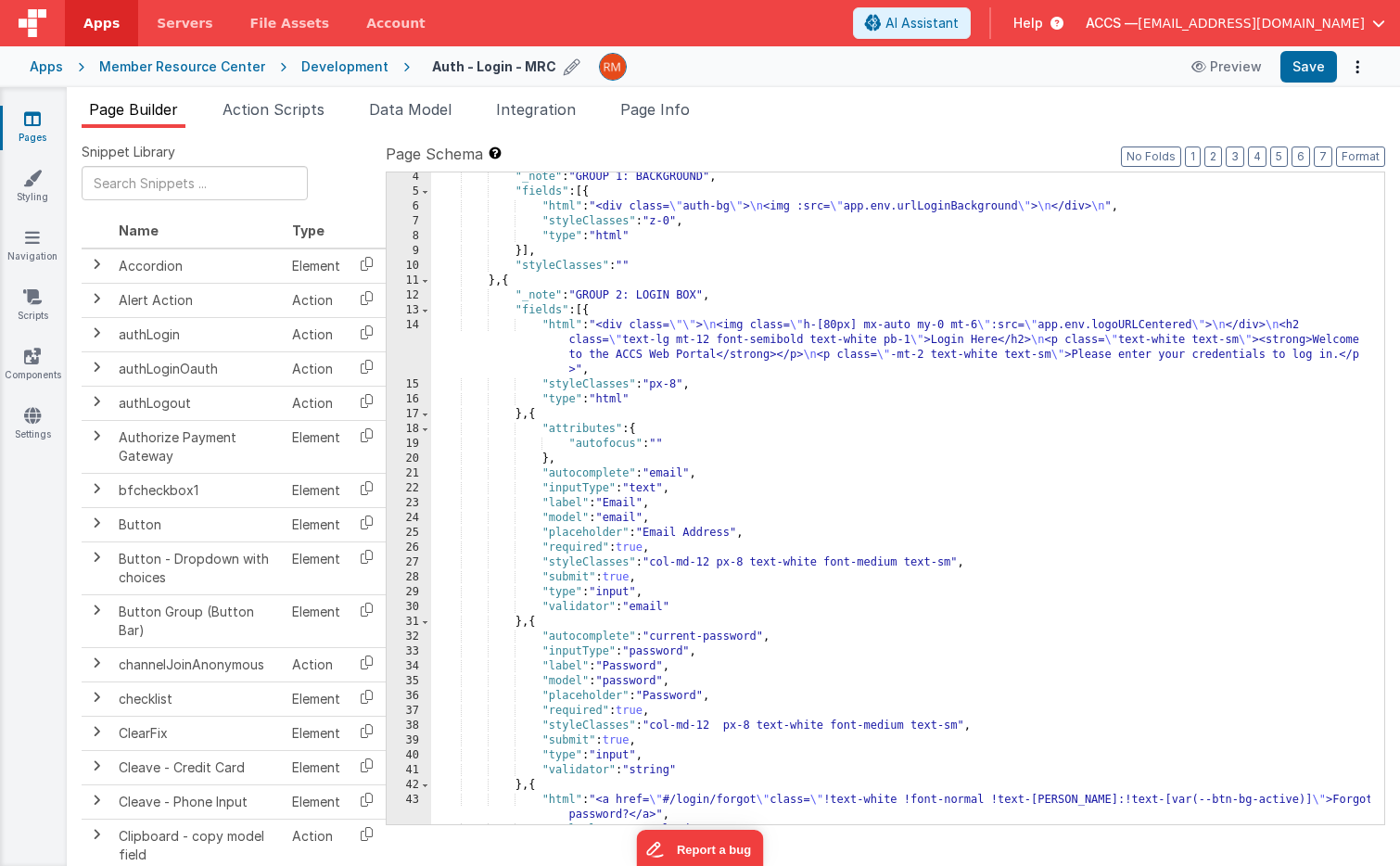
click at [792, 484] on div ""_note" : "GROUP 1: BACKGROUND" , "fields" : [{ "html" : "<div class= \" auth-b…" at bounding box center [900, 510] width 939 height 682
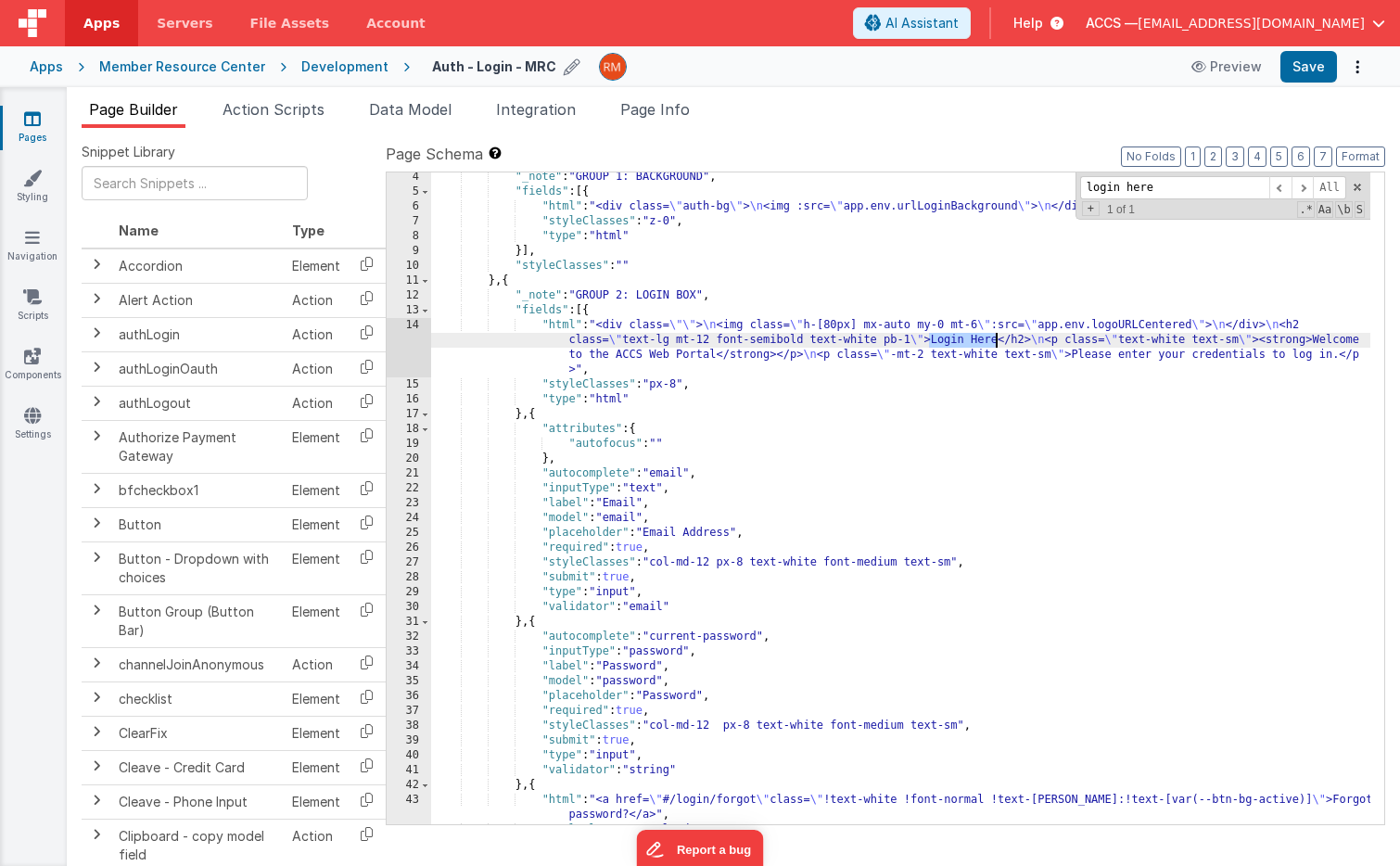
click at [992, 341] on div ""_note" : "GROUP 1: BACKGROUND" , "fields" : [{ "html" : "<div class= \" auth-b…" at bounding box center [900, 510] width 939 height 682
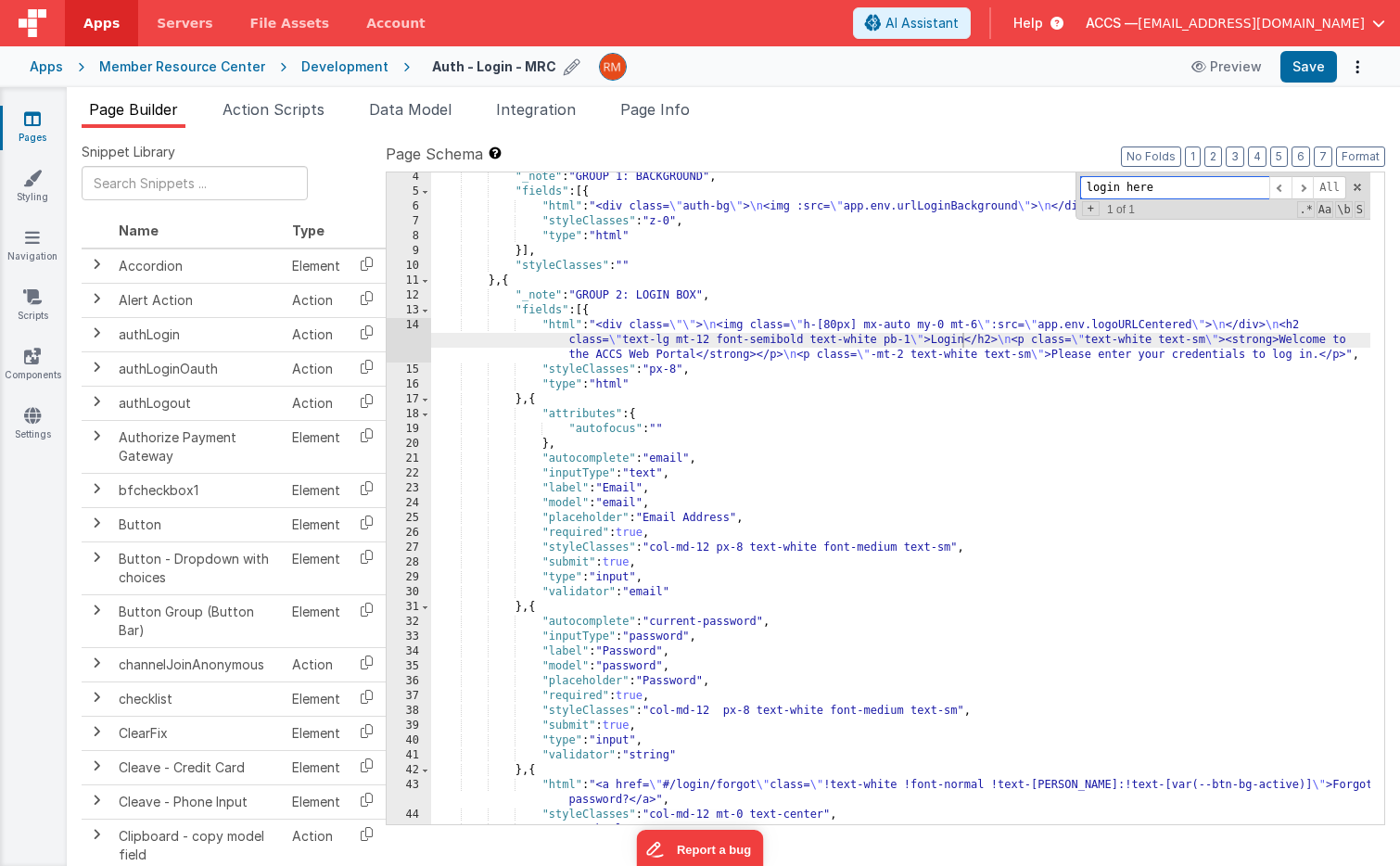
click at [1180, 193] on input "login here" at bounding box center [1175, 187] width 189 height 24
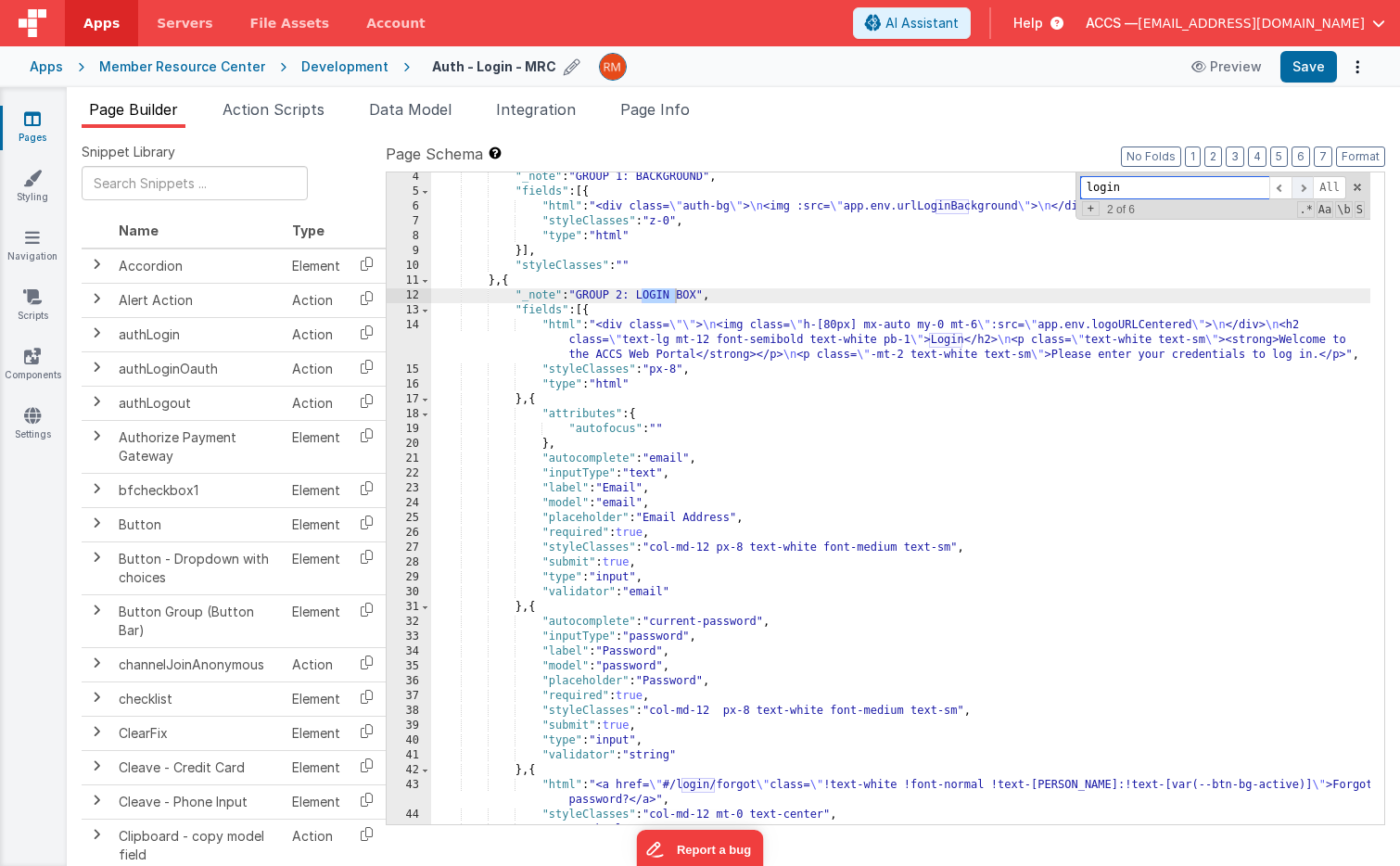
type input "login"
click at [1304, 187] on span at bounding box center [1303, 187] width 23 height 24
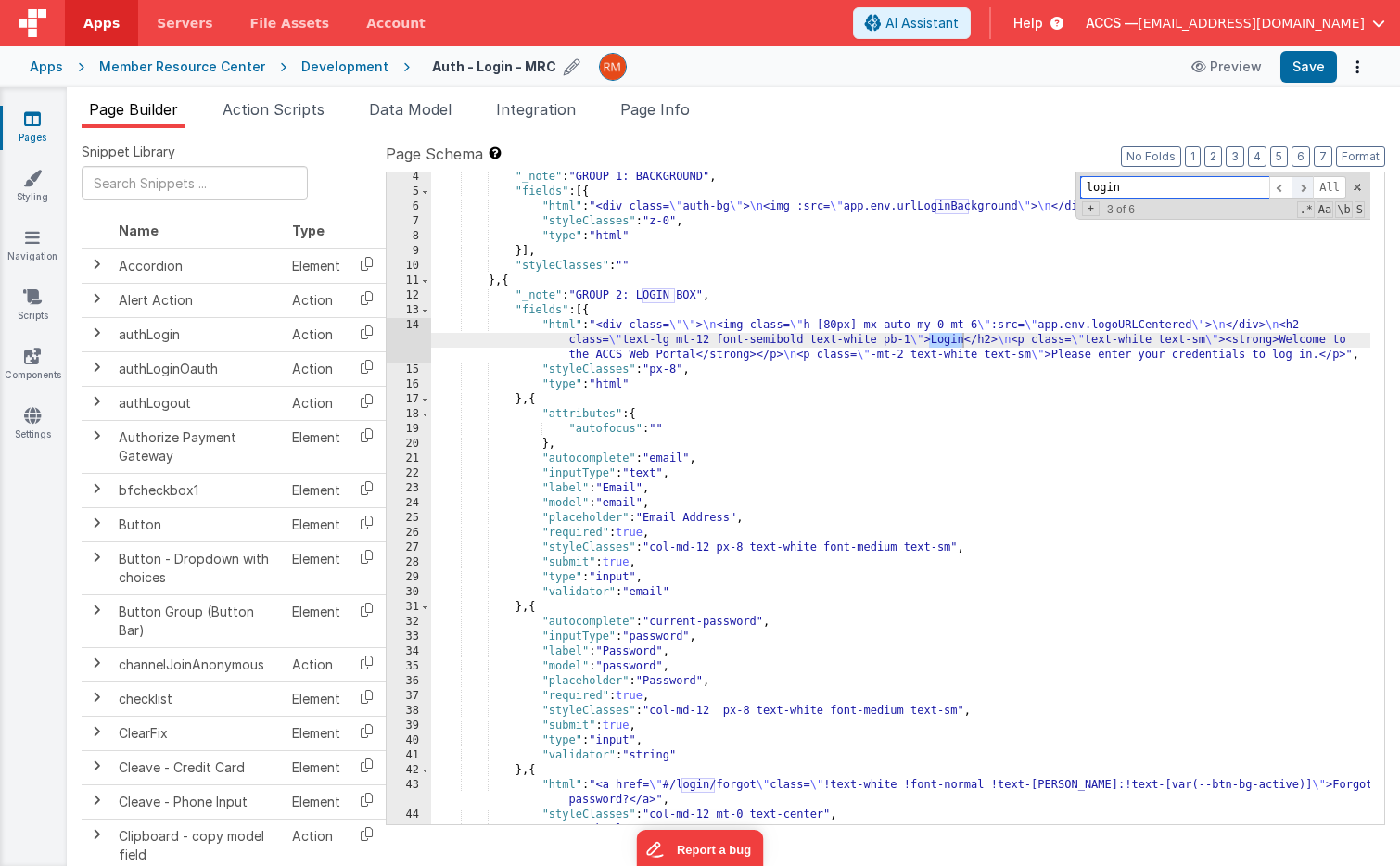
click at [1304, 187] on span at bounding box center [1303, 187] width 23 height 24
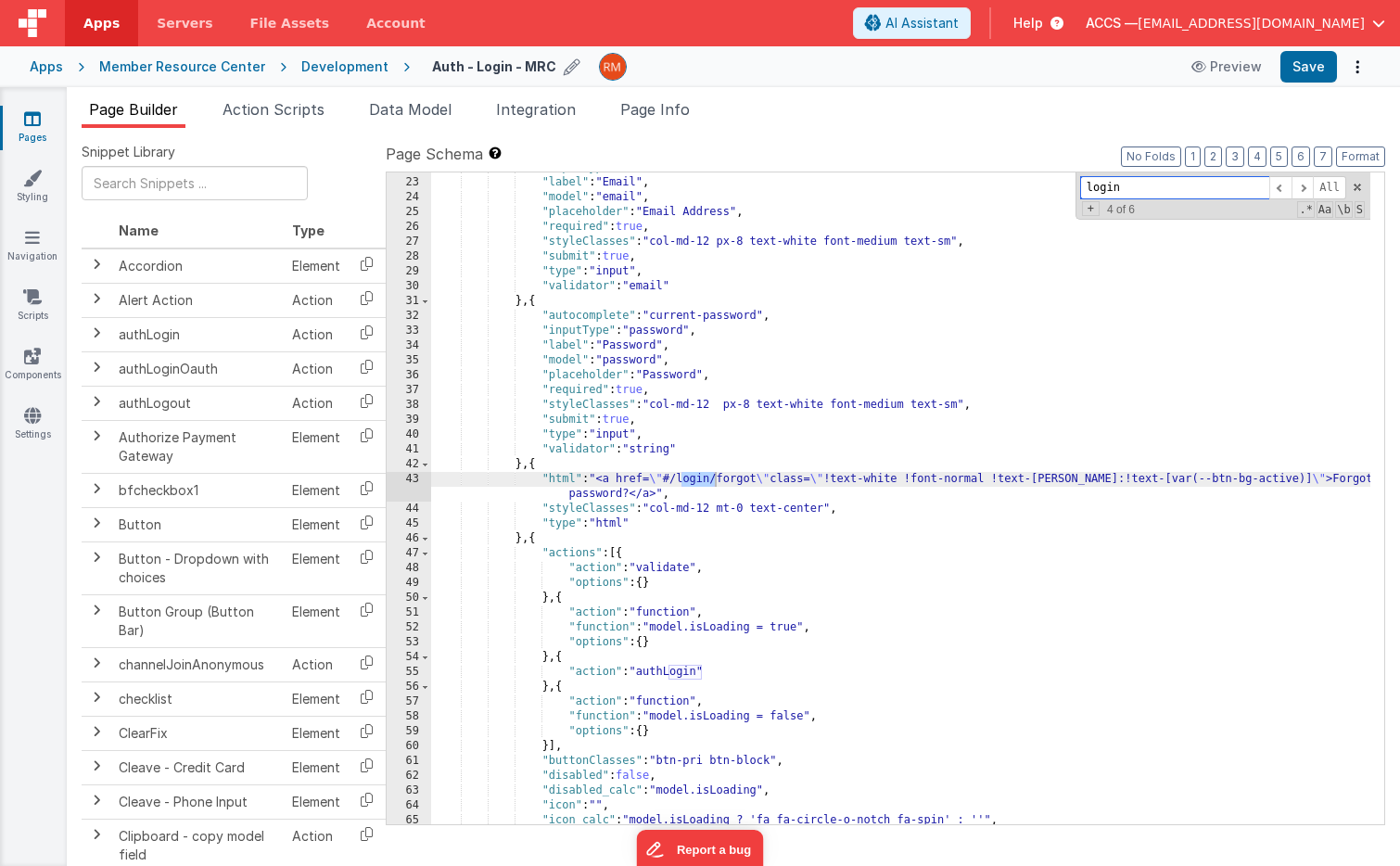
scroll to position [373, 0]
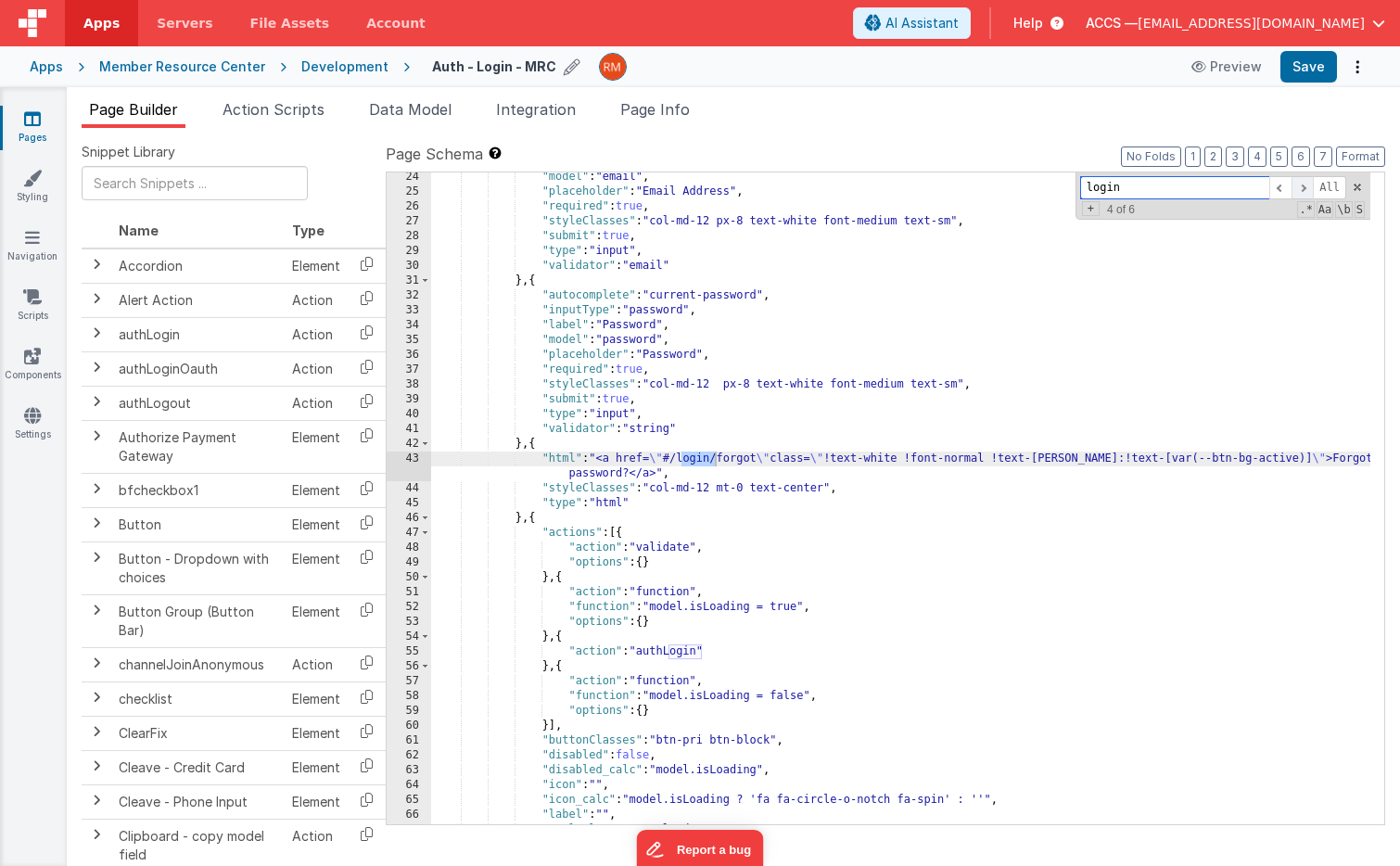
click at [1297, 191] on span at bounding box center [1303, 187] width 23 height 24
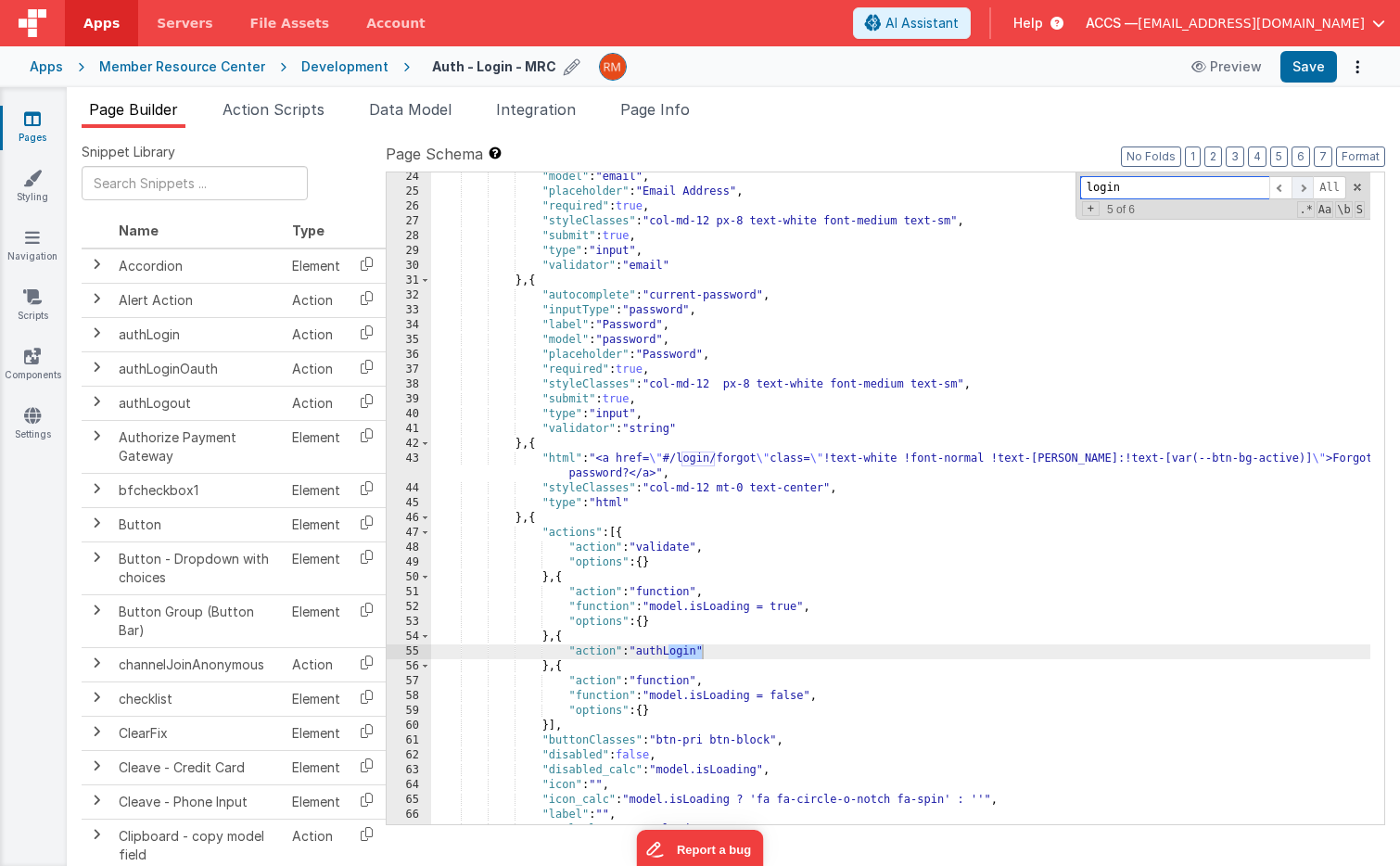
click at [1305, 190] on span at bounding box center [1303, 187] width 23 height 24
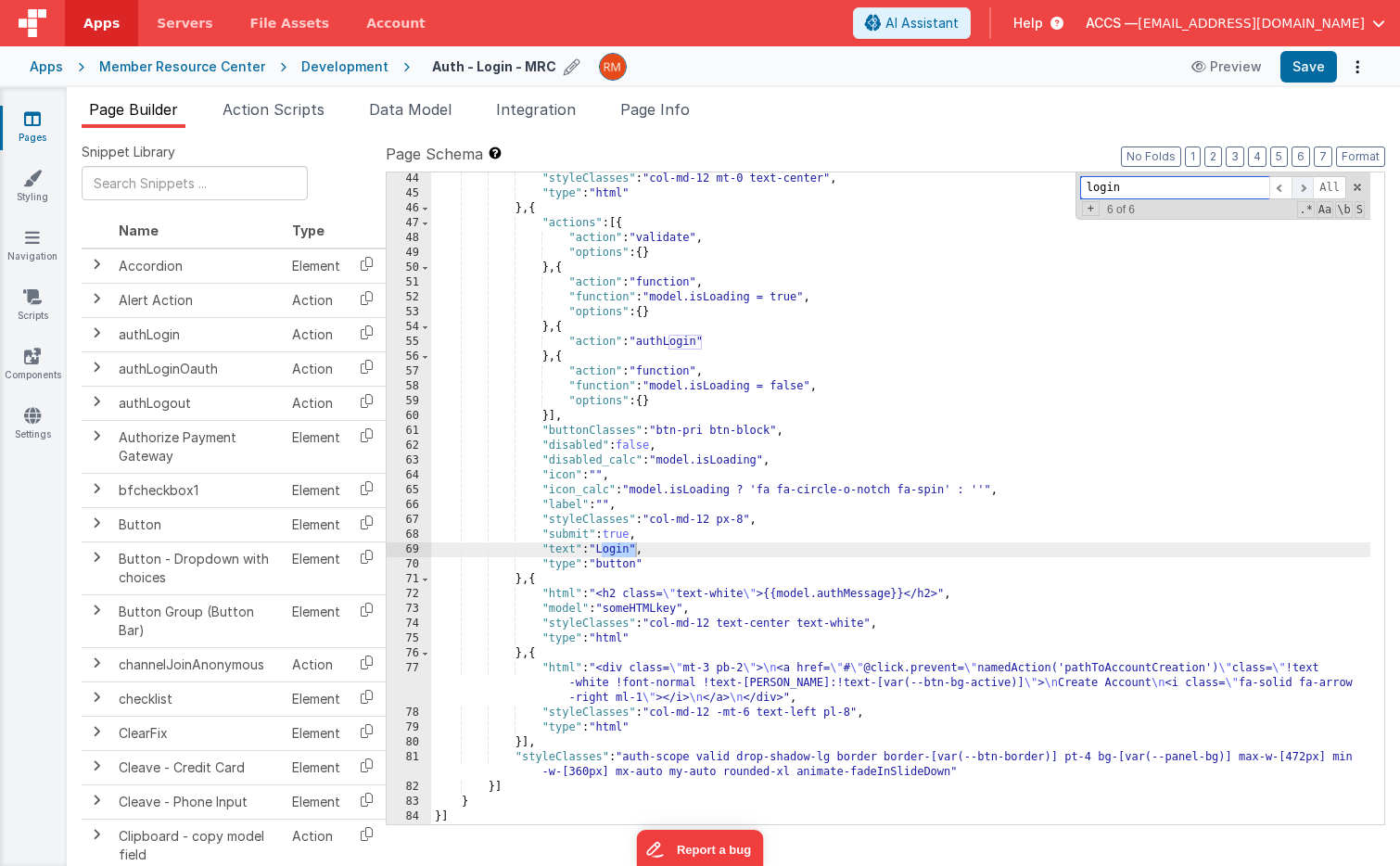
scroll to position [684, 0]
click at [636, 554] on div ""styleClasses" : "col-md-12 mt-0 text-center" , "type" : "html" } , { "actions"…" at bounding box center [900, 511] width 939 height 682
click at [685, 550] on div ""styleClasses" : "col-md-12 mt-0 text-center" , "type" : "html" } , { "actions"…" at bounding box center [900, 511] width 939 height 682
click at [733, 552] on div ""styleClasses" : "col-md-12 mt-0 text-center" , "type" : "html" } , { "actions"…" at bounding box center [900, 511] width 939 height 682
click at [649, 553] on div ""styleClasses" : "col-md-12 mt-0 text-center" , "type" : "html" } , { "actions"…" at bounding box center [900, 511] width 939 height 682
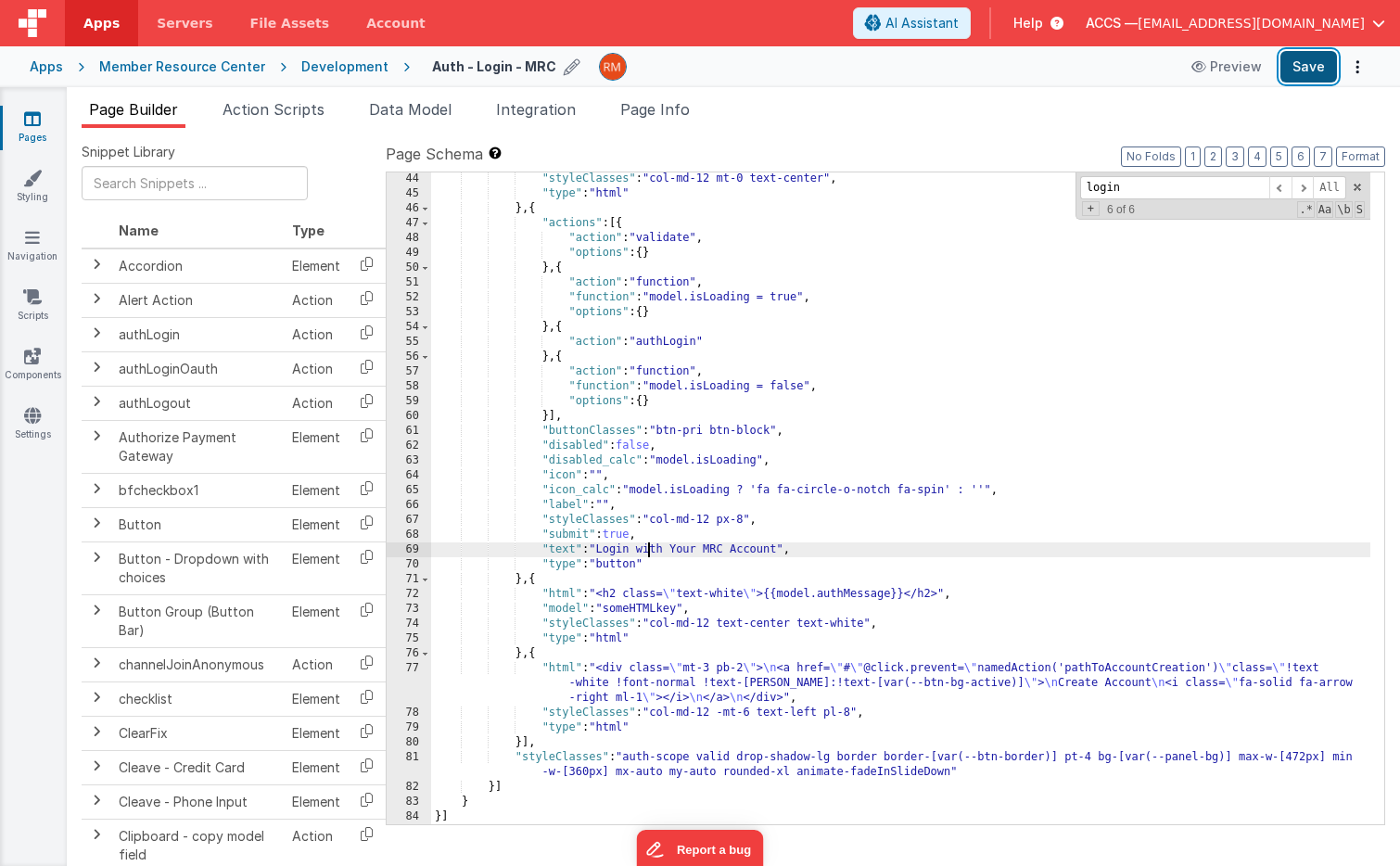
click at [1304, 70] on button "Save" at bounding box center [1308, 66] width 57 height 31
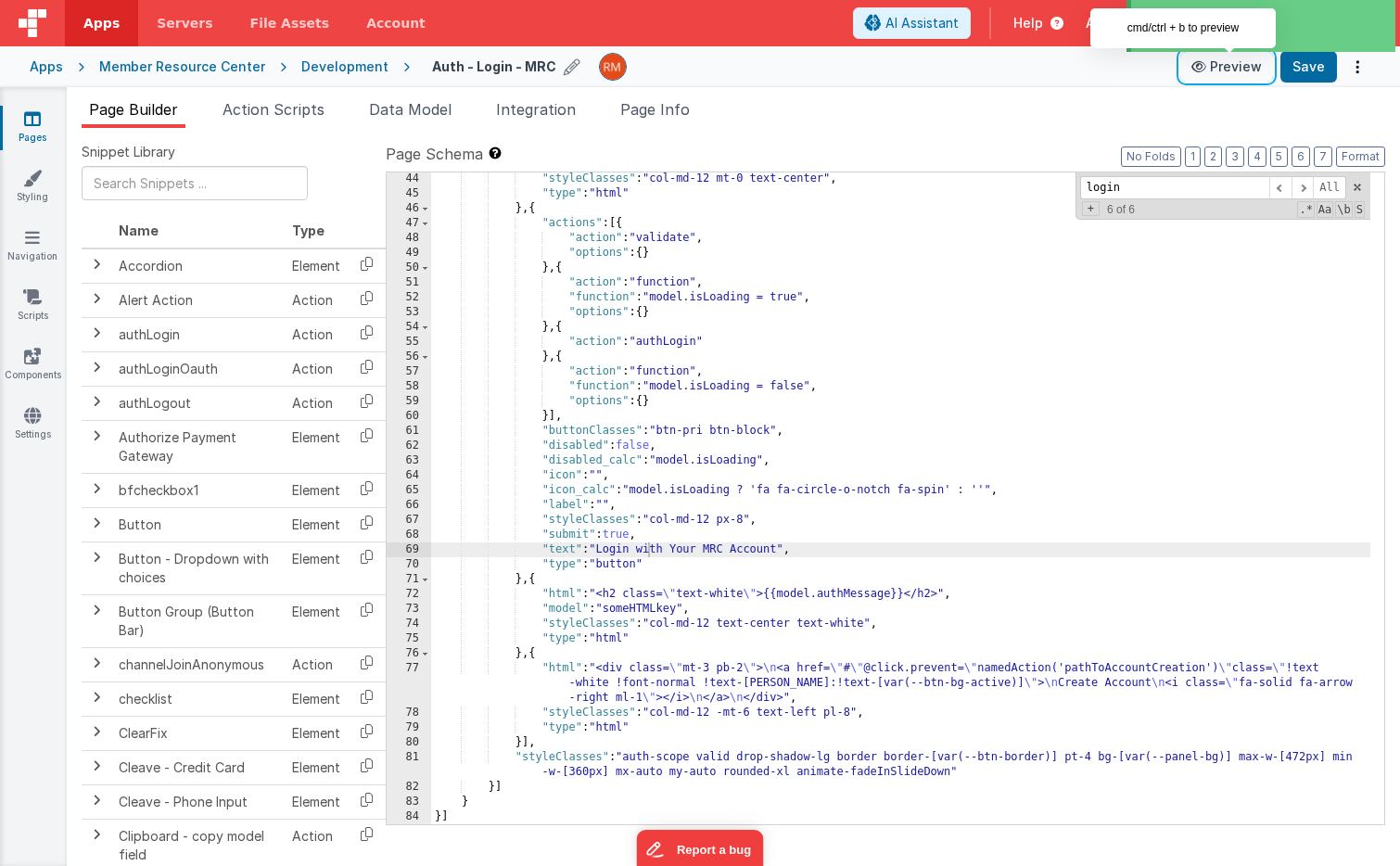
click at [1237, 66] on button "Preview" at bounding box center [1226, 66] width 93 height 29
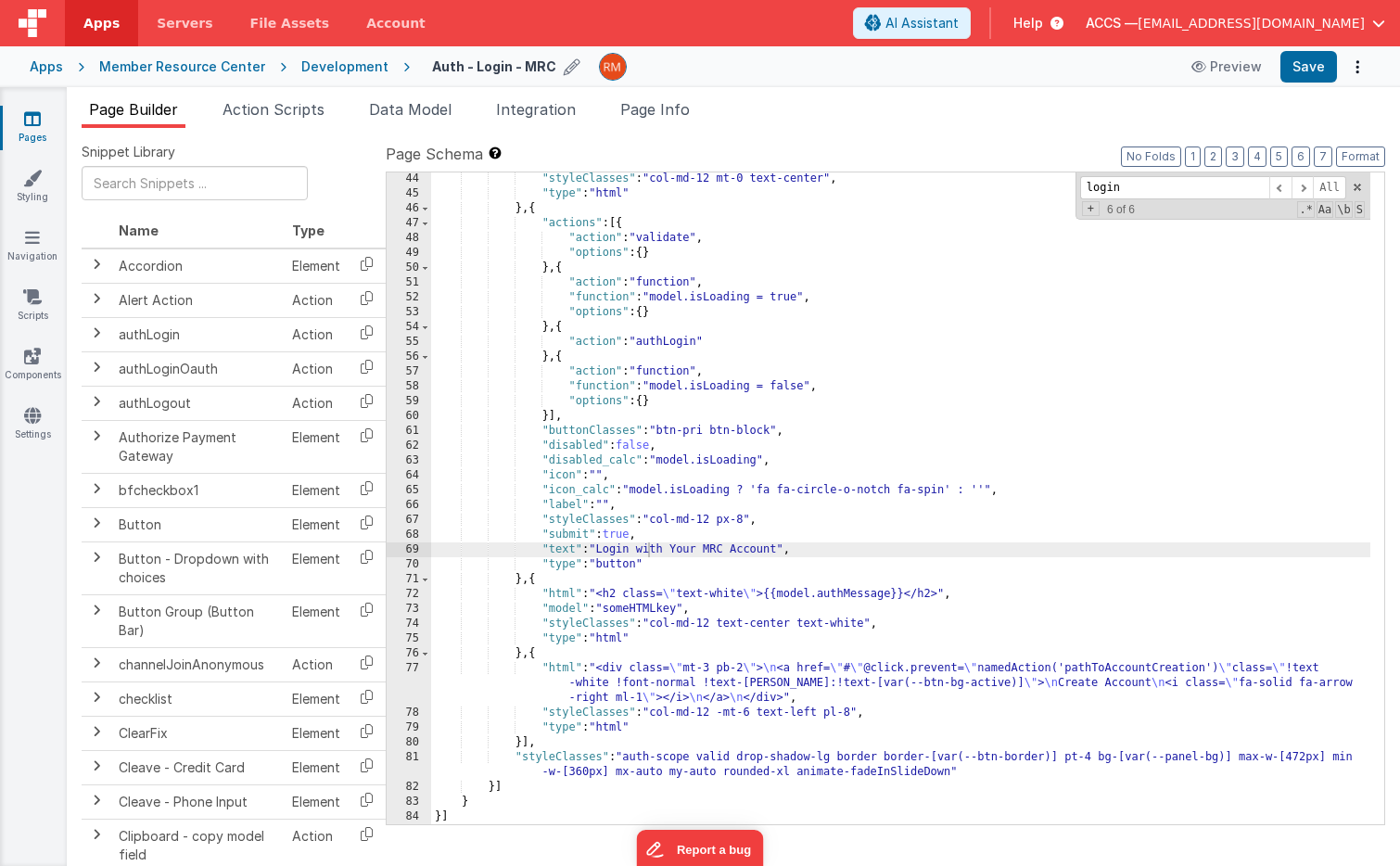
click at [55, 73] on div "Apps" at bounding box center [45, 67] width 33 height 19
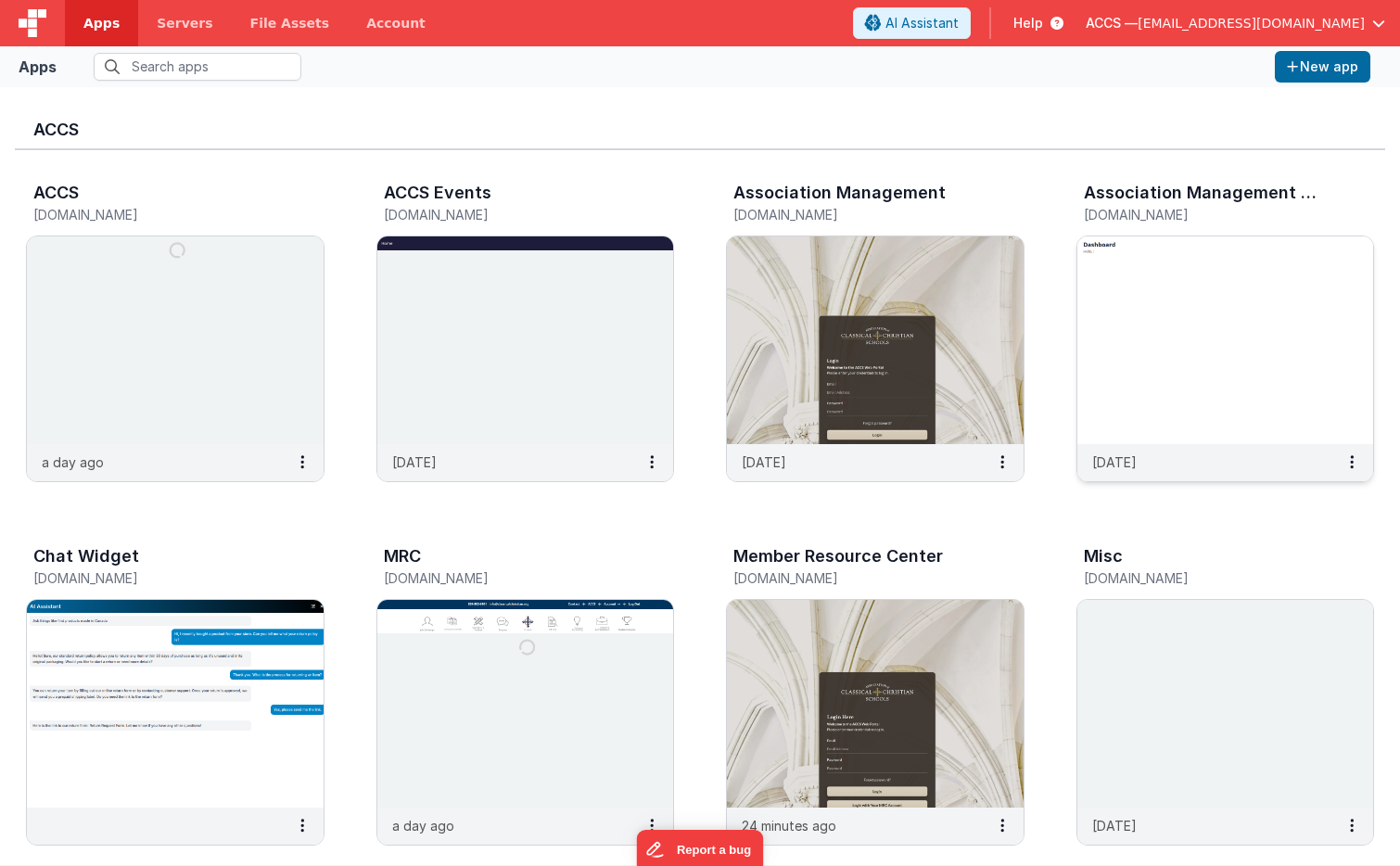
click at [1187, 326] on img at bounding box center [1226, 340] width 297 height 208
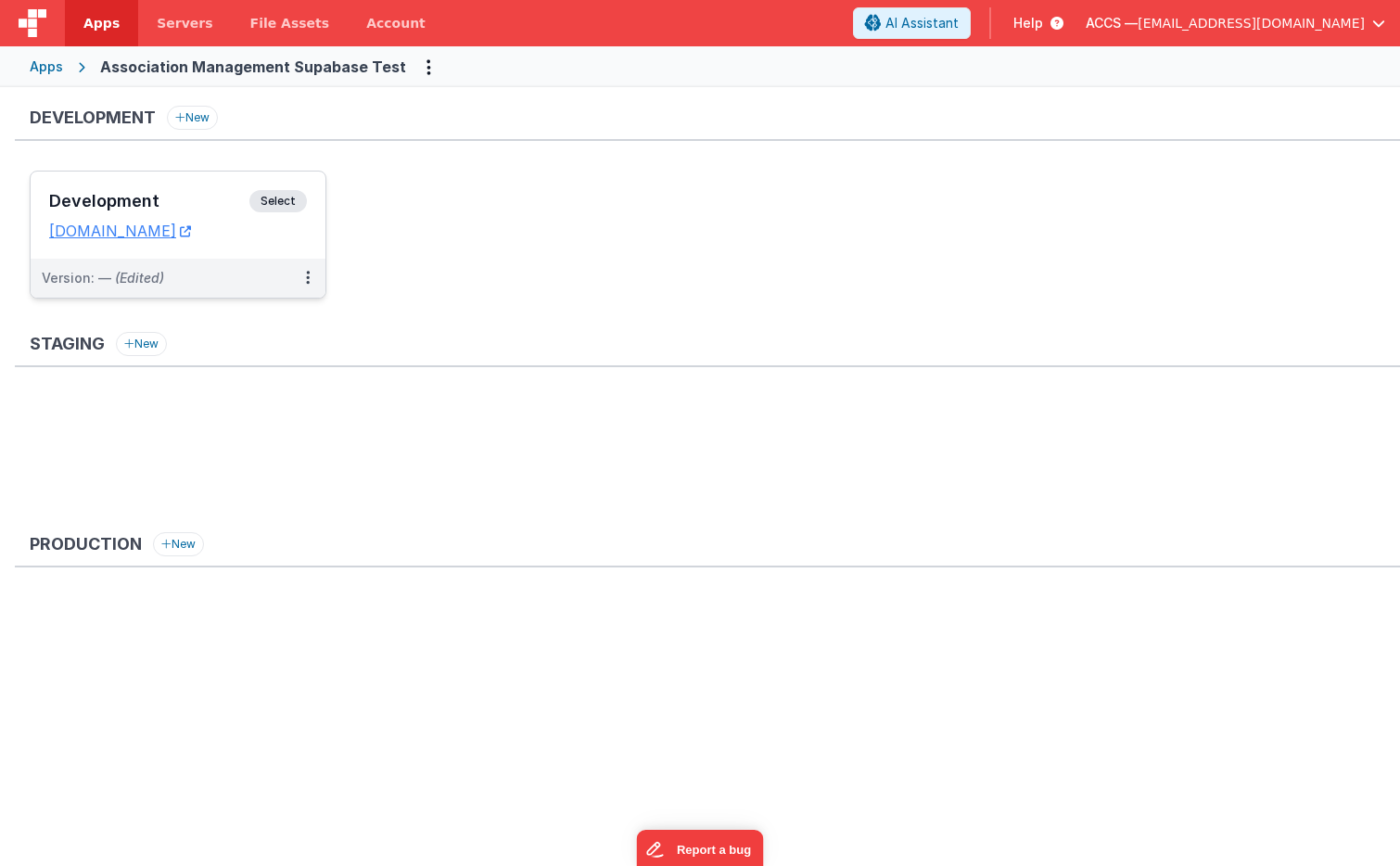
click at [210, 202] on h3 "Development" at bounding box center [149, 201] width 200 height 19
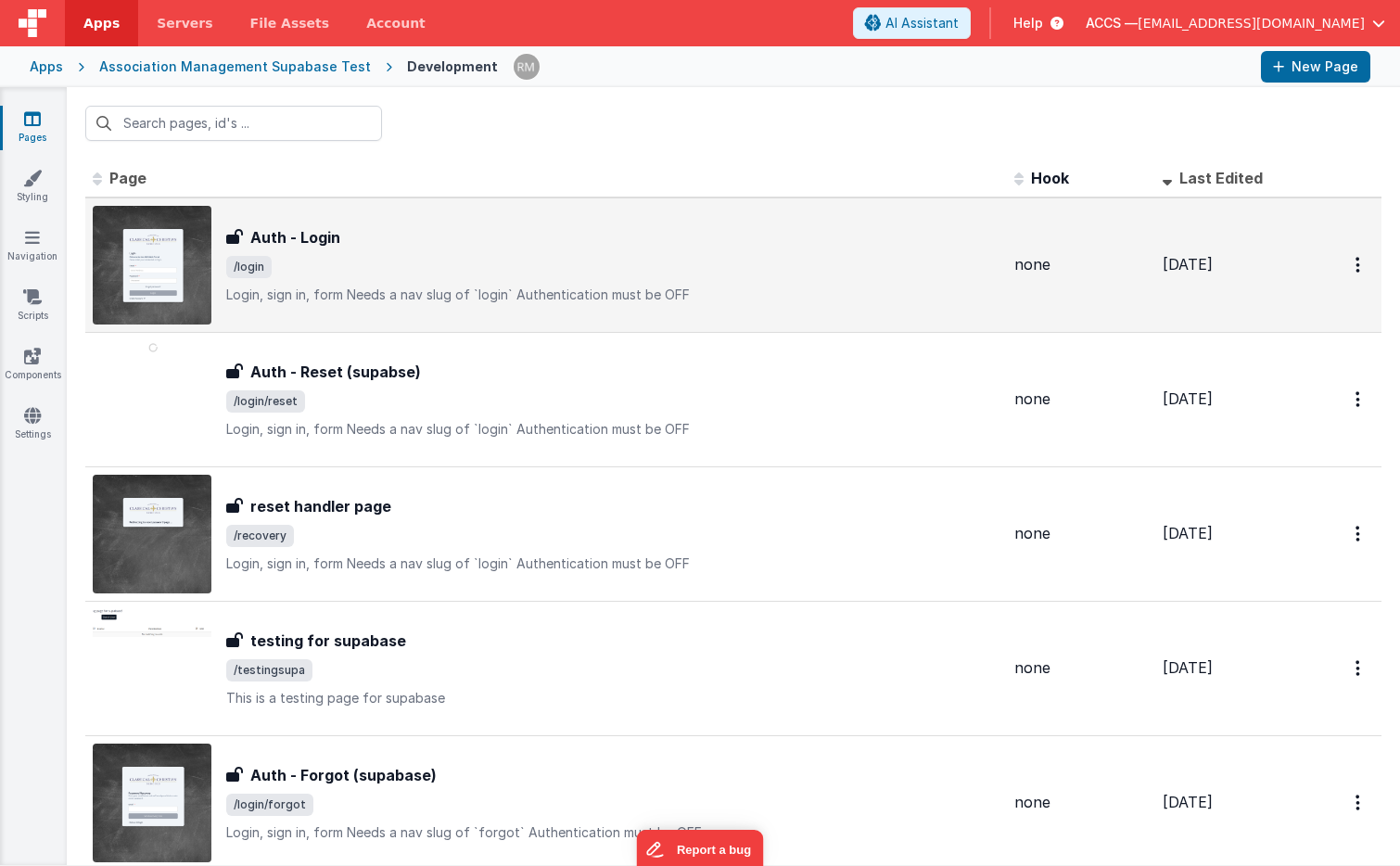
click at [303, 289] on p "Login, sign in, formNeeds a nav slug of `login`Authentication must be OFF" at bounding box center [613, 295] width 773 height 19
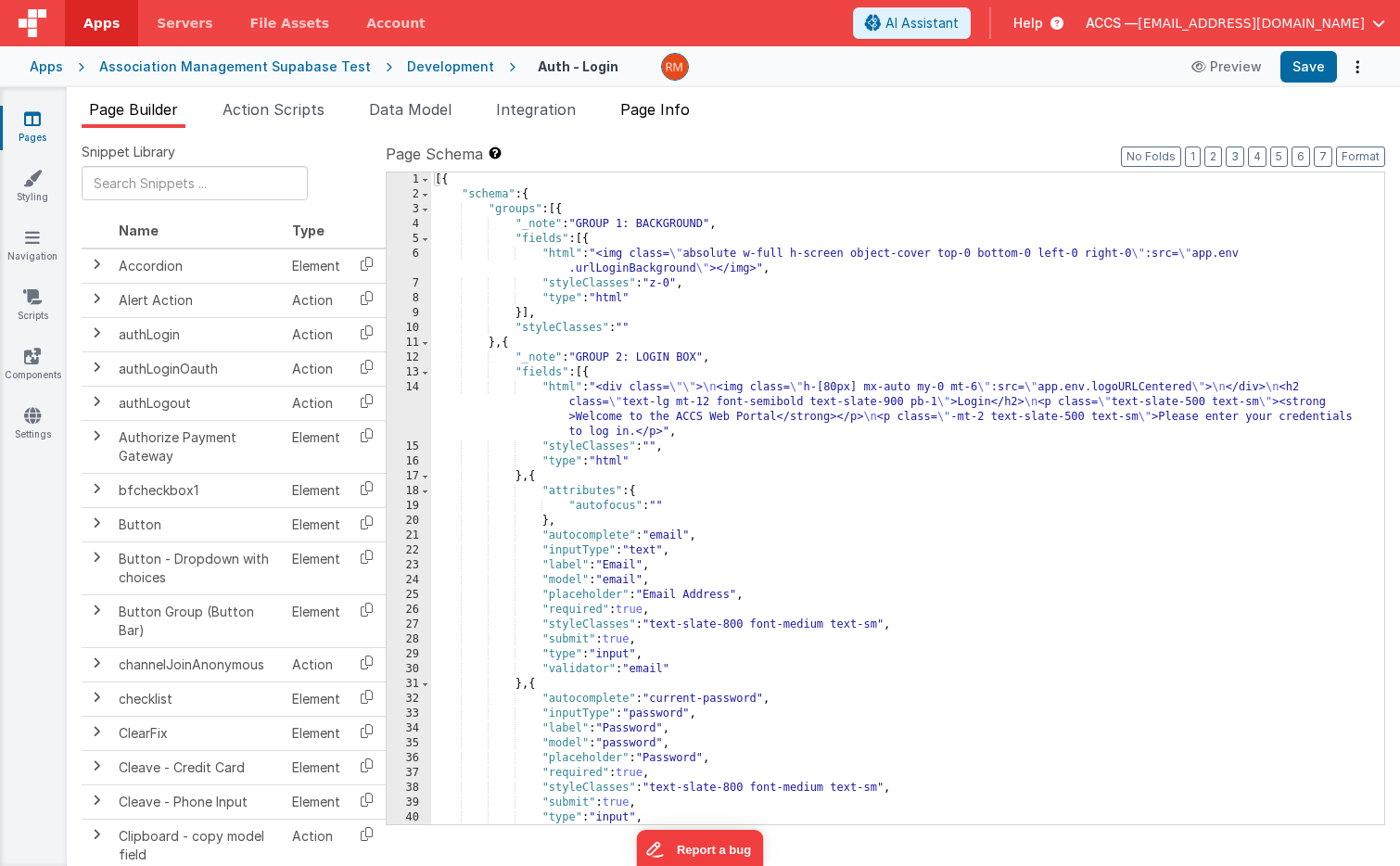
click at [666, 116] on span "Page Info" at bounding box center [655, 110] width 70 height 19
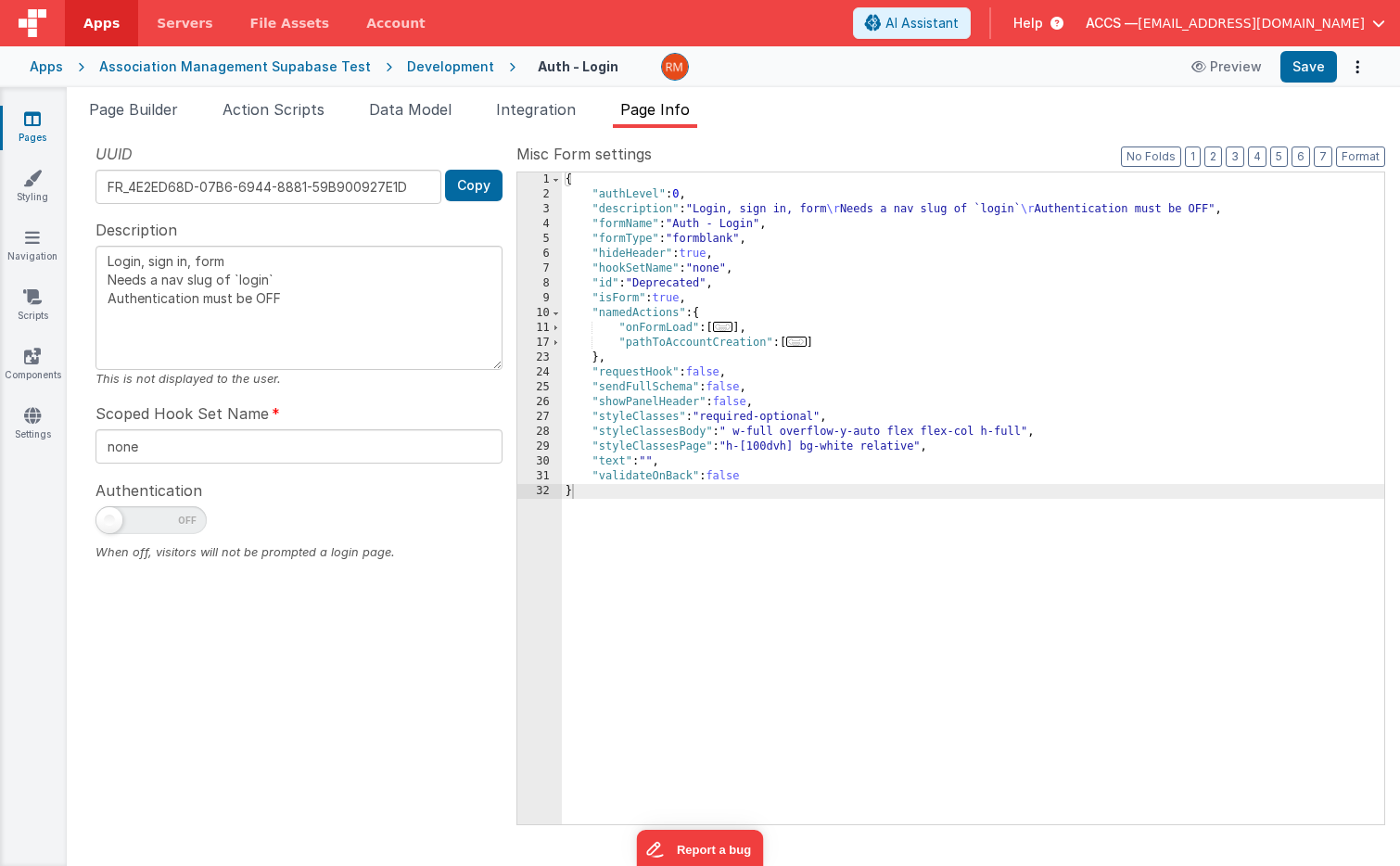
click at [722, 328] on span "..." at bounding box center [723, 326] width 21 height 10
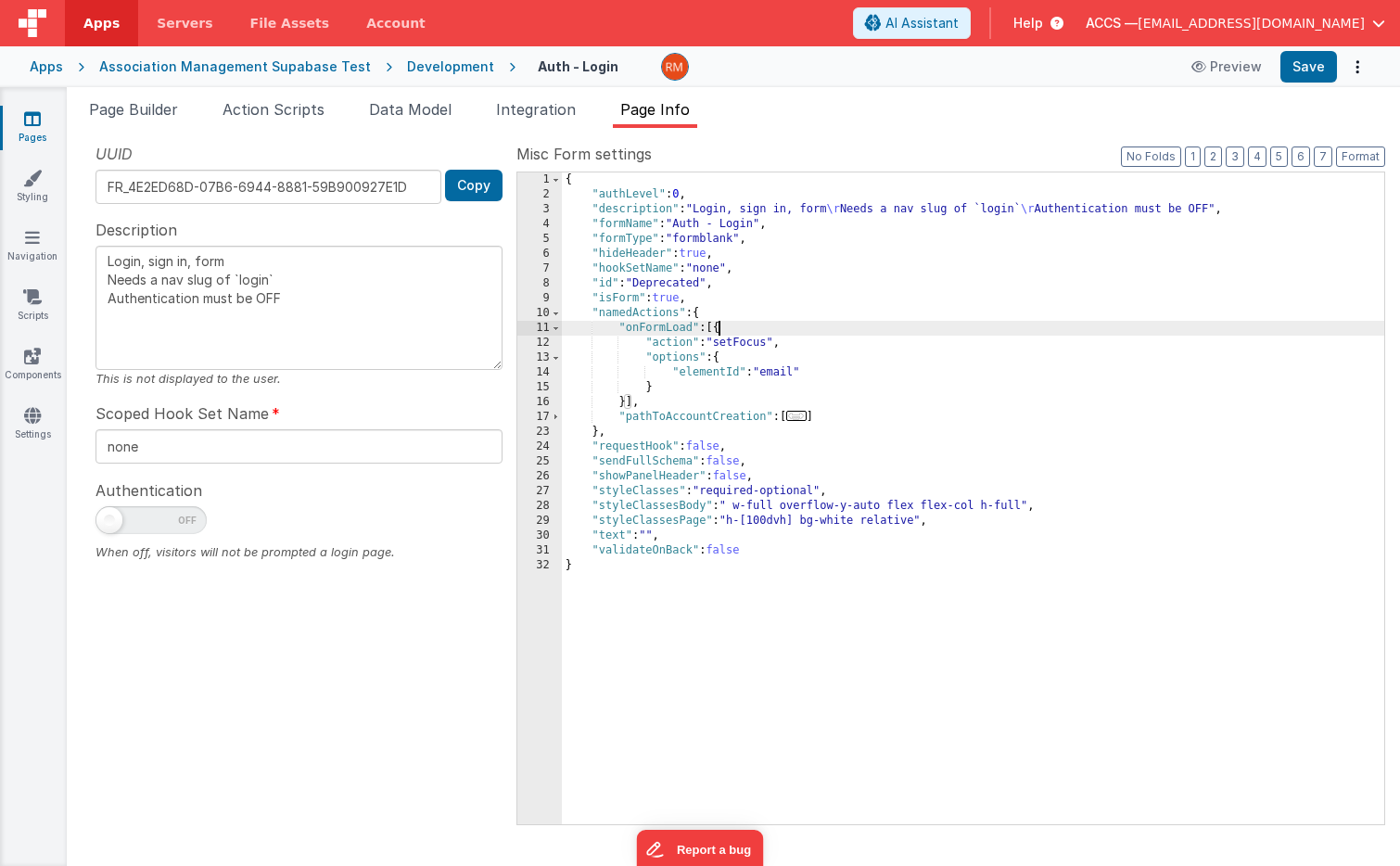
click at [806, 415] on span "..." at bounding box center [797, 415] width 21 height 10
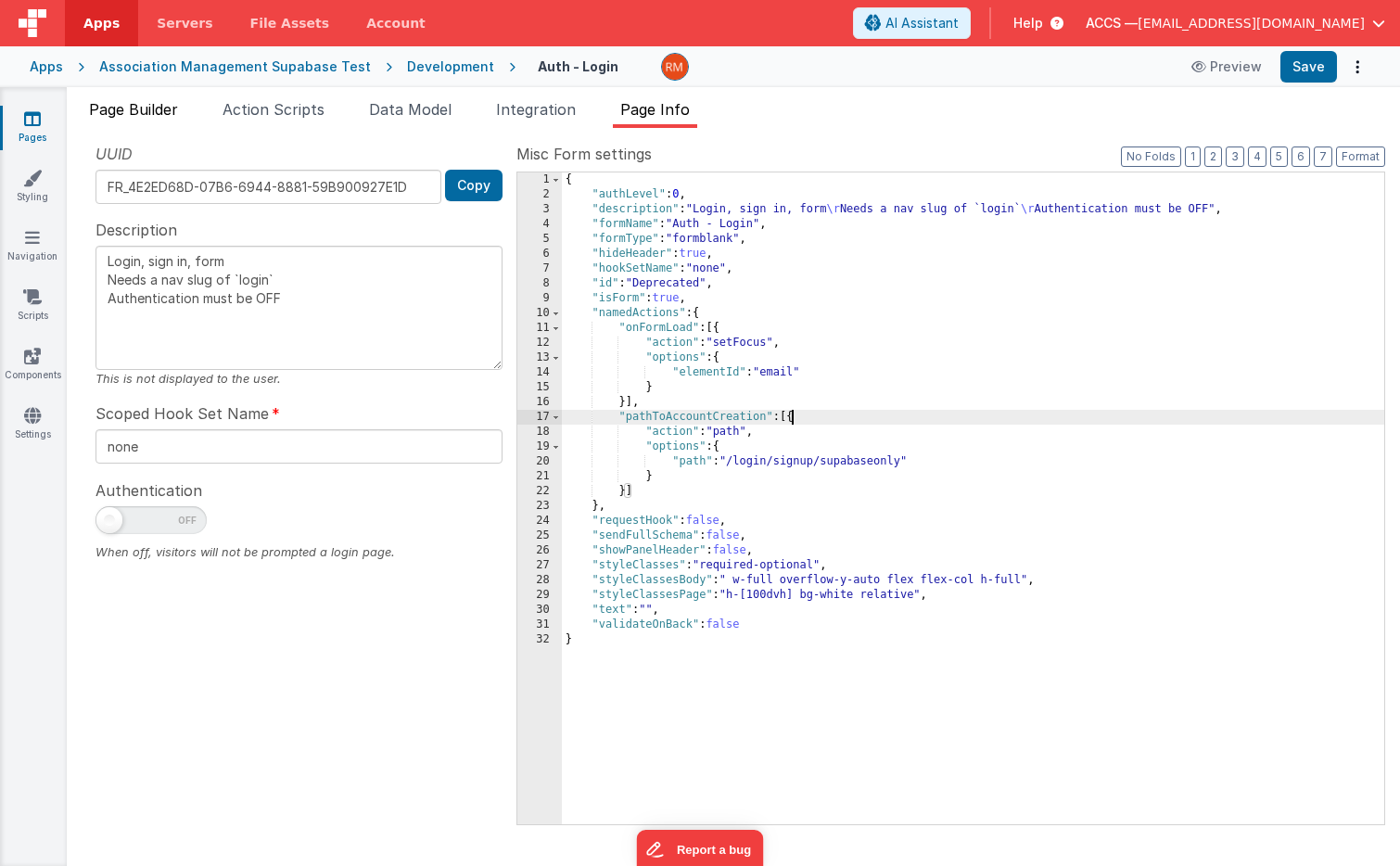
click at [149, 108] on span "Page Builder" at bounding box center [133, 110] width 89 height 19
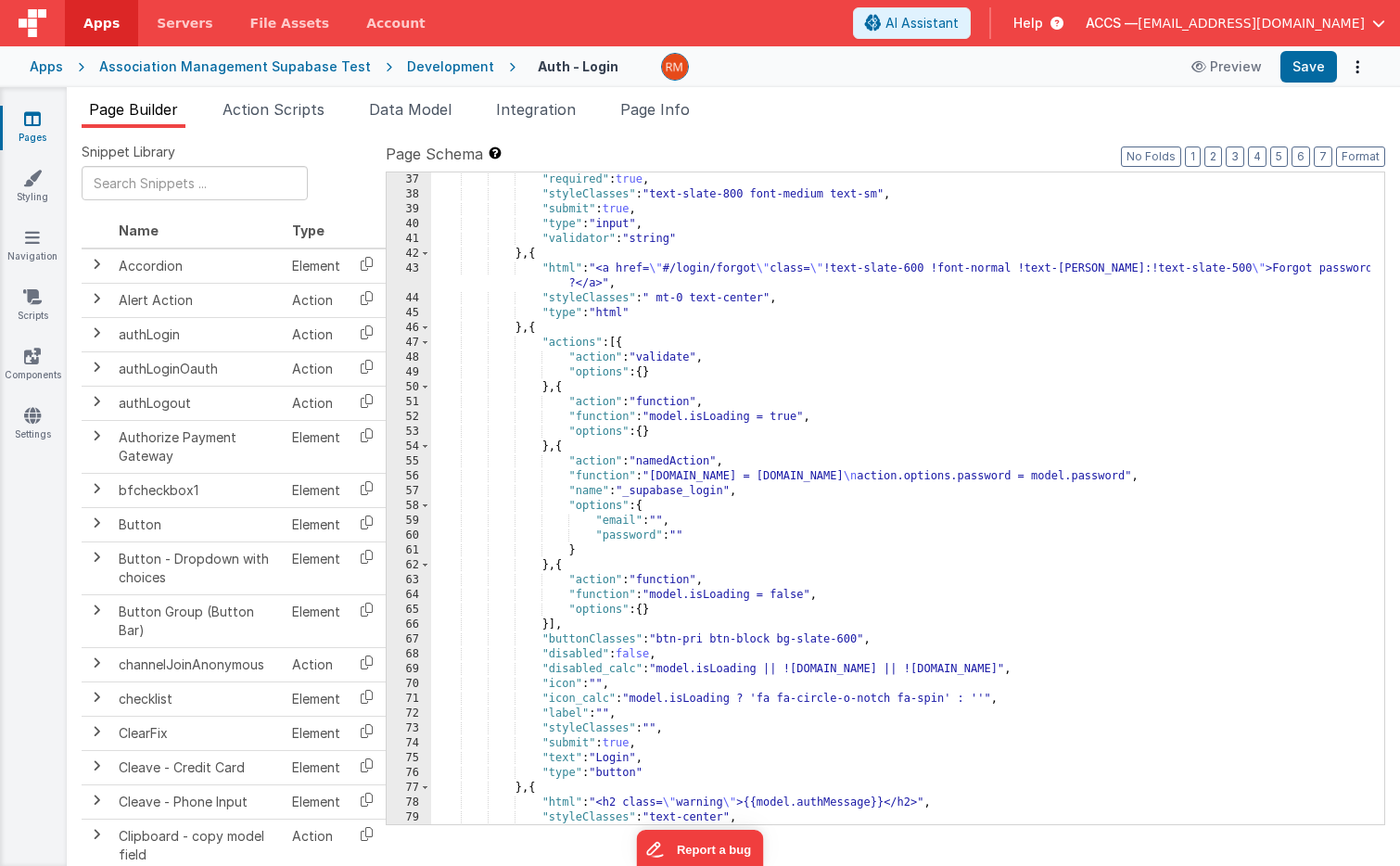
scroll to position [594, 0]
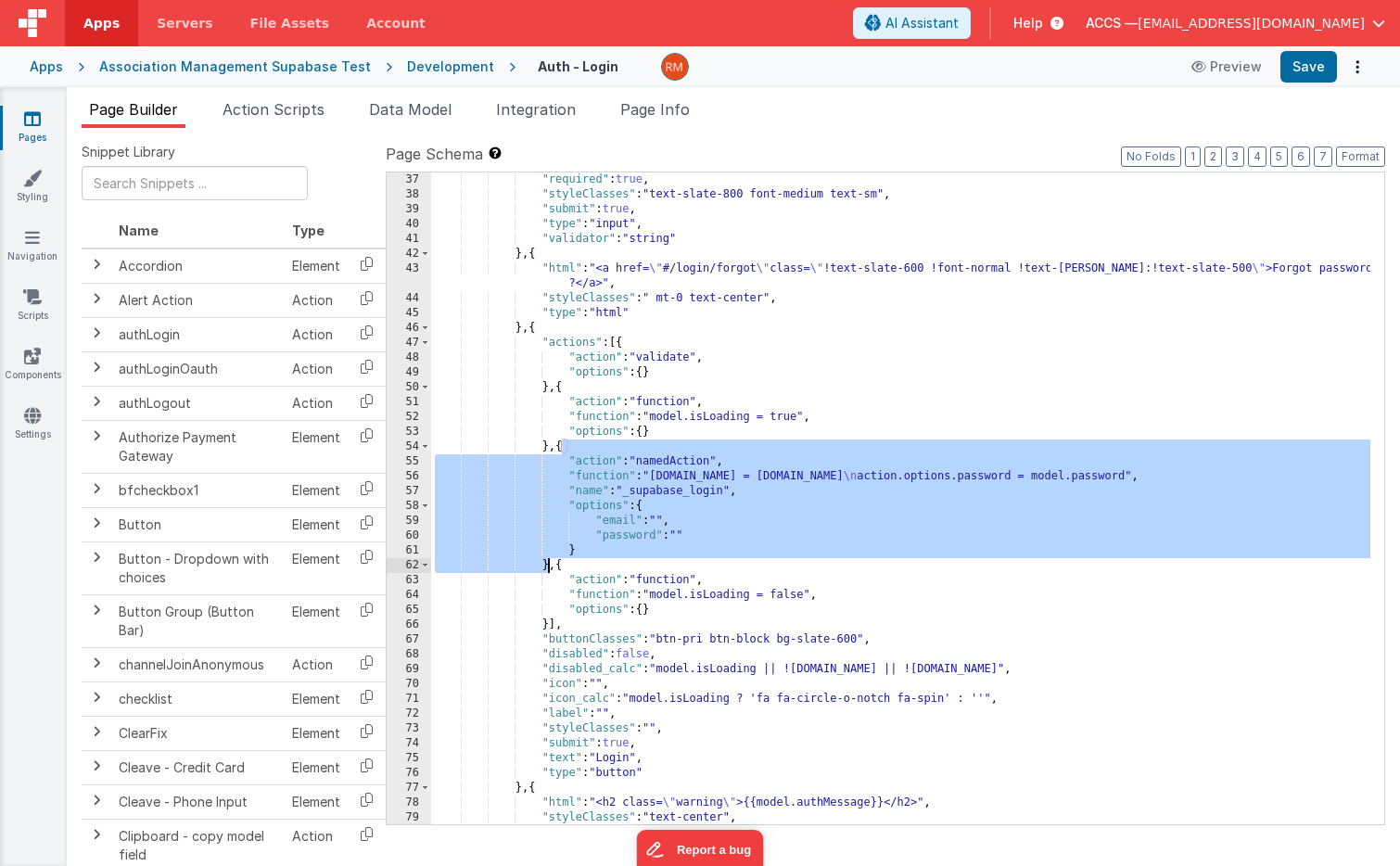
drag, startPoint x: 562, startPoint y: 447, endPoint x: 548, endPoint y: 563, distance: 116.8
click at [548, 563] on div ""required" : true , "styleClasses" : "text-slate-800 font-medium text-sm" , "su…" at bounding box center [900, 512] width 939 height 682
click at [55, 72] on div "Apps" at bounding box center [45, 67] width 33 height 19
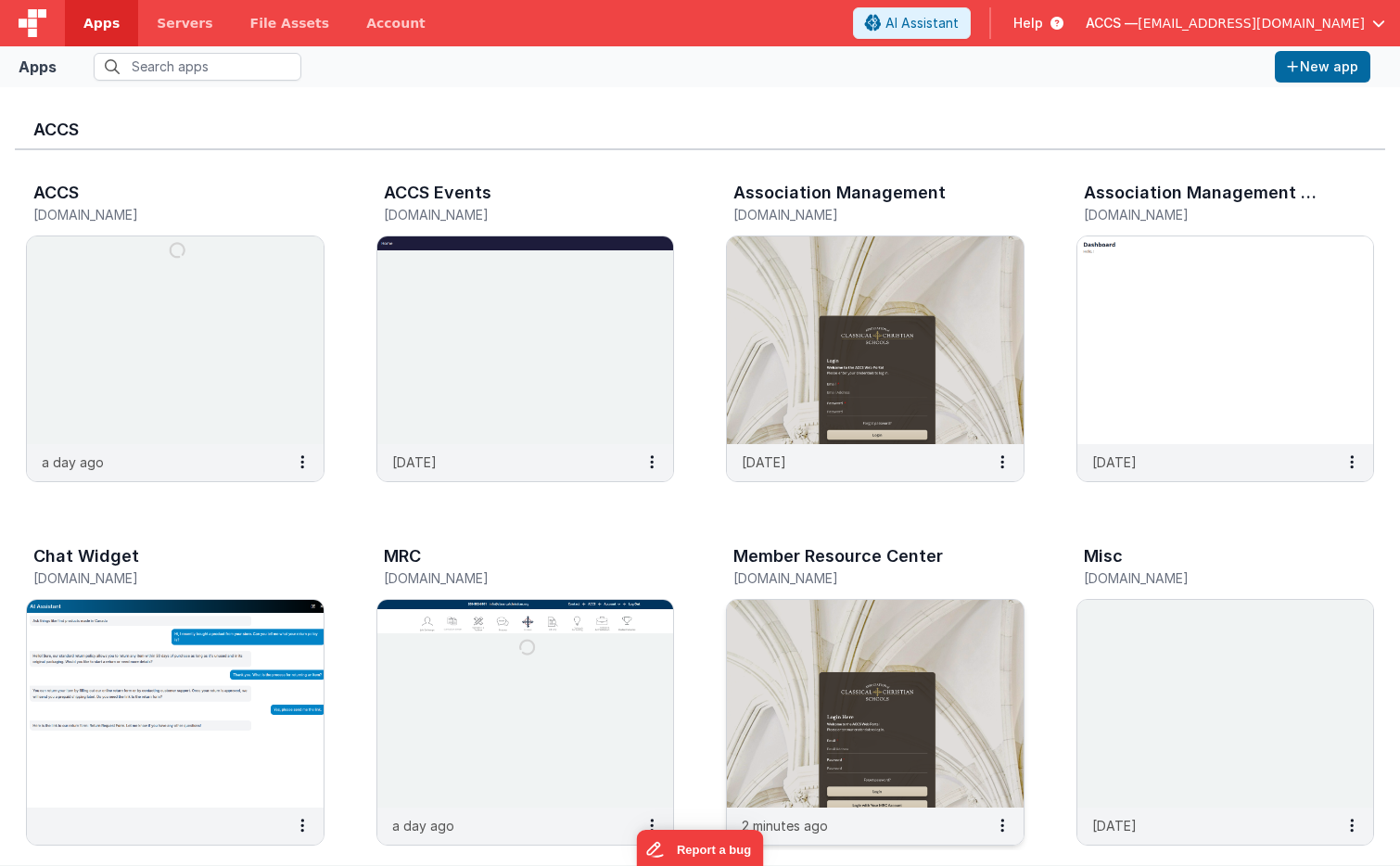
click at [793, 629] on img at bounding box center [875, 704] width 297 height 208
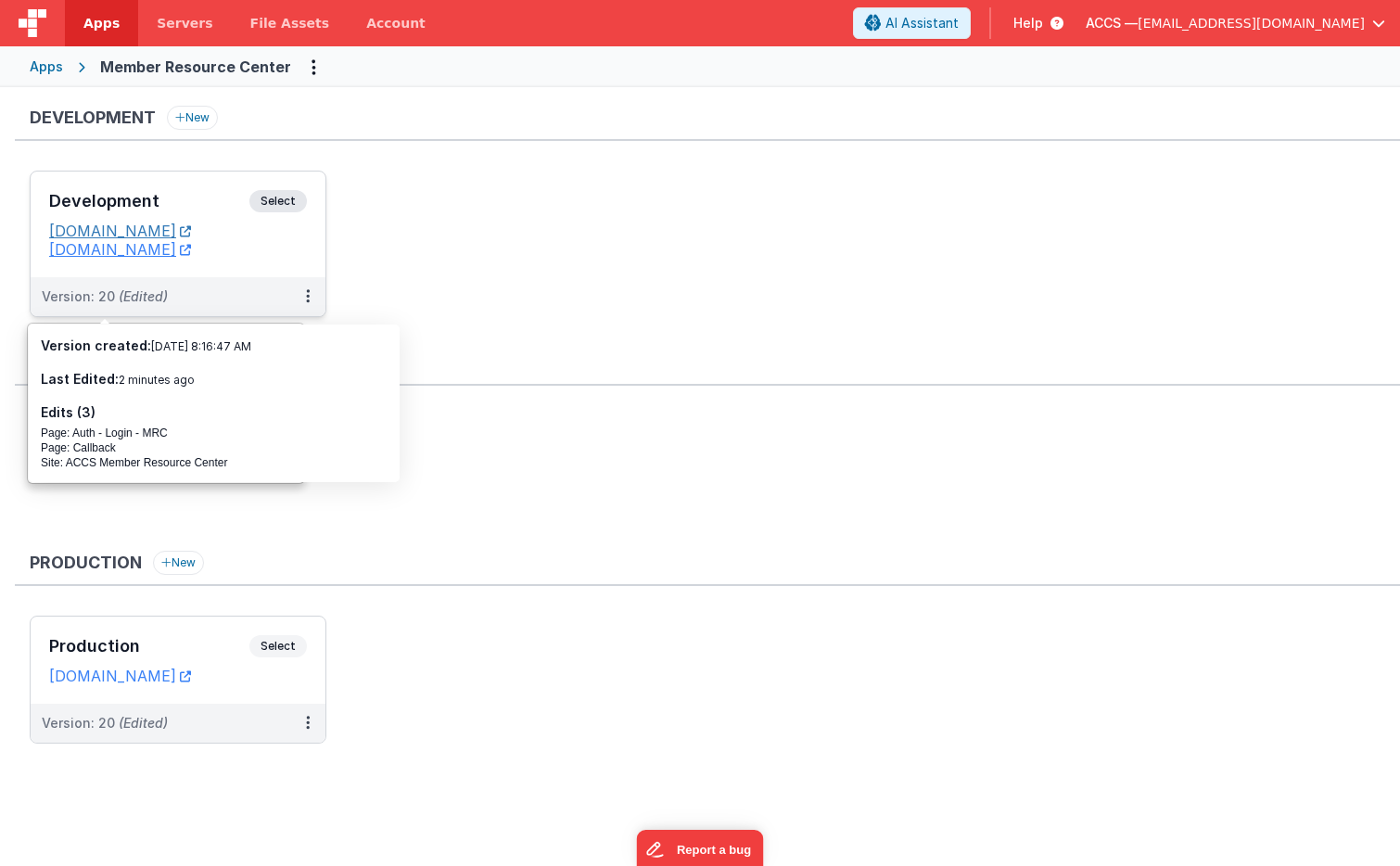
click at [178, 222] on link "[DOMAIN_NAME]" at bounding box center [120, 231] width 142 height 19
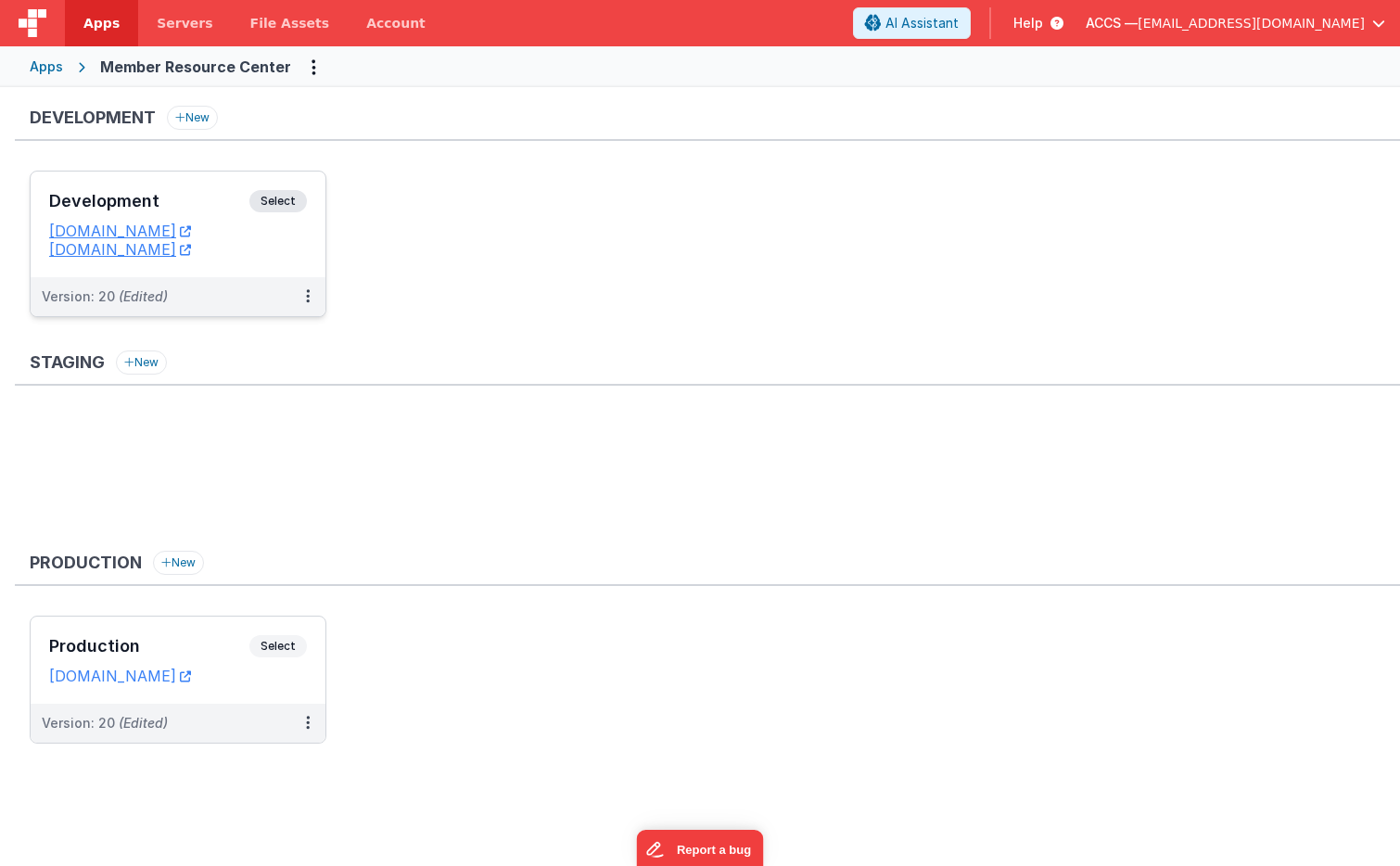
click at [211, 204] on h3 "Development" at bounding box center [149, 201] width 200 height 19
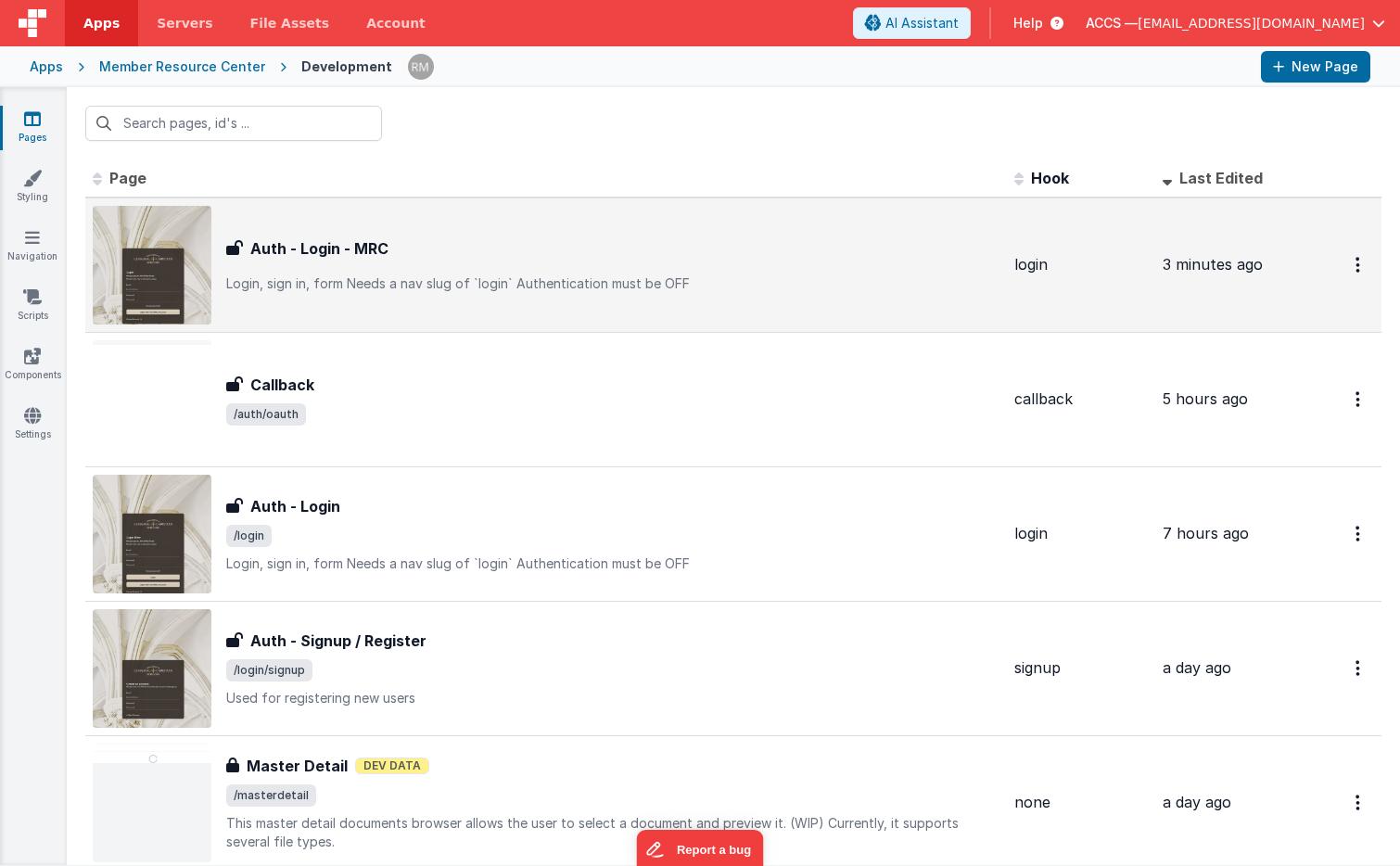
click at [348, 258] on h3 "Auth - Login - MRC" at bounding box center [320, 249] width 138 height 23
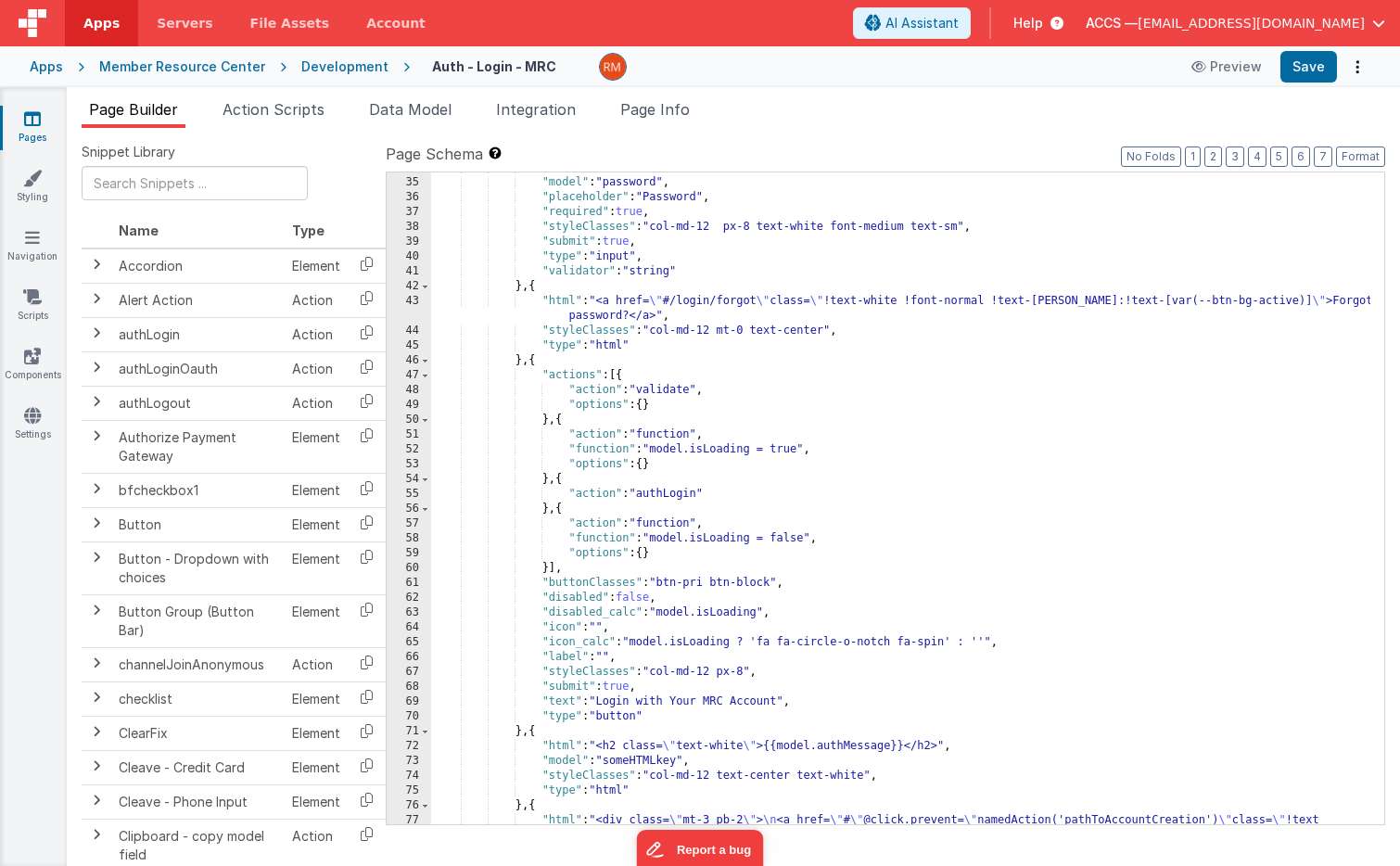
scroll to position [562, 0]
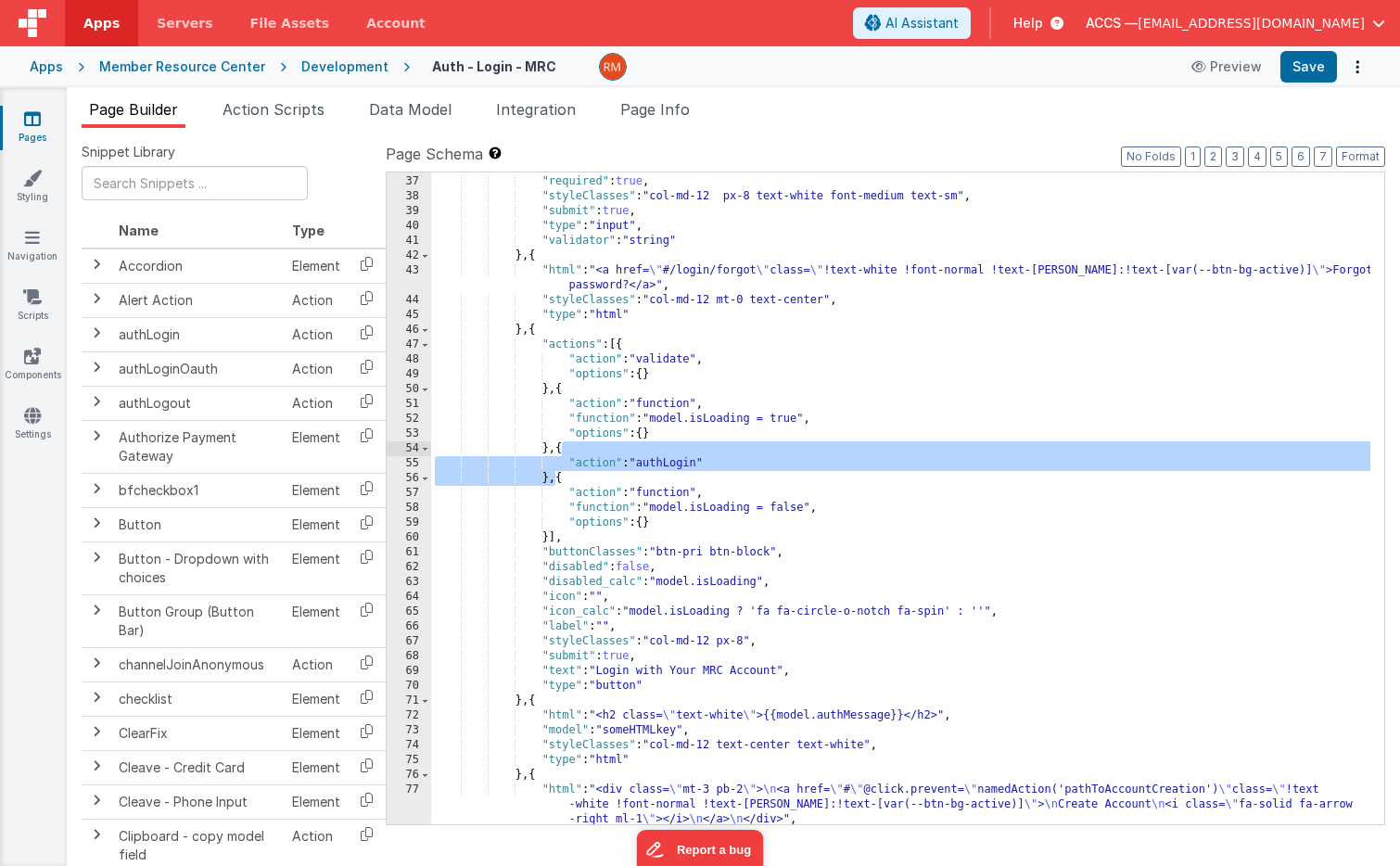
drag, startPoint x: 554, startPoint y: 485, endPoint x: 562, endPoint y: 449, distance: 36.9
click at [562, 449] on div ""placeholder" : "Password" , "required" : true , "styleClasses" : "col-md-12 px…" at bounding box center [900, 515] width 939 height 711
paste textarea
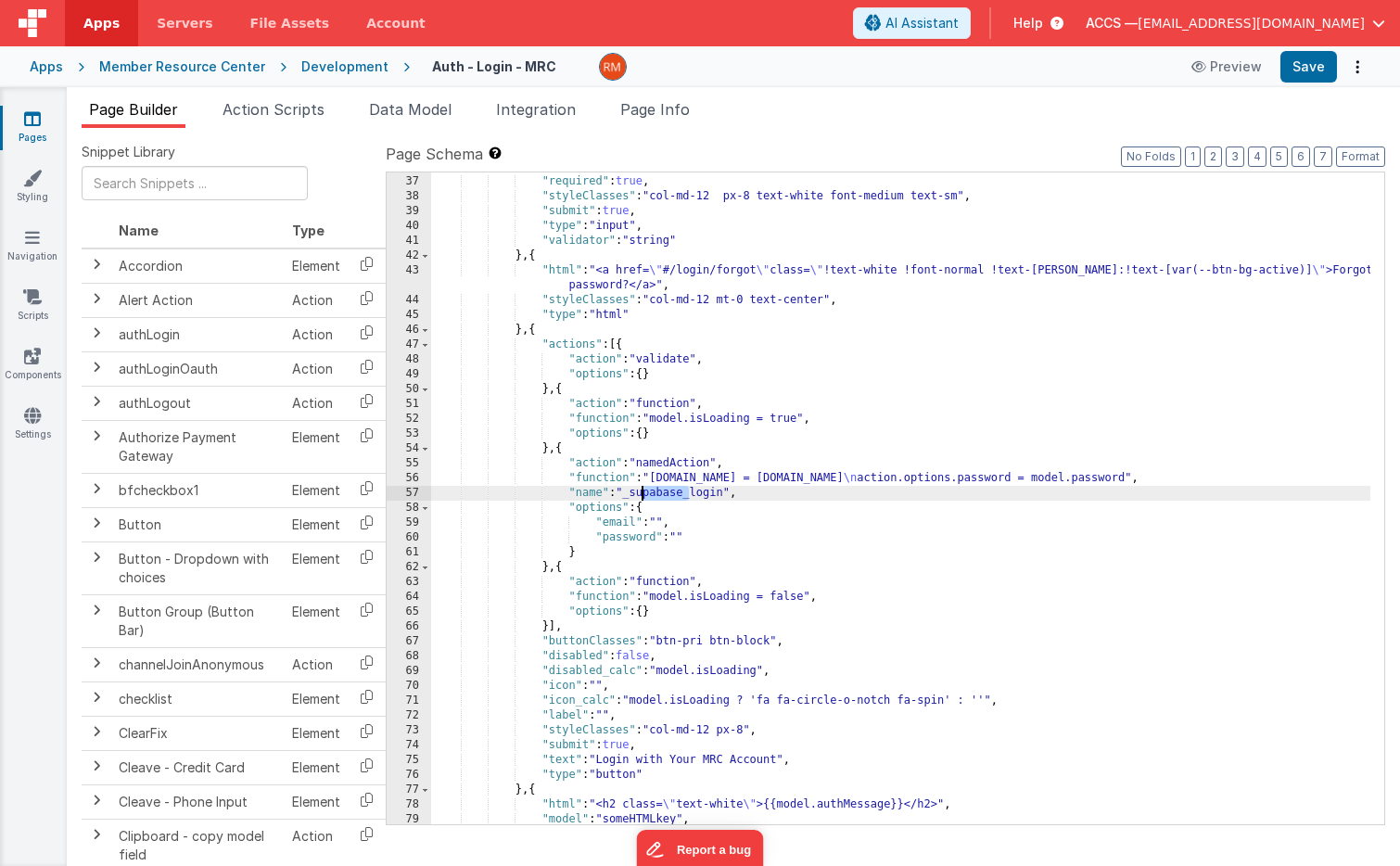
drag, startPoint x: 689, startPoint y: 494, endPoint x: 639, endPoint y: 495, distance: 50.0
click at [639, 495] on div ""placeholder" : "Password" , "required" : true , "styleClasses" : "col-md-12 px…" at bounding box center [900, 500] width 939 height 682
click at [1305, 68] on button "Save" at bounding box center [1308, 66] width 57 height 31
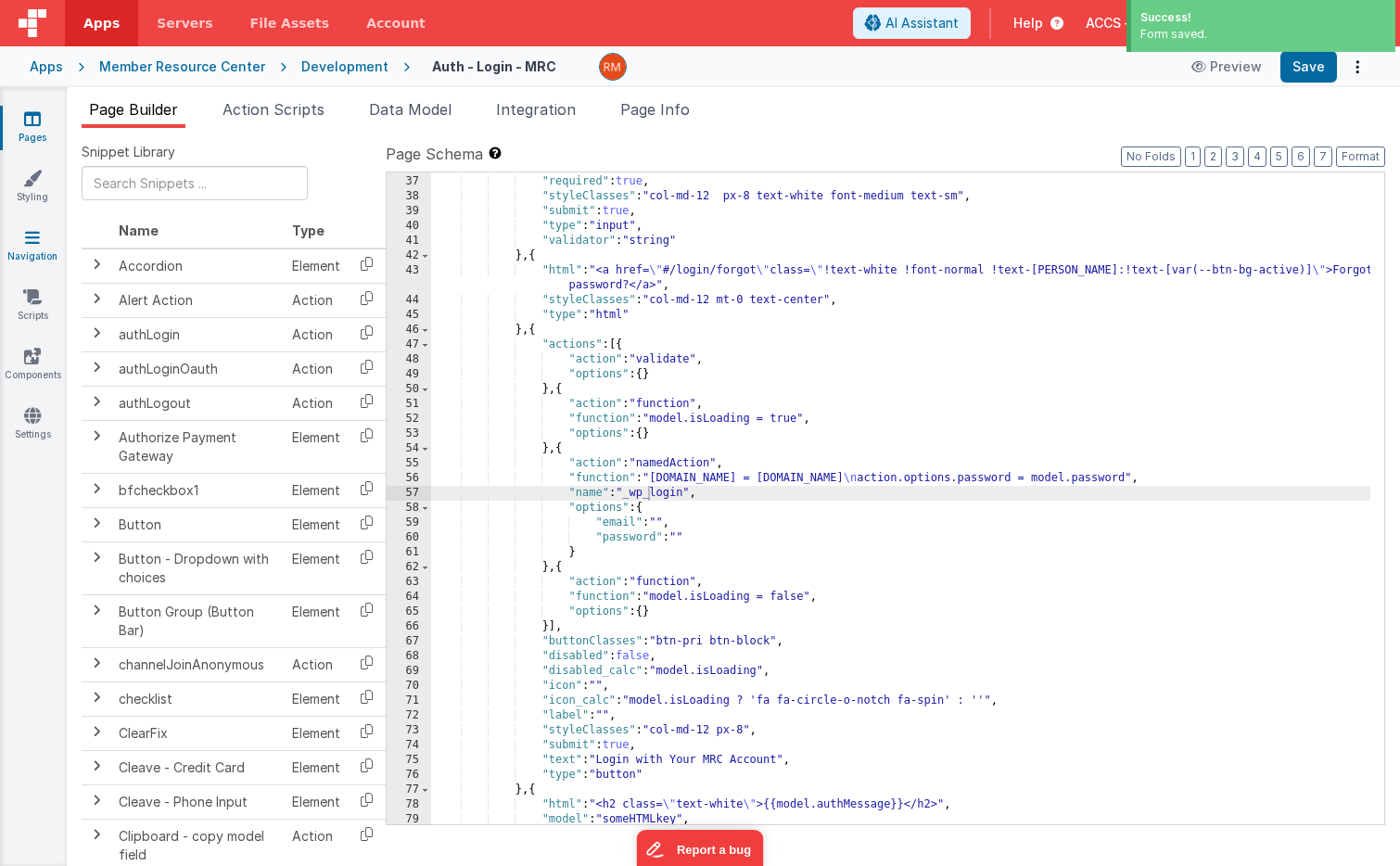
click at [26, 259] on link "Navigation" at bounding box center [32, 246] width 67 height 37
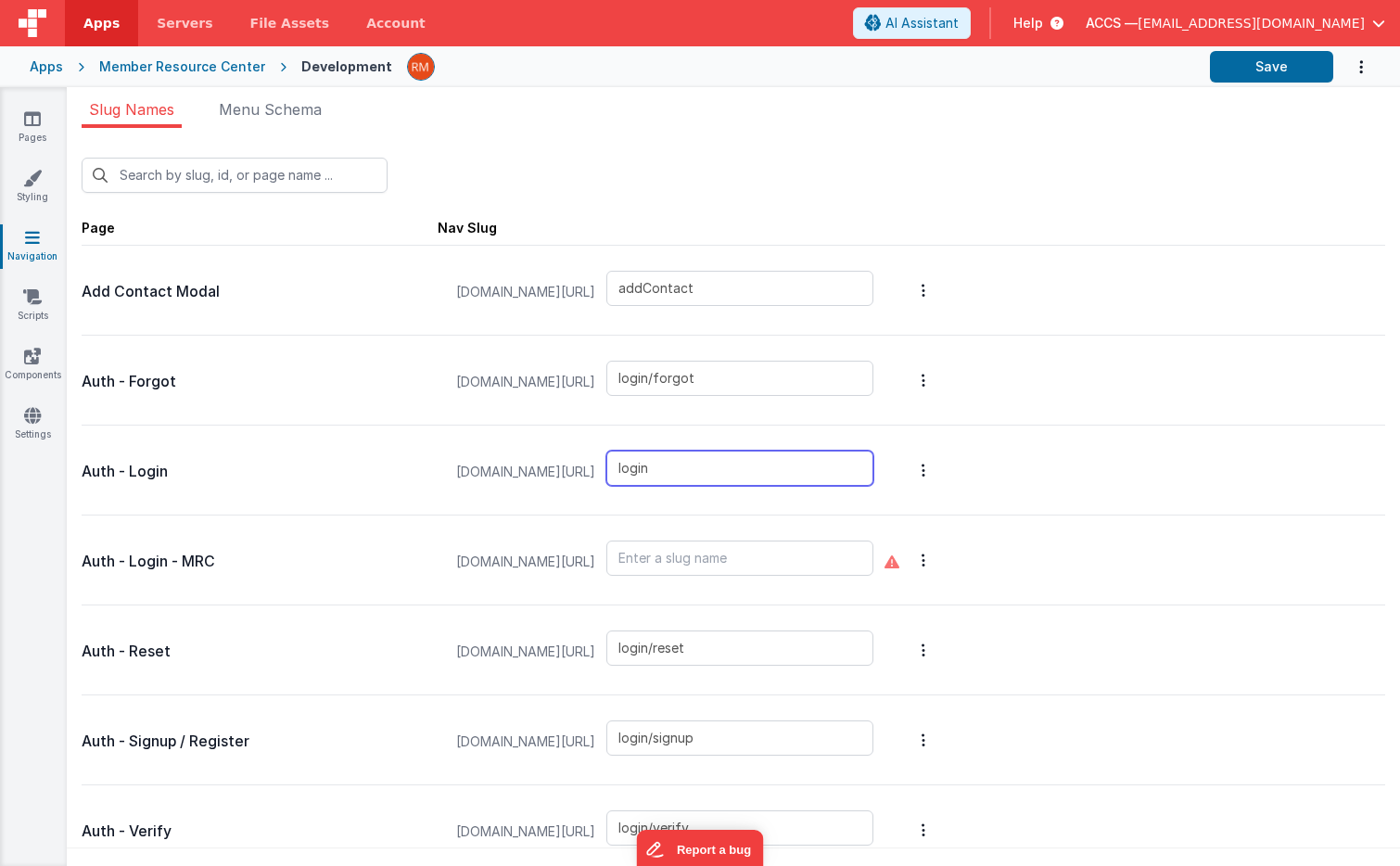
drag, startPoint x: 773, startPoint y: 475, endPoint x: 702, endPoint y: 474, distance: 71.0
click at [702, 474] on input "login" at bounding box center [739, 468] width 267 height 35
click at [745, 554] on input "text" at bounding box center [739, 558] width 267 height 35
paste input "login"
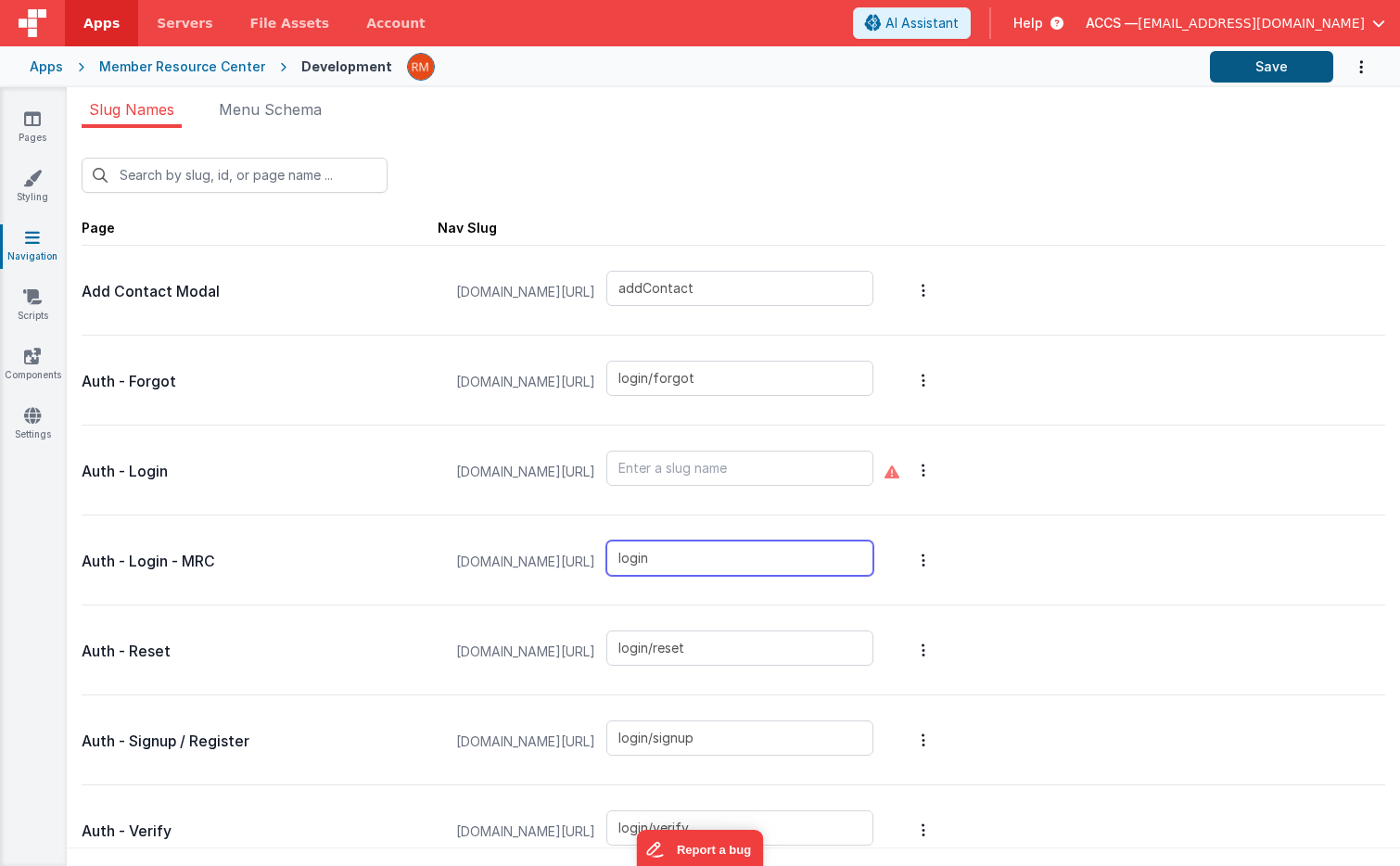
type input "login"
click at [1268, 67] on button "Save" at bounding box center [1271, 66] width 123 height 31
click at [1260, 70] on button "Save" at bounding box center [1271, 66] width 123 height 31
click at [36, 133] on link "Pages" at bounding box center [32, 128] width 67 height 37
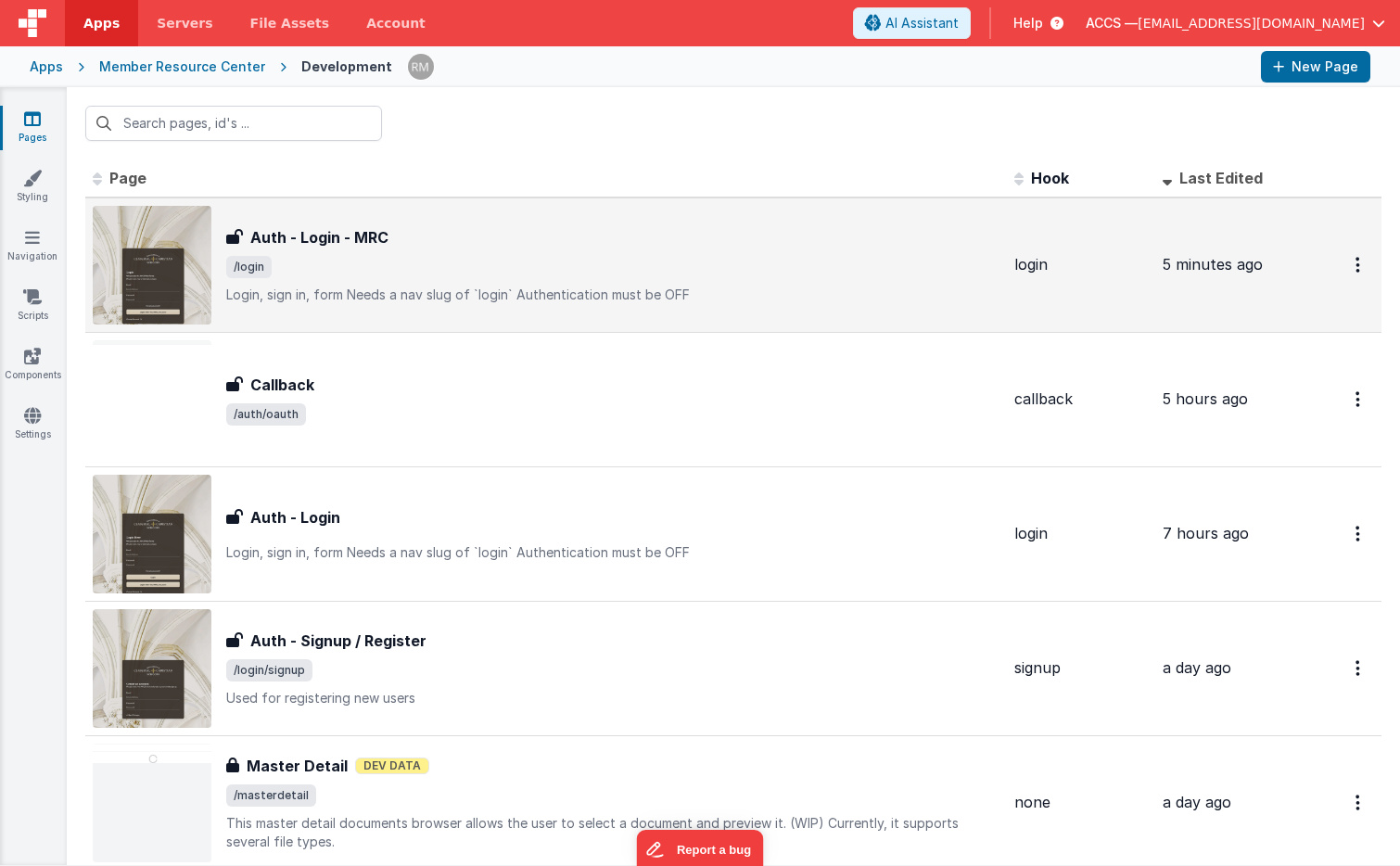
click at [298, 251] on div "Auth - Login - MRC Auth - Login - MRC /login Login, sign in, formNeeds a nav s…" at bounding box center [613, 265] width 773 height 78
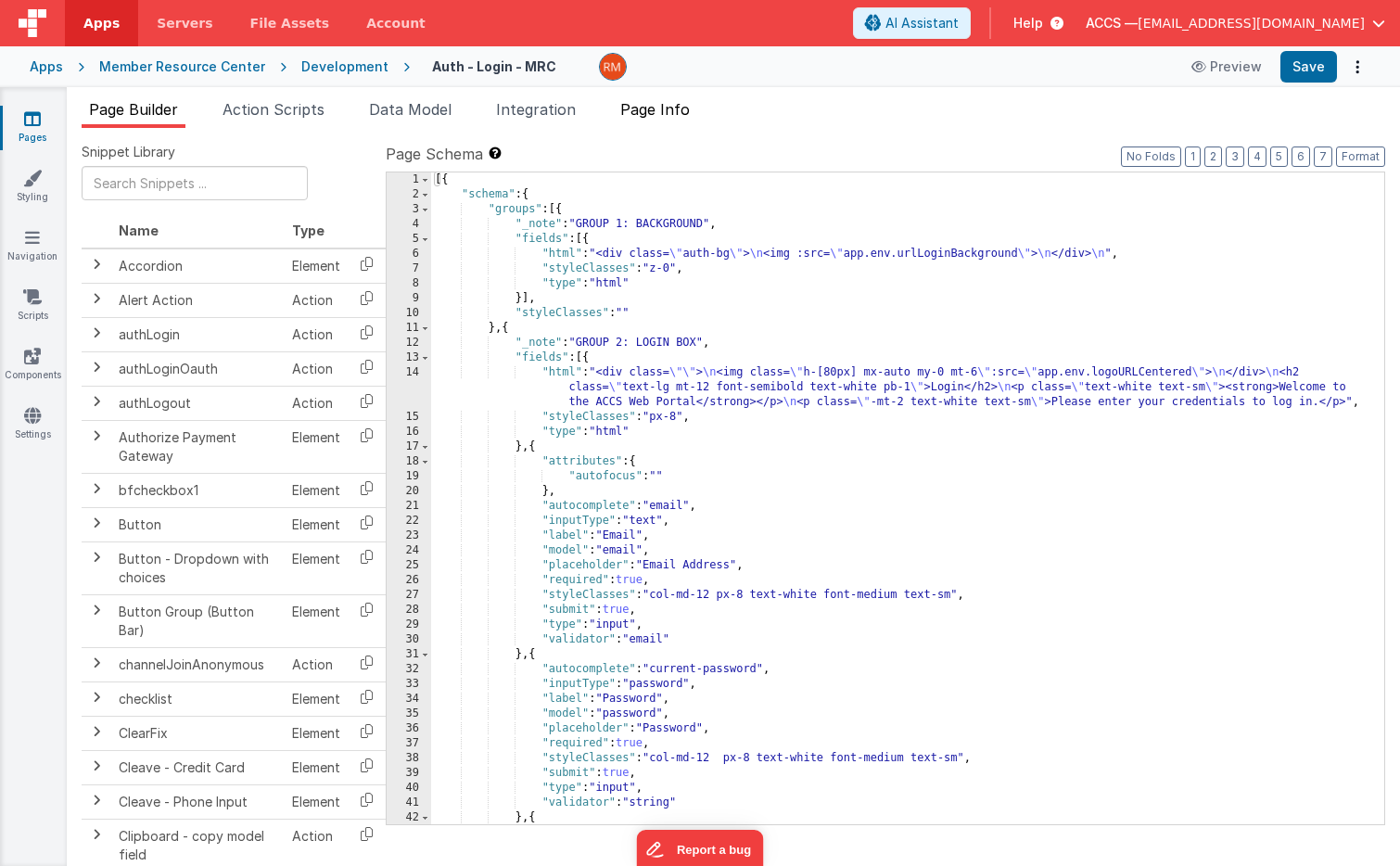
click at [669, 115] on span "Page Info" at bounding box center [655, 110] width 70 height 19
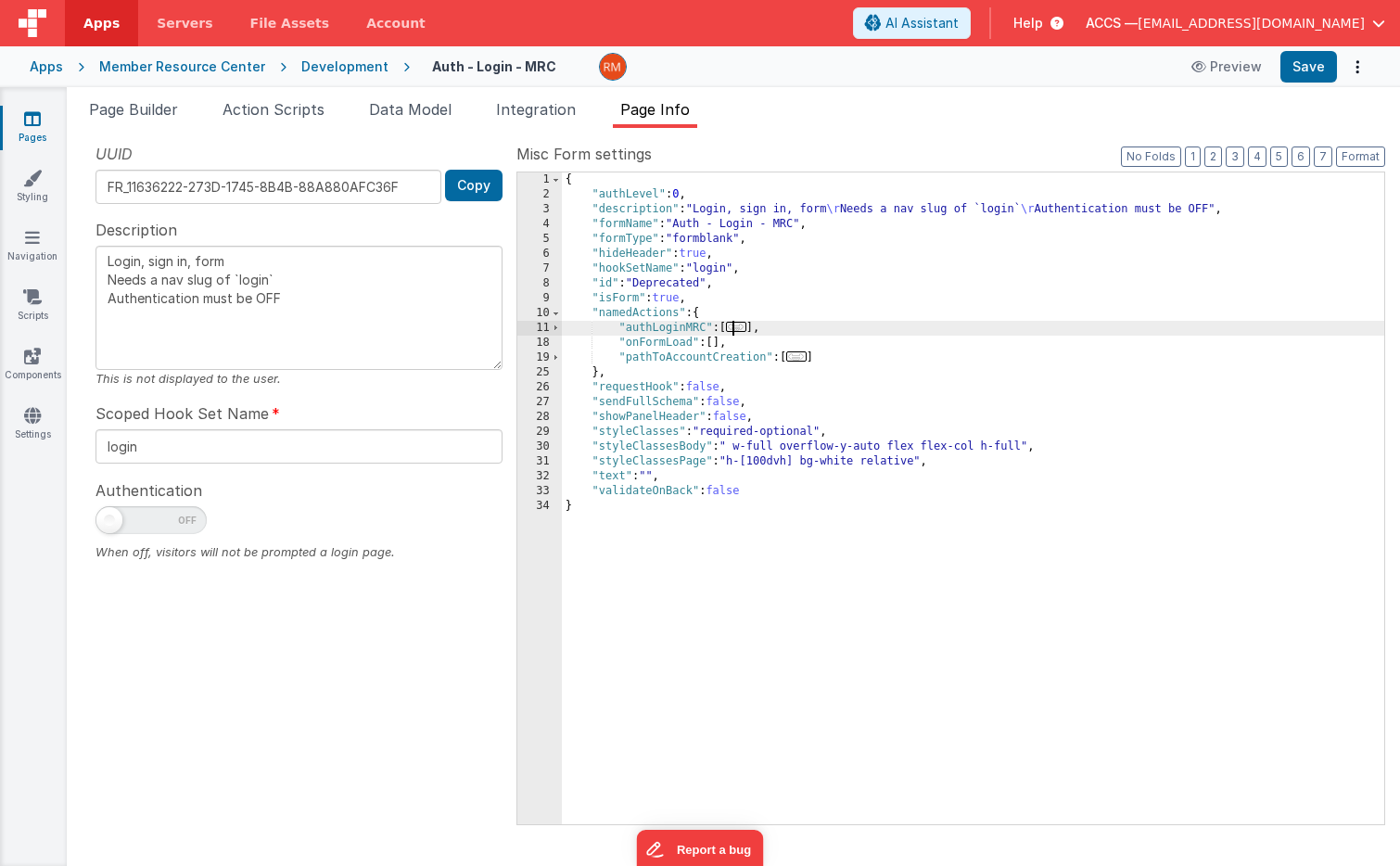
click at [744, 331] on span "..." at bounding box center [736, 326] width 21 height 10
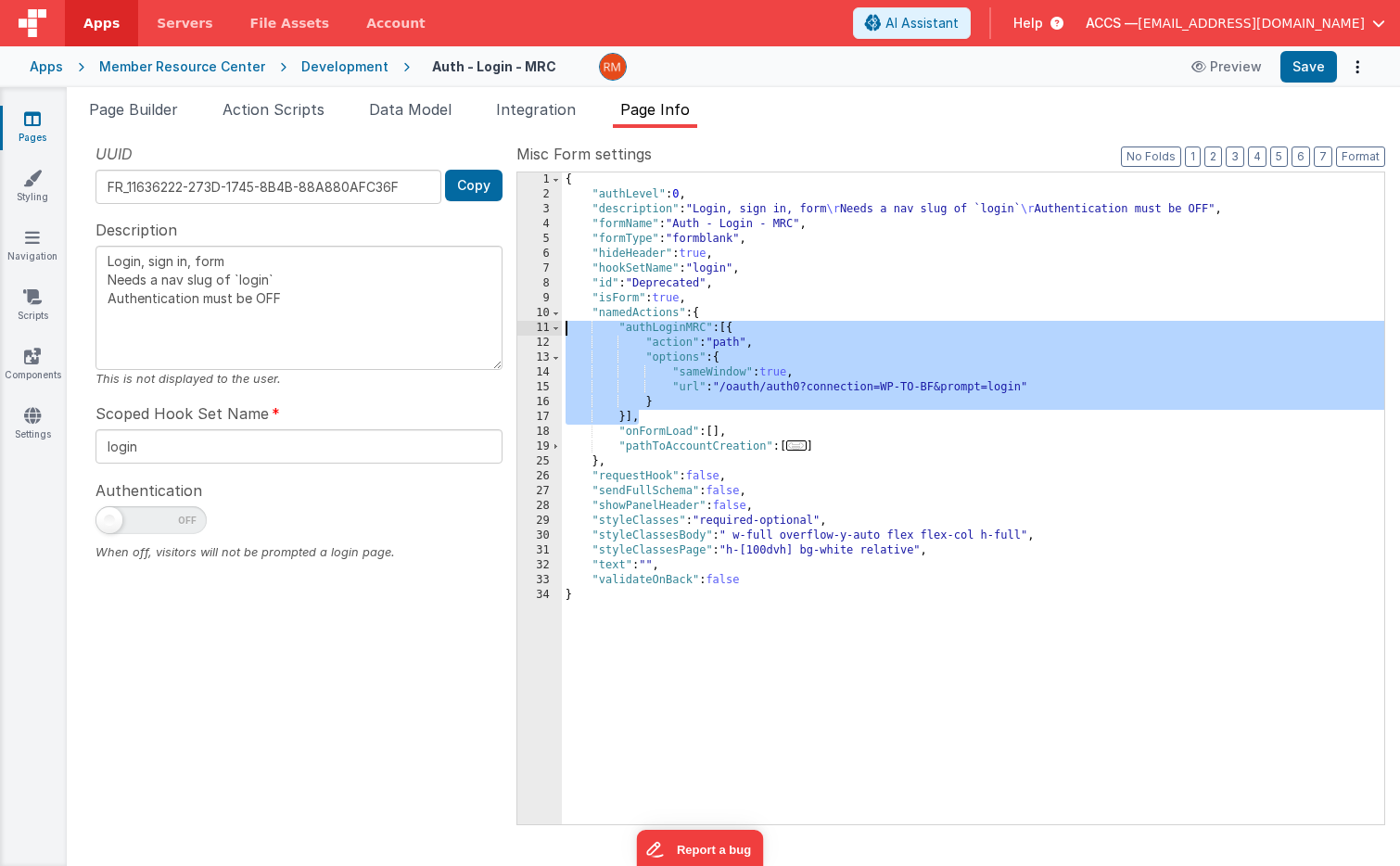
drag, startPoint x: 641, startPoint y: 422, endPoint x: 524, endPoint y: 332, distance: 147.6
click at [524, 332] on div "1 2 3 4 5 6 7 8 9 10 11 12 13 14 15 16 17 18 19 25 26 27 28 29 30 31 32 33 34 {…" at bounding box center [950, 497] width 869 height 653
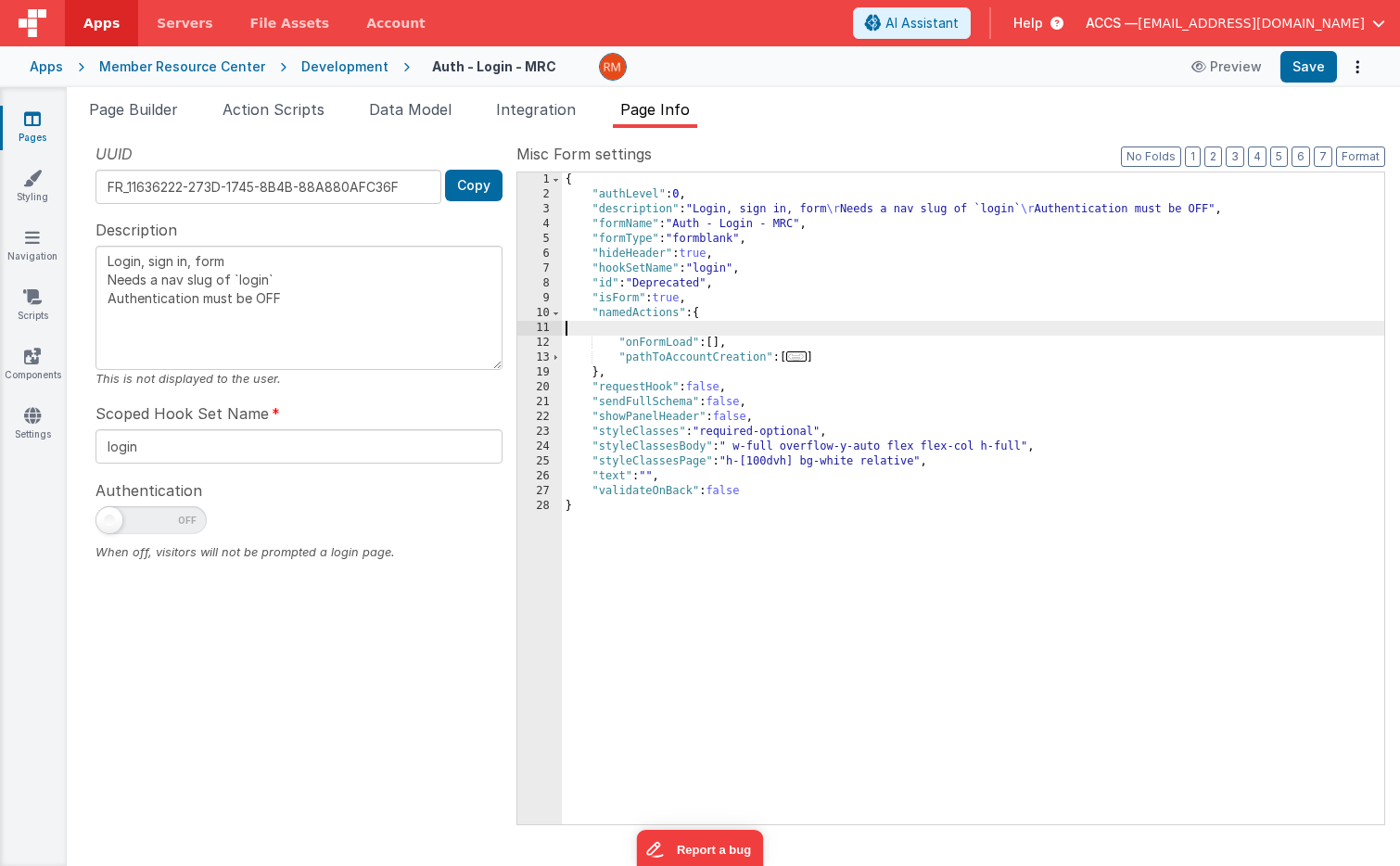
type textarea "Login, sign in, form Needs a nav slug of `login` Authentication must be OFF"
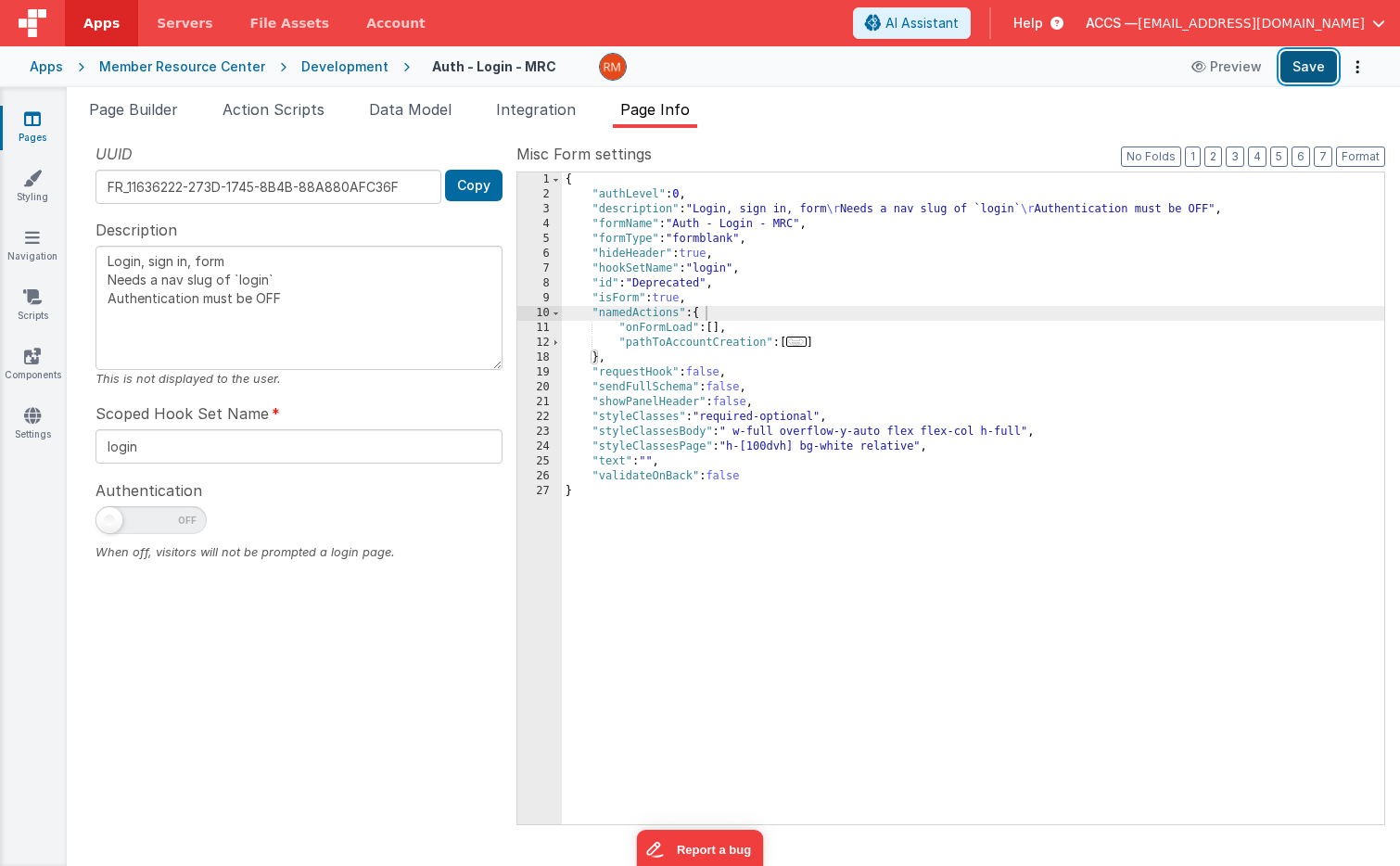
click at [1297, 70] on button "Save" at bounding box center [1308, 66] width 57 height 31
click at [538, 120] on li "Integration" at bounding box center [536, 113] width 95 height 29
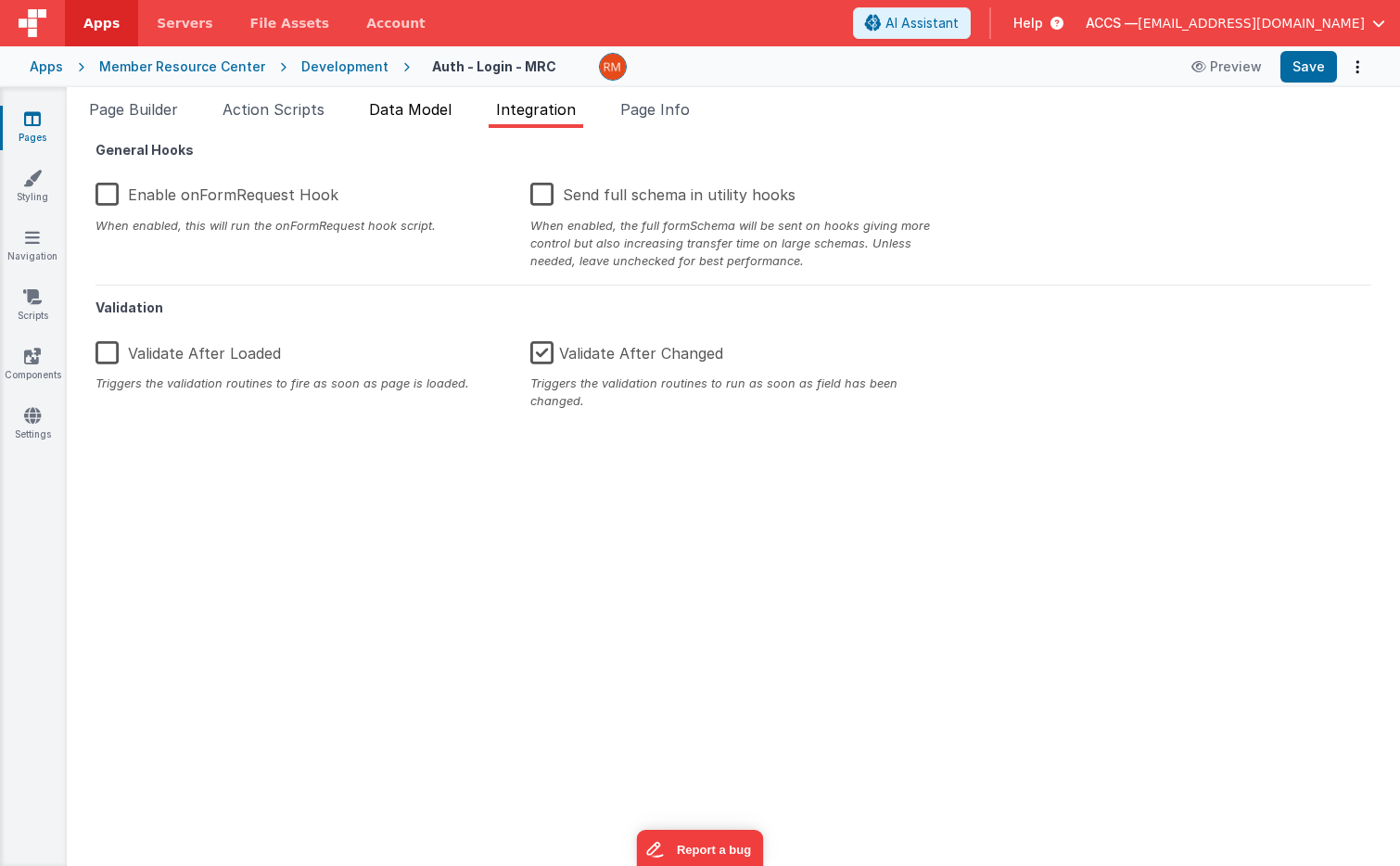
click at [433, 116] on span "Data Model" at bounding box center [409, 110] width 82 height 19
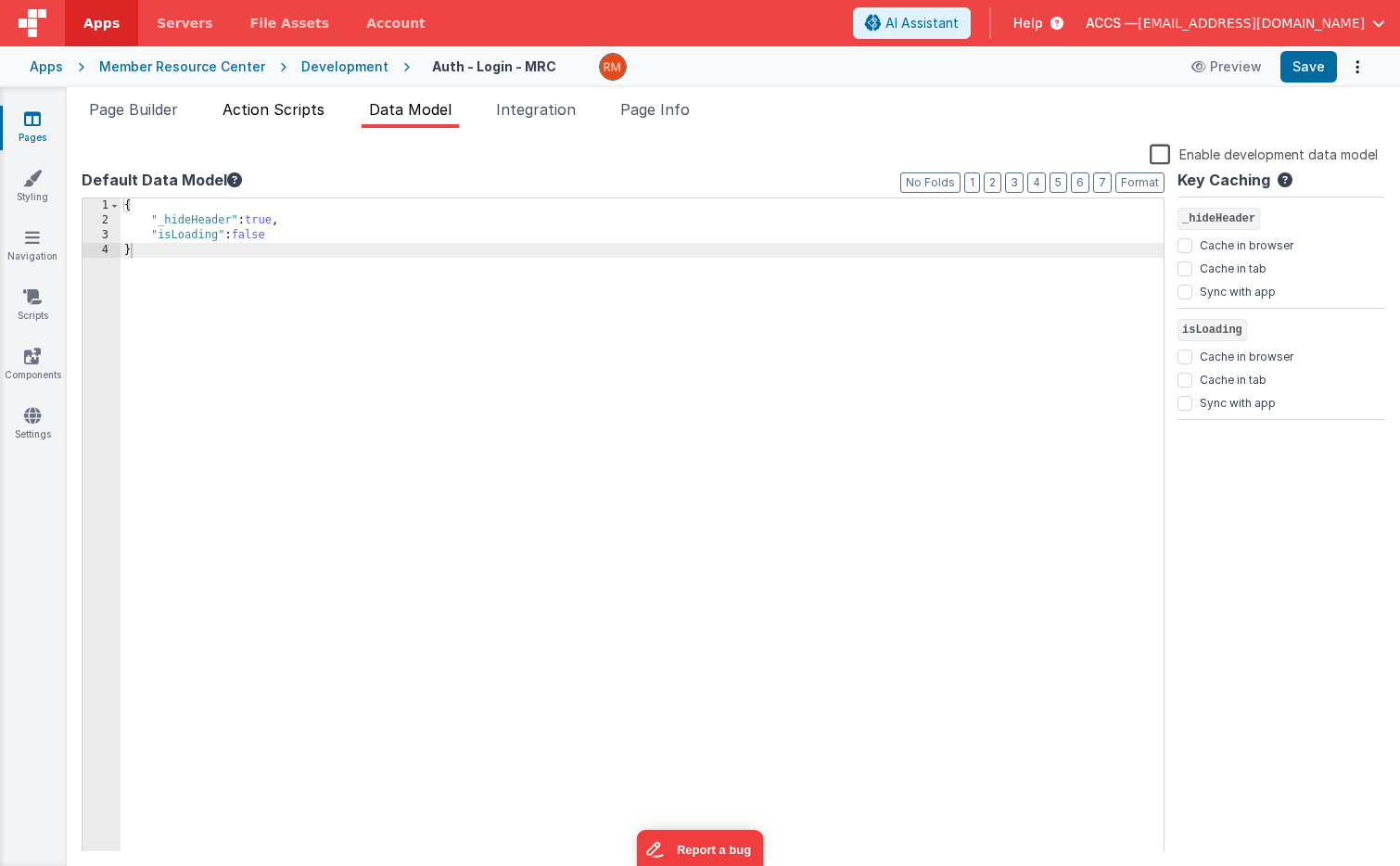
click at [298, 114] on span "Action Scripts" at bounding box center [273, 110] width 102 height 19
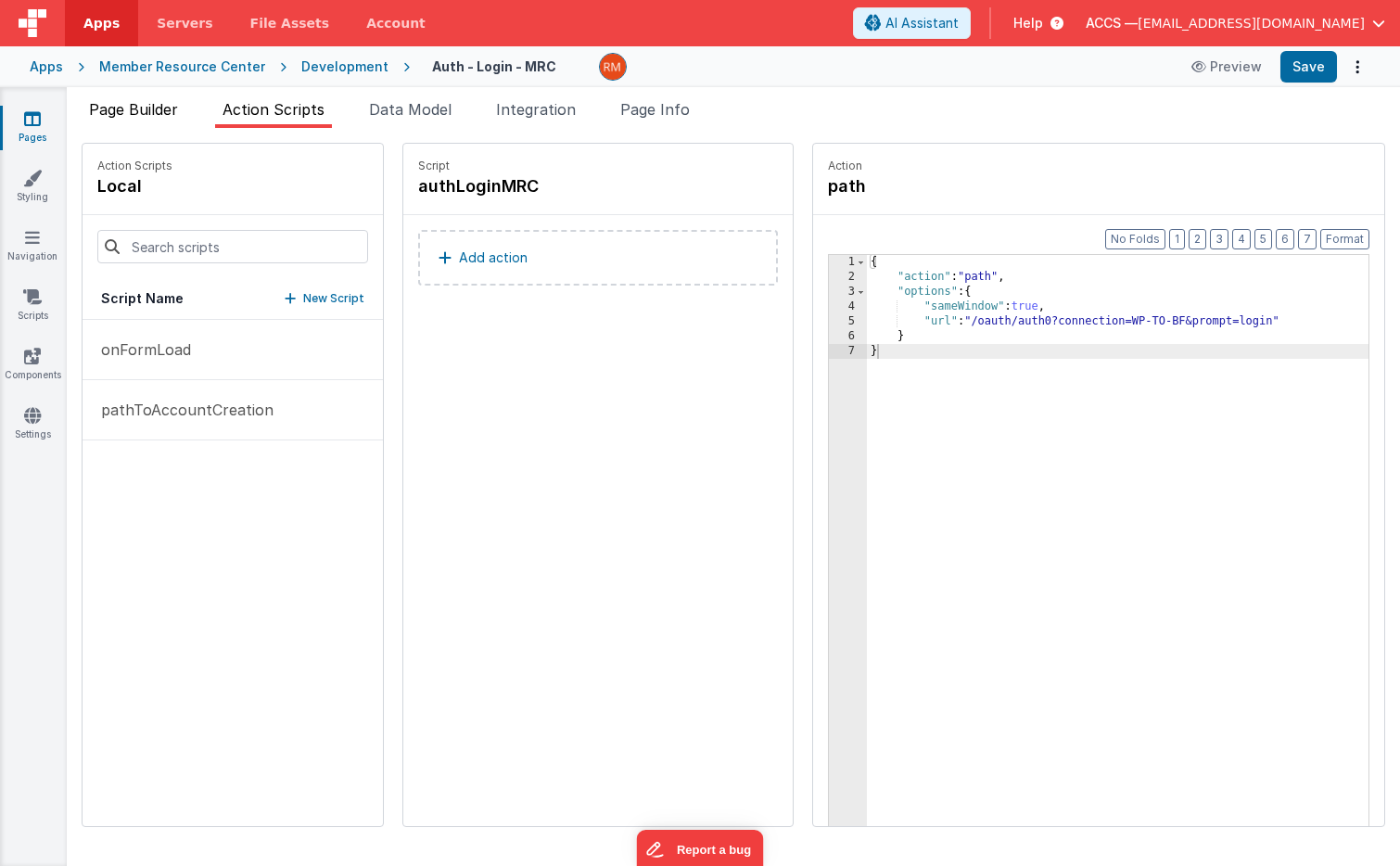
click at [153, 112] on span "Page Builder" at bounding box center [133, 110] width 89 height 19
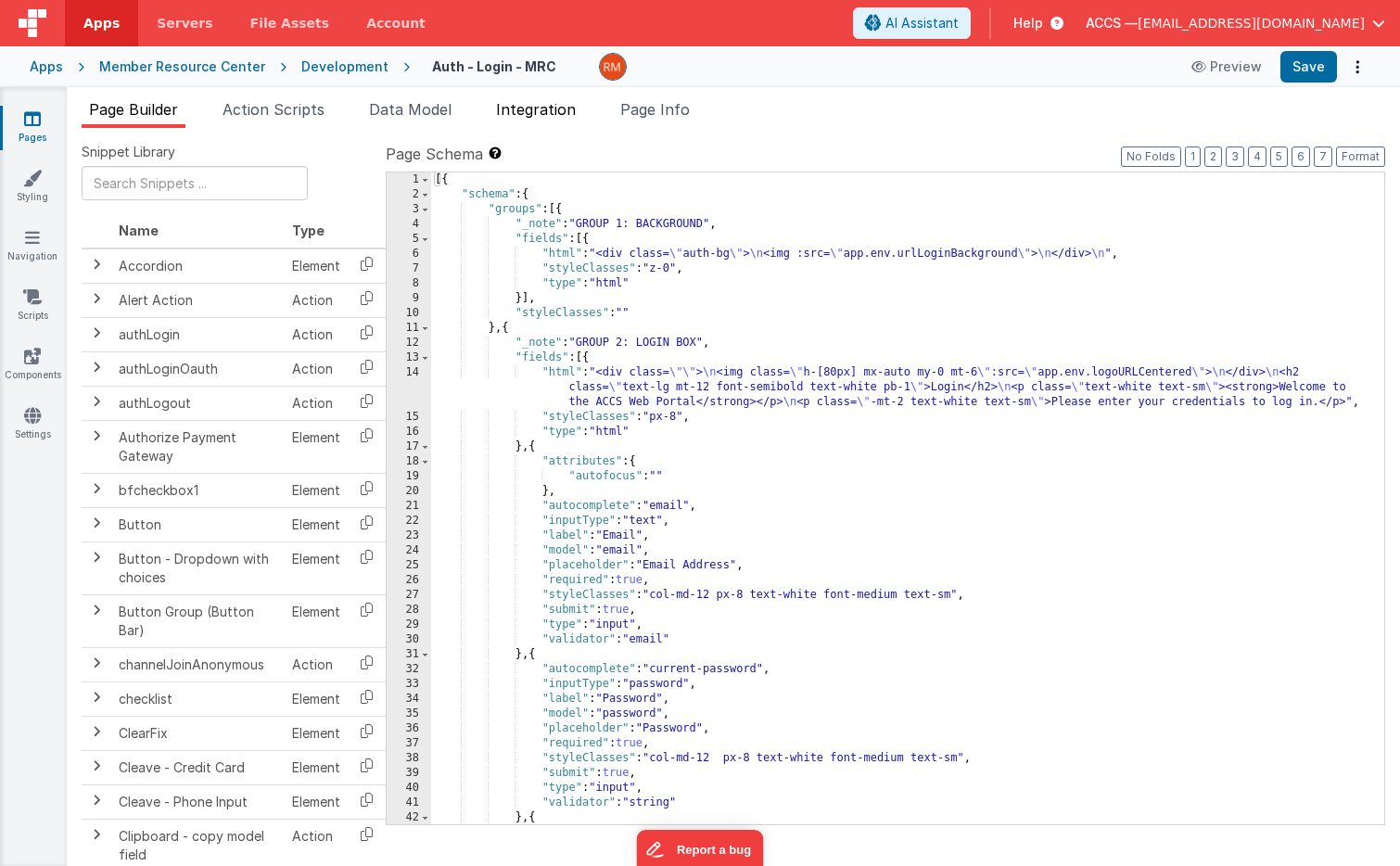
click at [536, 121] on li "Integration" at bounding box center [536, 113] width 95 height 29
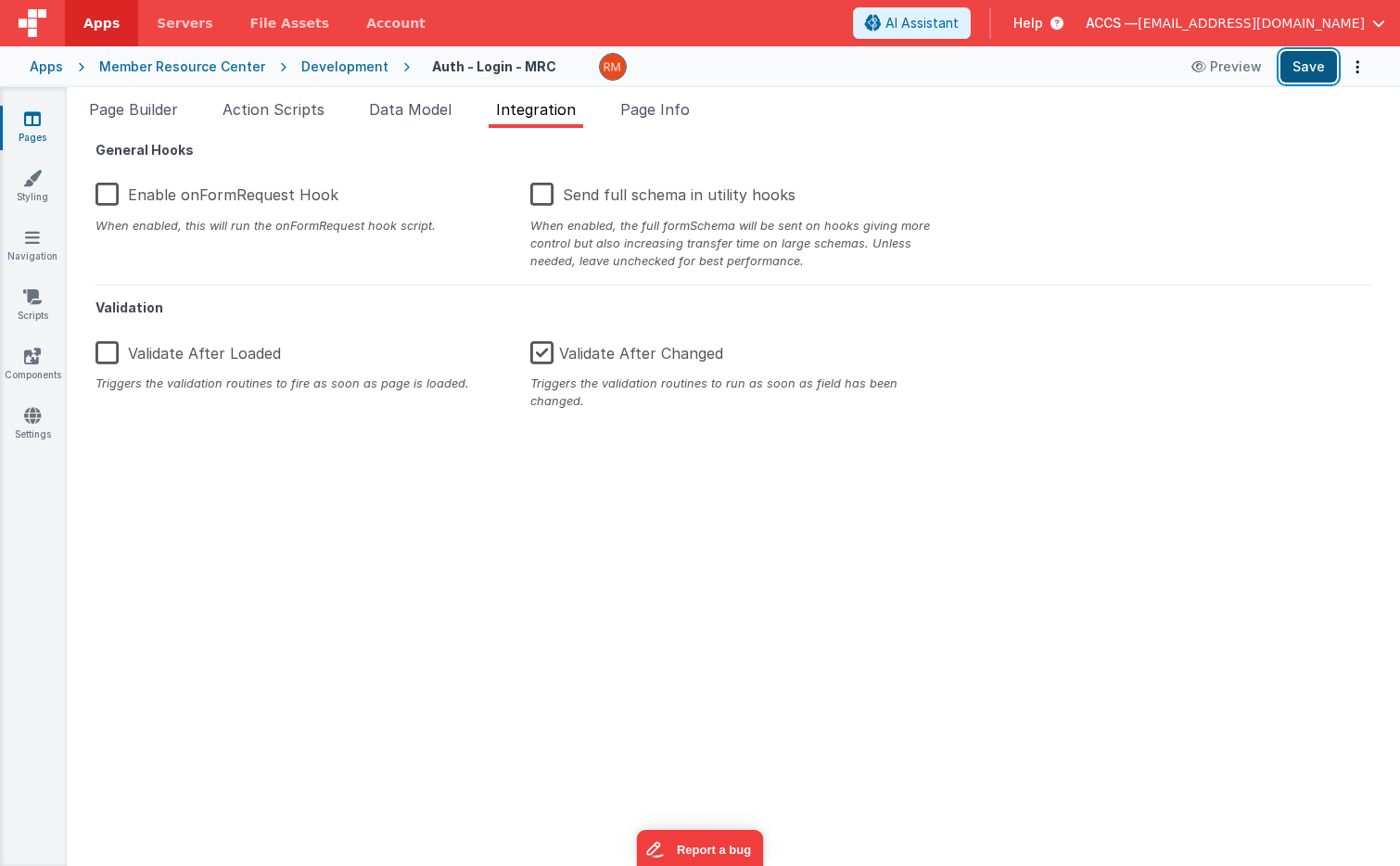
click at [1311, 74] on button "Save" at bounding box center [1308, 66] width 57 height 31
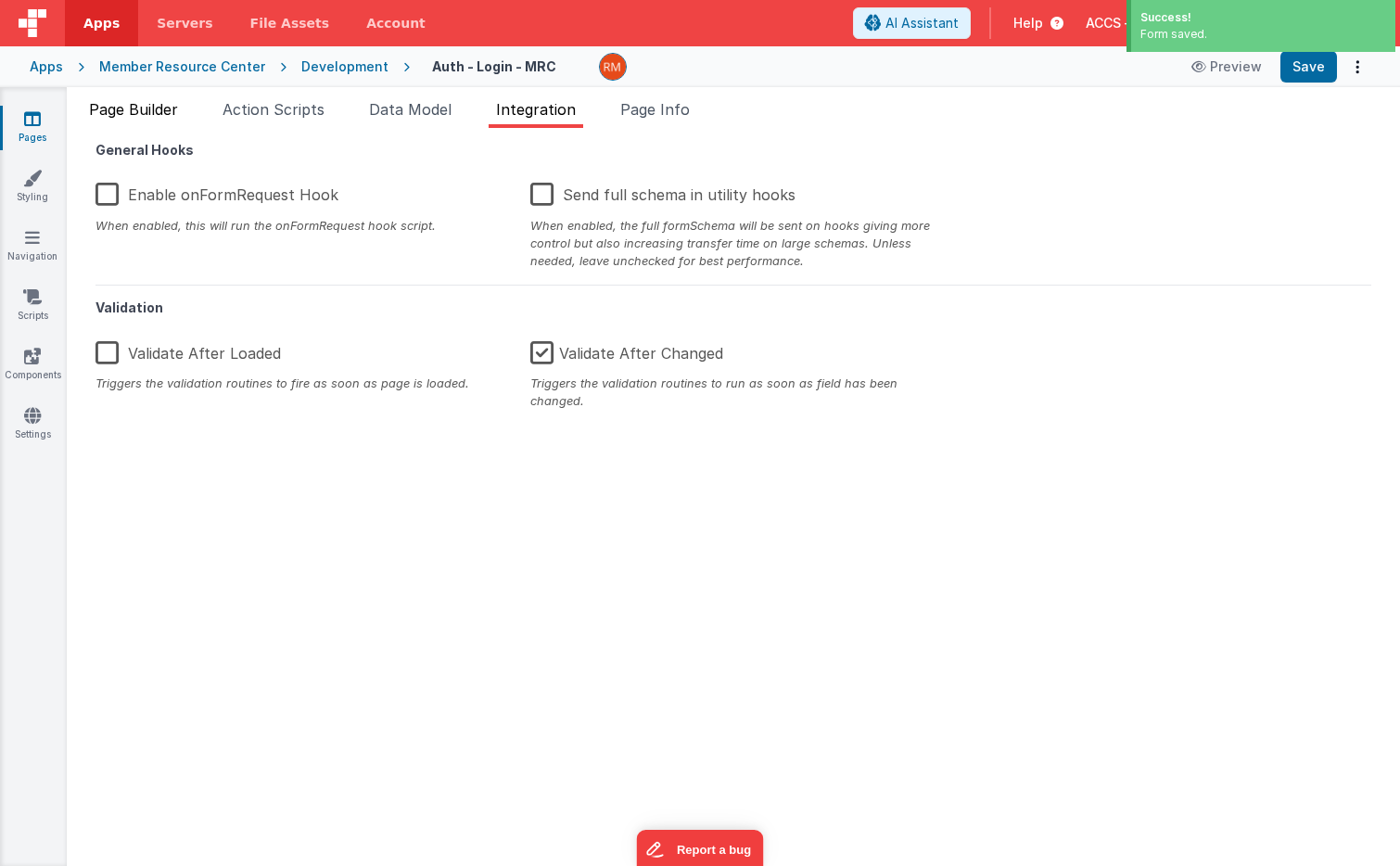
click at [153, 117] on span "Page Builder" at bounding box center [133, 110] width 89 height 19
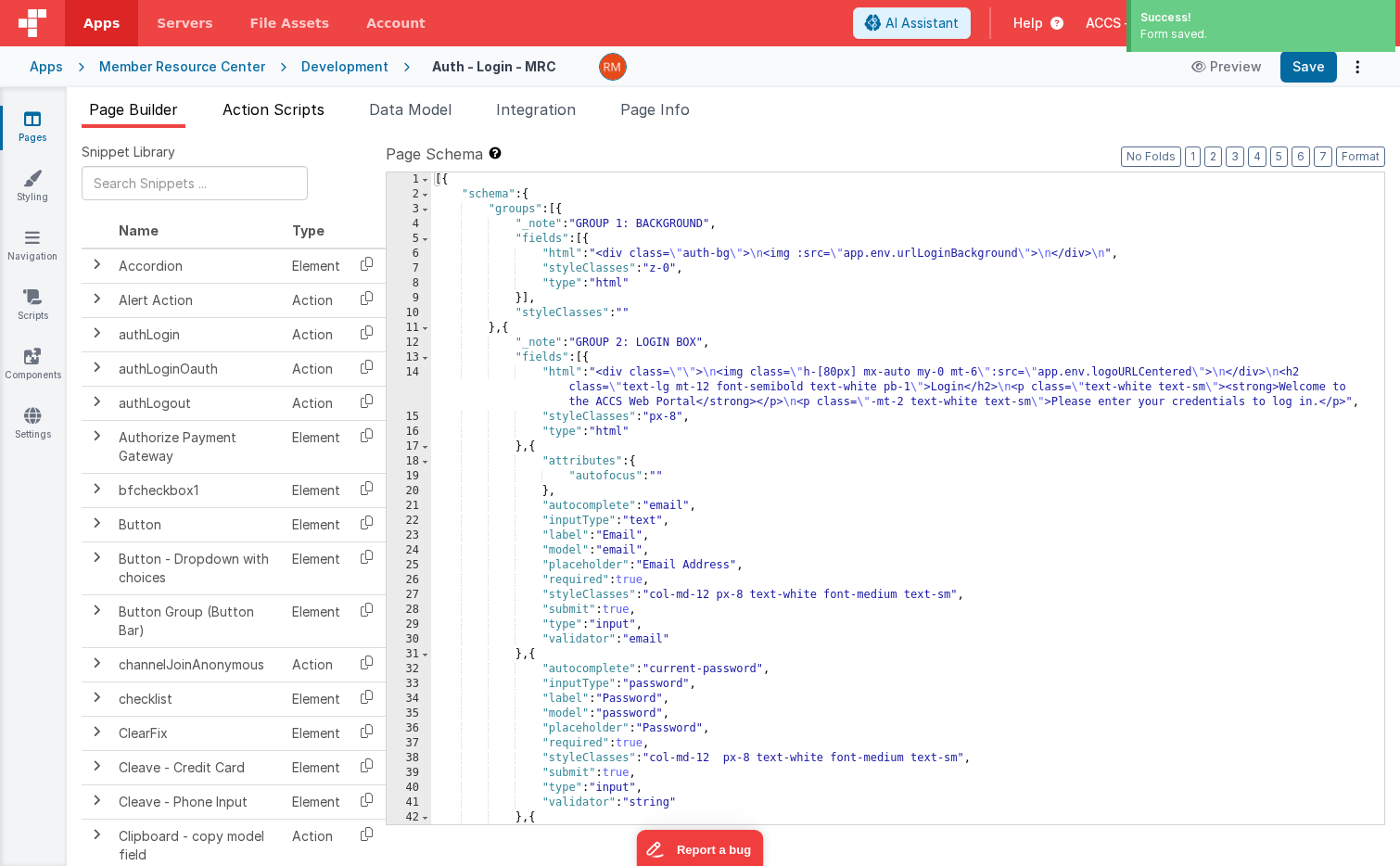
click at [285, 113] on span "Action Scripts" at bounding box center [273, 110] width 102 height 19
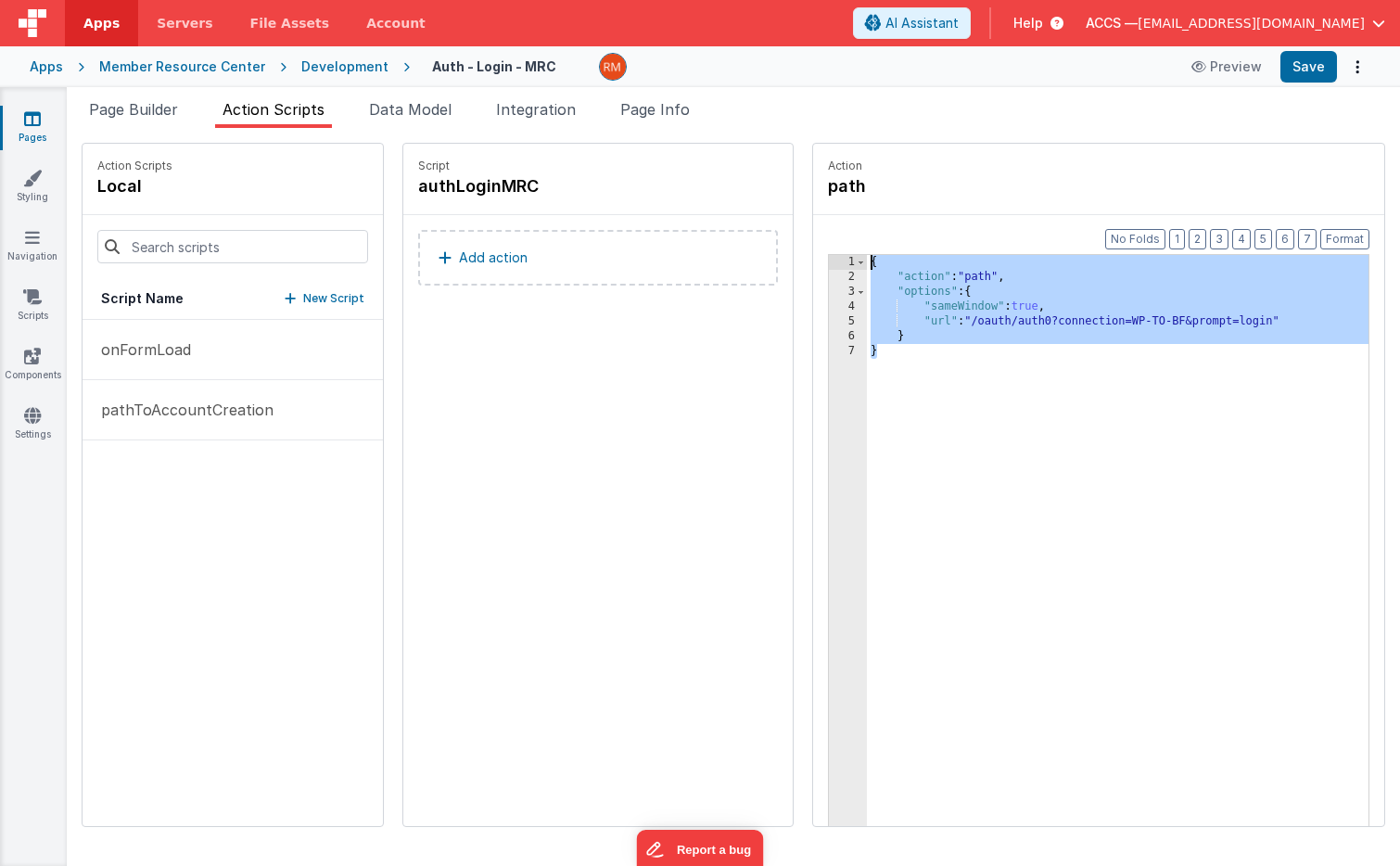
drag, startPoint x: 850, startPoint y: 364, endPoint x: 795, endPoint y: 259, distance: 118.5
click at [828, 259] on div "1 2 3 4 5 6 7 { "action" : "path" , "options" : { "sameWindow" : true , "url" :…" at bounding box center [1098, 569] width 542 height 631
click at [654, 117] on span "Page Info" at bounding box center [655, 110] width 70 height 19
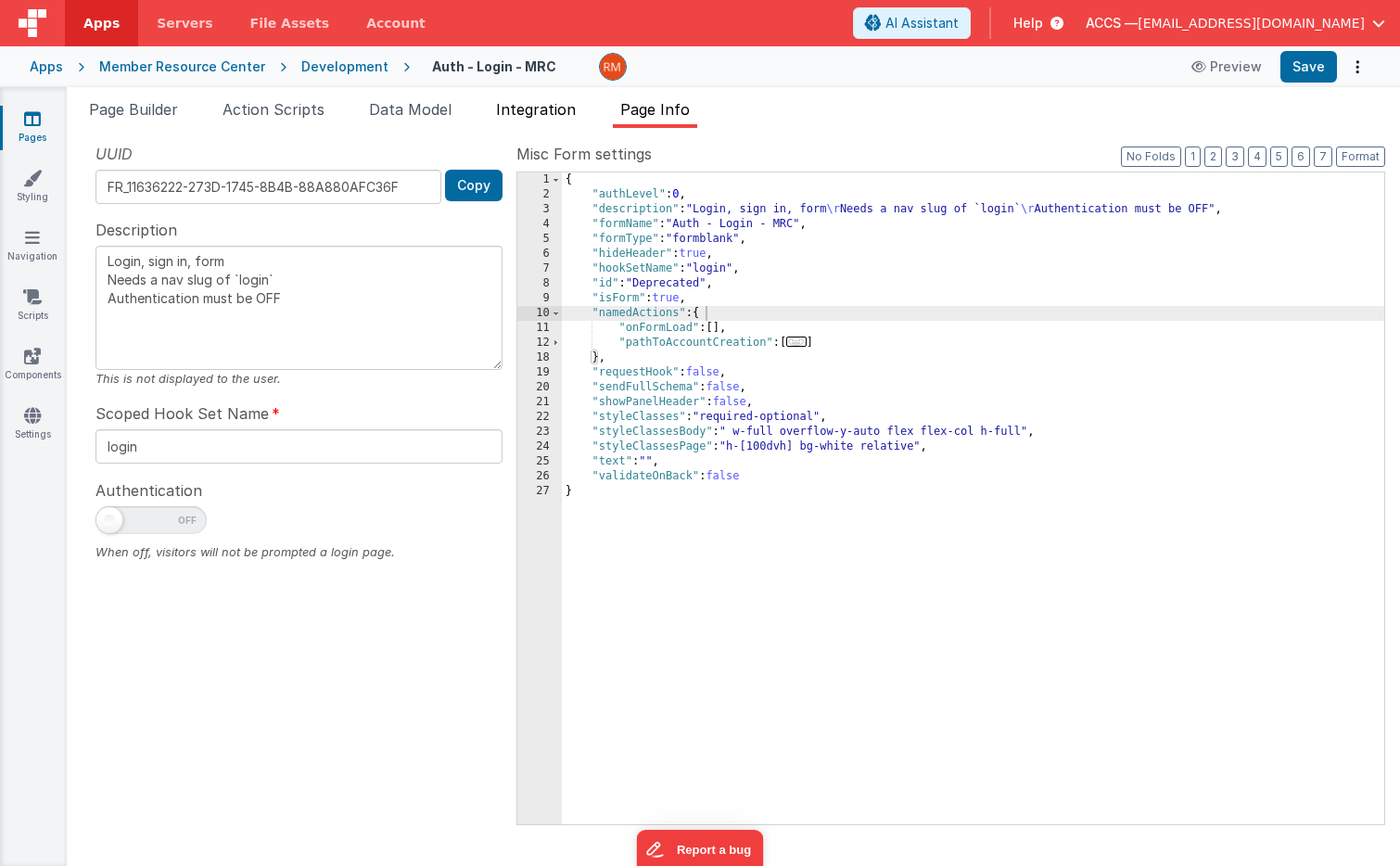
click at [554, 117] on span "Integration" at bounding box center [536, 110] width 79 height 19
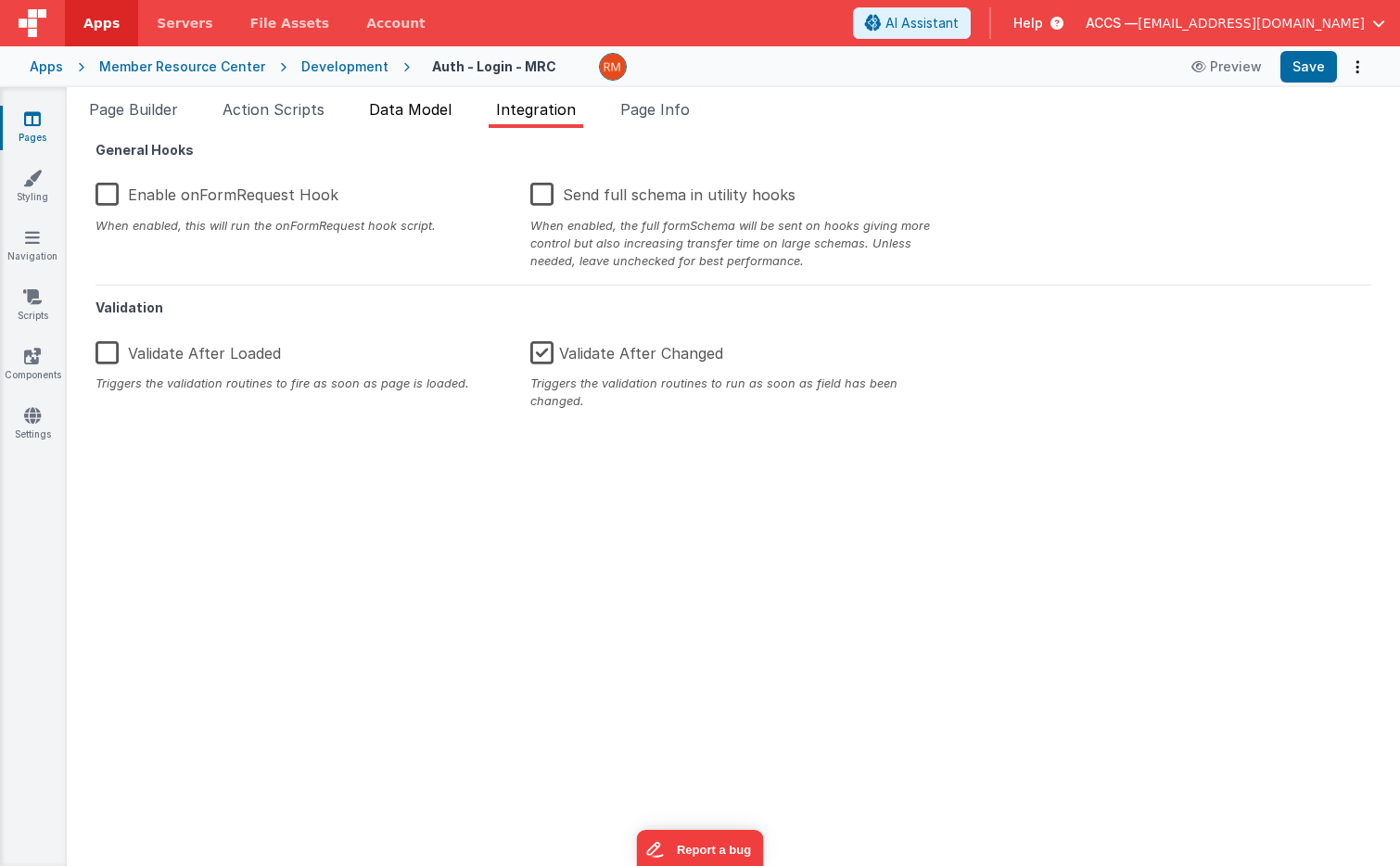
click at [429, 117] on span "Data Model" at bounding box center [409, 110] width 82 height 19
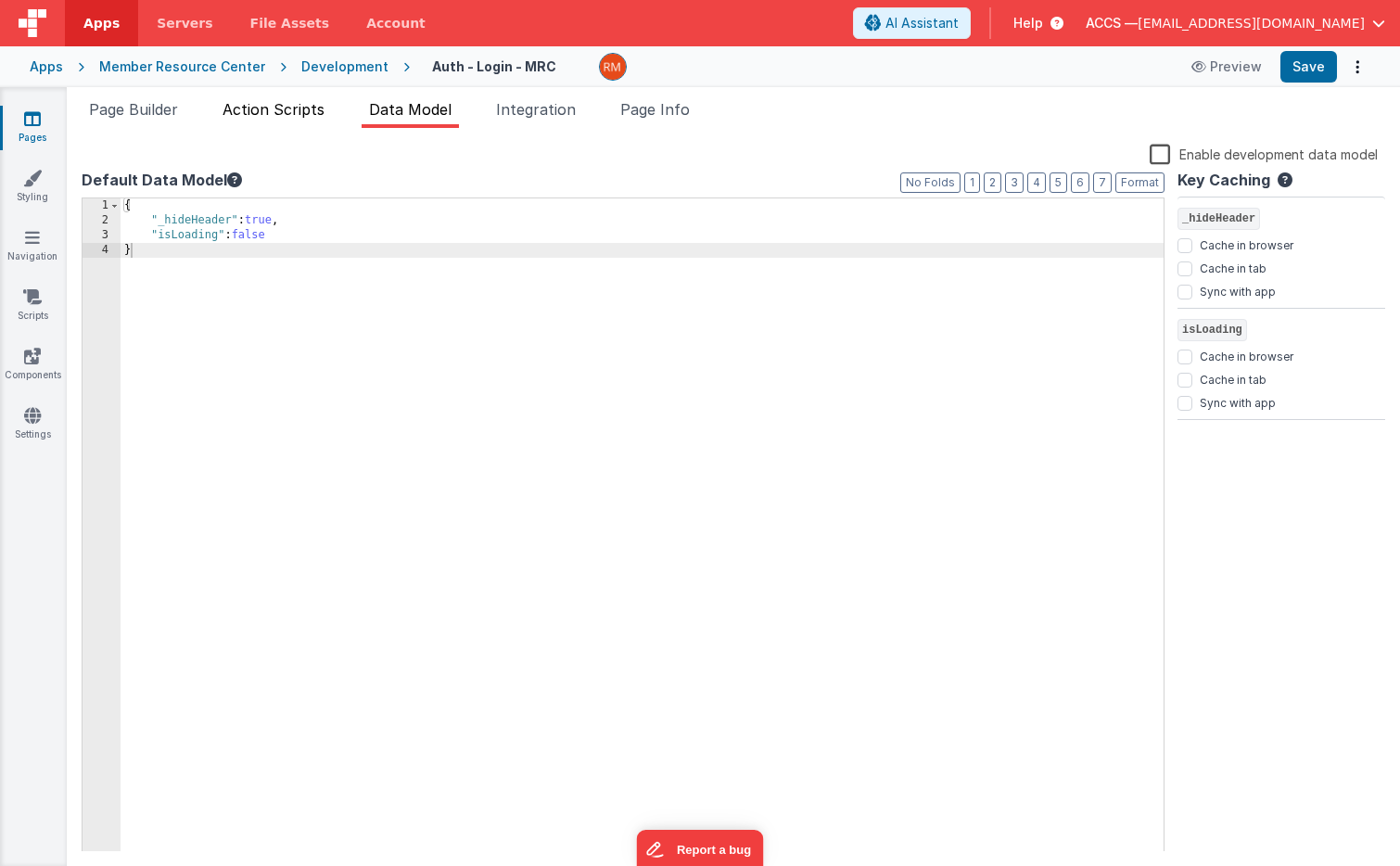
click at [315, 115] on span "Action Scripts" at bounding box center [273, 110] width 102 height 19
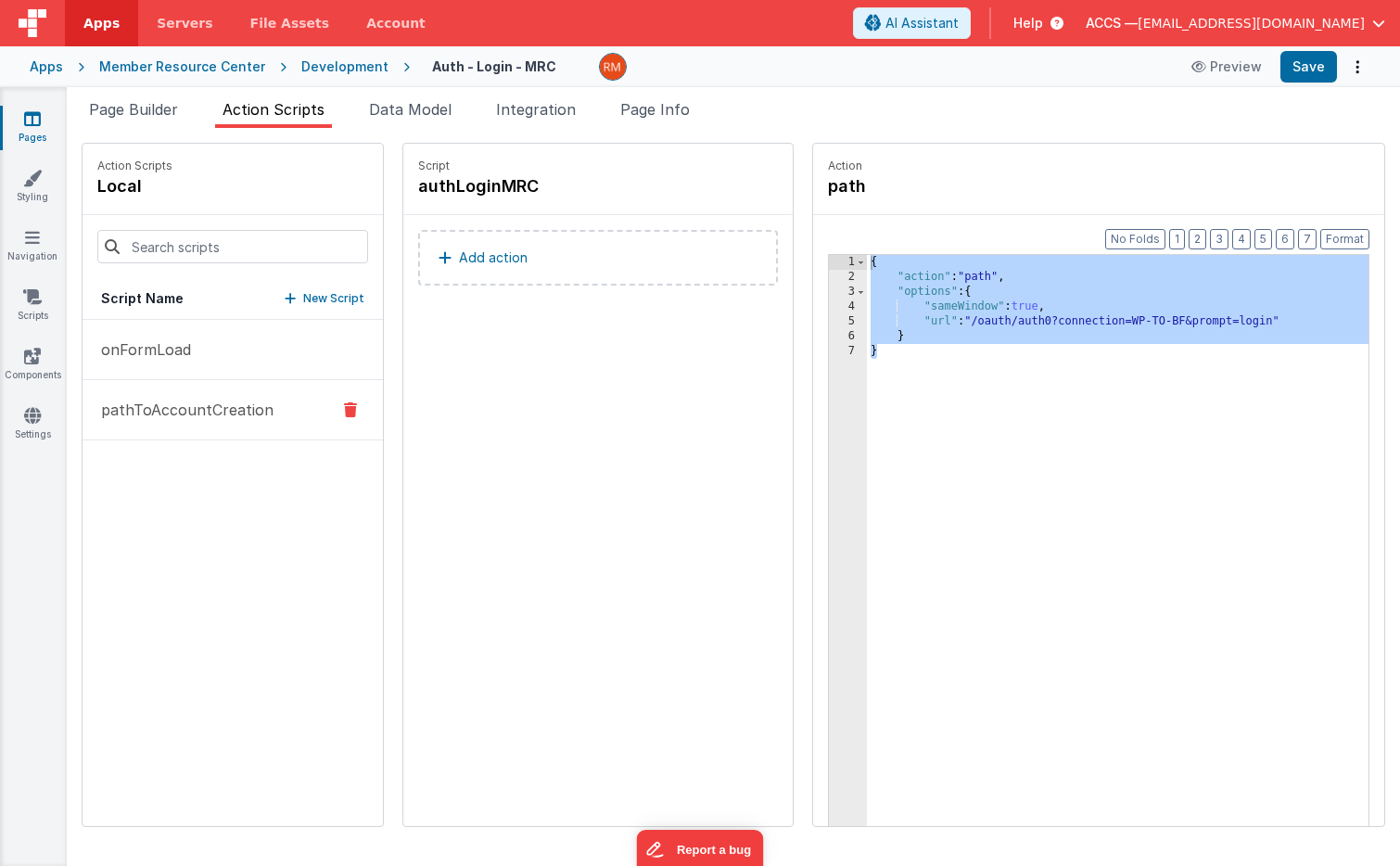
click at [183, 416] on p "pathToAccountCreation" at bounding box center [181, 410] width 183 height 23
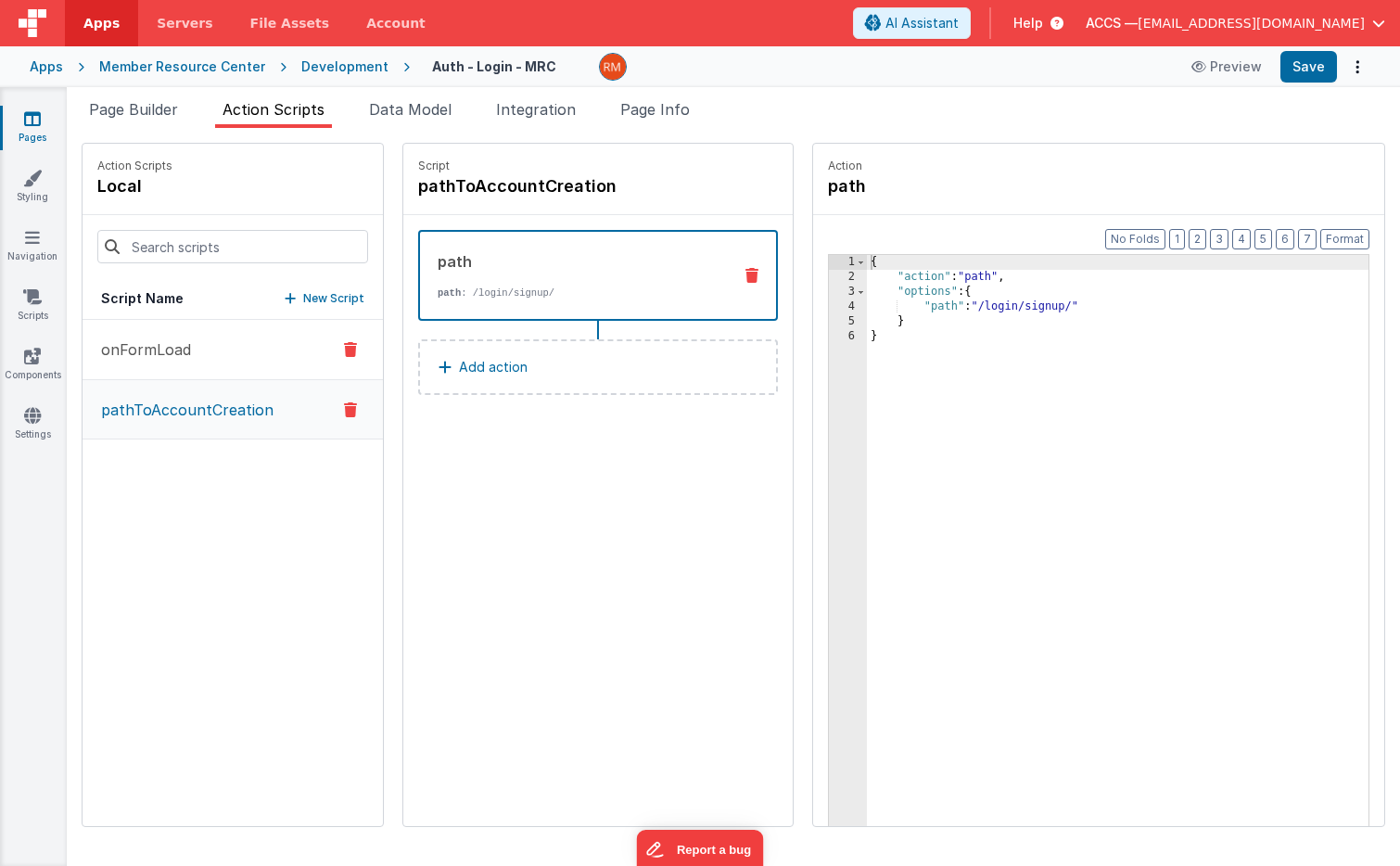
click at [186, 358] on p "onFormLoad" at bounding box center [140, 350] width 101 height 23
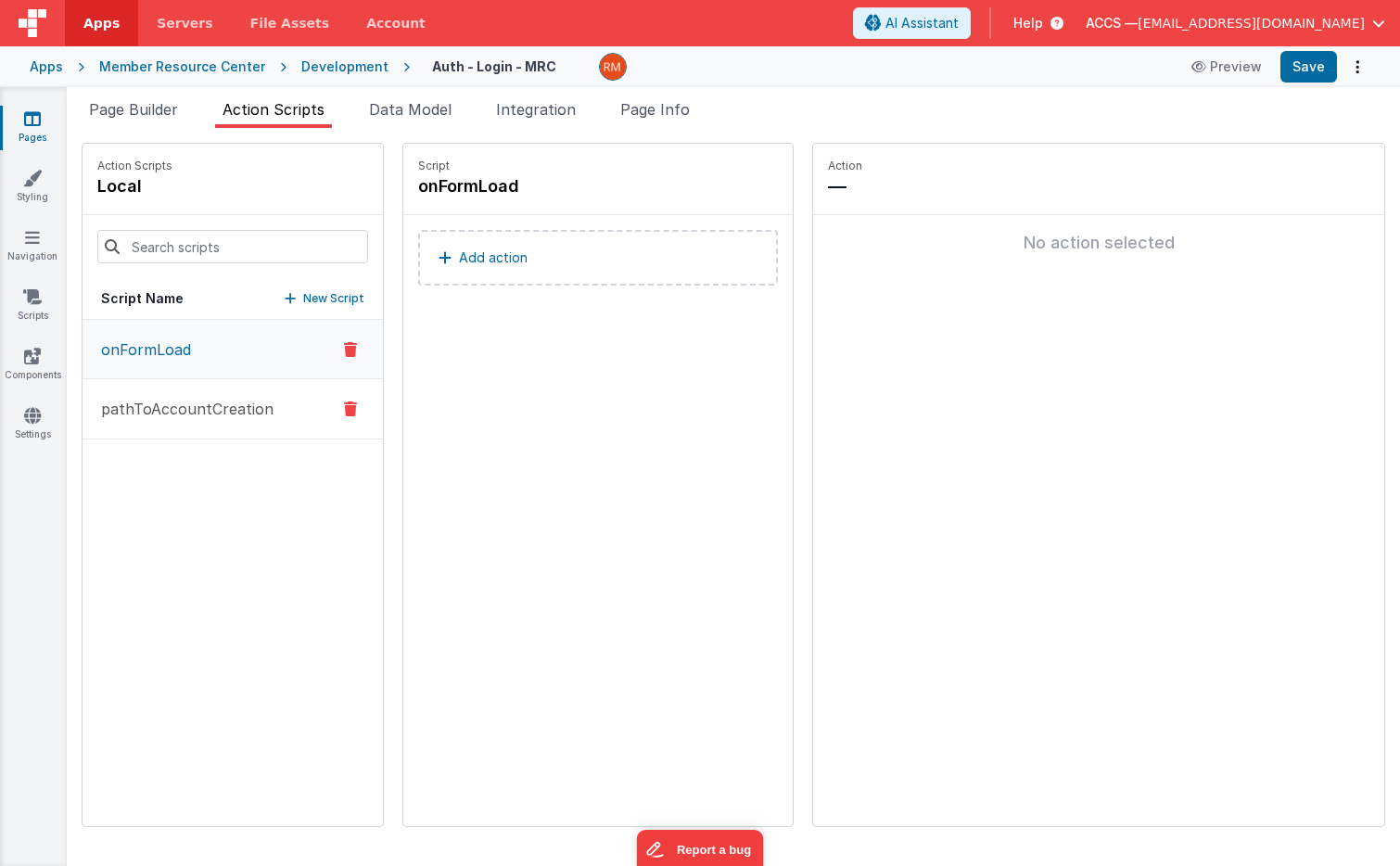
click at [172, 423] on button "pathToAccountCreation" at bounding box center [233, 409] width 301 height 61
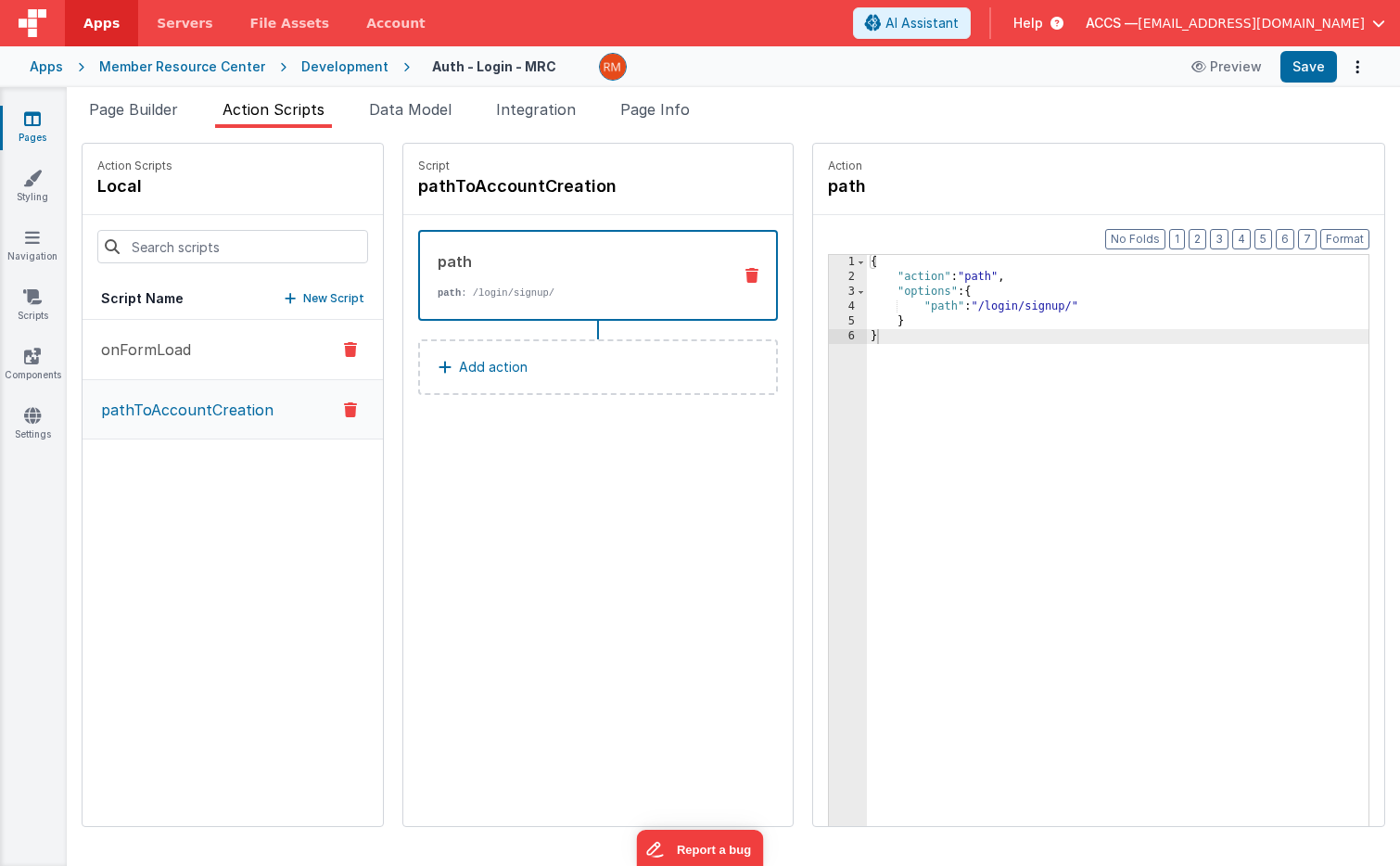
click at [208, 354] on button "onFormLoad" at bounding box center [233, 350] width 301 height 61
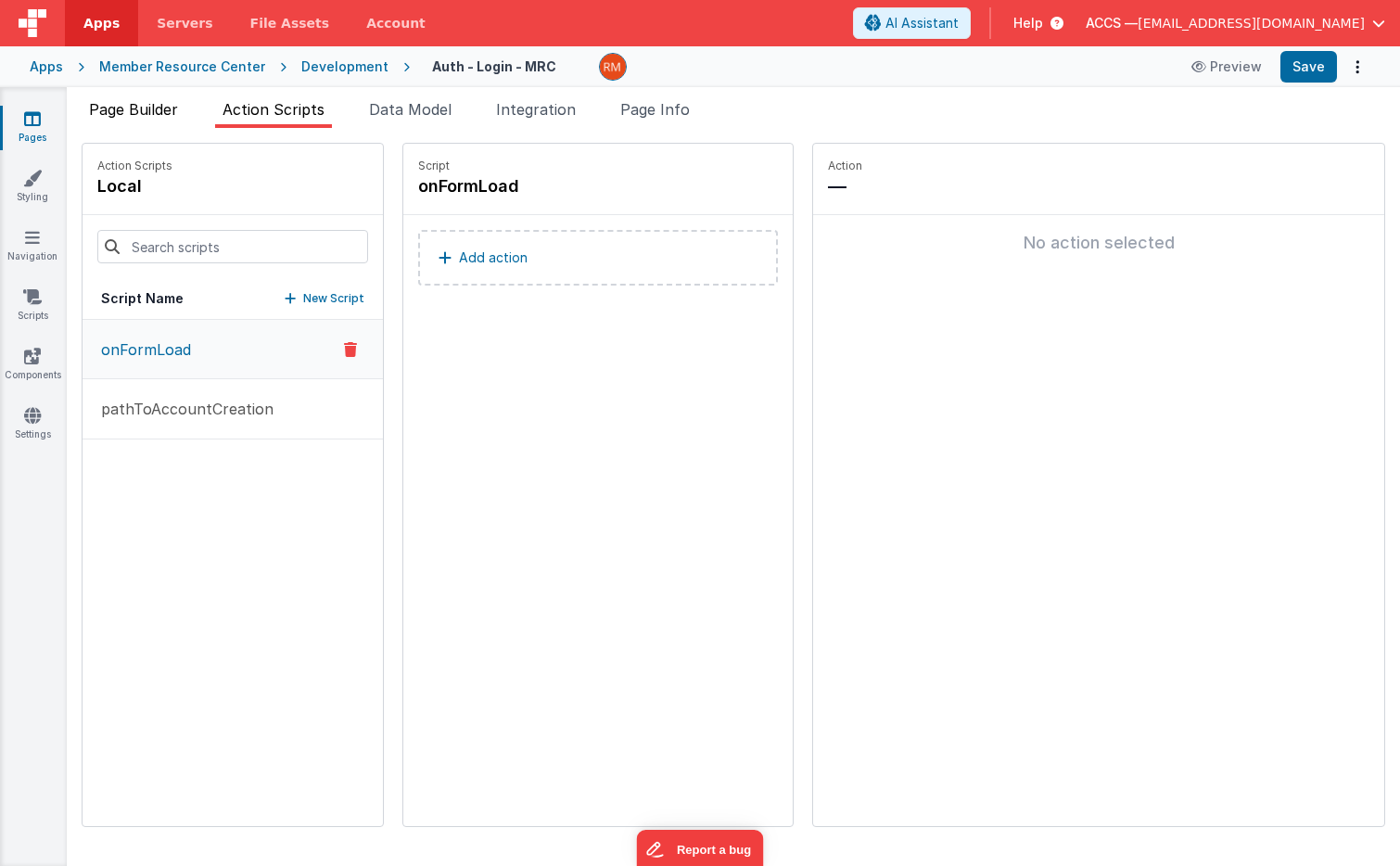
click at [142, 115] on span "Page Builder" at bounding box center [133, 110] width 89 height 19
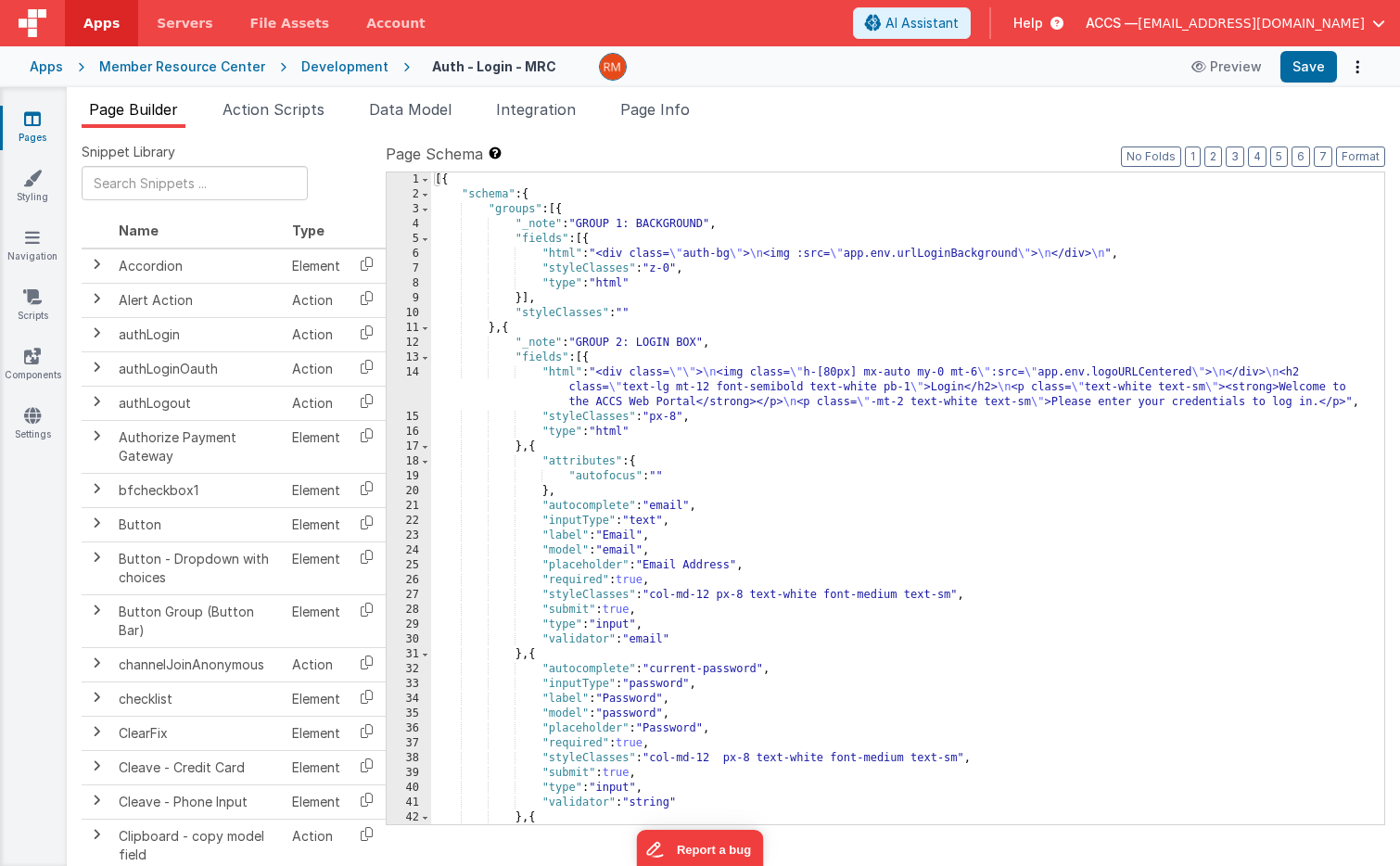
click at [50, 72] on div "Apps" at bounding box center [45, 67] width 33 height 19
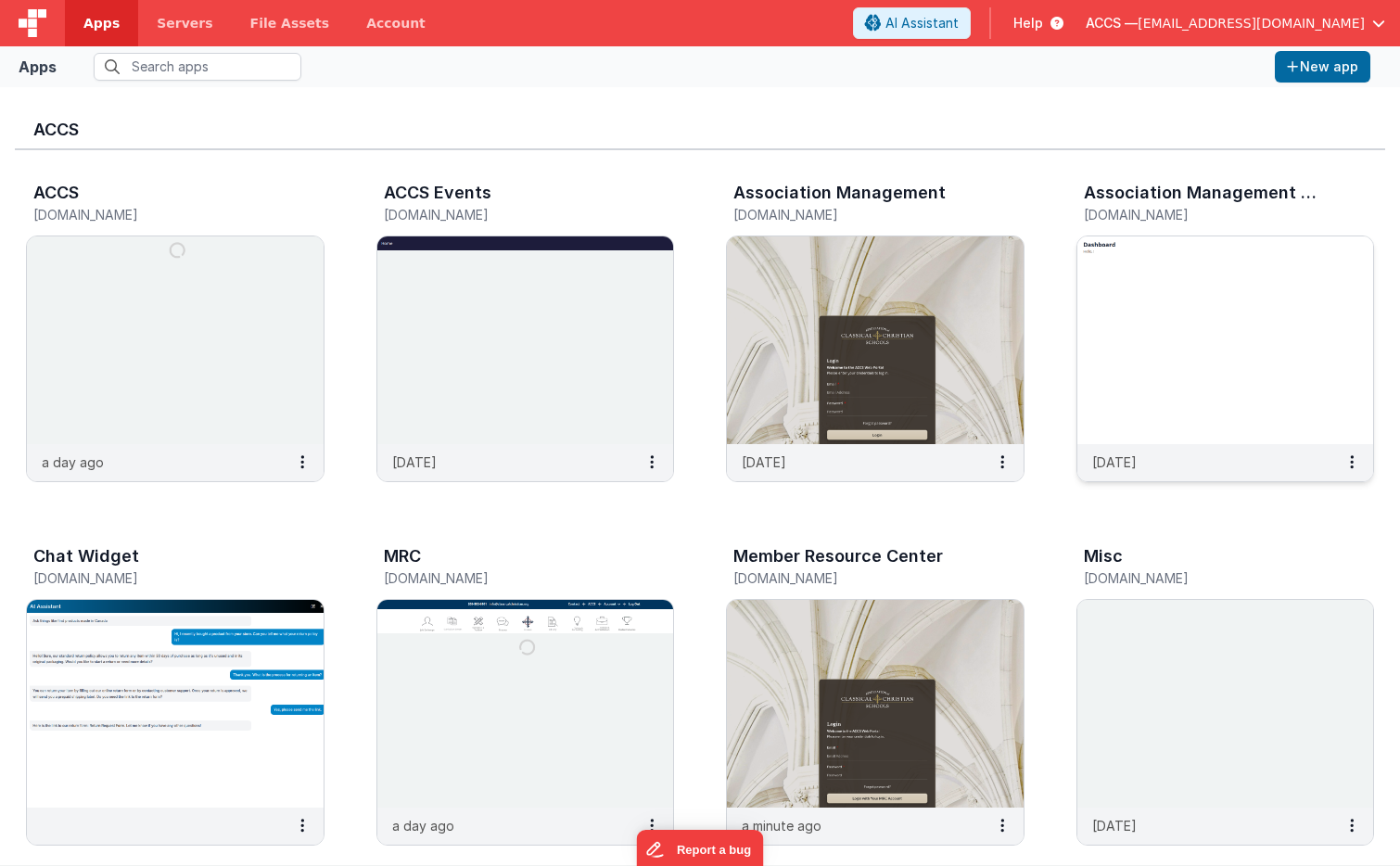
click at [1138, 338] on img at bounding box center [1226, 340] width 297 height 208
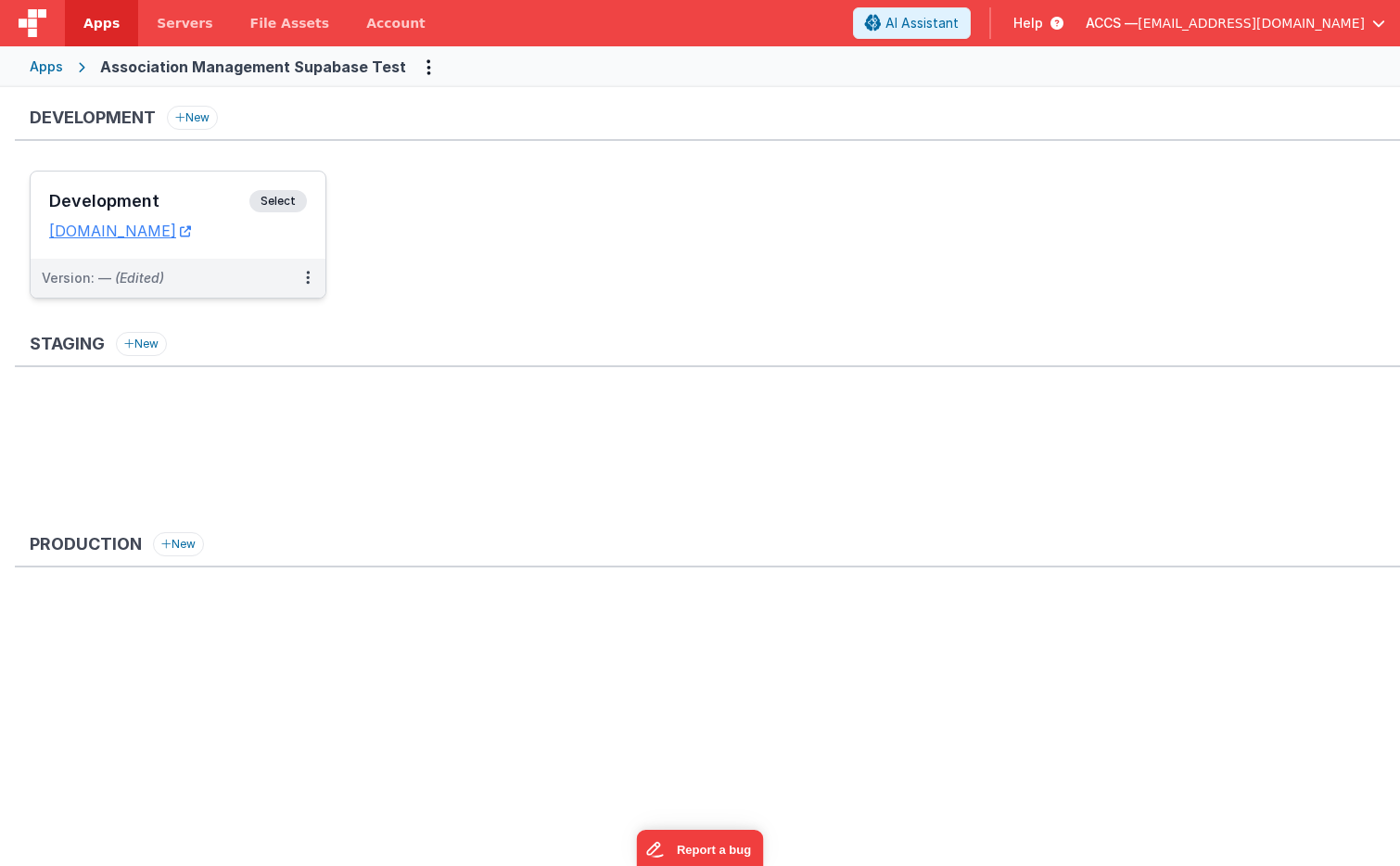
click at [184, 193] on h3 "Development" at bounding box center [149, 201] width 200 height 19
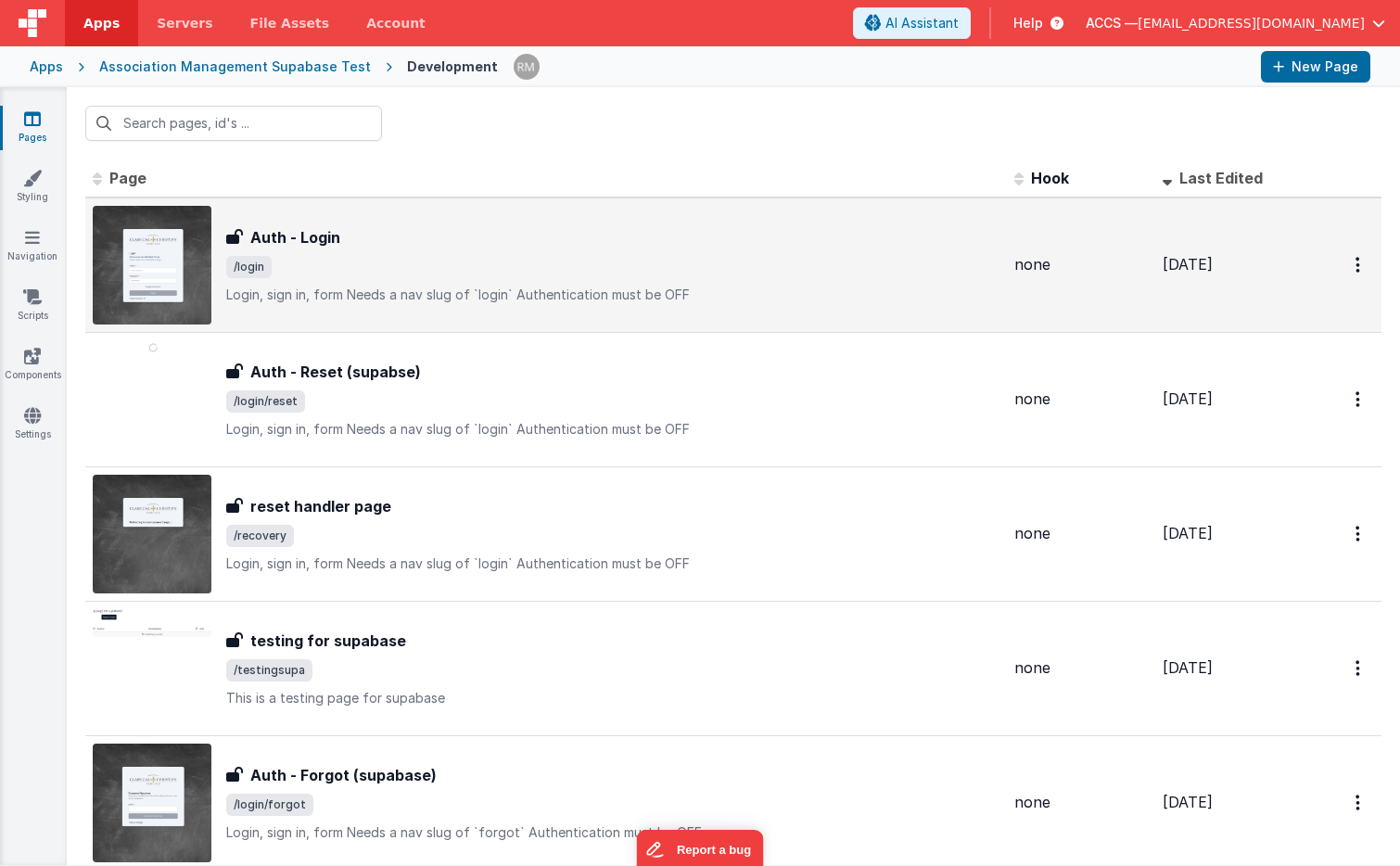
click at [336, 289] on p "Login, sign in, formNeeds a nav slug of `login`Authentication must be OFF" at bounding box center [613, 295] width 773 height 19
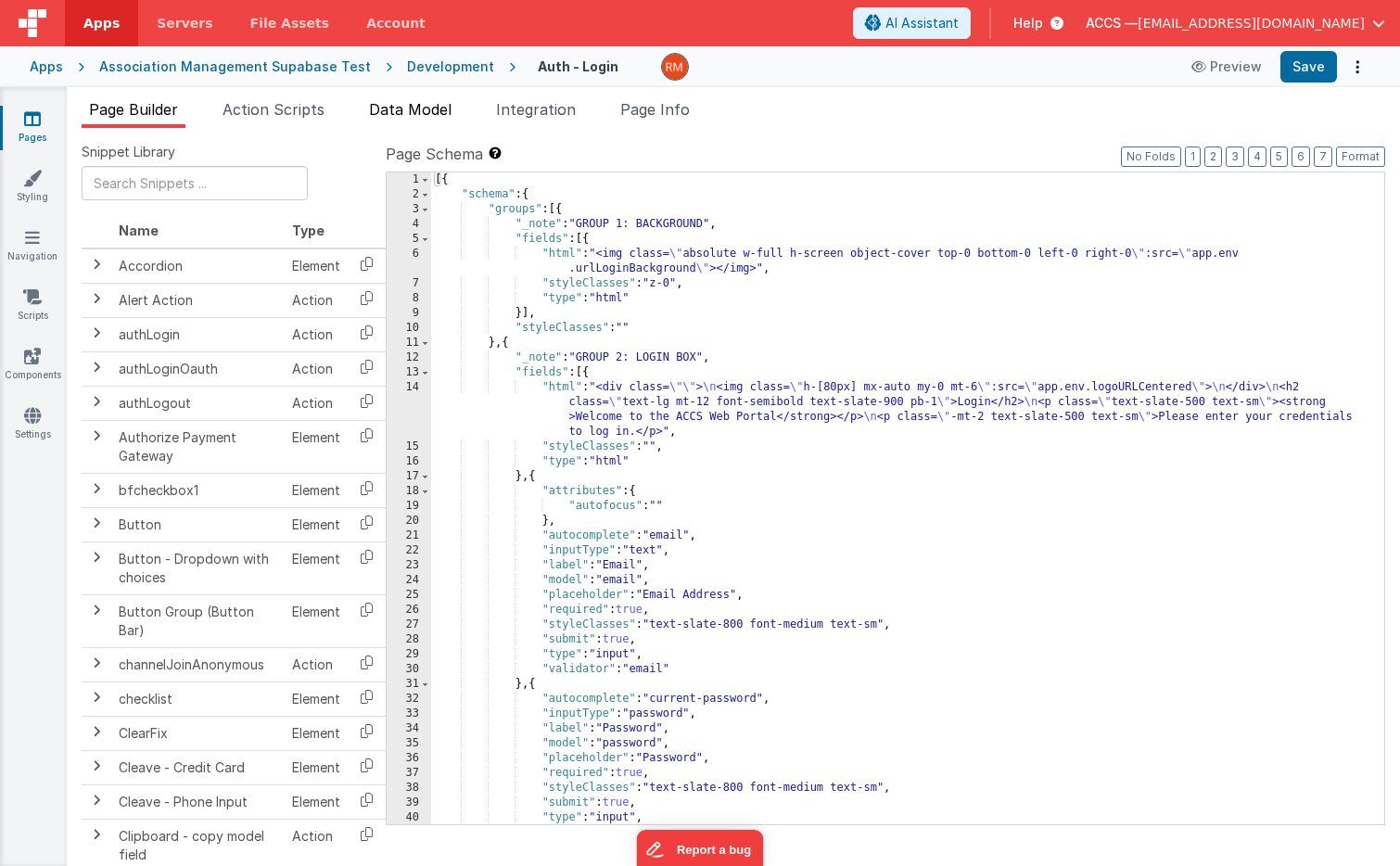
click at [424, 112] on span "Data Model" at bounding box center [409, 110] width 82 height 19
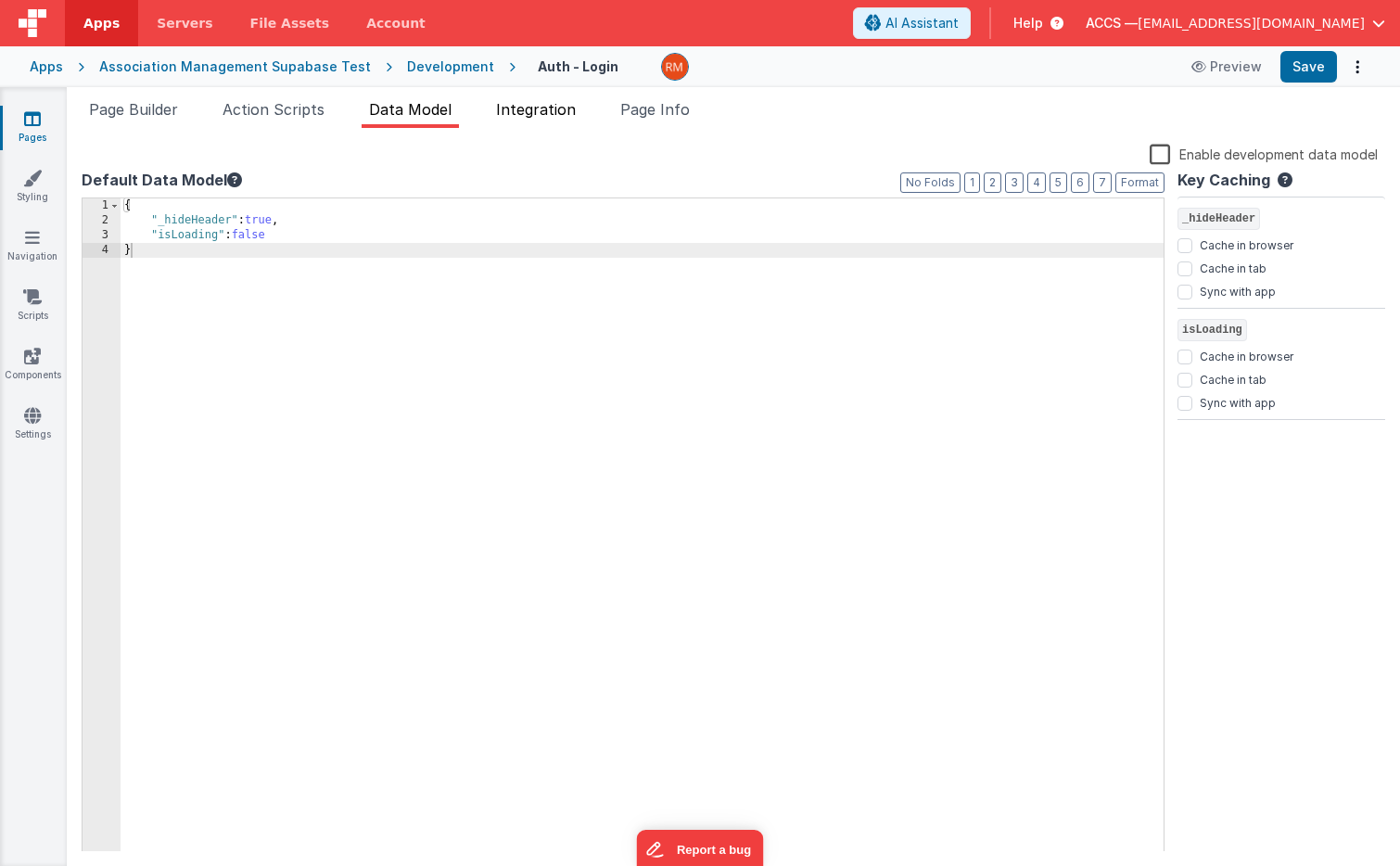
click at [566, 114] on span "Integration" at bounding box center [536, 110] width 79 height 19
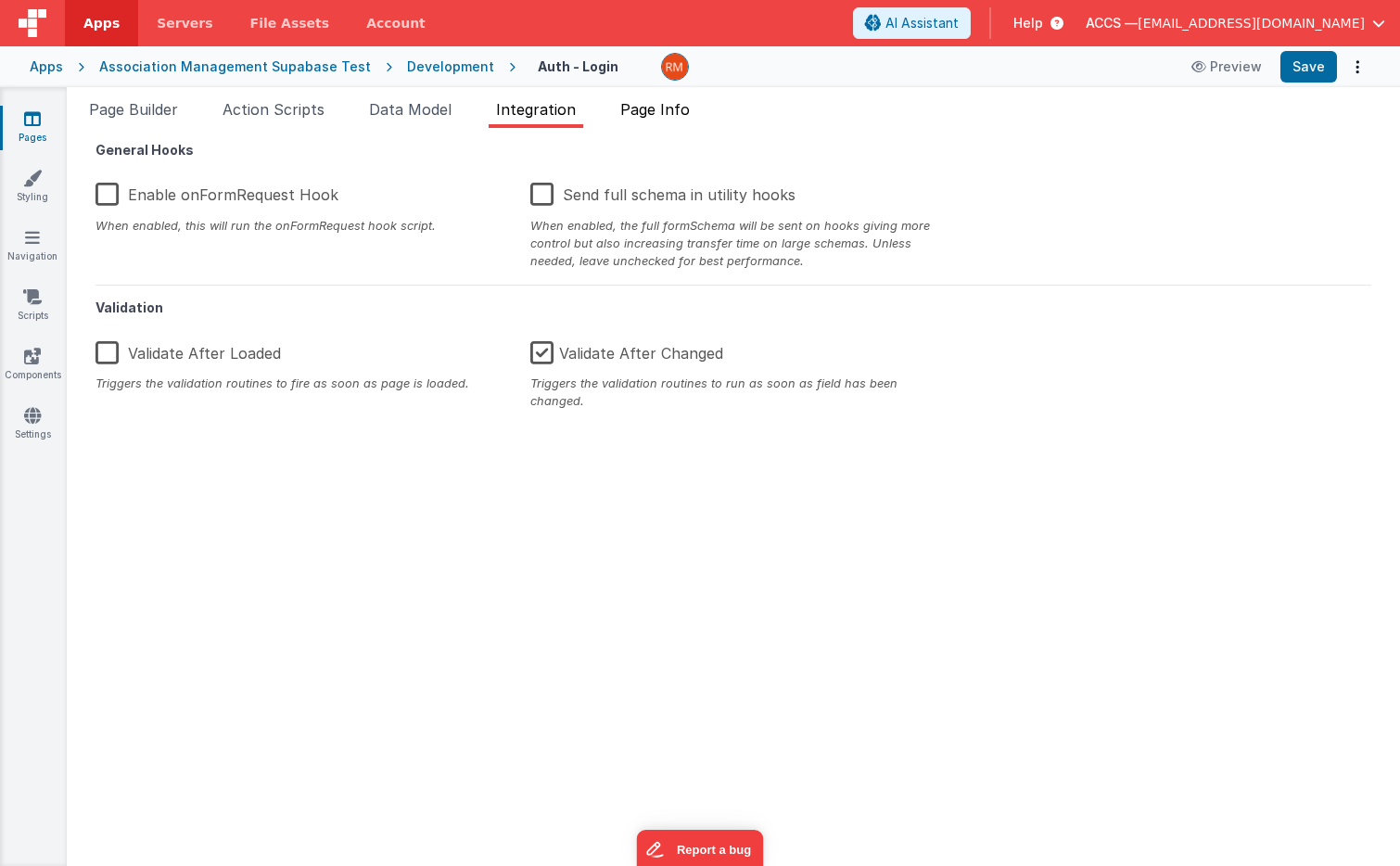
click at [663, 114] on span "Page Info" at bounding box center [655, 110] width 70 height 19
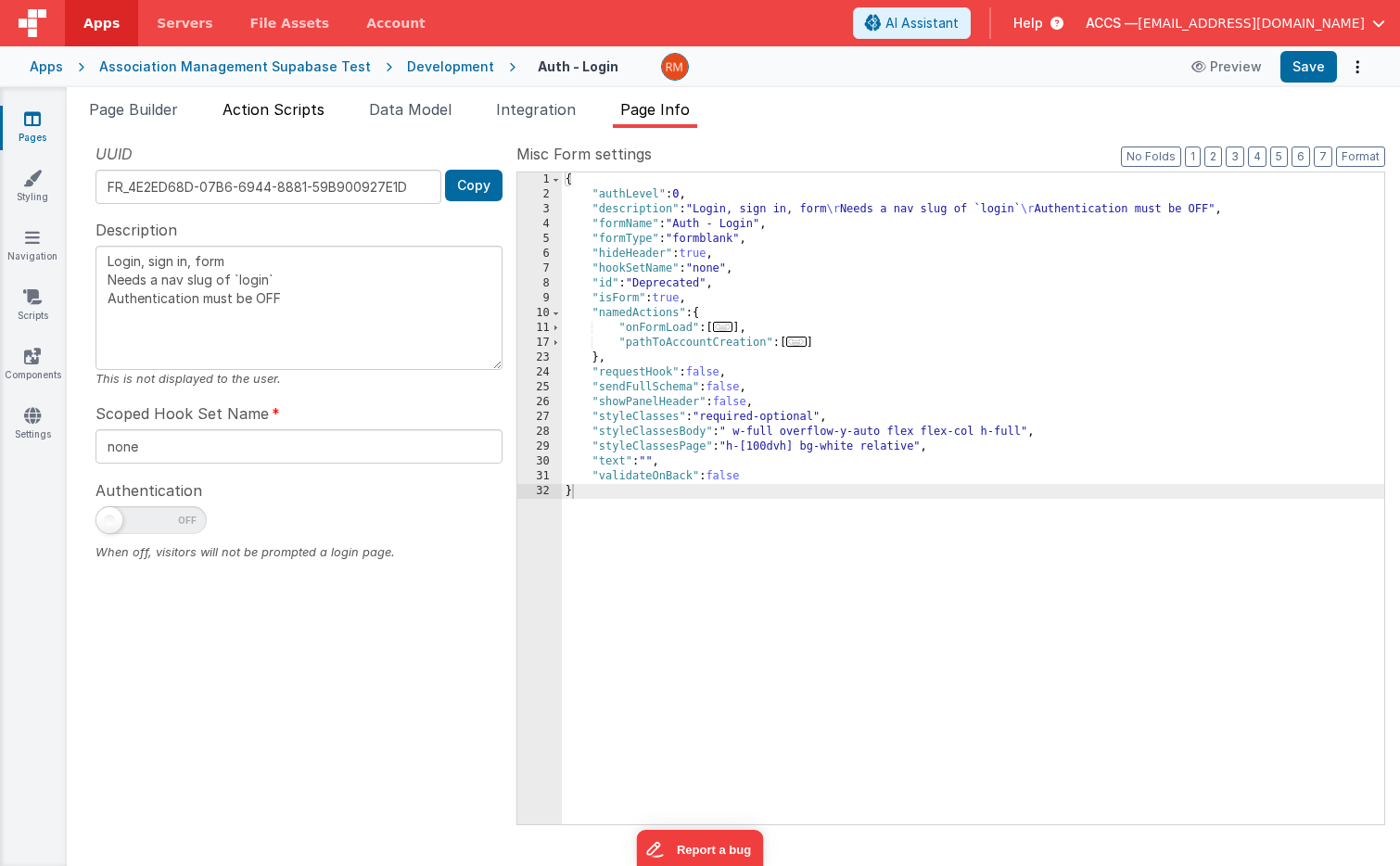
click at [267, 113] on span "Action Scripts" at bounding box center [273, 110] width 102 height 19
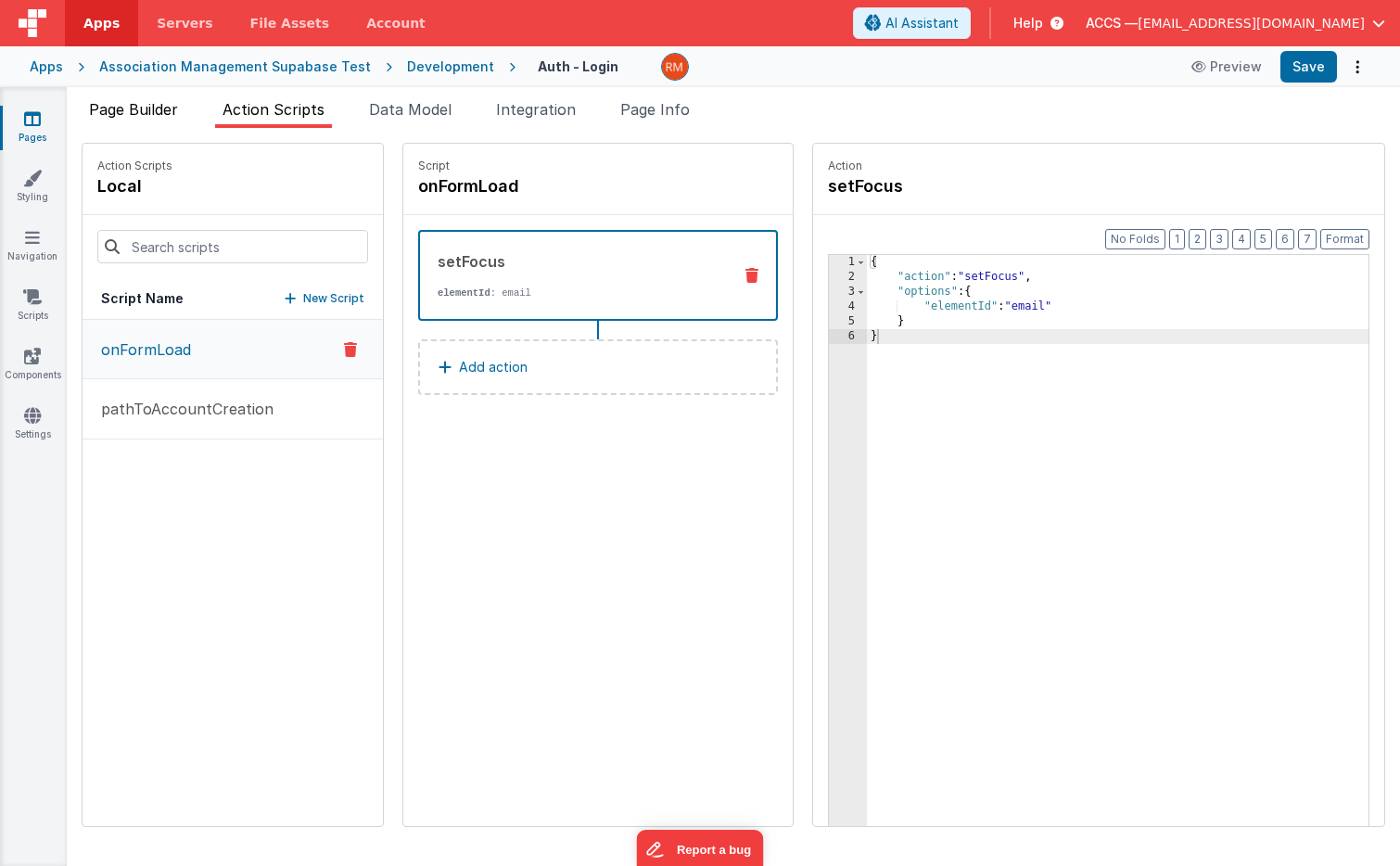
click at [156, 120] on li "Page Builder" at bounding box center [133, 113] width 104 height 29
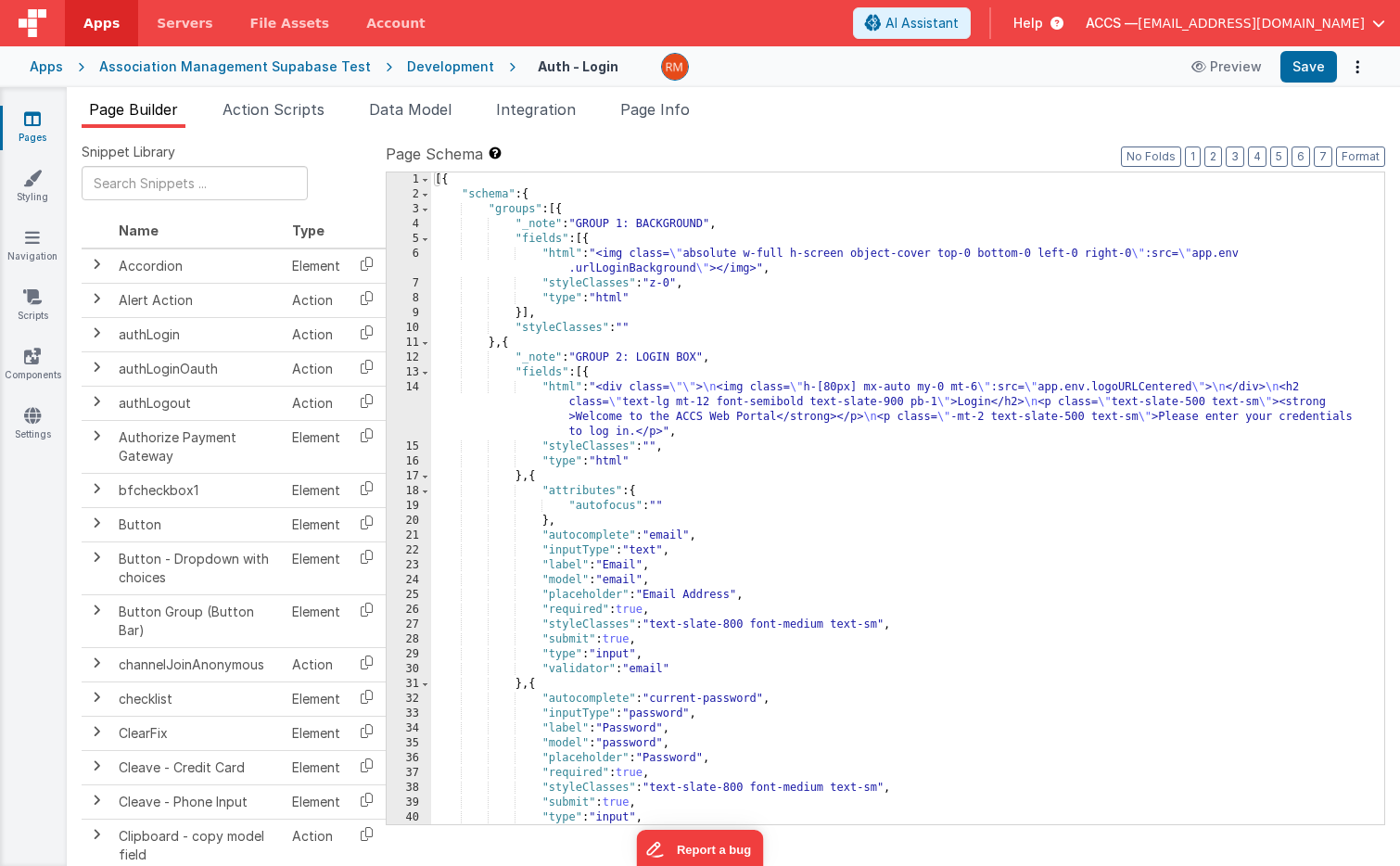
click at [53, 69] on div "Apps" at bounding box center [45, 67] width 33 height 19
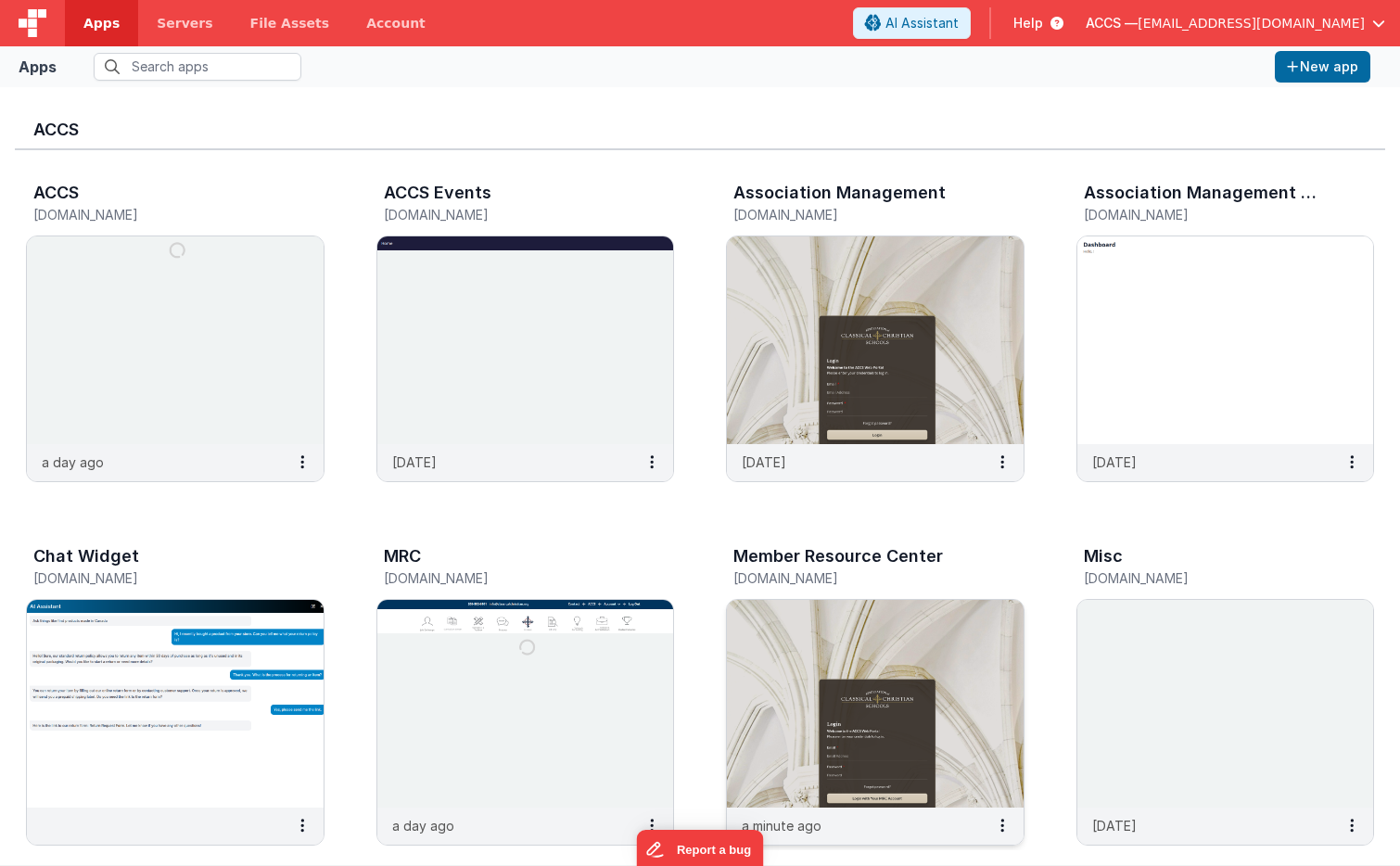
click at [789, 647] on img at bounding box center [875, 704] width 297 height 208
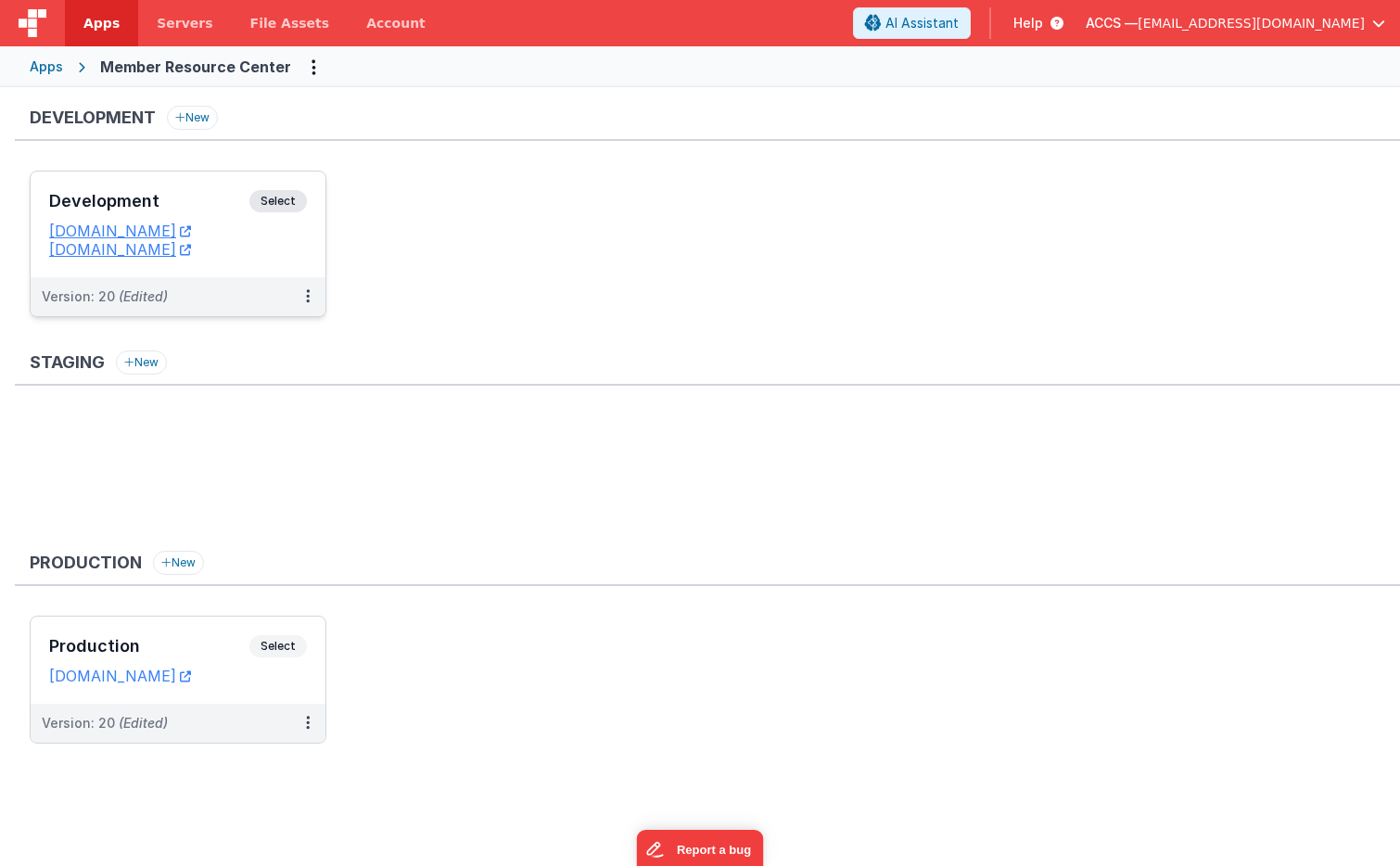
click at [203, 182] on div "Development Select URLs [DOMAIN_NAME] [DOMAIN_NAME]" at bounding box center [178, 224] width 295 height 106
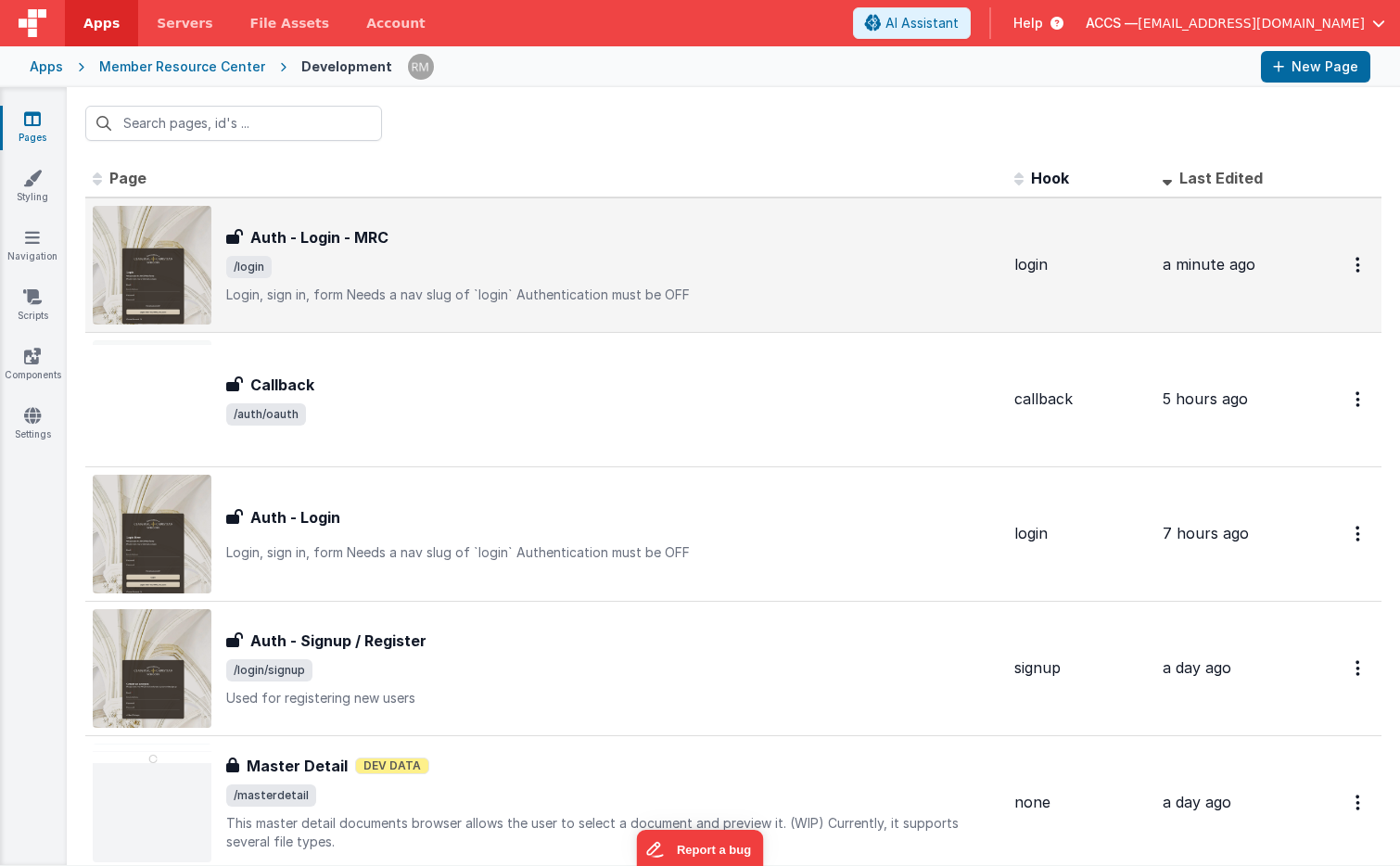
click at [468, 278] on div "Auth - Login - MRC Auth - Login - MRC /login Login, sign in, formNeeds a nav s…" at bounding box center [613, 265] width 773 height 78
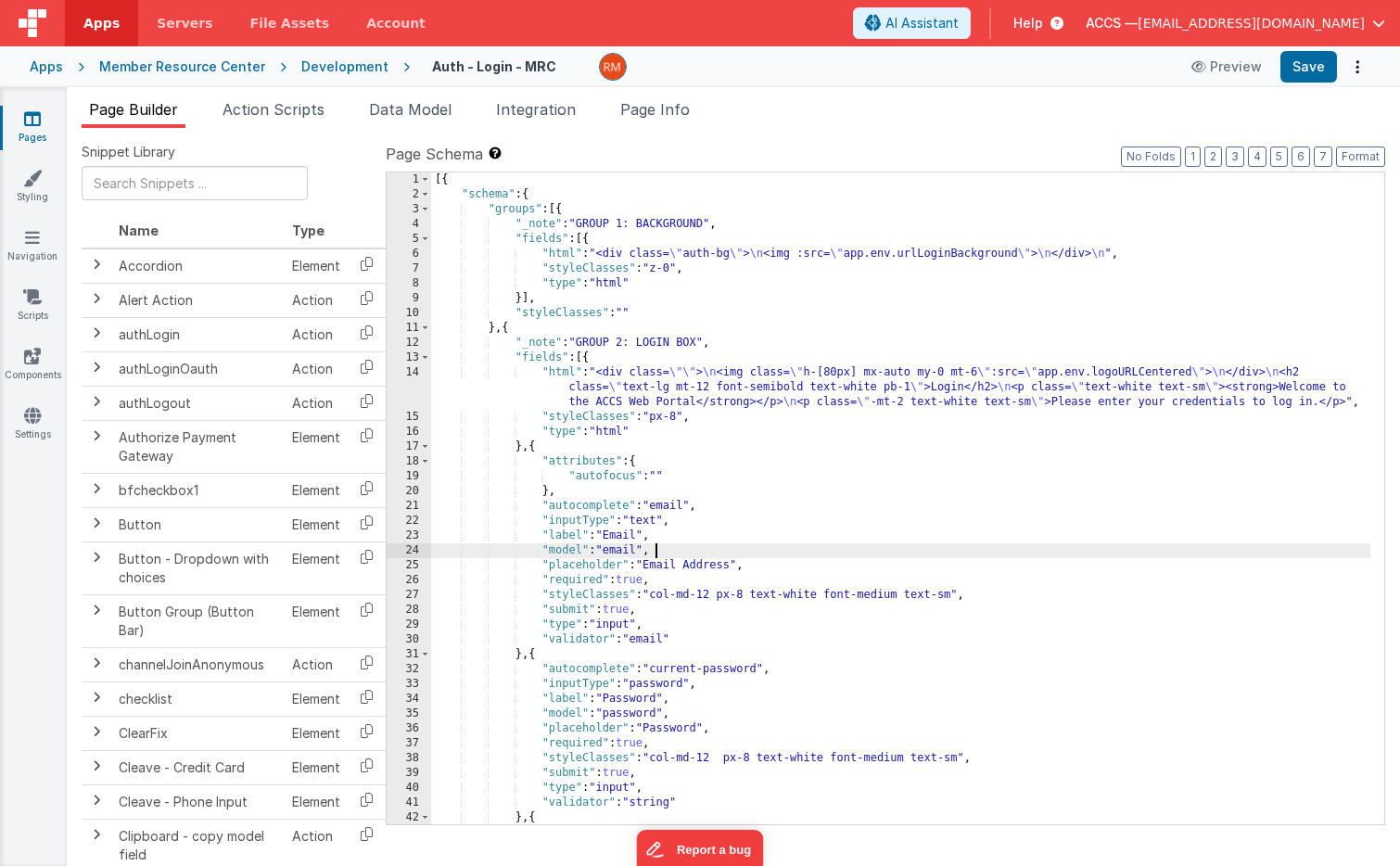
click at [717, 552] on div "[{ "schema" : { "groups" : [{ "_note" : "GROUP 1: BACKGROUND" , "fields" : [{ "…" at bounding box center [900, 520] width 939 height 697
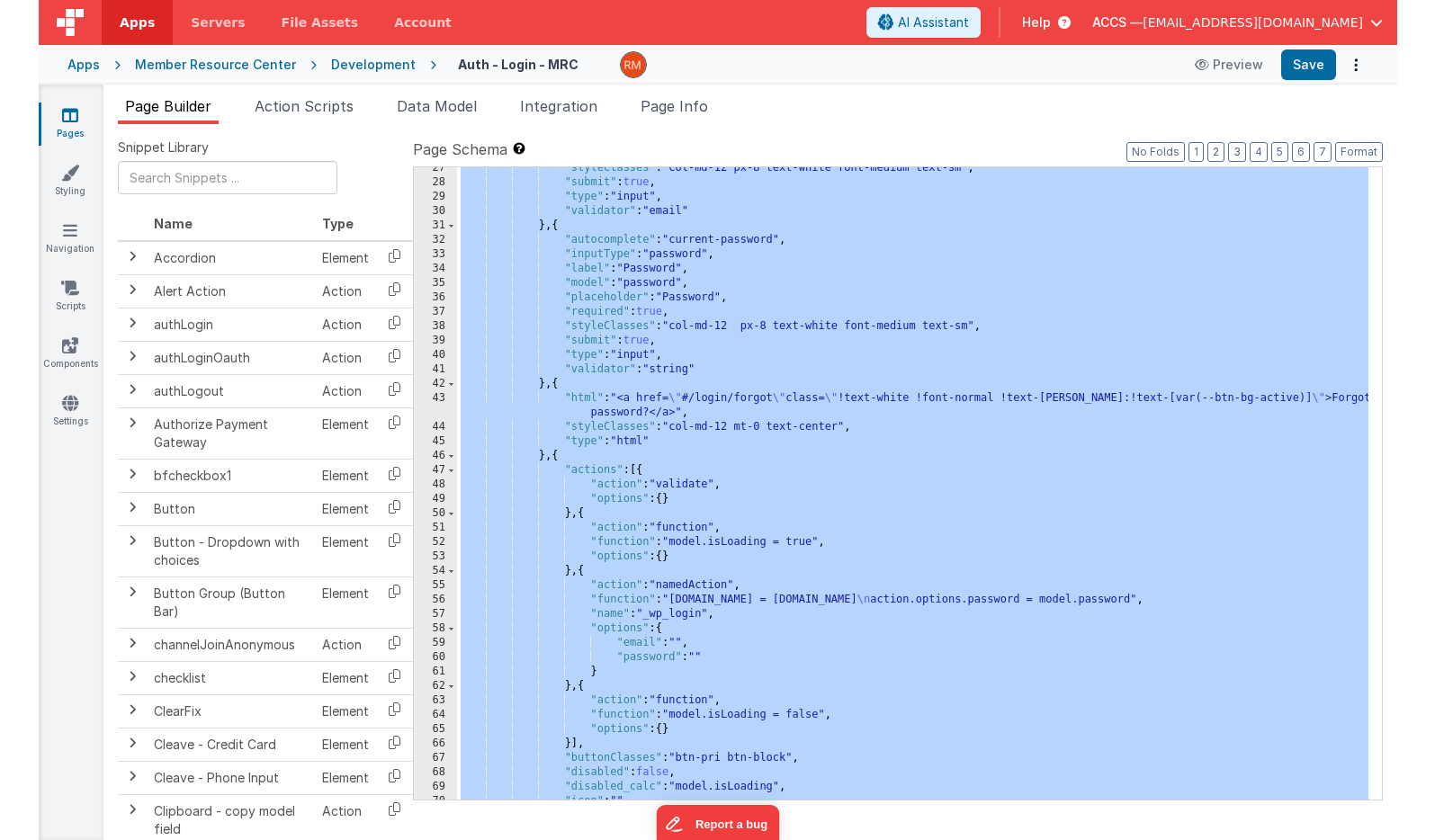
scroll to position [482, 0]
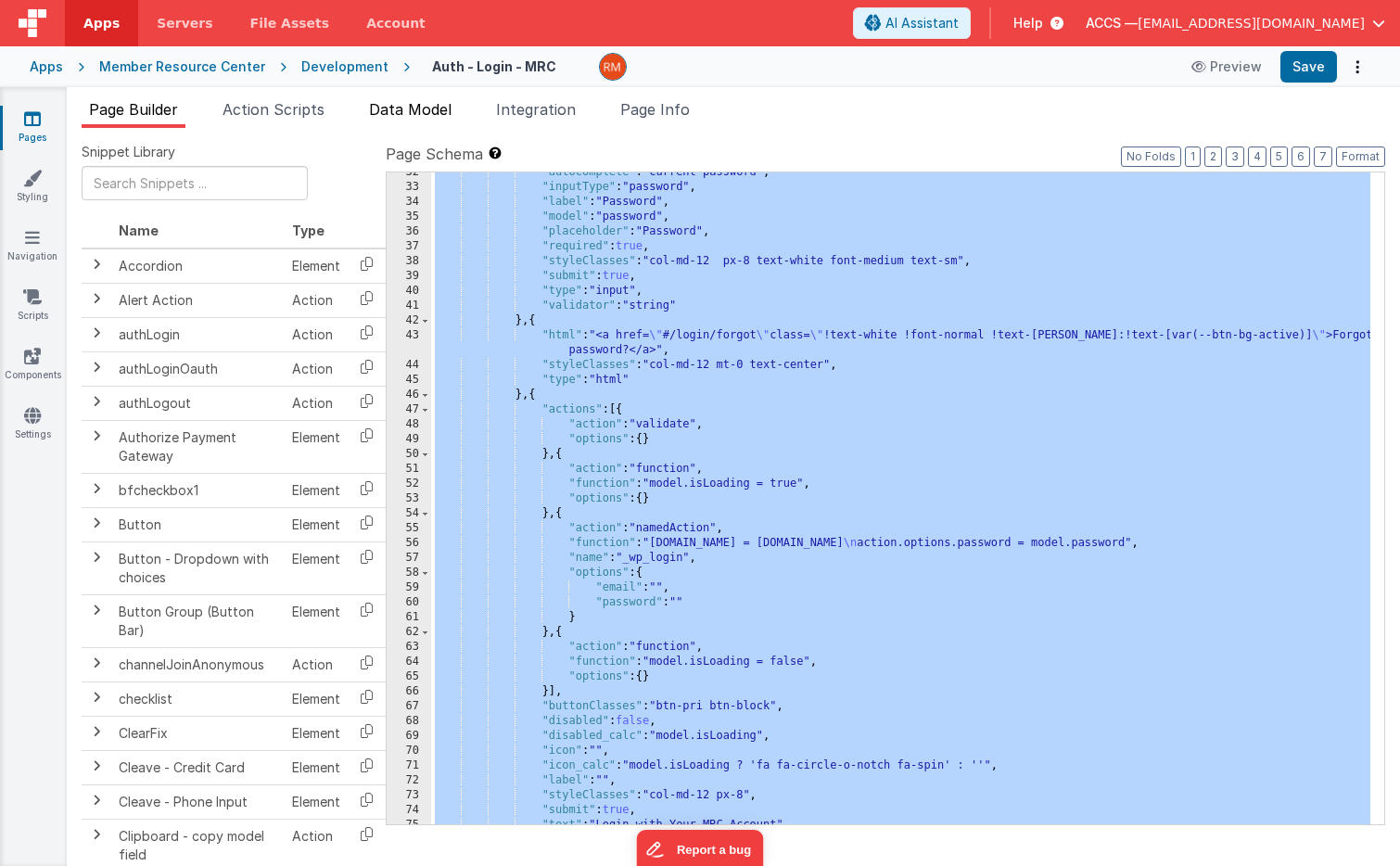
click at [435, 114] on span "Data Model" at bounding box center [409, 110] width 82 height 19
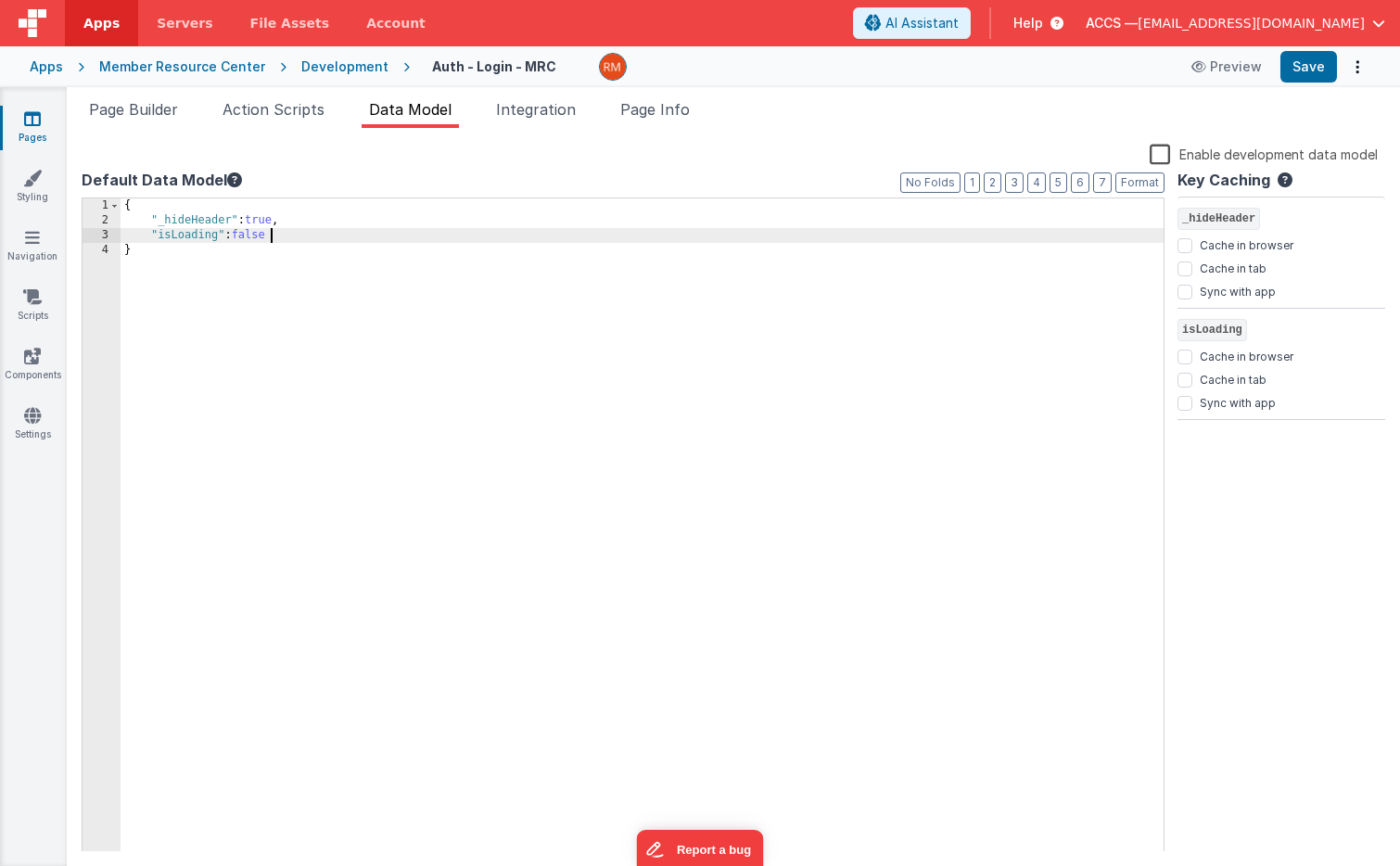
click at [314, 238] on div "{ "_hideHeader" : true , "isLoading" : false }" at bounding box center [641, 540] width 1043 height 684
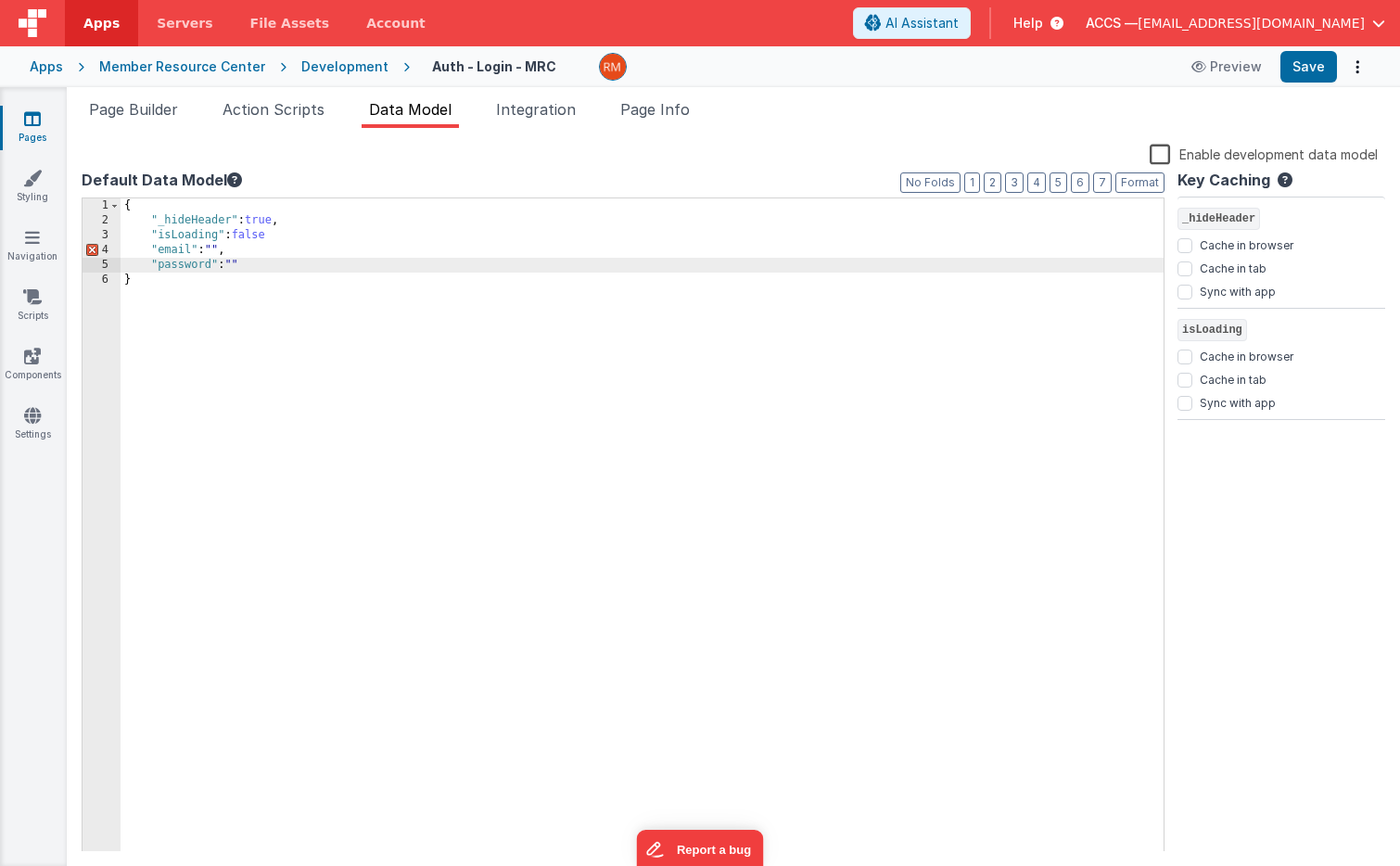
click at [238, 248] on div "{ "_hideHeader" : true , "isLoading" : false "email" : "" , "password" : "" }" at bounding box center [641, 540] width 1043 height 684
click at [290, 234] on div "{ "_hideHeader" : true , "isLoading" : false "email" : "" , "password" : "" }" at bounding box center [641, 540] width 1043 height 684
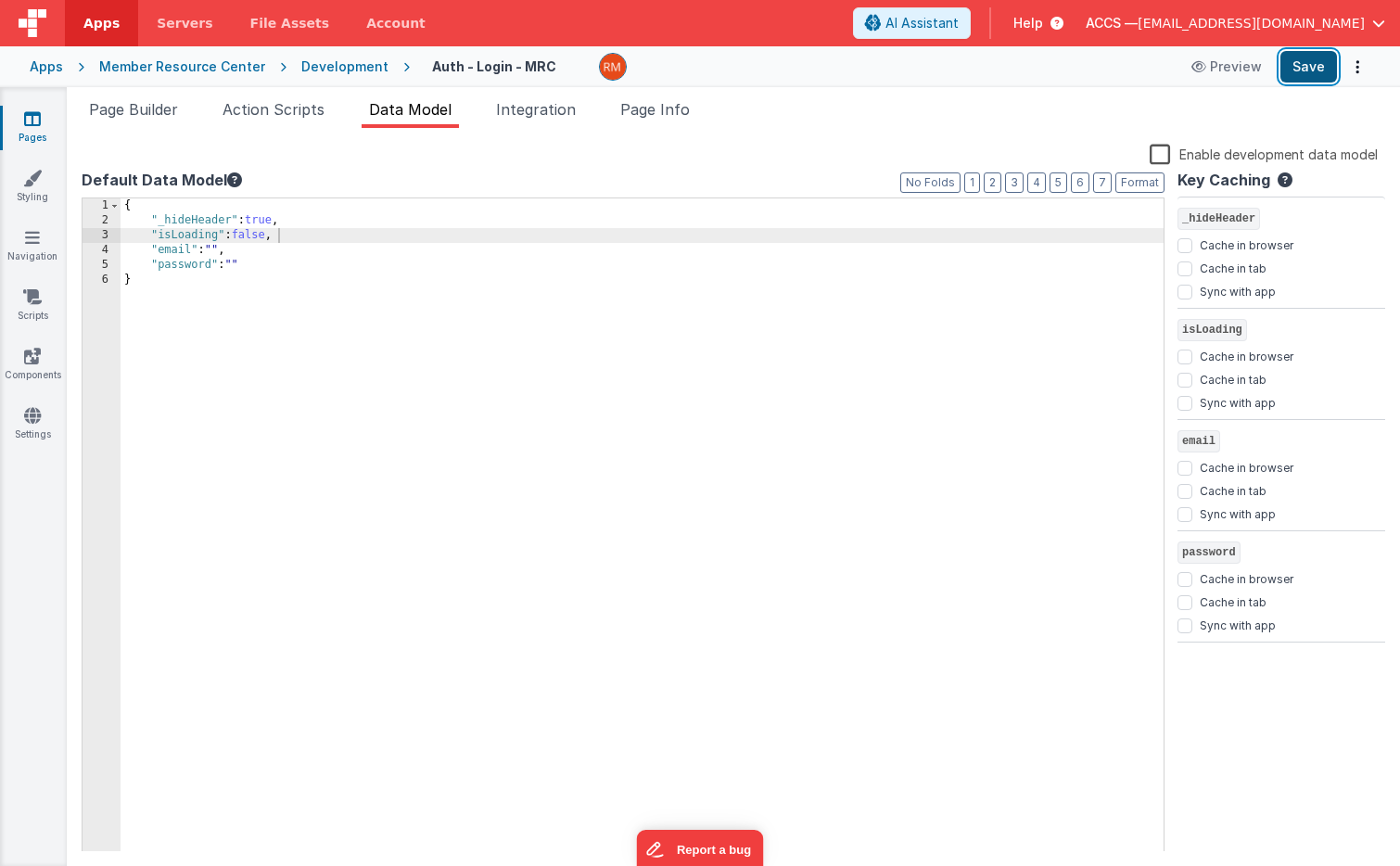
click at [1300, 72] on button "Save" at bounding box center [1308, 66] width 57 height 31
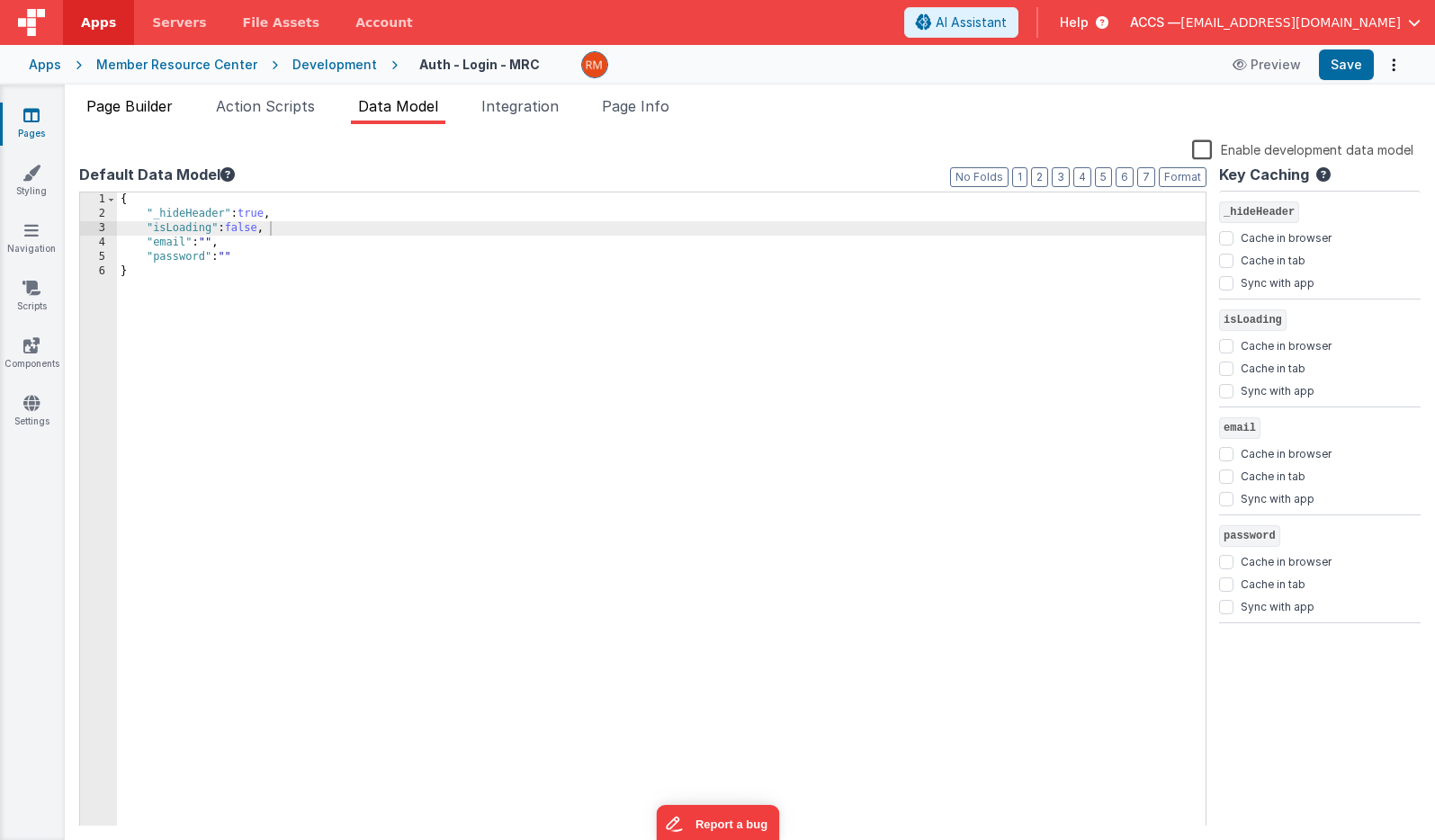
click at [136, 108] on span "Page Builder" at bounding box center [129, 106] width 86 height 18
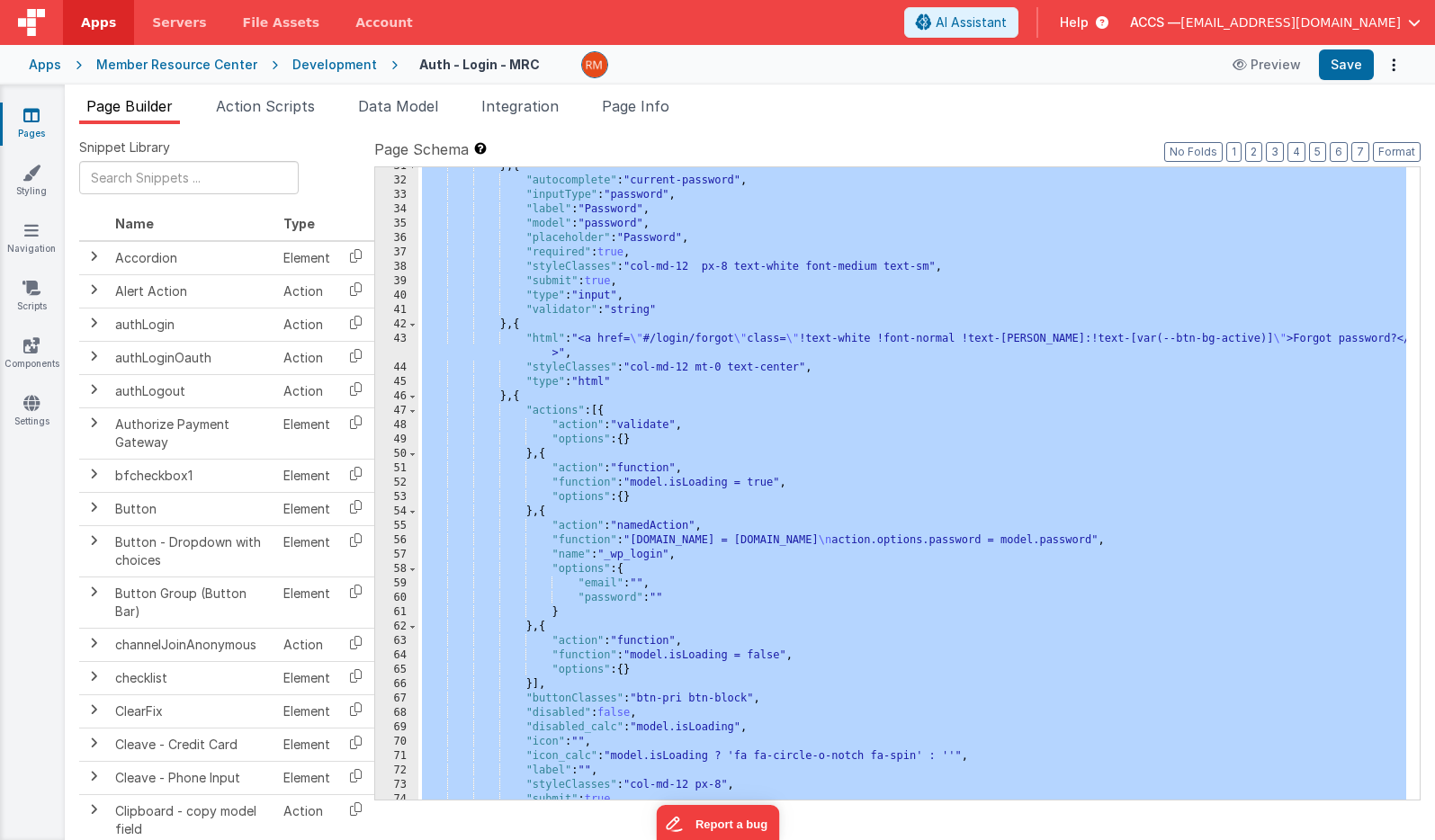
scroll to position [0, 0]
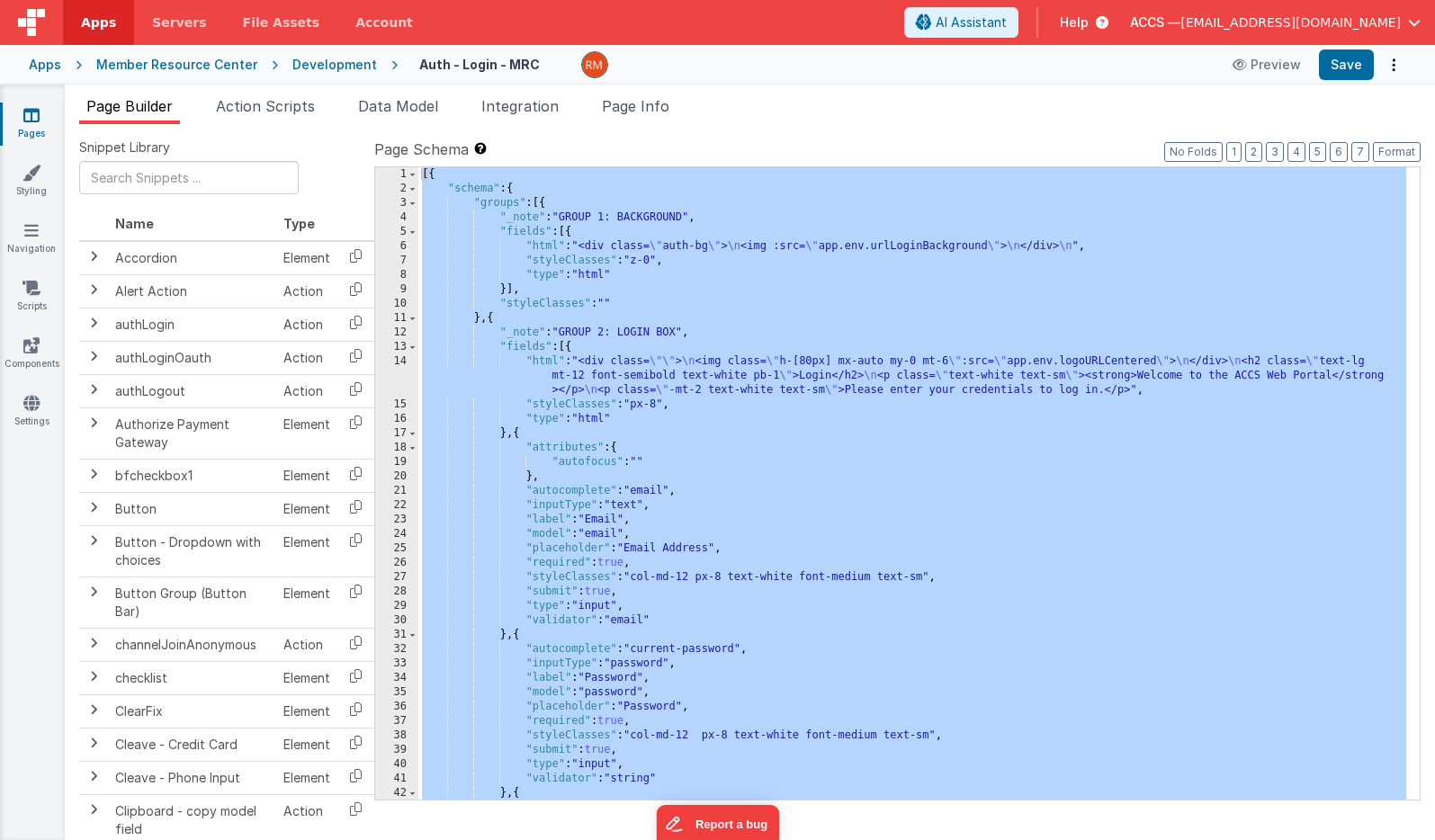
click at [774, 493] on div "[{ "schema" : { "groups" : [{ "_note" : "GROUP 1: BACKGROUND" , "fields" : [{ "…" at bounding box center [912, 504] width 988 height 676
click at [385, 105] on span "Data Model" at bounding box center [397, 106] width 80 height 18
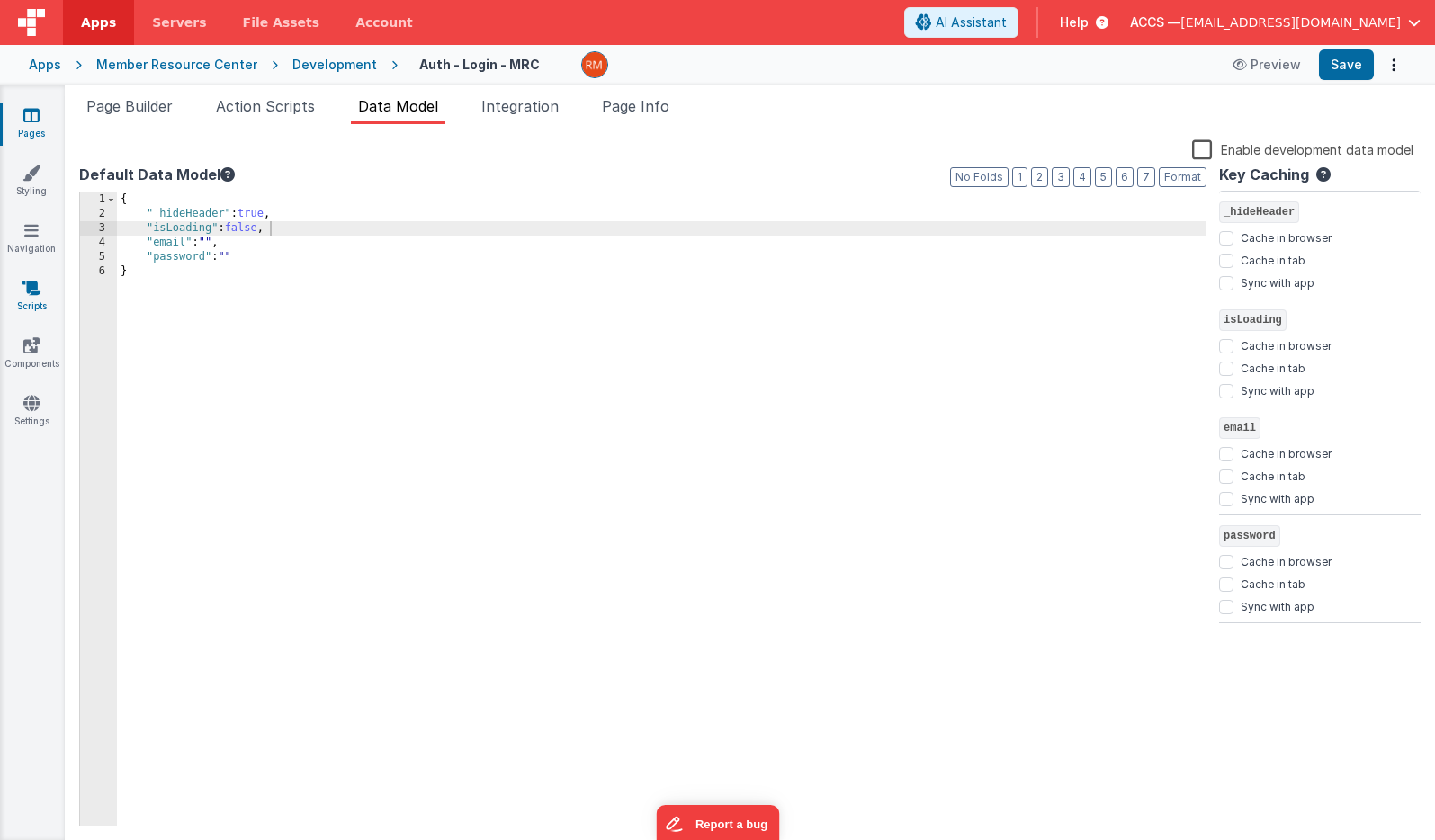
click at [33, 293] on icon at bounding box center [32, 288] width 18 height 18
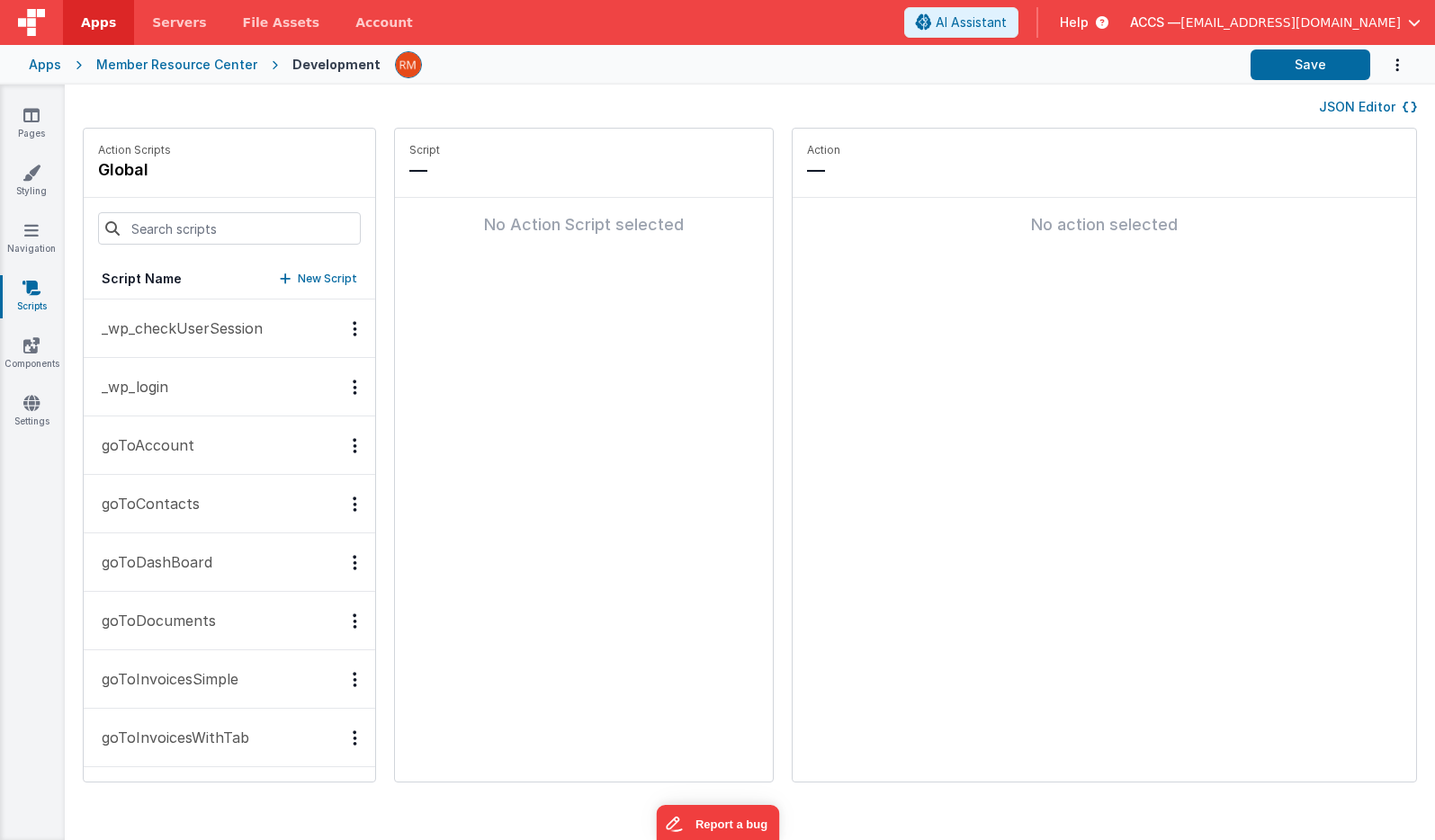
click at [161, 384] on p "_wp_login" at bounding box center [129, 387] width 77 height 22
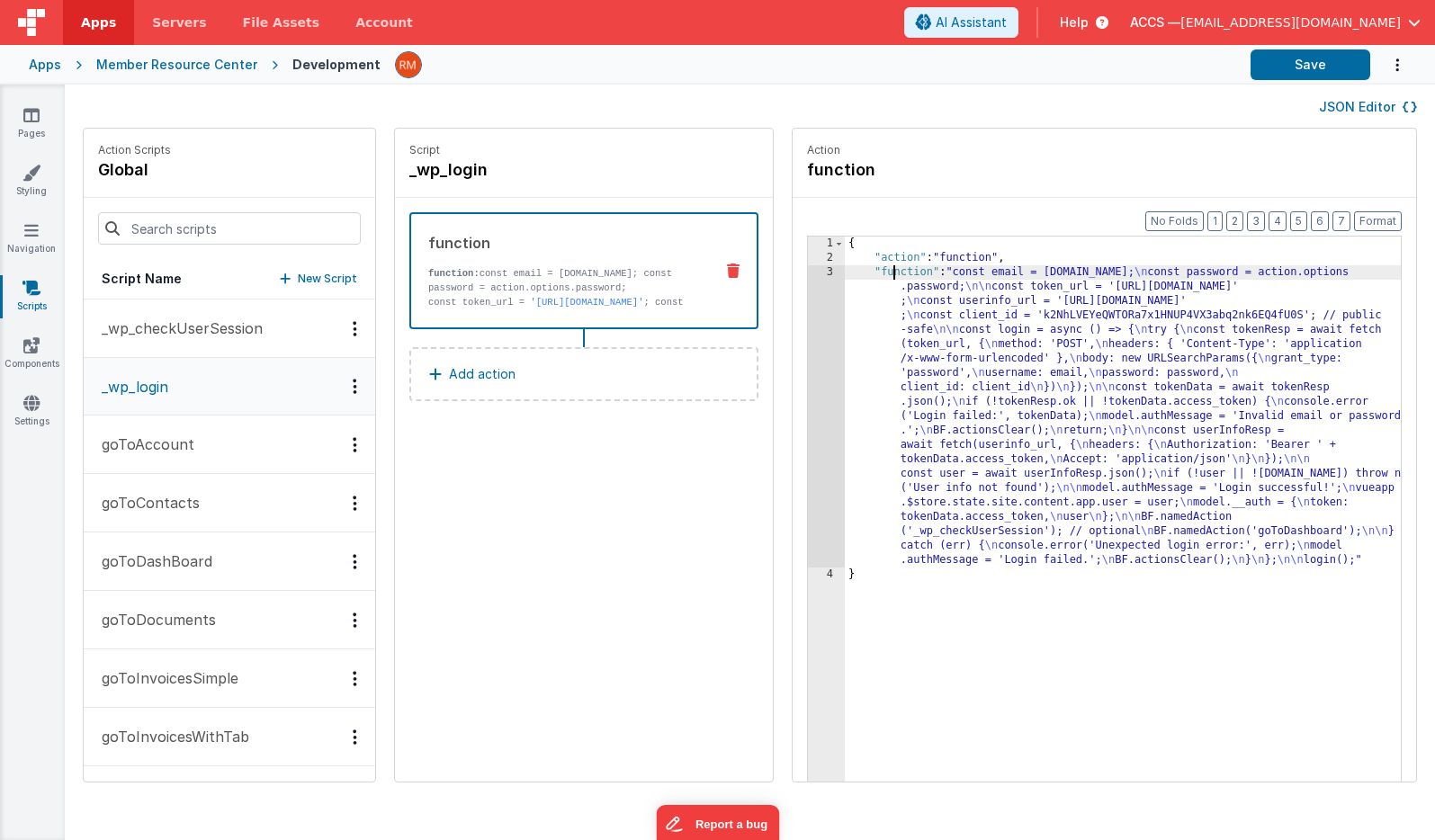
click at [845, 273] on div "{ "action" : "function" , "function" : "const email = [DOMAIN_NAME]; \n const p…" at bounding box center [1150, 551] width 609 height 630
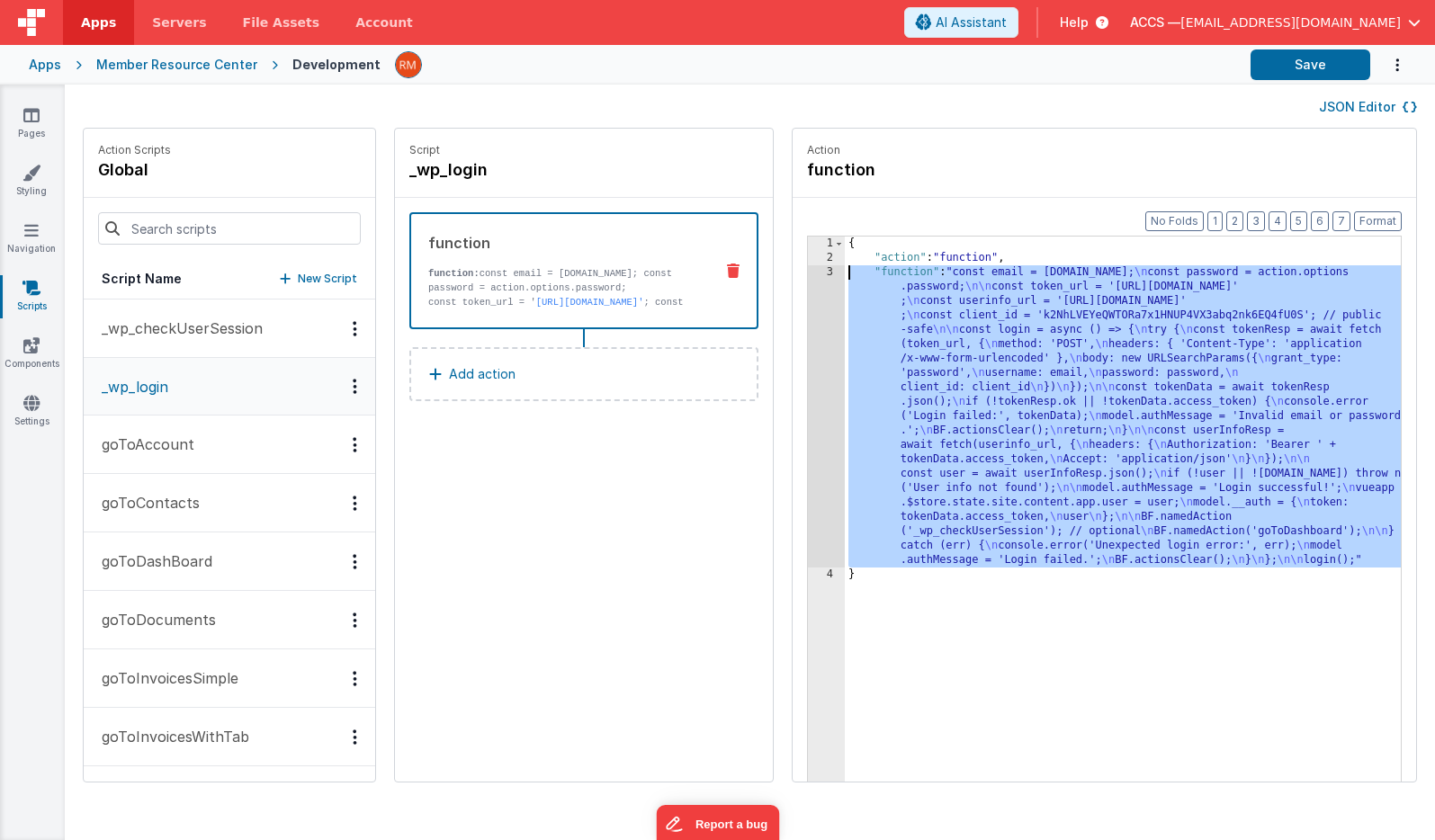
click at [808, 270] on div "3" at bounding box center [827, 416] width 37 height 303
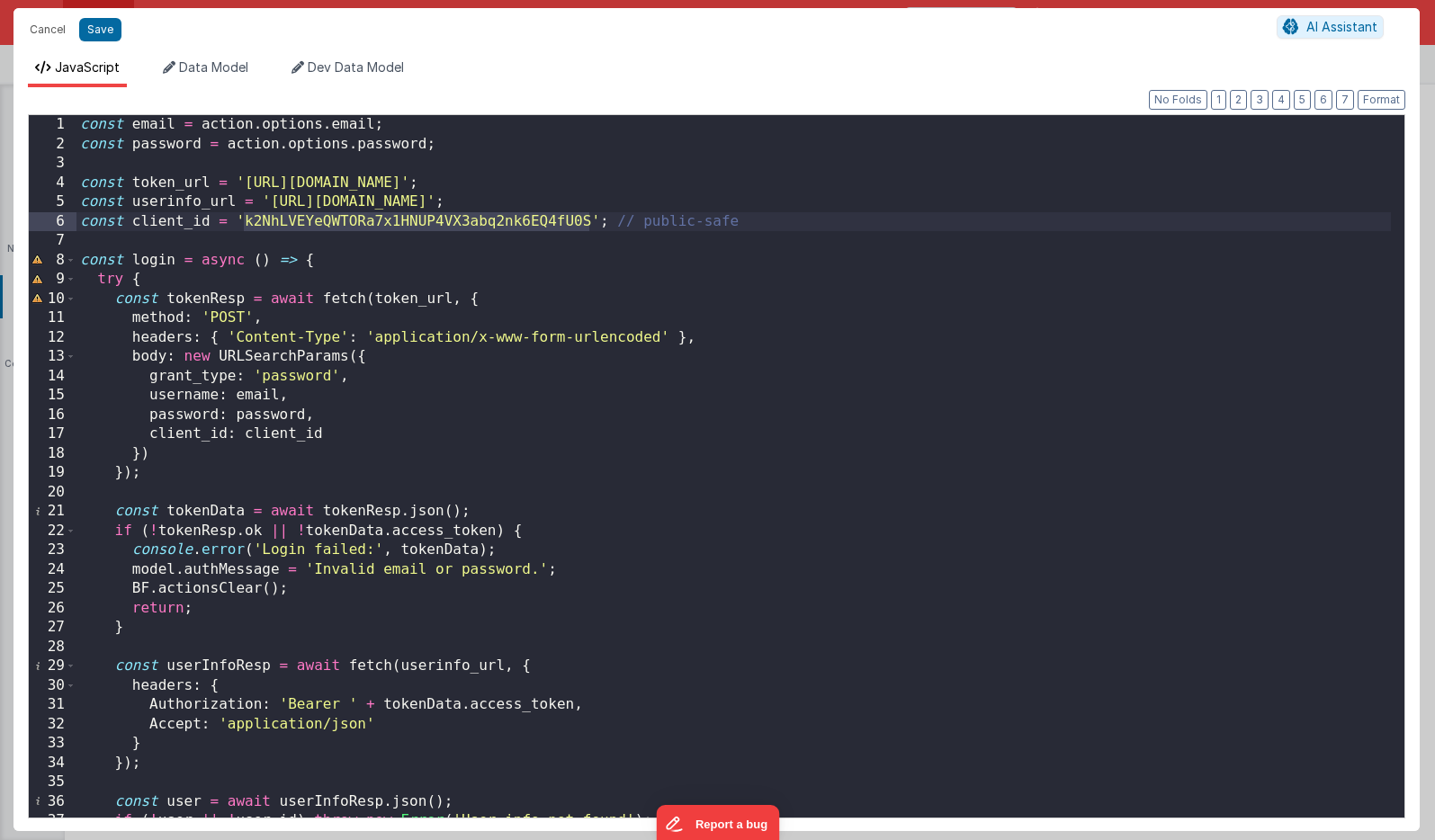
drag, startPoint x: 589, startPoint y: 221, endPoint x: 243, endPoint y: 227, distance: 346.1
click at [243, 227] on div "const email = action . options . email ; const password = action . options . pa…" at bounding box center [733, 485] width 1315 height 739
click at [108, 32] on button "Save" at bounding box center [100, 29] width 42 height 23
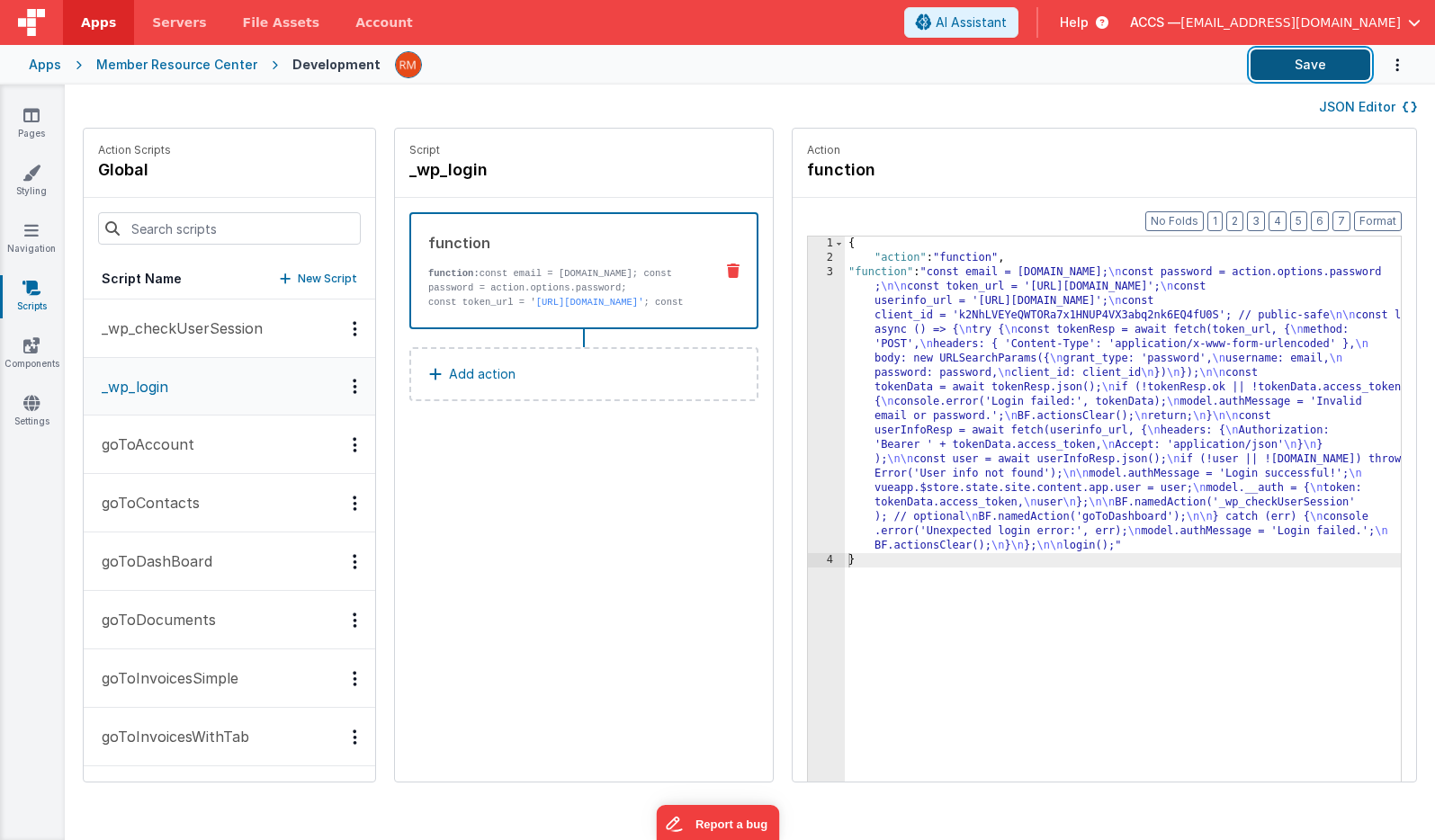
click at [1329, 68] on button "Save" at bounding box center [1310, 64] width 119 height 30
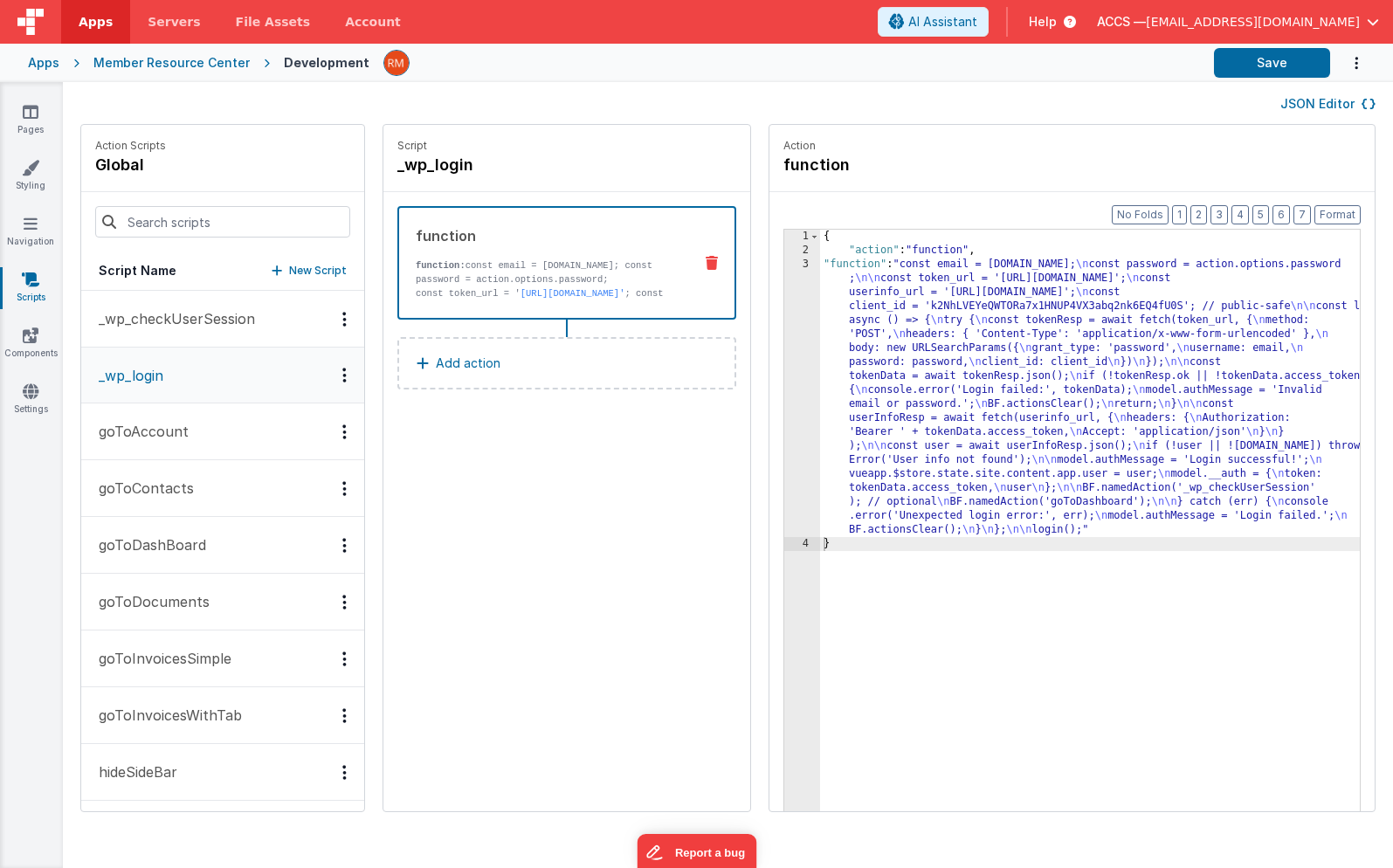
click at [820, 264] on div "{ "action" : "function" , "function" : "const email = [DOMAIN_NAME]; \n const p…" at bounding box center [1116, 561] width 591 height 663
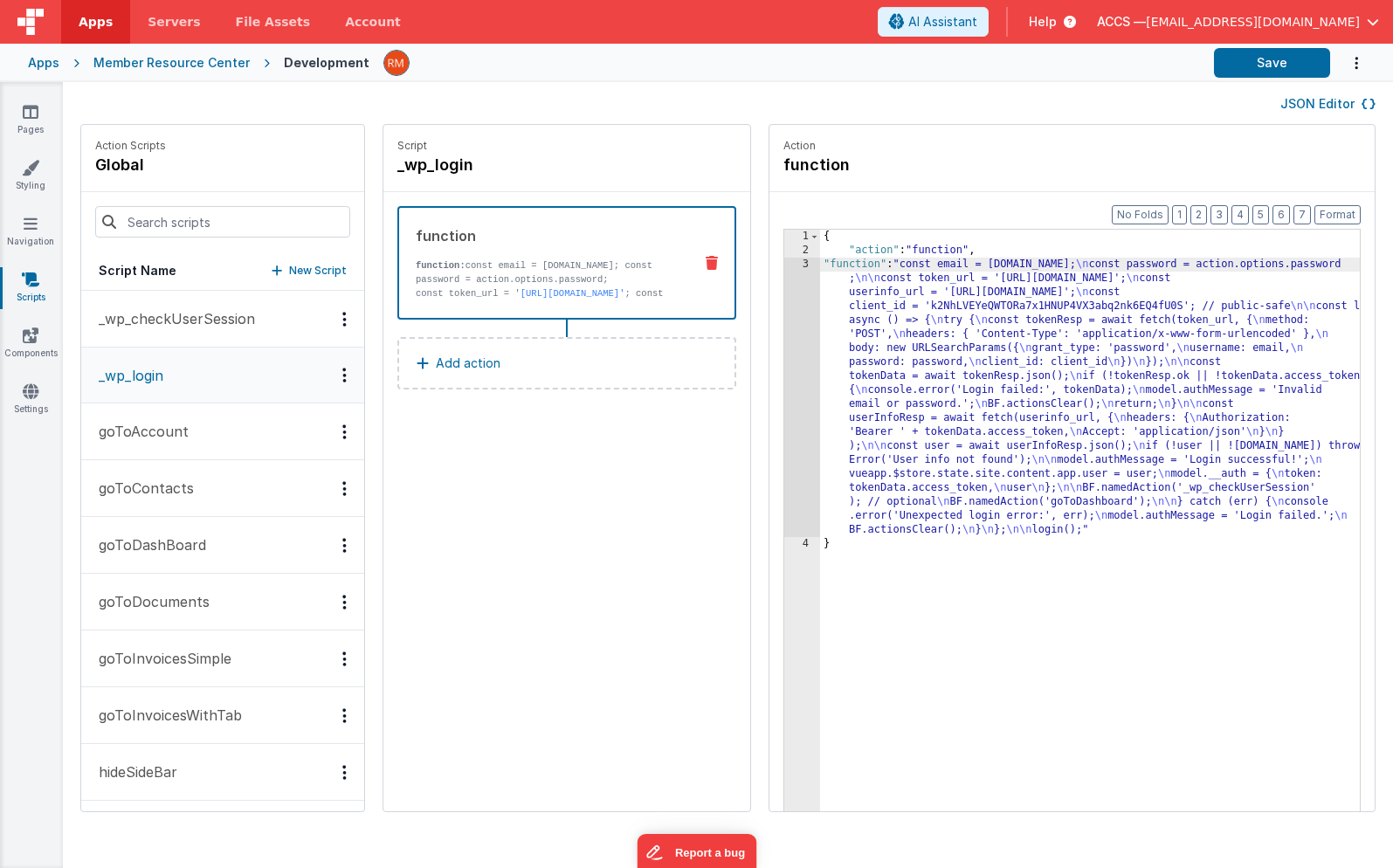
click at [820, 266] on div "{ "action" : "function" , "function" : "const email = [DOMAIN_NAME]; \n const p…" at bounding box center [1116, 561] width 591 height 663
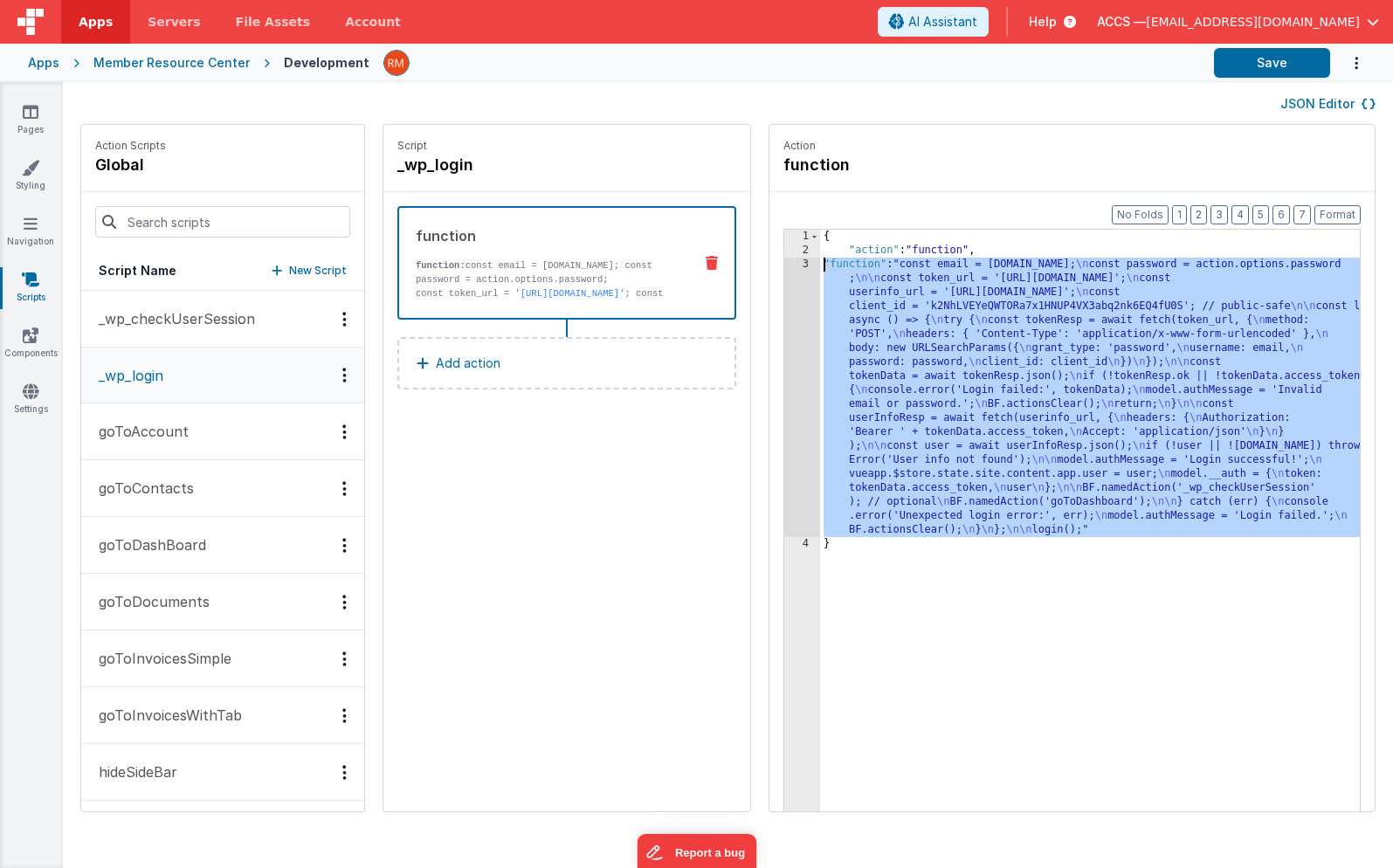
click at [785, 264] on div "3" at bounding box center [802, 397] width 36 height 280
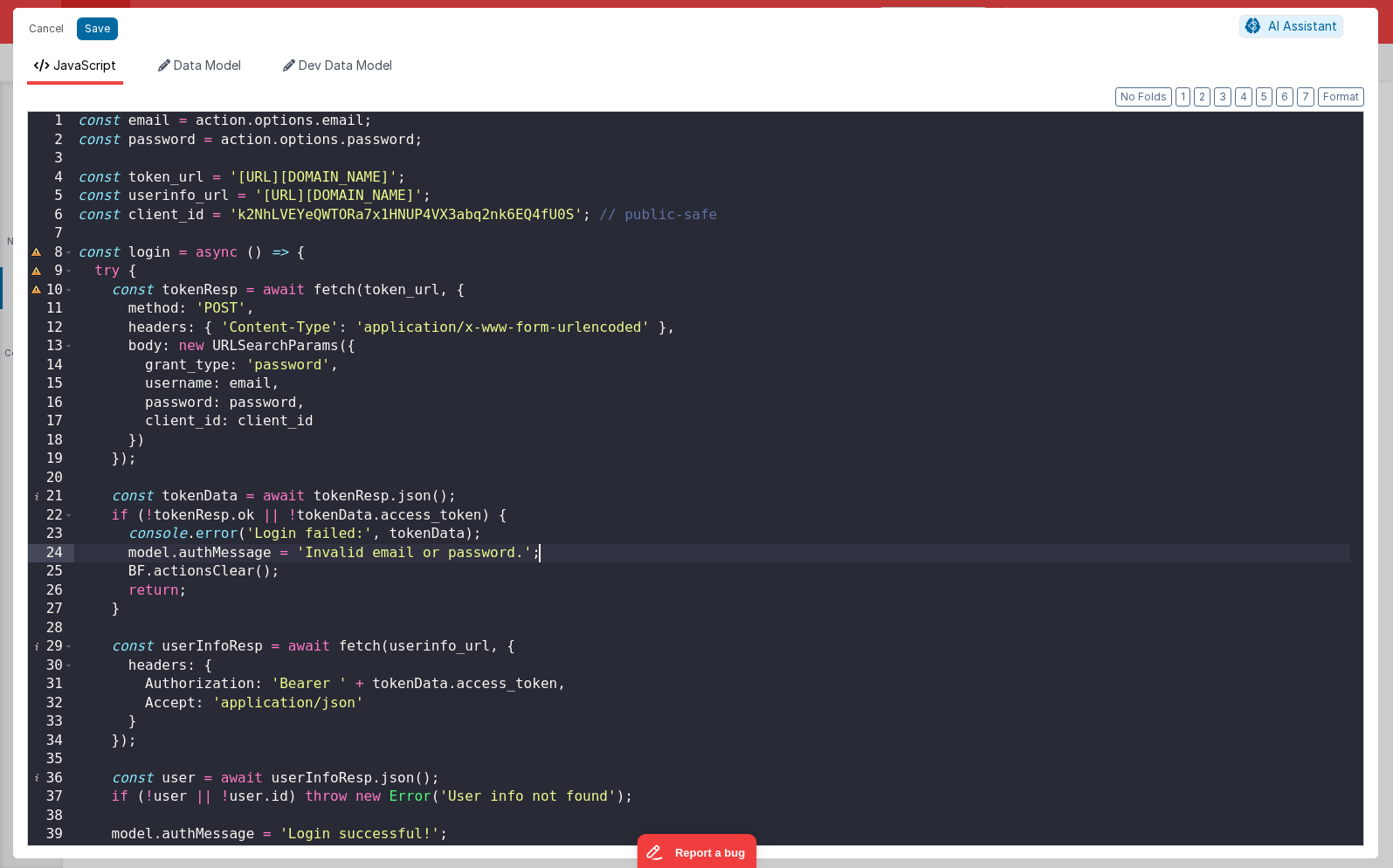
click at [570, 548] on div "const email = action . options . email ; const password = action . options . pa…" at bounding box center [712, 498] width 1276 height 771
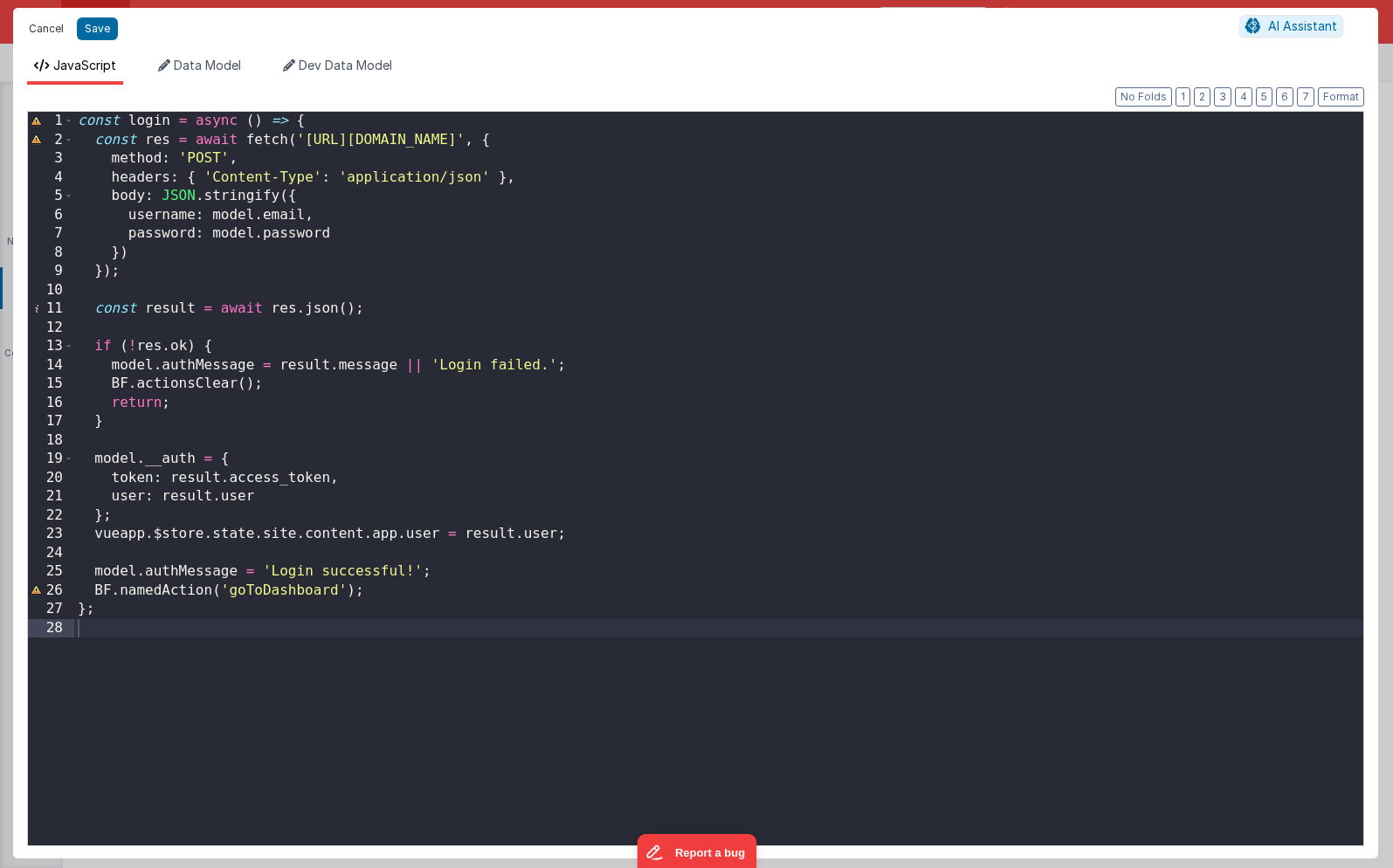
click at [40, 28] on button "Cancel" at bounding box center [46, 28] width 53 height 24
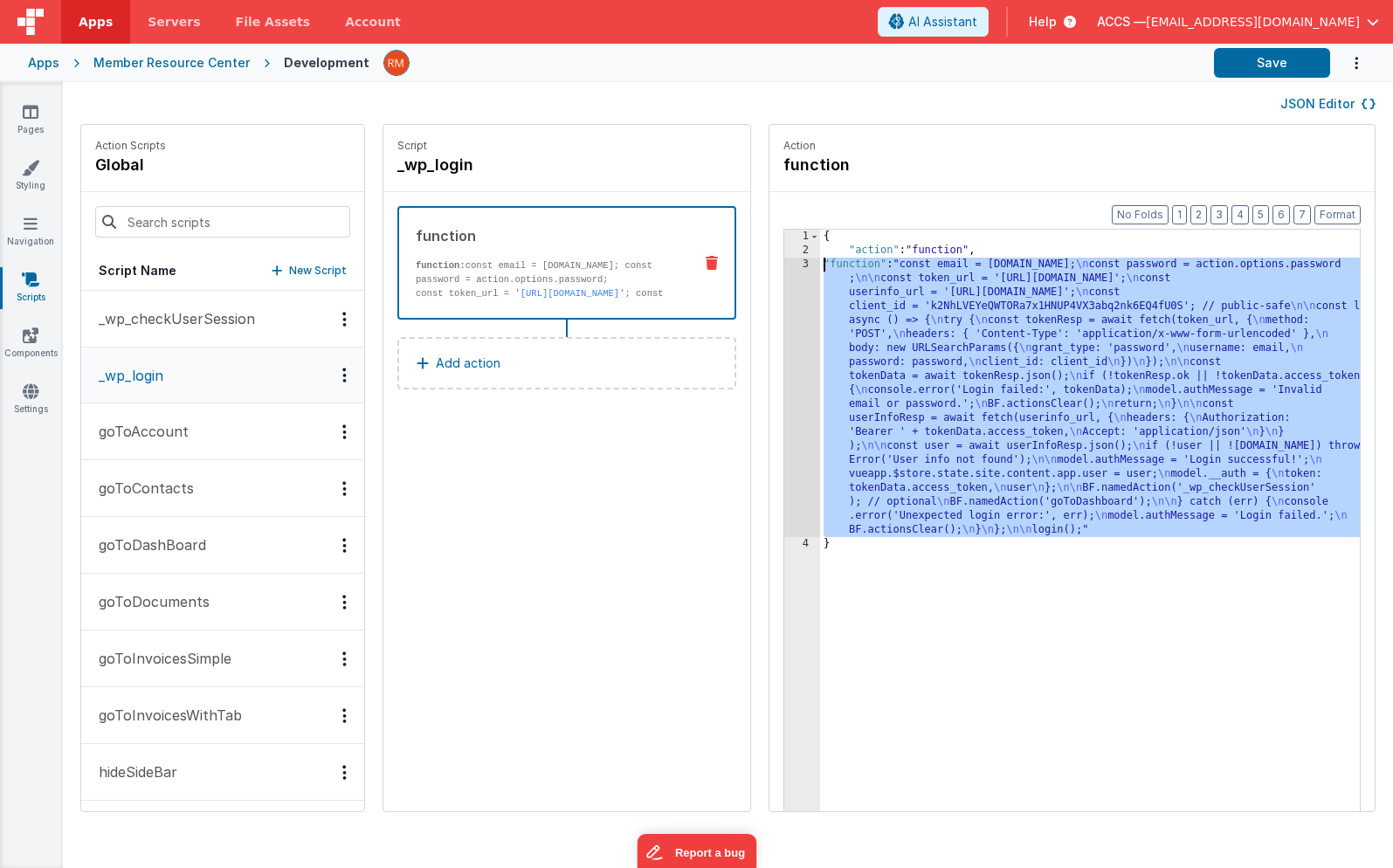
click at [820, 263] on div "{ "action" : "function" , "function" : "const email = [DOMAIN_NAME]; \n const p…" at bounding box center [1116, 561] width 591 height 663
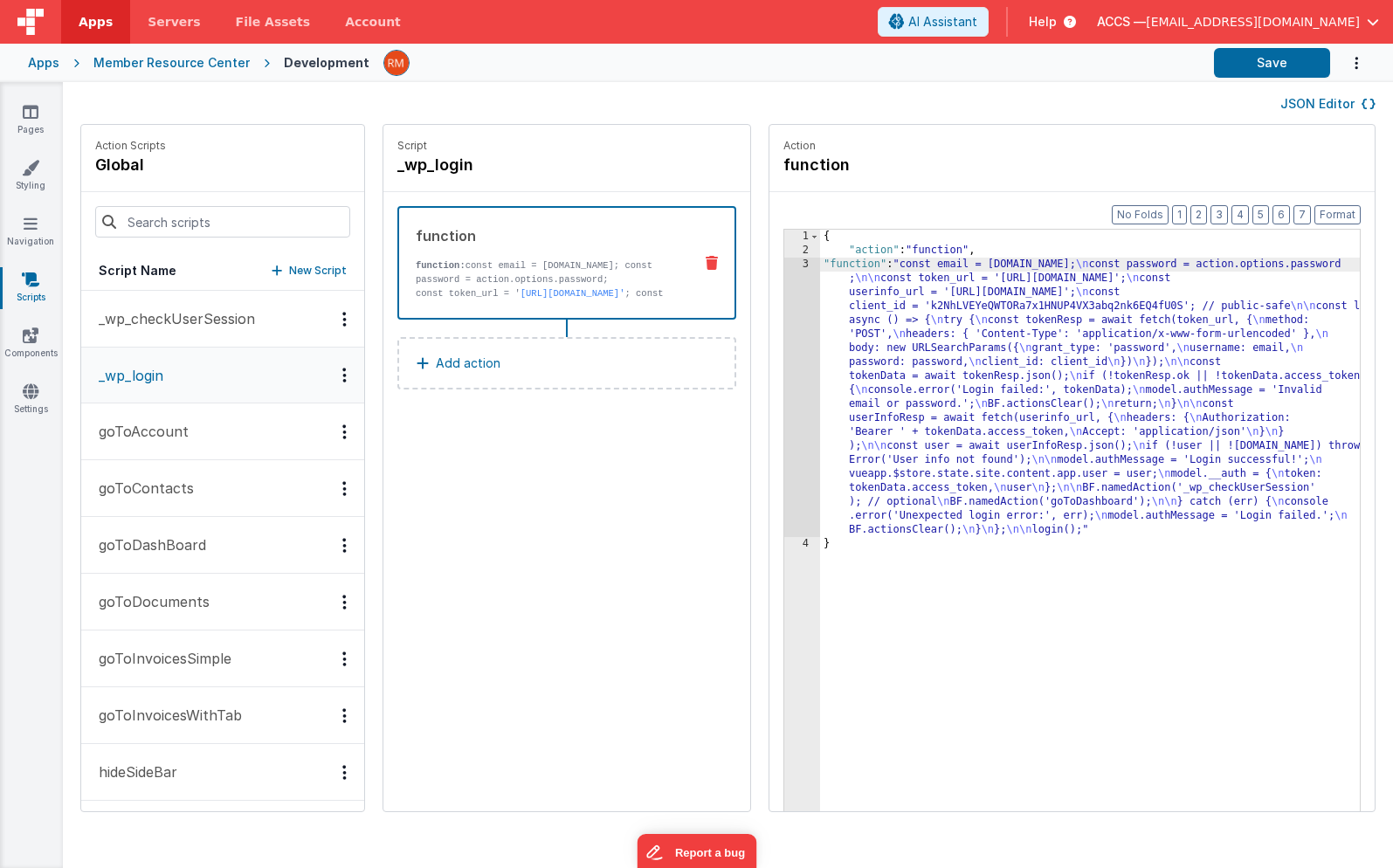
click at [785, 265] on div "3" at bounding box center [802, 397] width 36 height 280
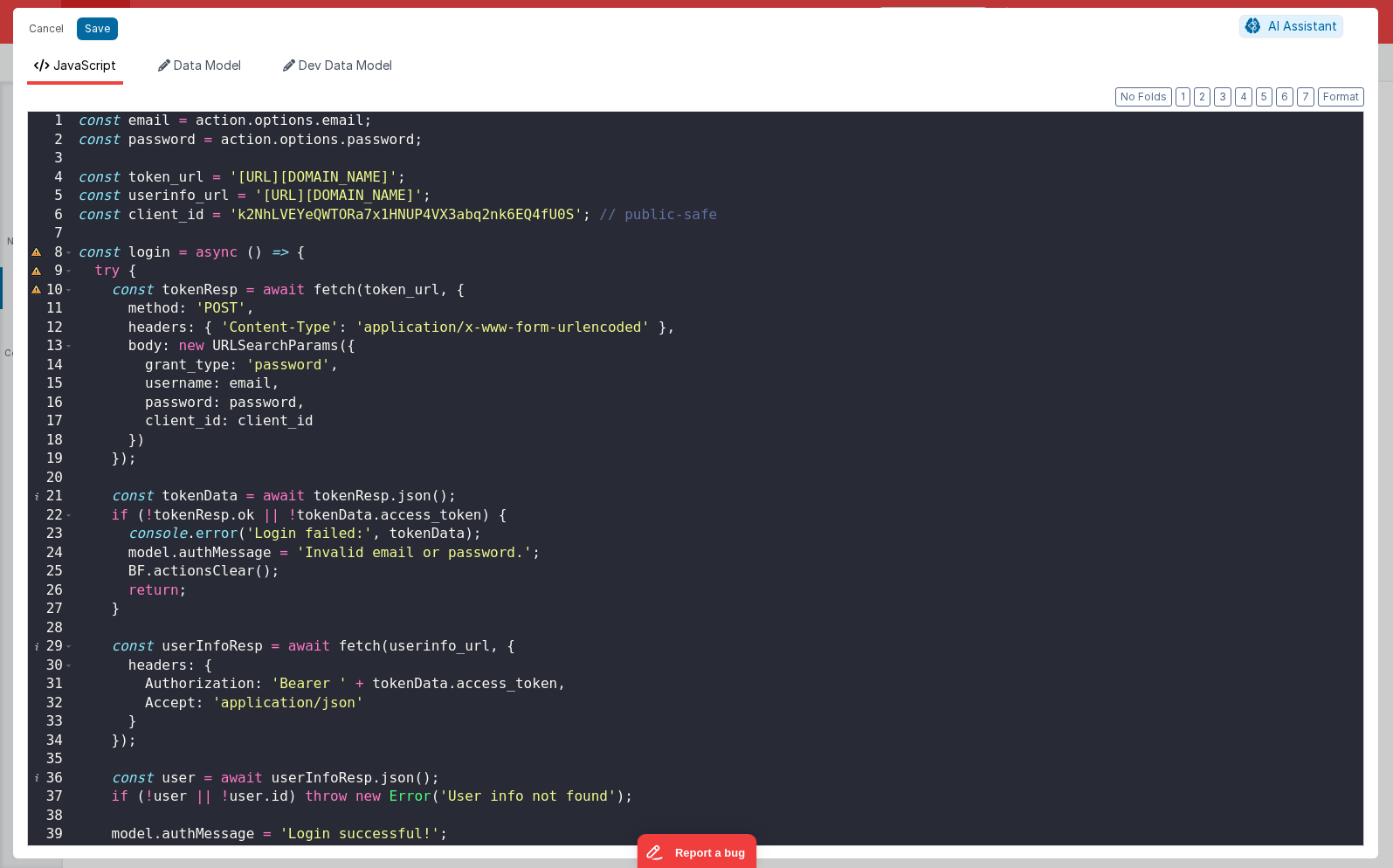
click at [433, 565] on div "const email = action . options . email ; const password = action . options . pa…" at bounding box center [712, 498] width 1276 height 771
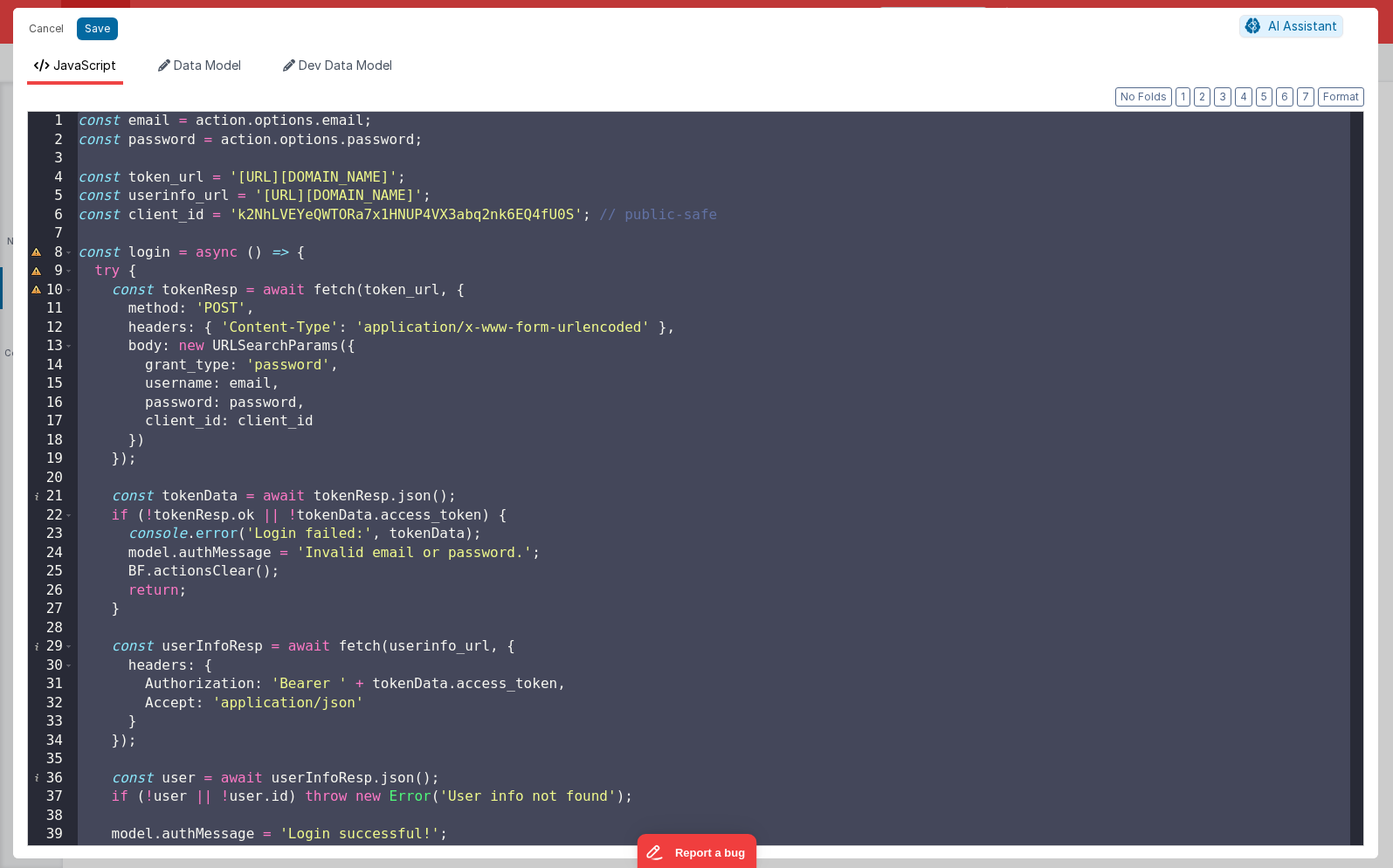
click at [557, 425] on div "const email = action . options . email ; const password = action . options . pa…" at bounding box center [712, 498] width 1276 height 771
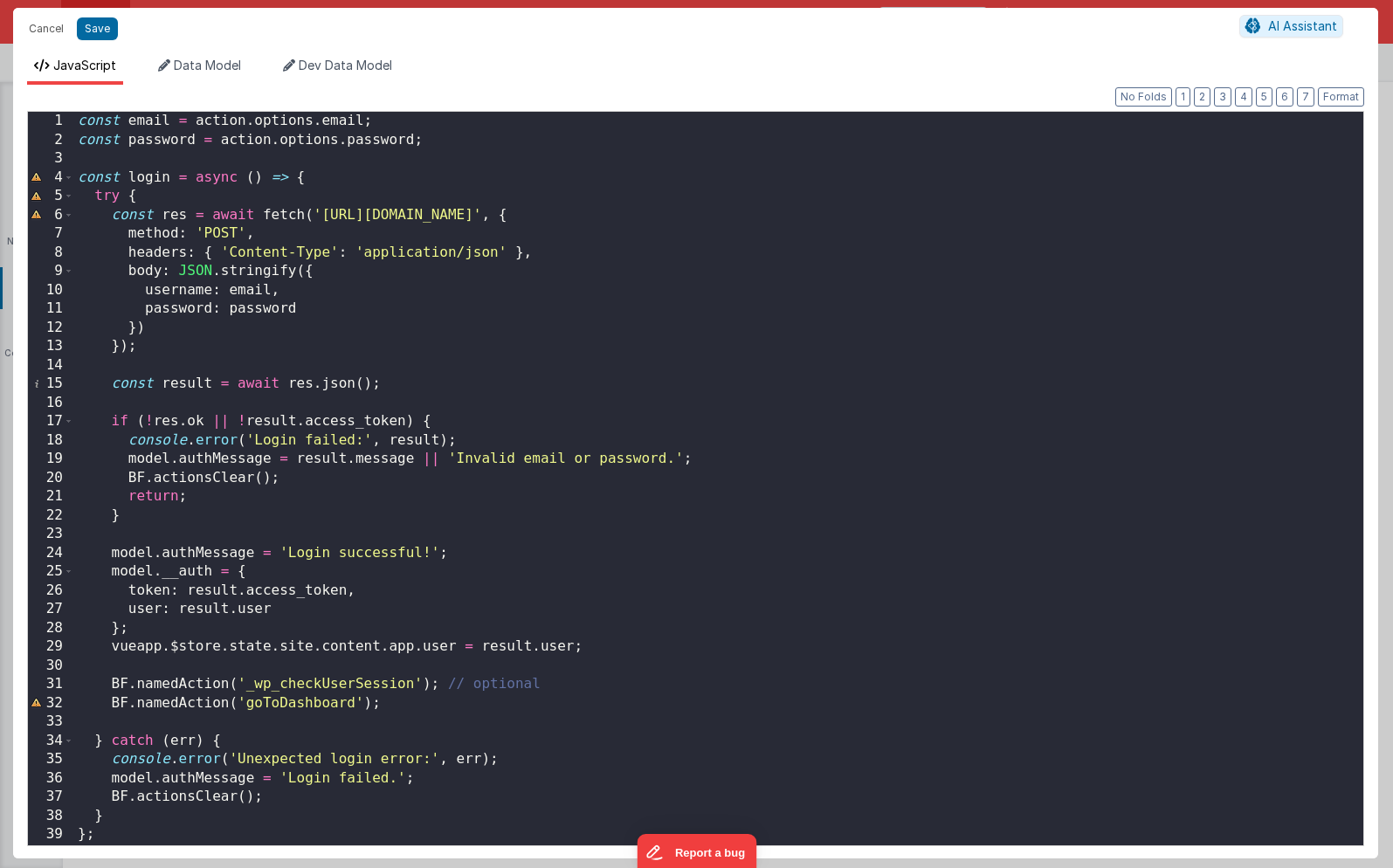
click at [493, 507] on div "const email = action . options . email ; const password = action . options . pa…" at bounding box center [712, 498] width 1276 height 771
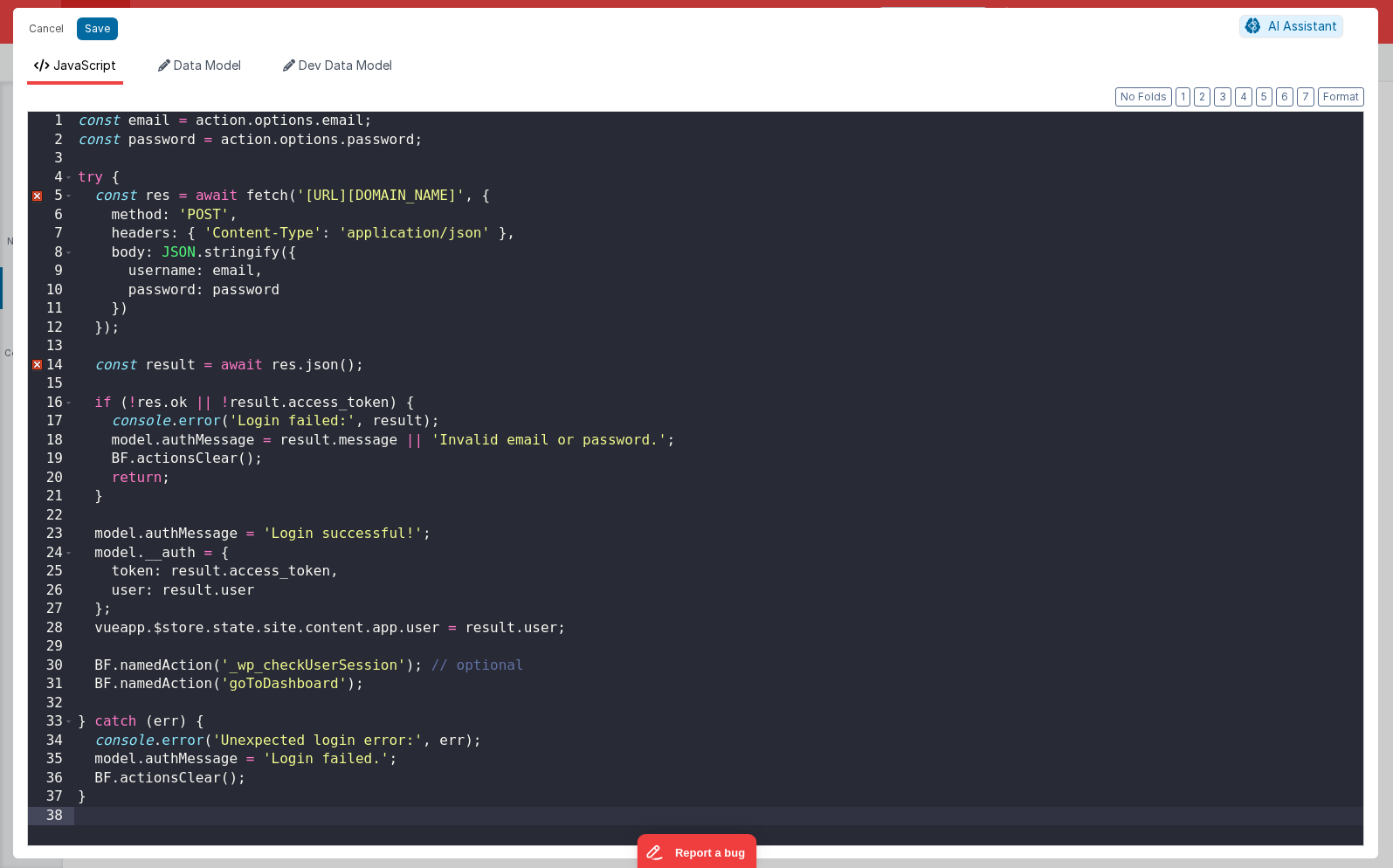
click at [285, 551] on div "const email = action . options . email ; const password = action . options . pa…" at bounding box center [719, 498] width 1290 height 771
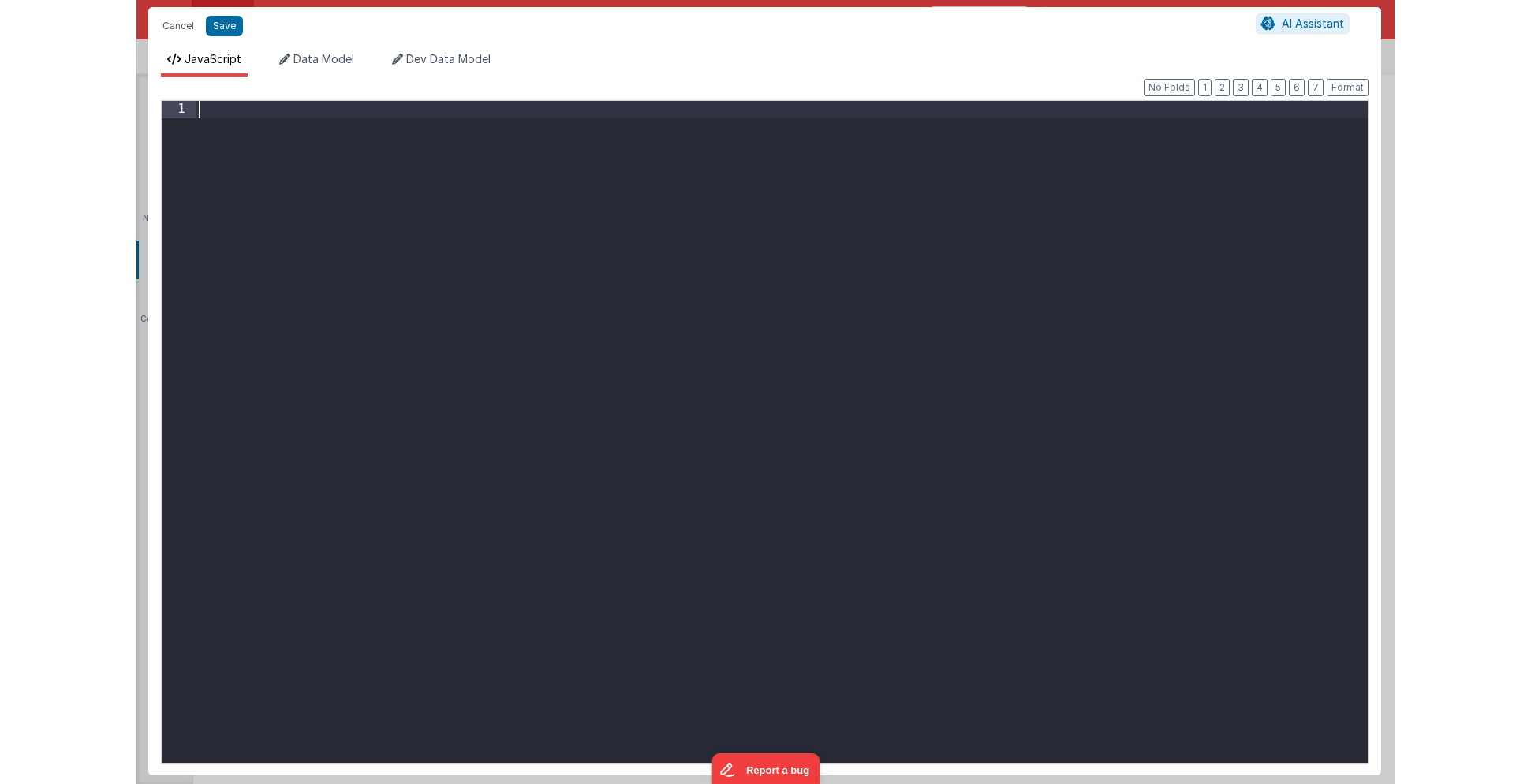
scroll to position [16, 0]
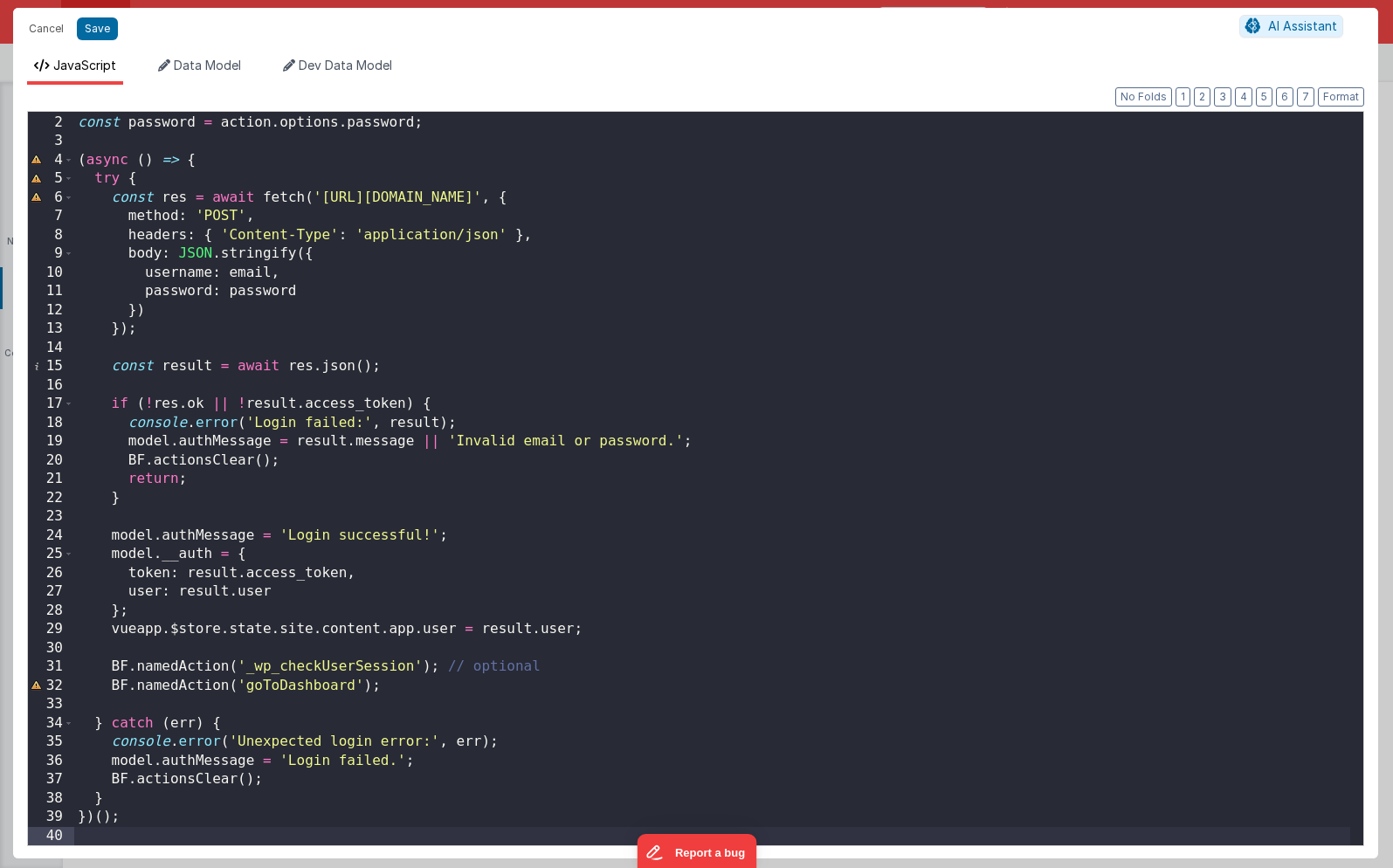
click at [377, 422] on div "const email = action . options . email ; const password = action . options . pa…" at bounding box center [712, 480] width 1276 height 771
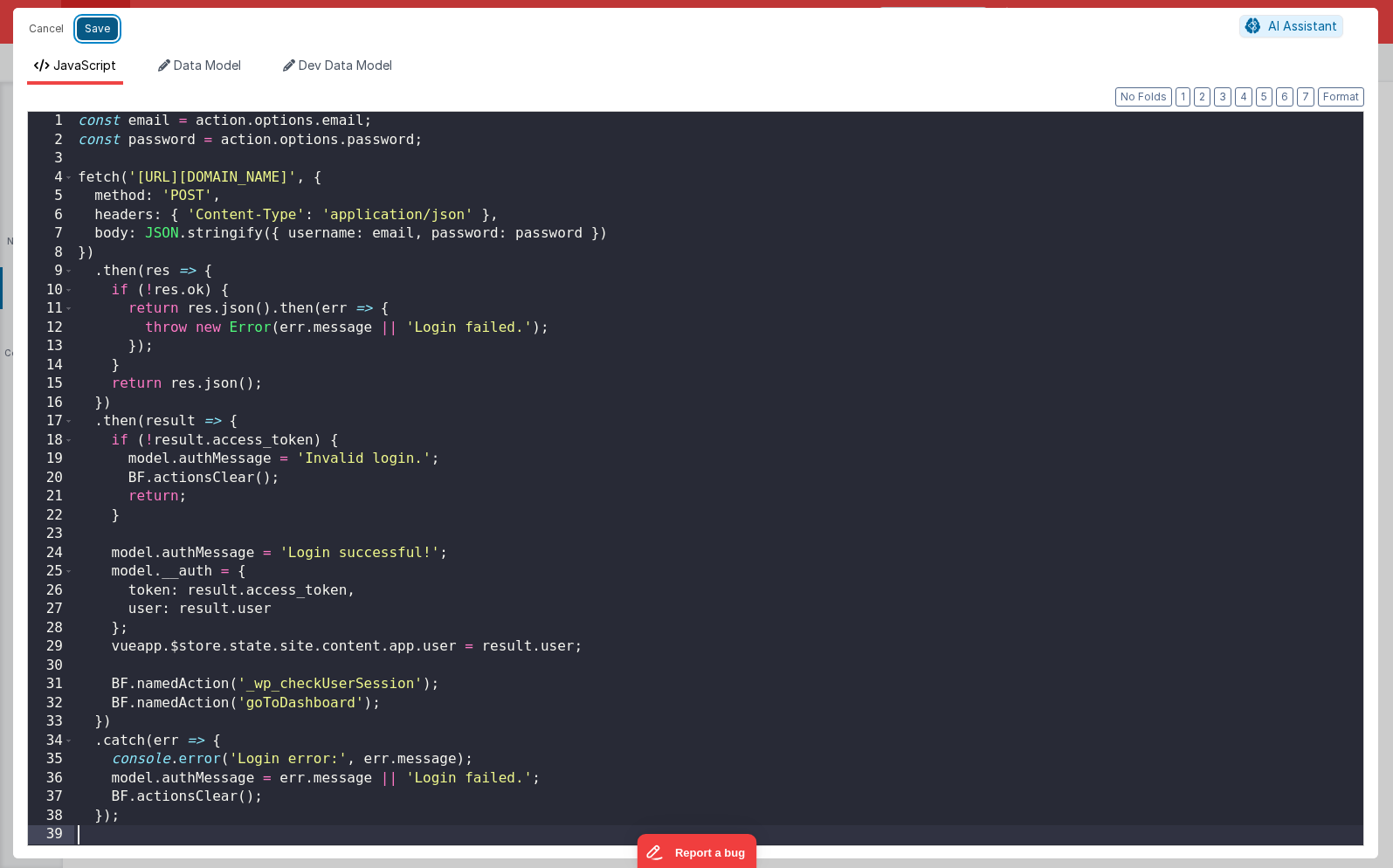
click at [97, 24] on button "Save" at bounding box center [97, 28] width 41 height 22
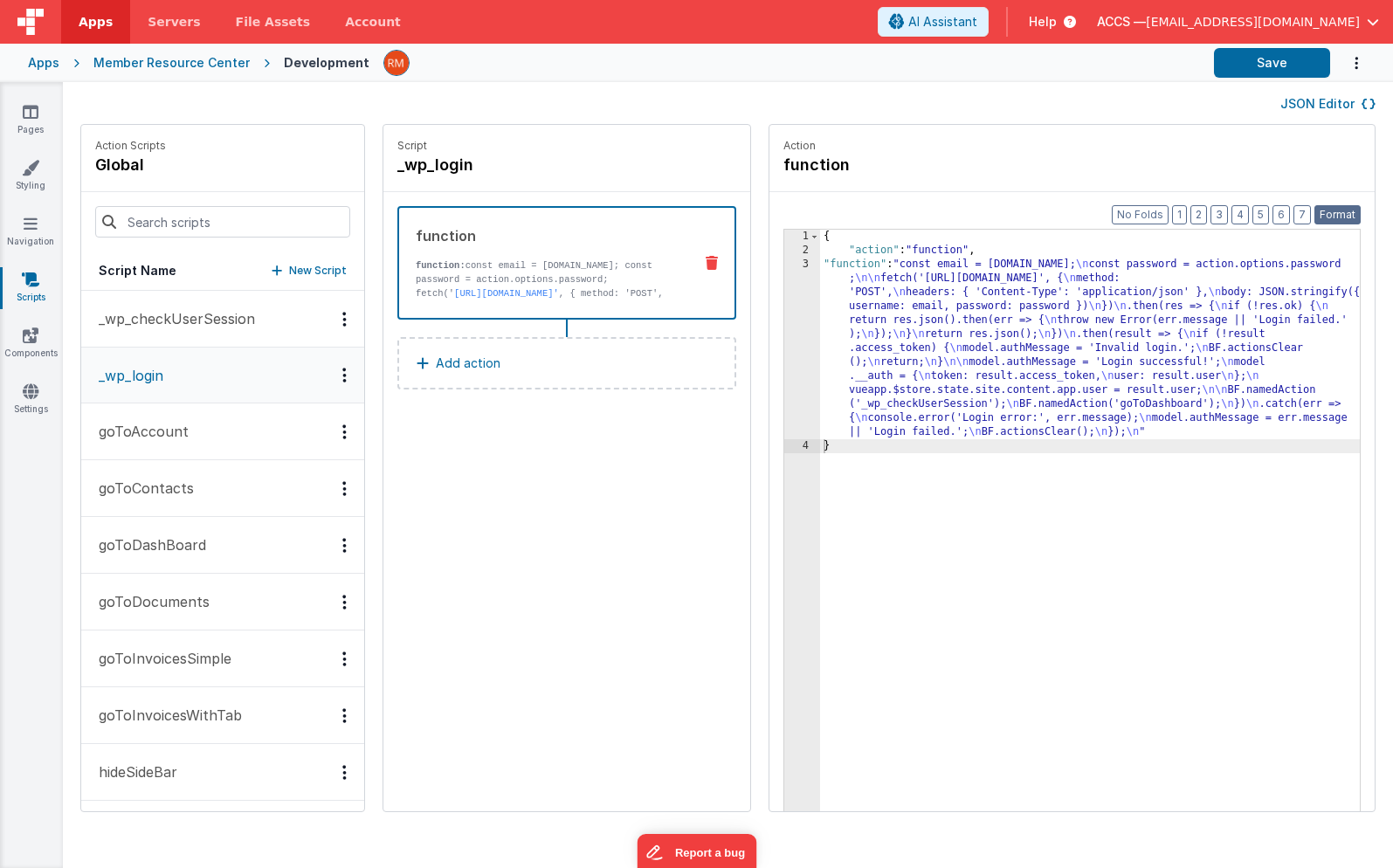
click at [1318, 215] on button "Format" at bounding box center [1338, 215] width 46 height 20
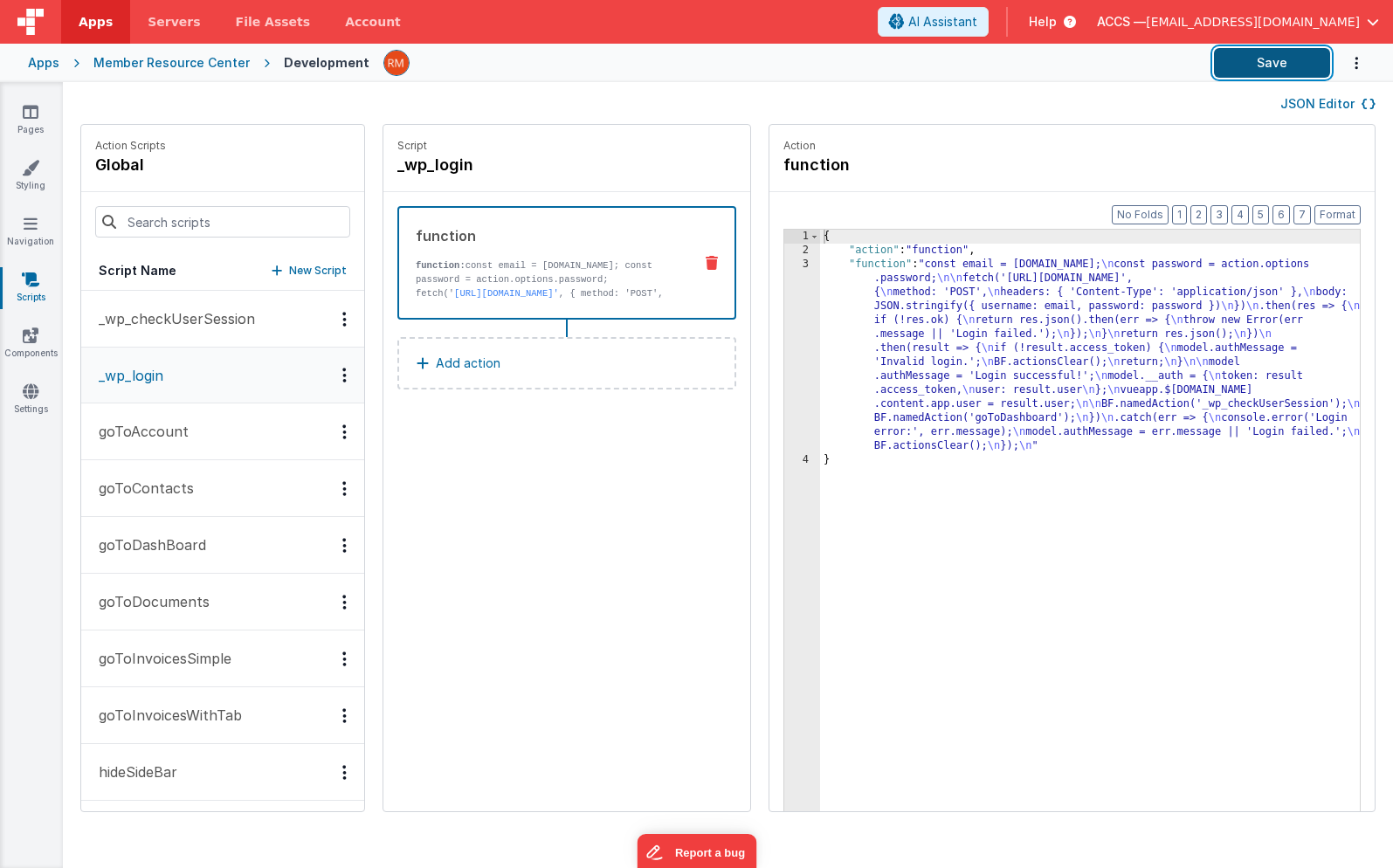
click at [1291, 69] on button "Save" at bounding box center [1272, 62] width 116 height 29
